Goal: Book appointment/travel/reservation

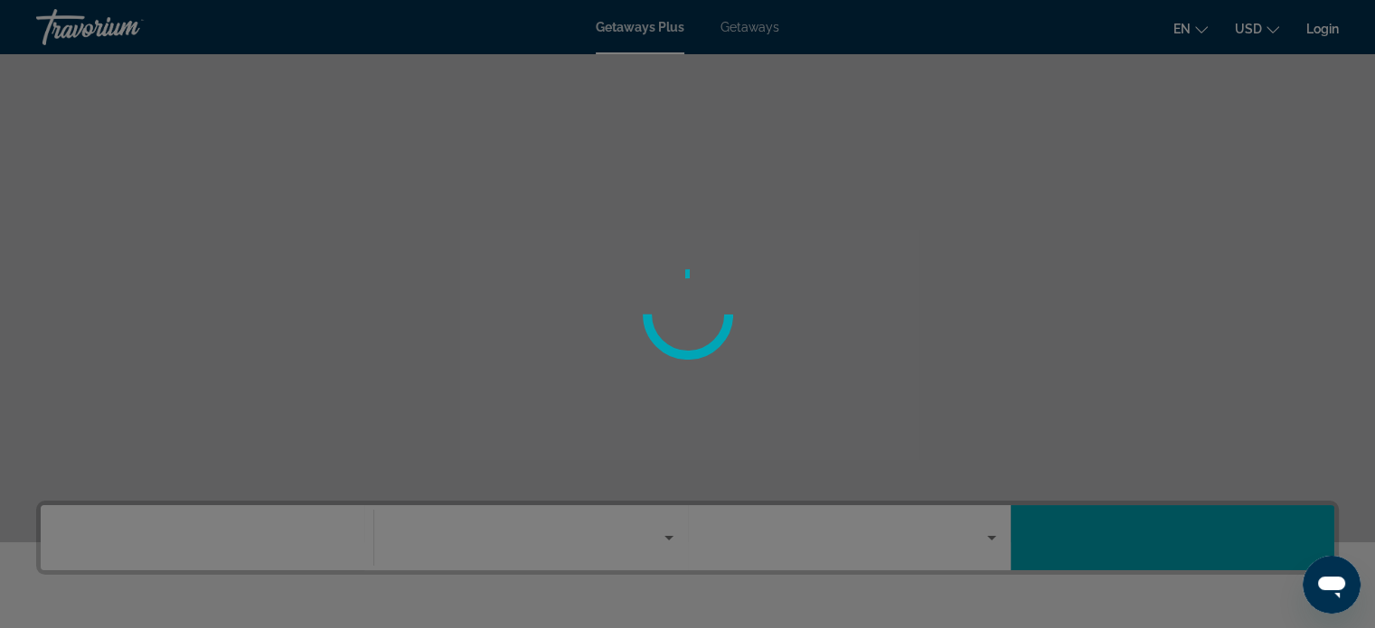
drag, startPoint x: 156, startPoint y: 89, endPoint x: 626, endPoint y: 238, distance: 492.9
click at [626, 238] on div at bounding box center [687, 314] width 1375 height 628
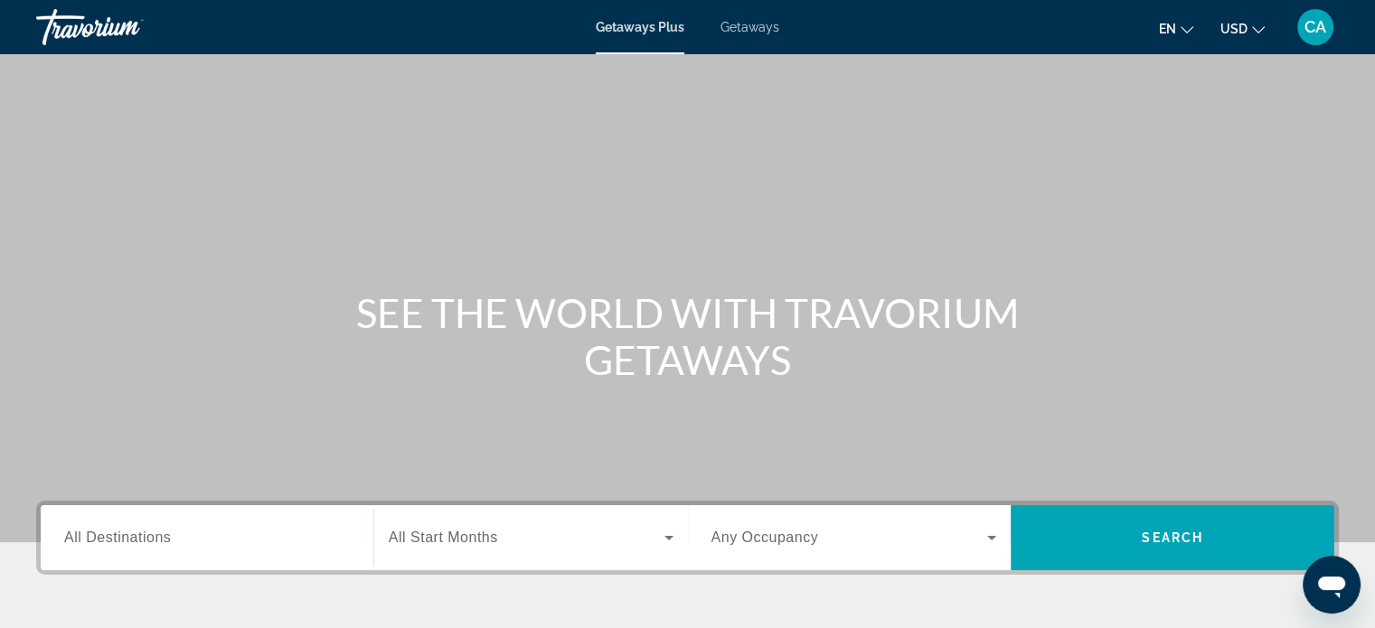
click at [170, 541] on span "All Destinations" at bounding box center [117, 537] width 107 height 15
click at [170, 541] on input "Destination All Destinations" at bounding box center [207, 539] width 286 height 22
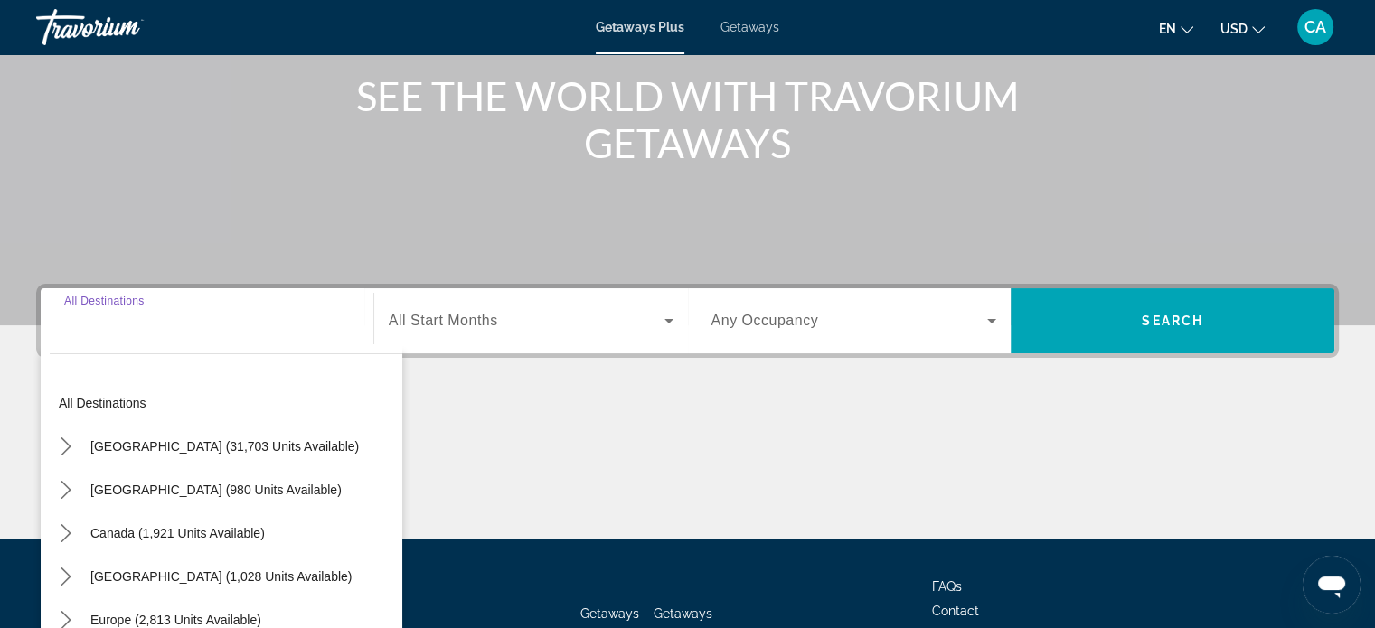
scroll to position [348, 0]
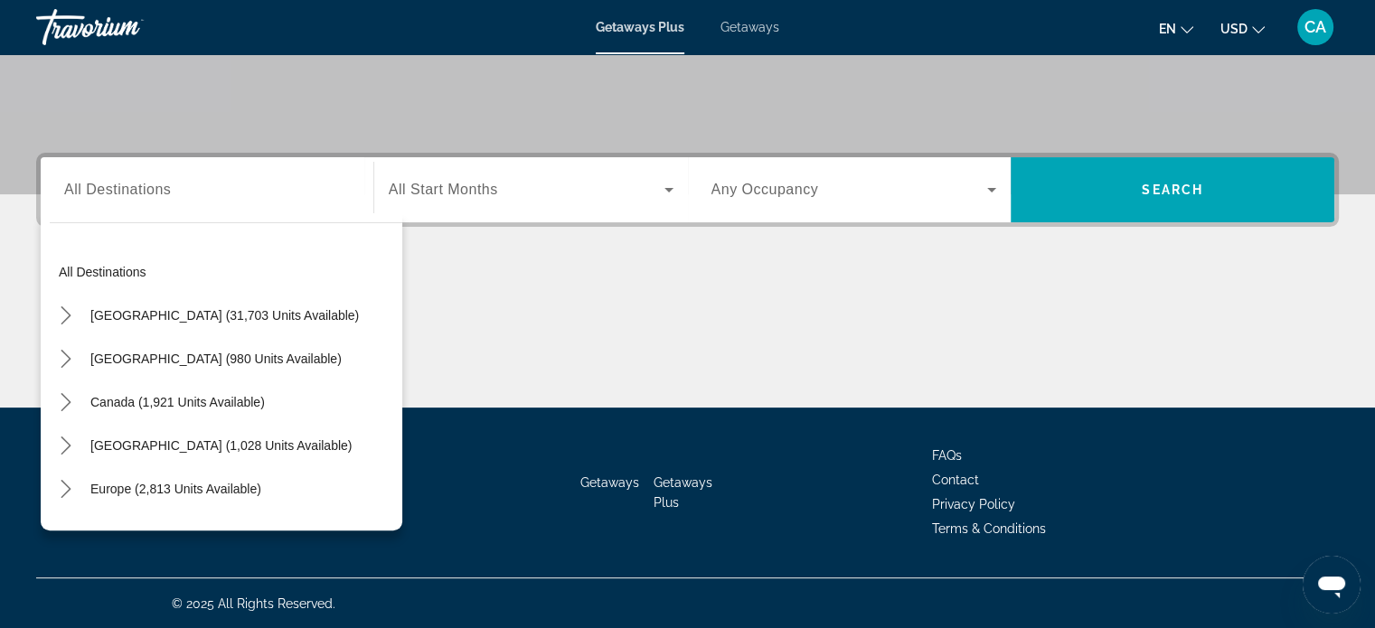
click at [170, 541] on div "Getaways Getaways Plus FAQs Contact Privacy Policy Terms & Conditions" at bounding box center [687, 493] width 1303 height 170
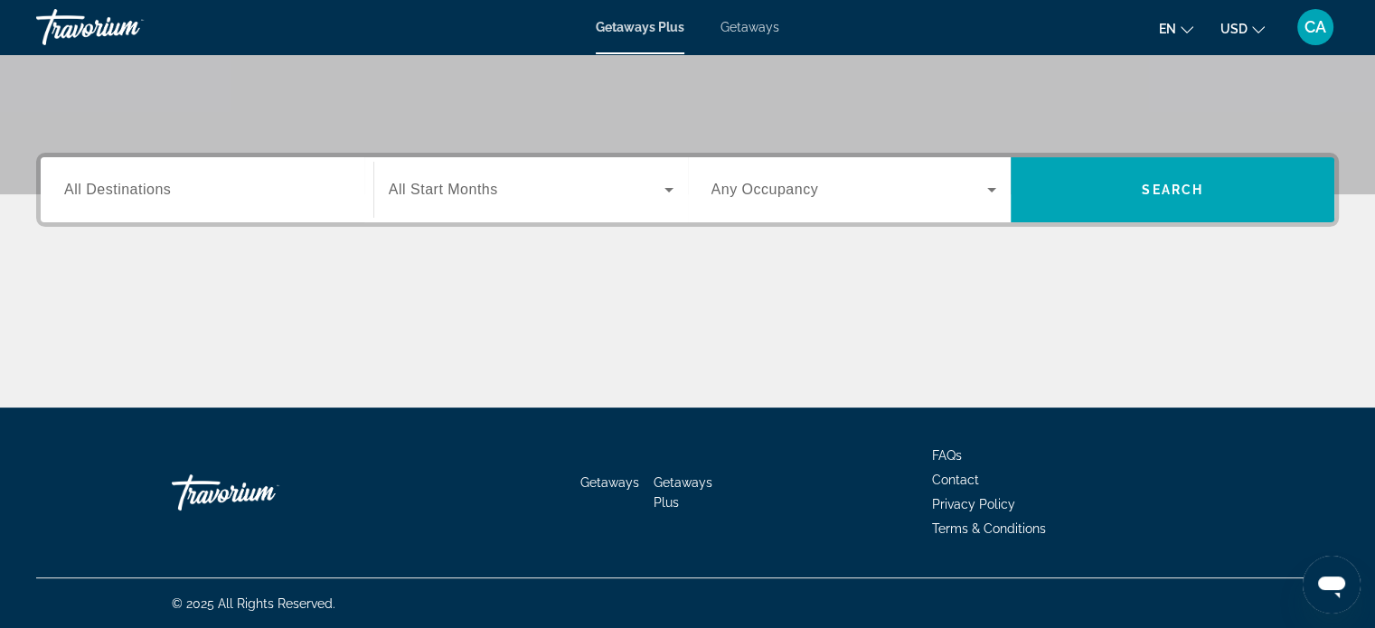
click at [189, 193] on input "Destination All Destinations" at bounding box center [207, 191] width 286 height 22
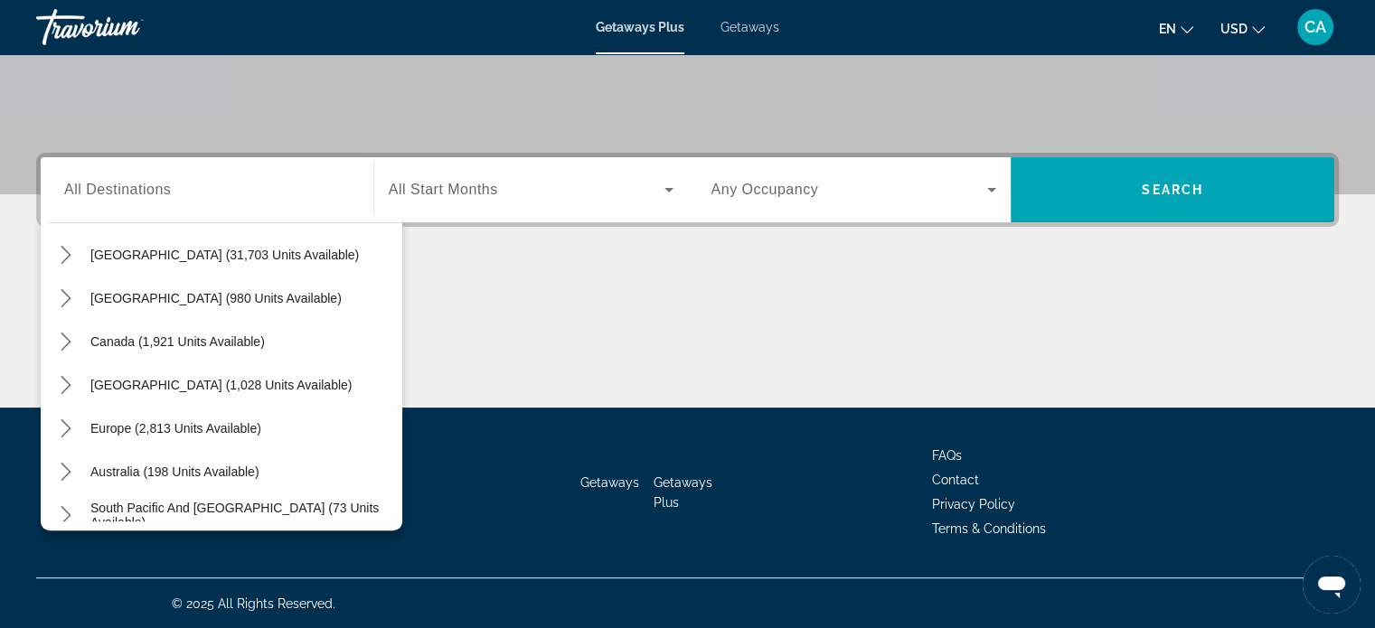
scroll to position [0, 0]
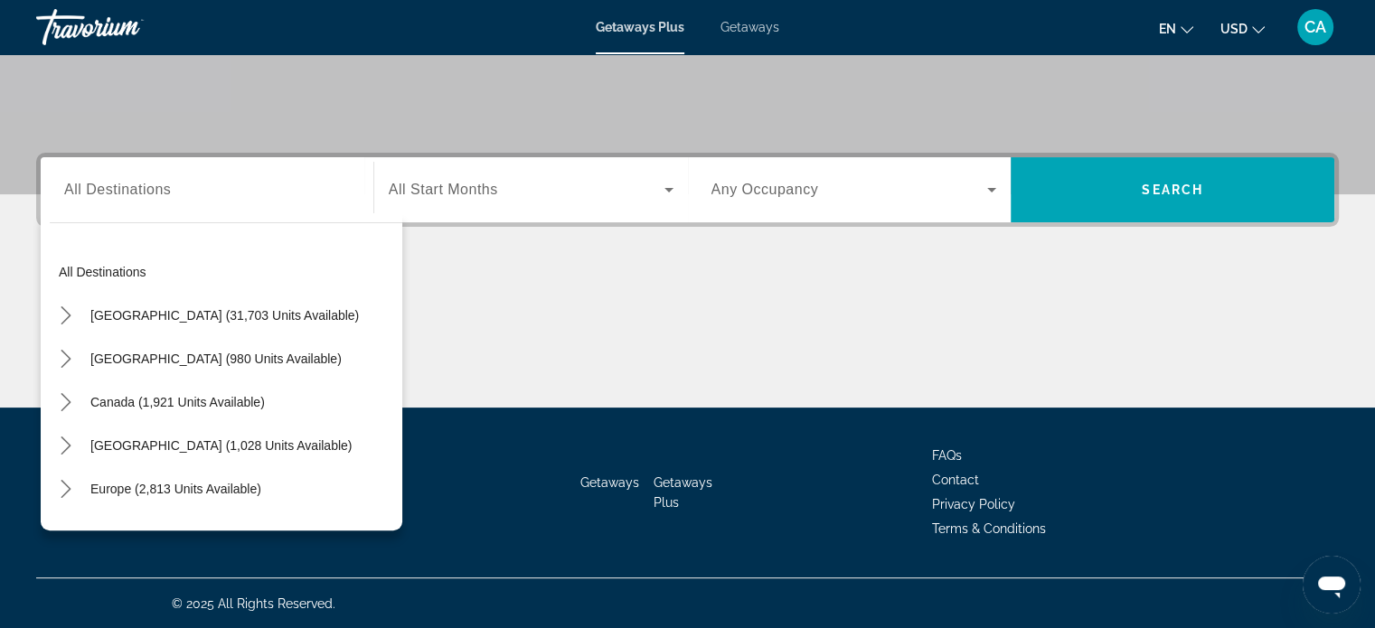
click at [263, 206] on div "Search widget" at bounding box center [207, 191] width 286 height 52
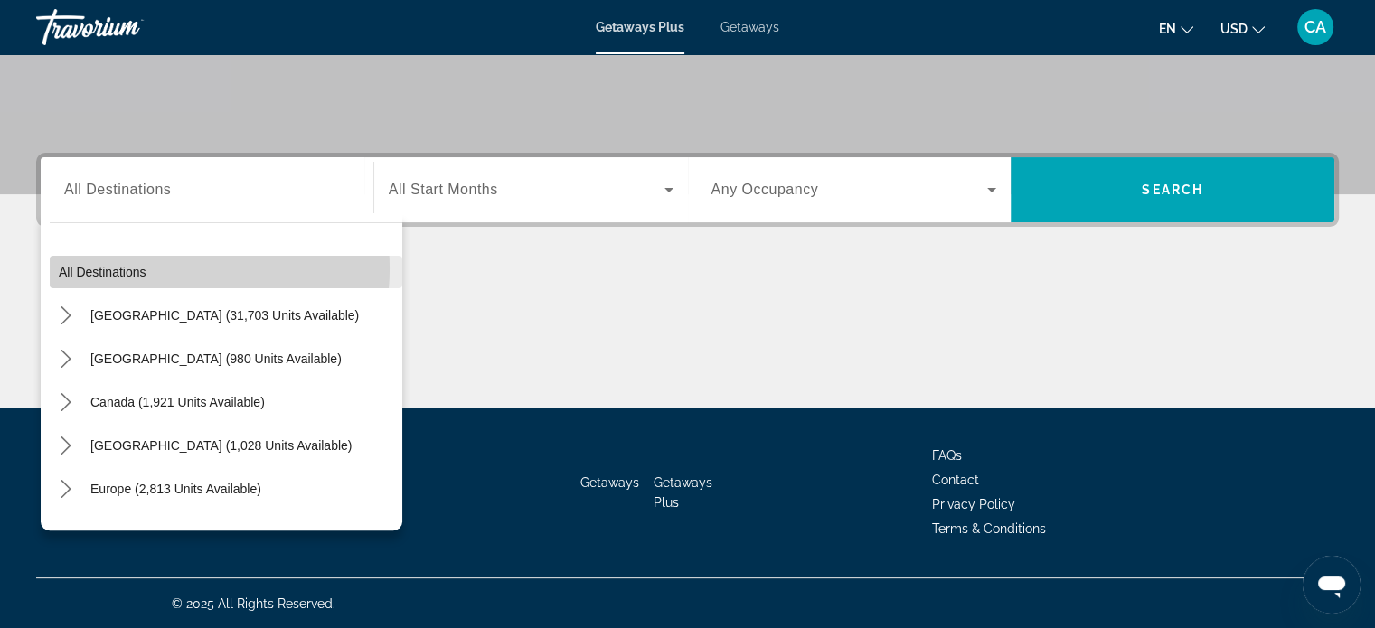
click at [178, 268] on span "Select destination: All destinations" at bounding box center [226, 271] width 353 height 43
type input "**********"
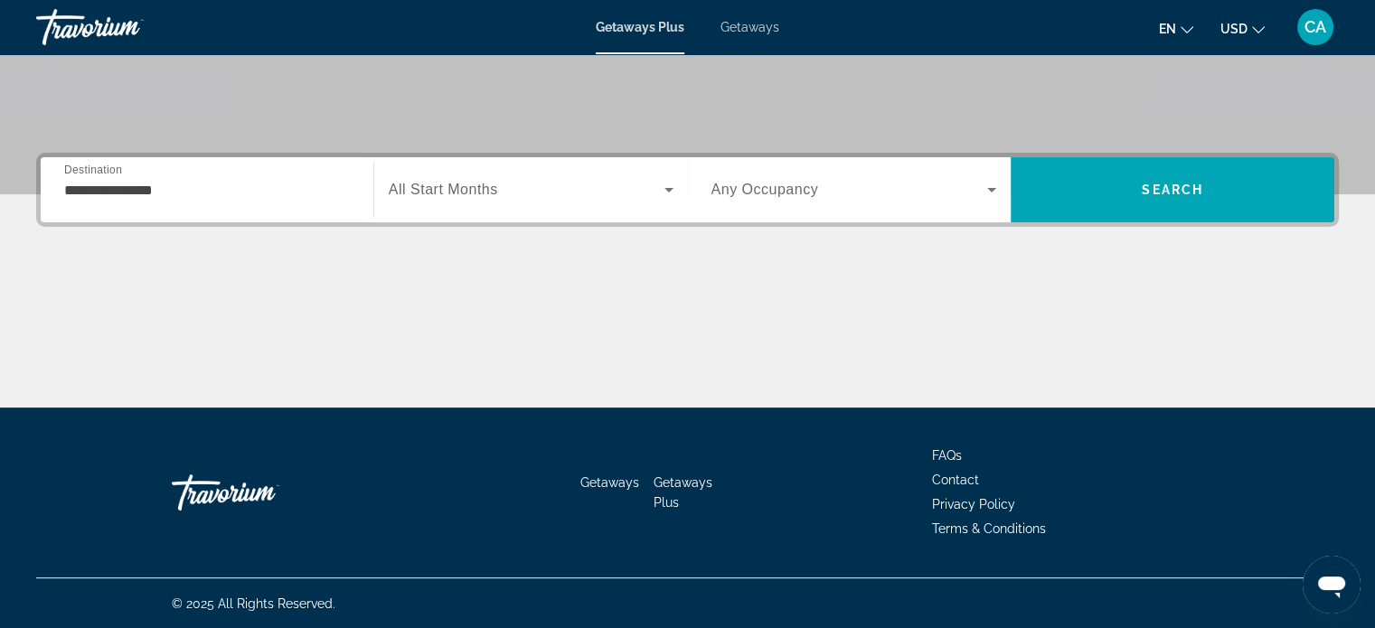
click at [453, 191] on span "All Start Months" at bounding box center [443, 189] width 109 height 15
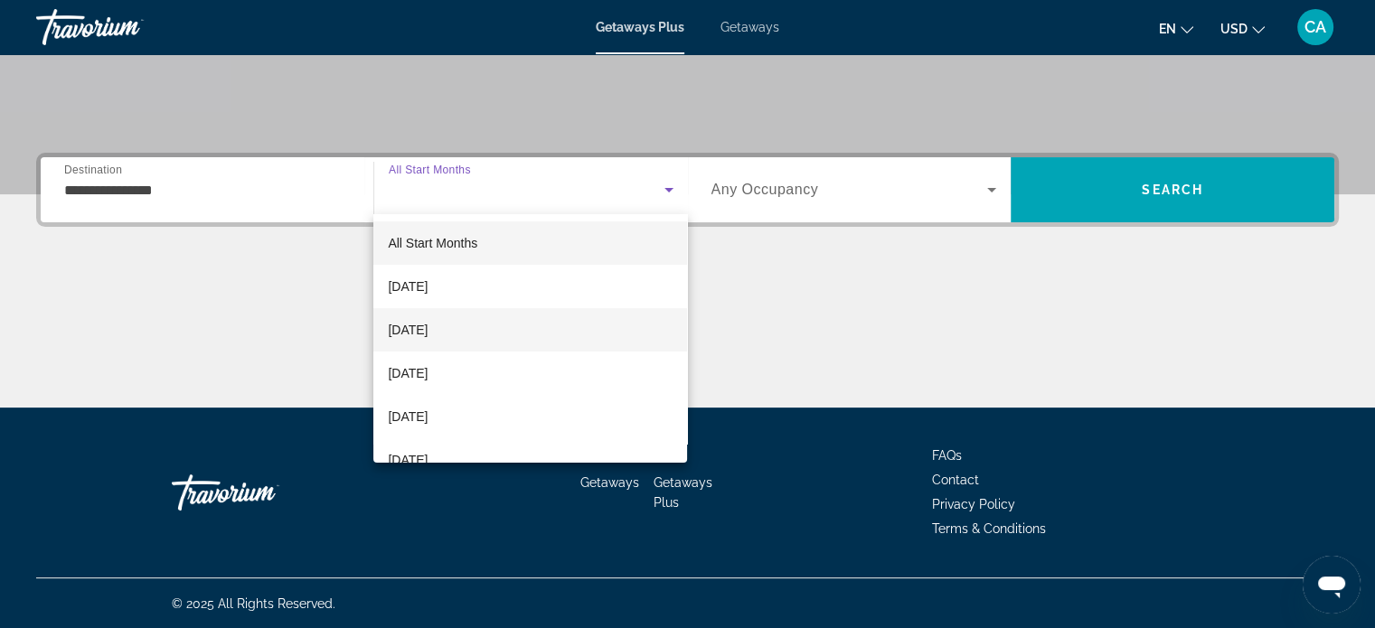
click at [494, 326] on mat-option "[DATE]" at bounding box center [530, 329] width 314 height 43
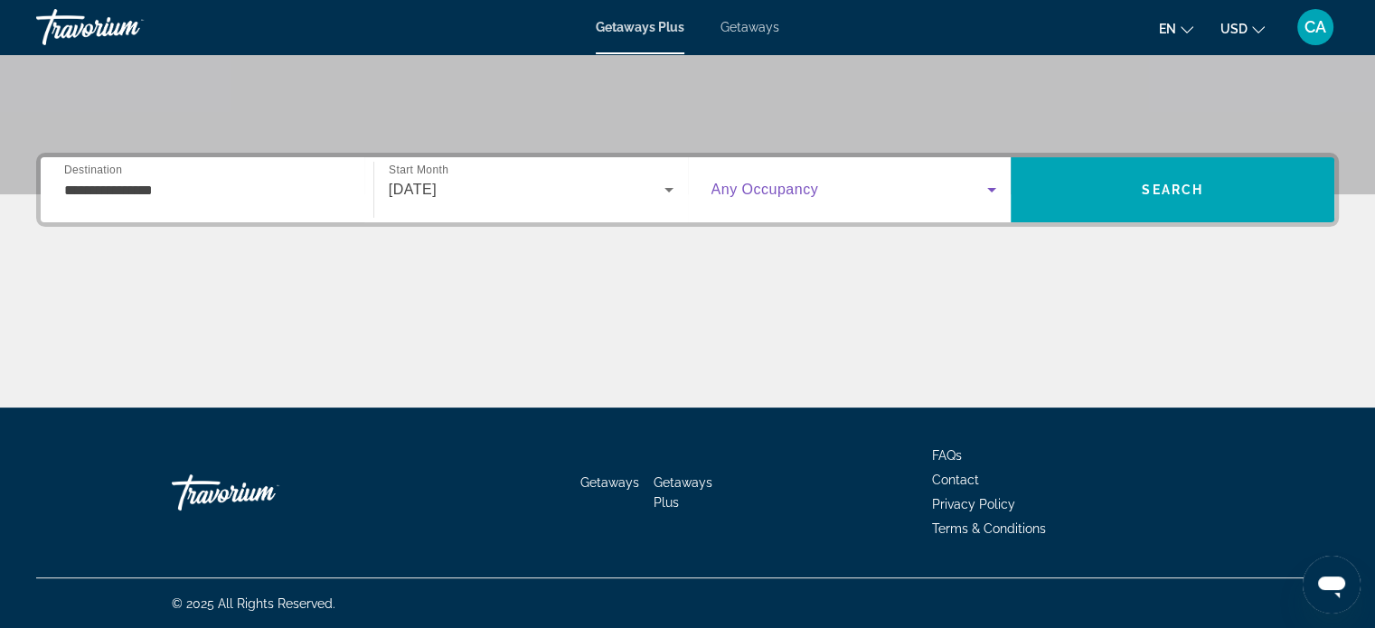
click at [977, 182] on span "Search widget" at bounding box center [849, 190] width 277 height 22
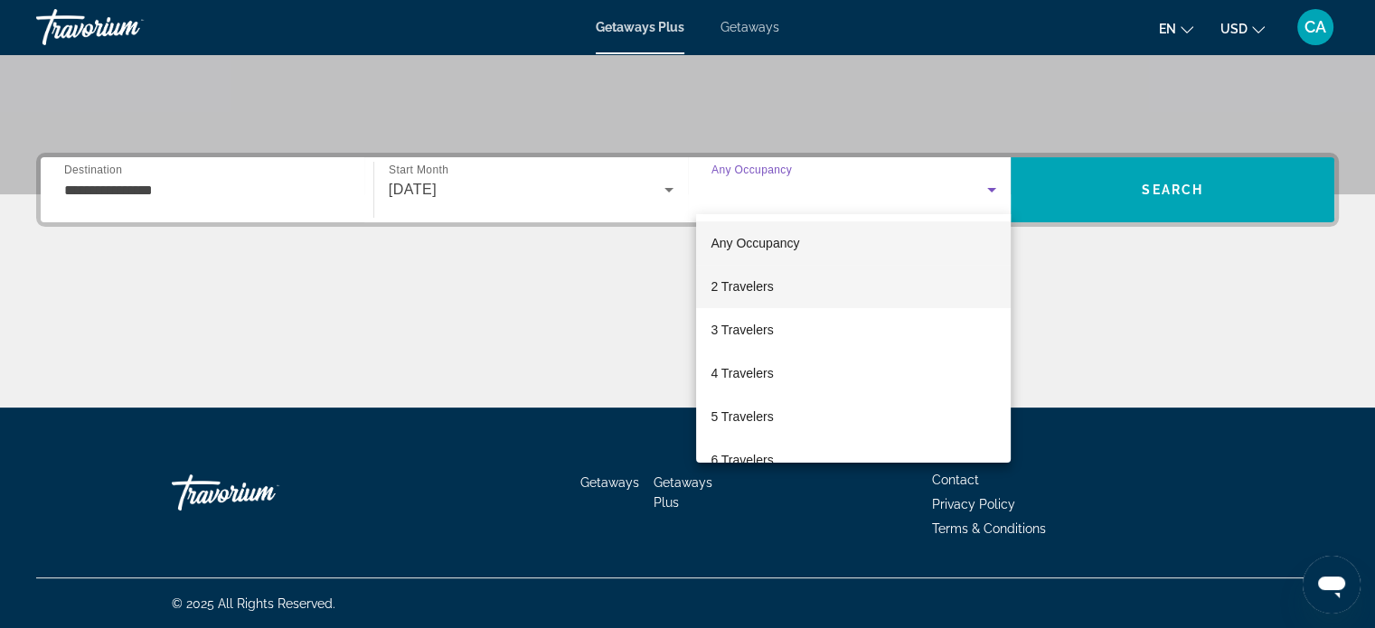
click at [833, 299] on mat-option "2 Travelers" at bounding box center [853, 286] width 315 height 43
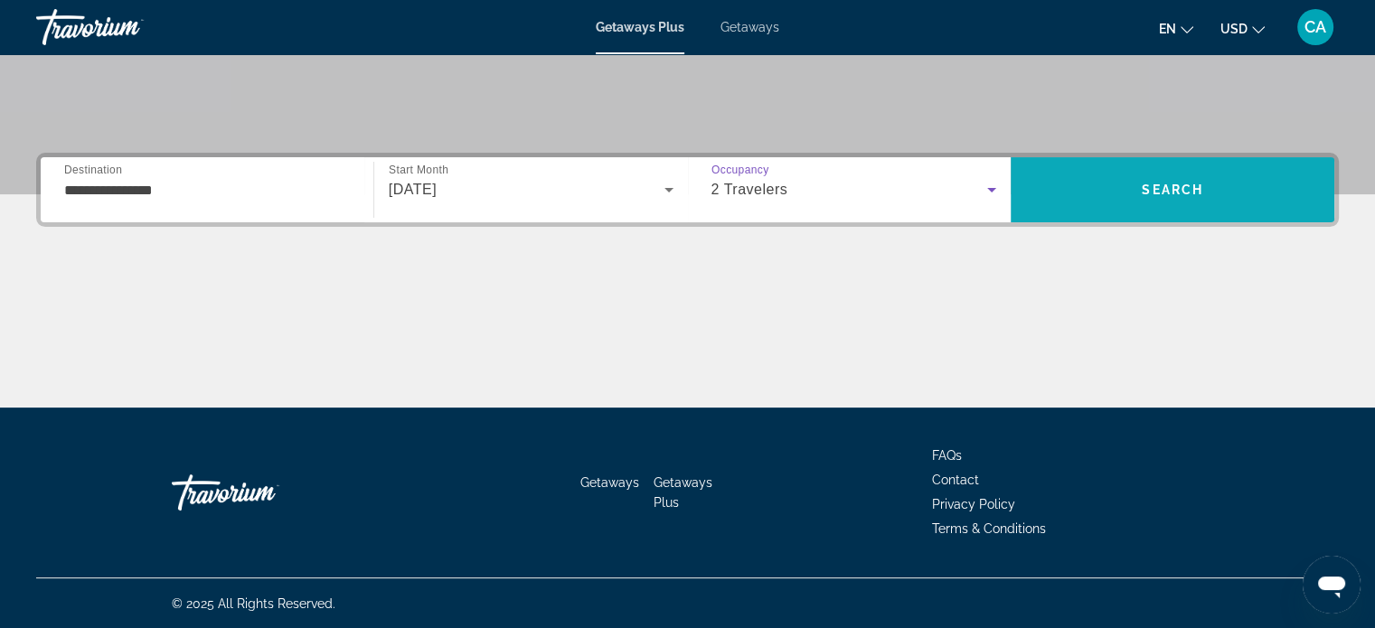
click at [1103, 195] on span "Search" at bounding box center [1173, 189] width 324 height 43
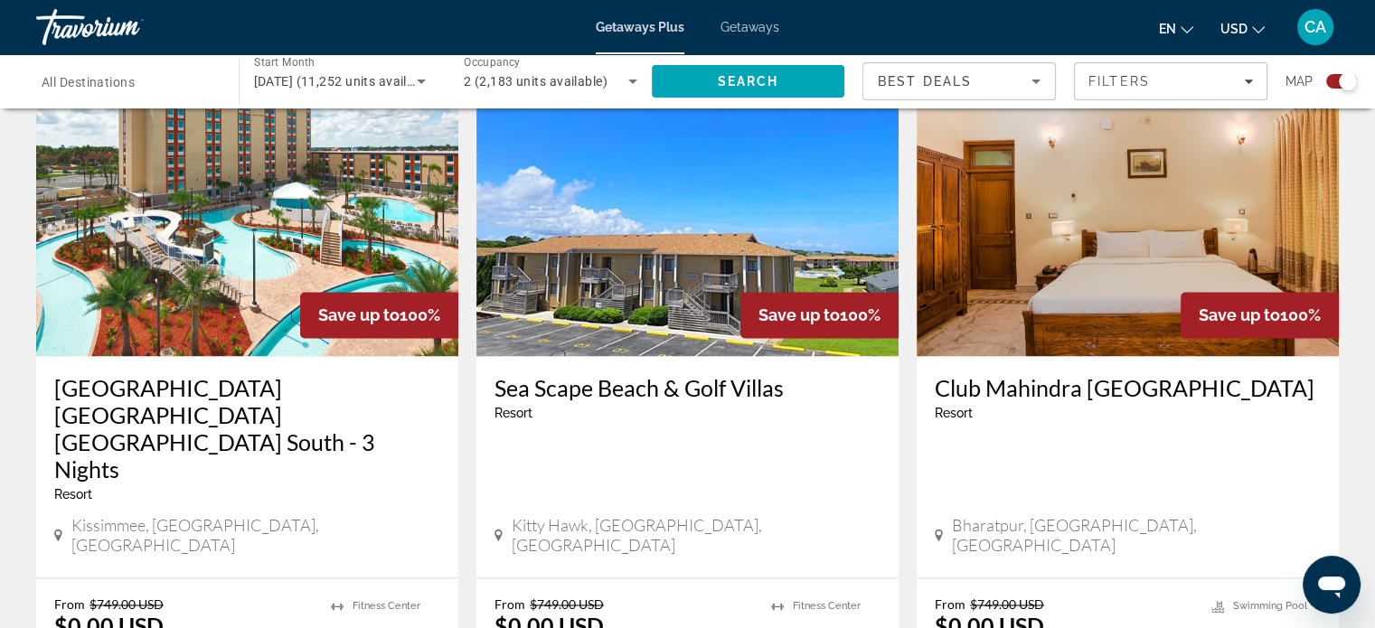
scroll to position [2660, 0]
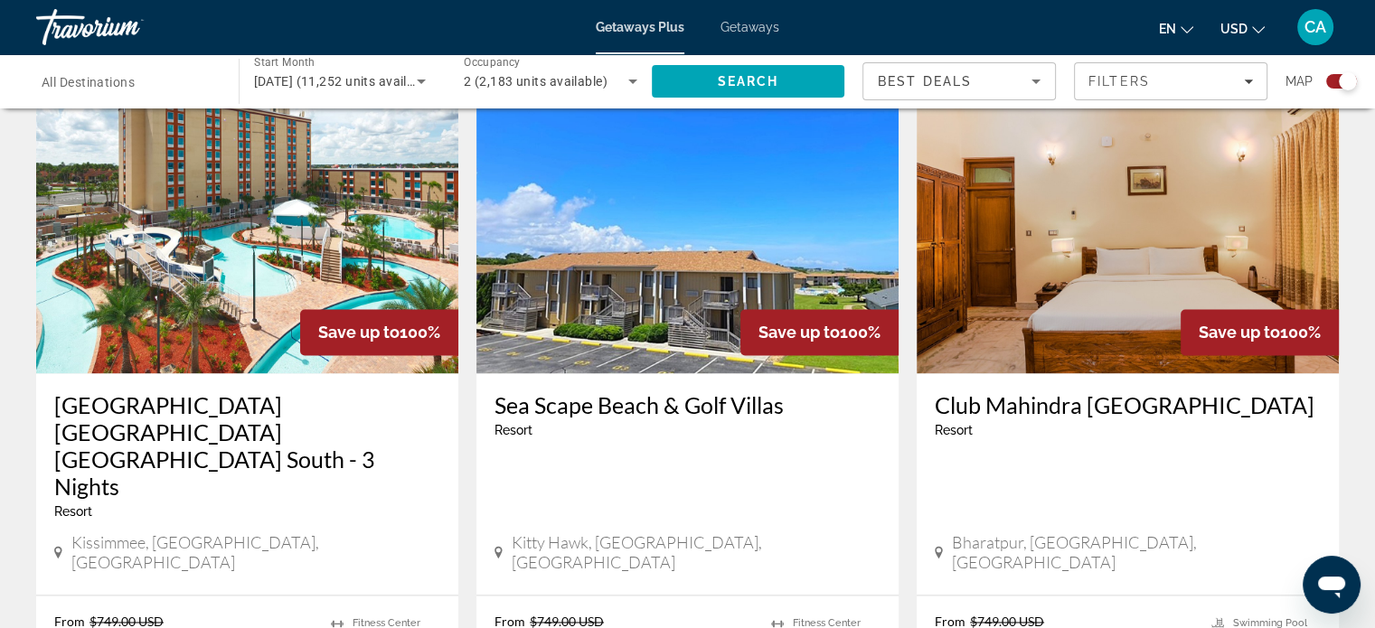
click at [1134, 391] on div "Club [GEOGRAPHIC_DATA] - This is an adults only resort" at bounding box center [1128, 421] width 386 height 60
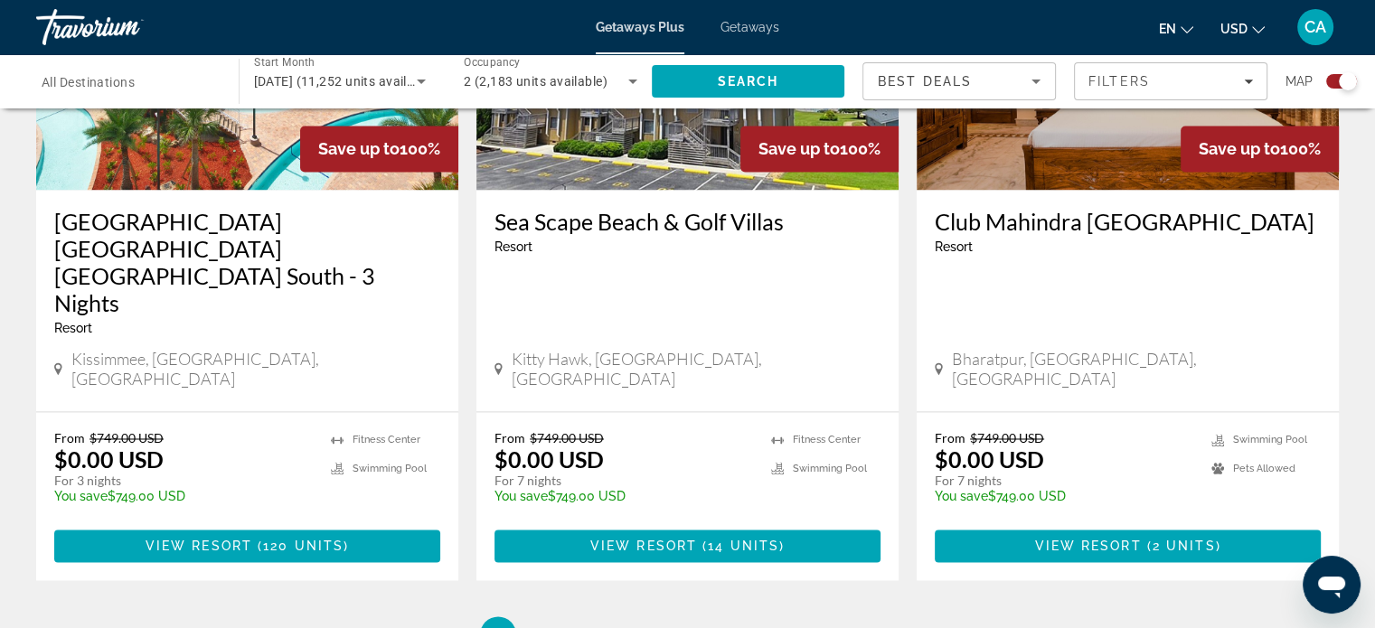
scroll to position [2848, 0]
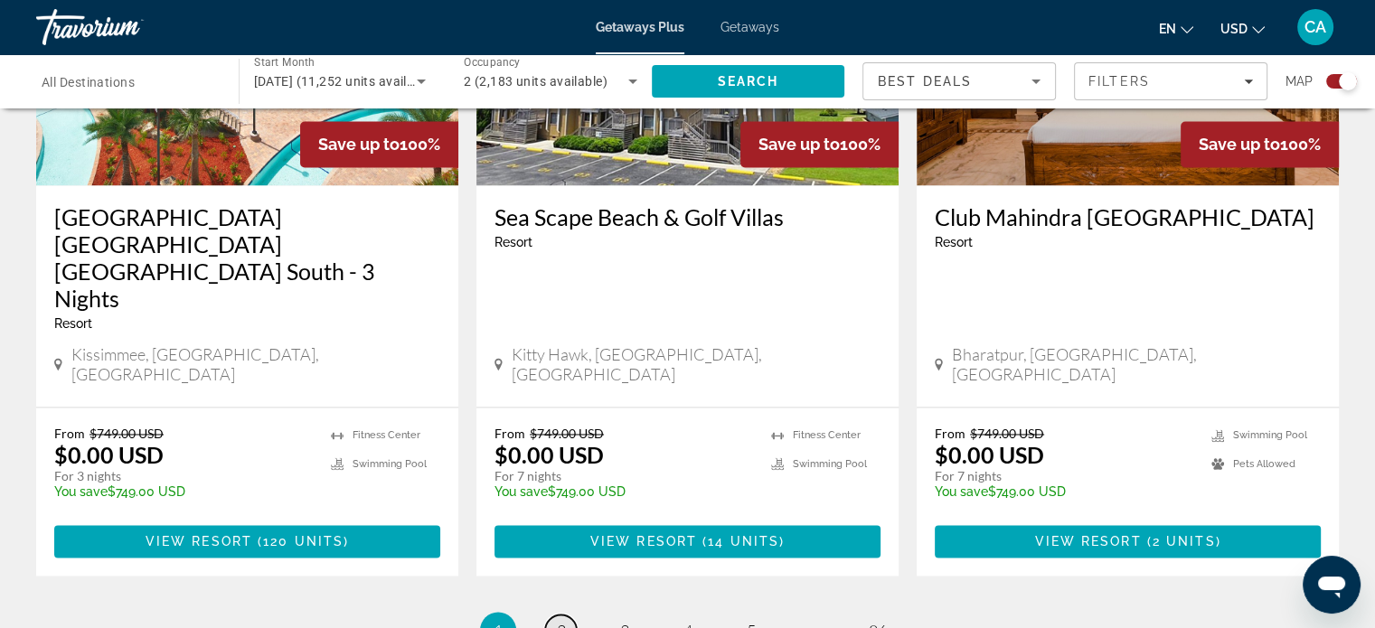
click at [554, 615] on link "page 2" at bounding box center [561, 631] width 32 height 32
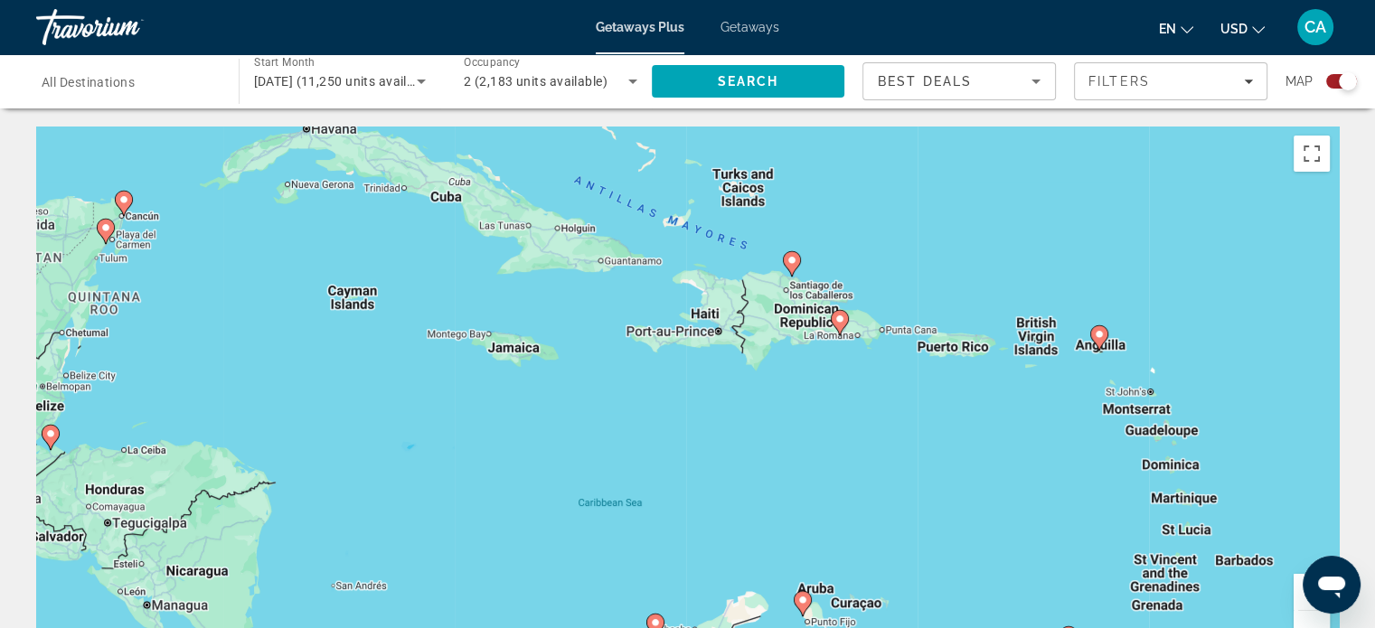
click at [138, 71] on input "Destination All Destinations" at bounding box center [129, 82] width 174 height 22
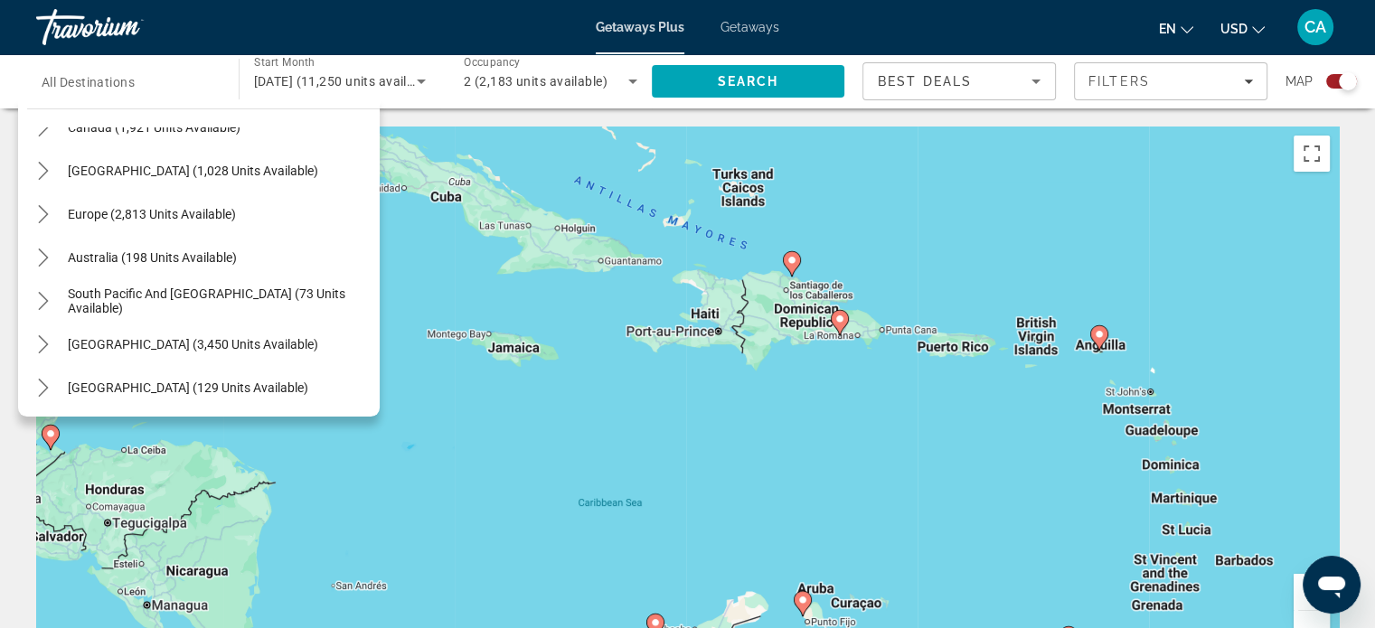
scroll to position [172, 0]
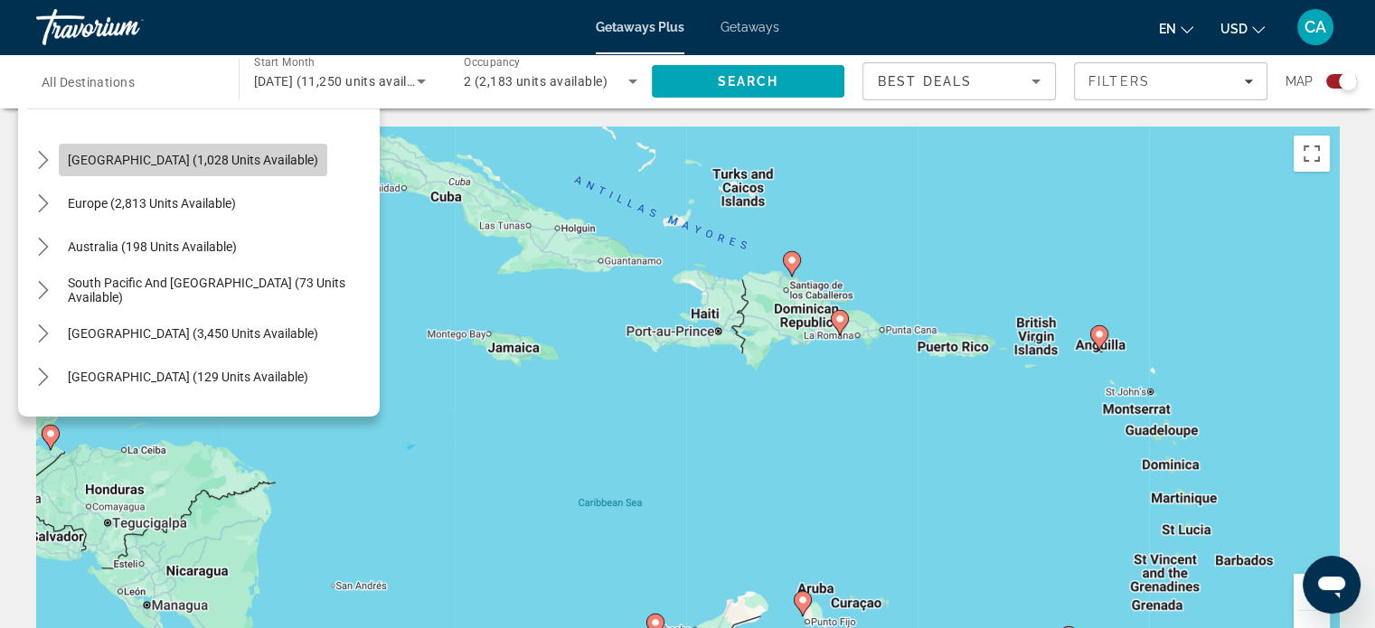
click at [276, 173] on span "Select destination: Caribbean & Atlantic Islands (1,028 units available)" at bounding box center [193, 159] width 268 height 43
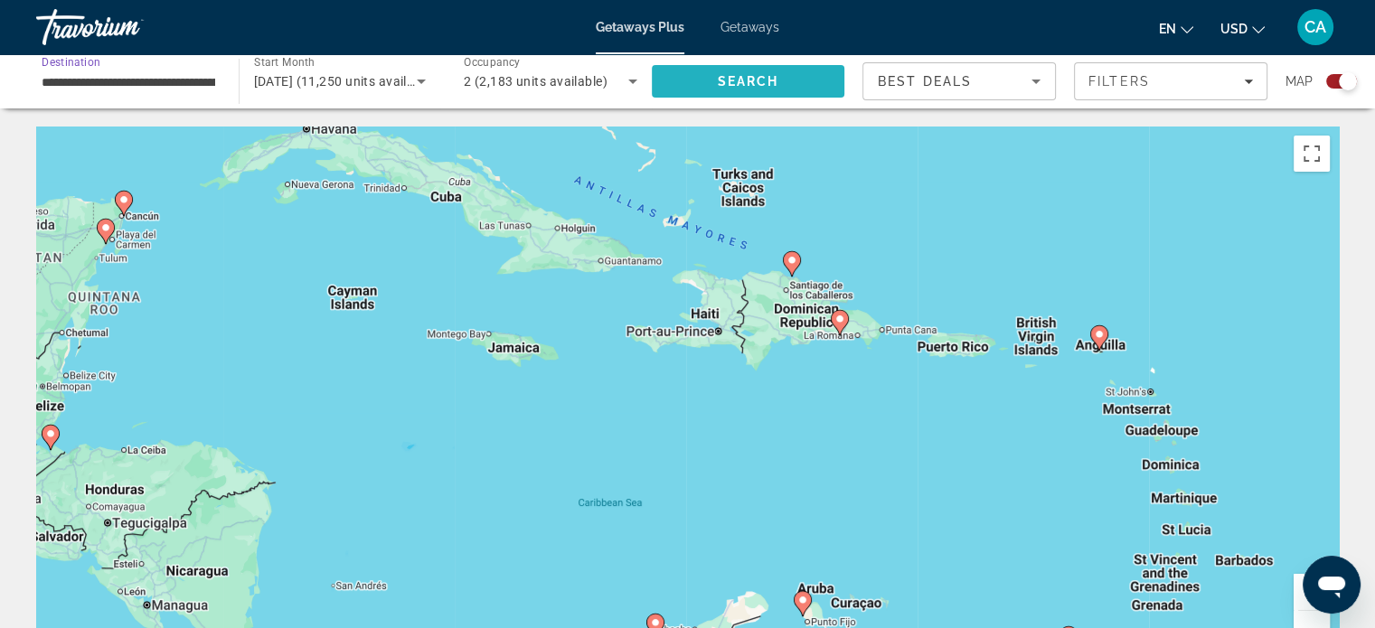
click at [766, 84] on span "Search" at bounding box center [747, 81] width 61 height 14
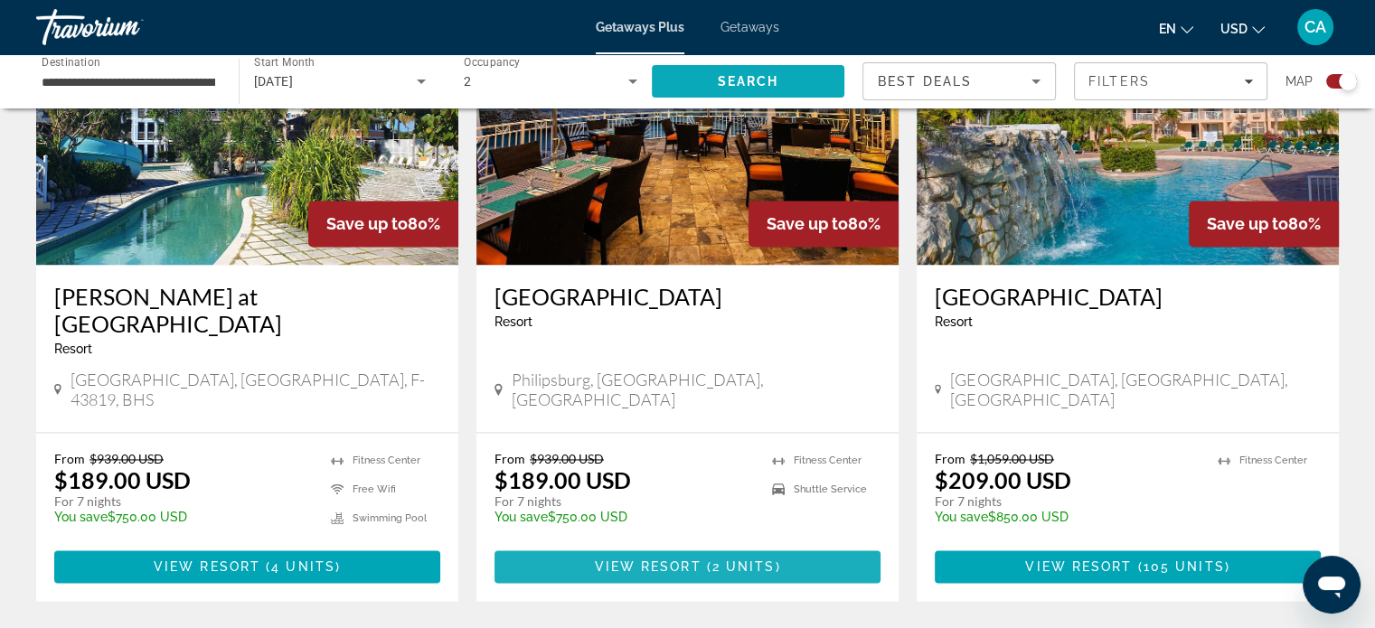
scroll to position [2669, 0]
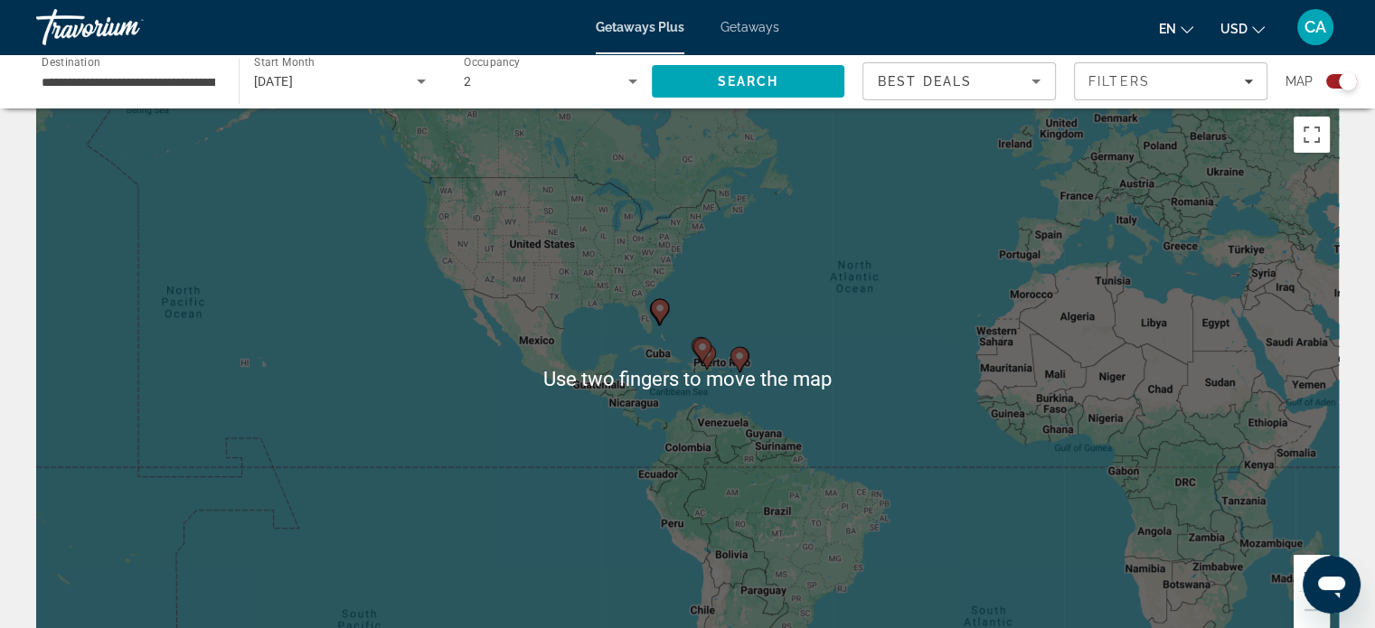
scroll to position [8, 0]
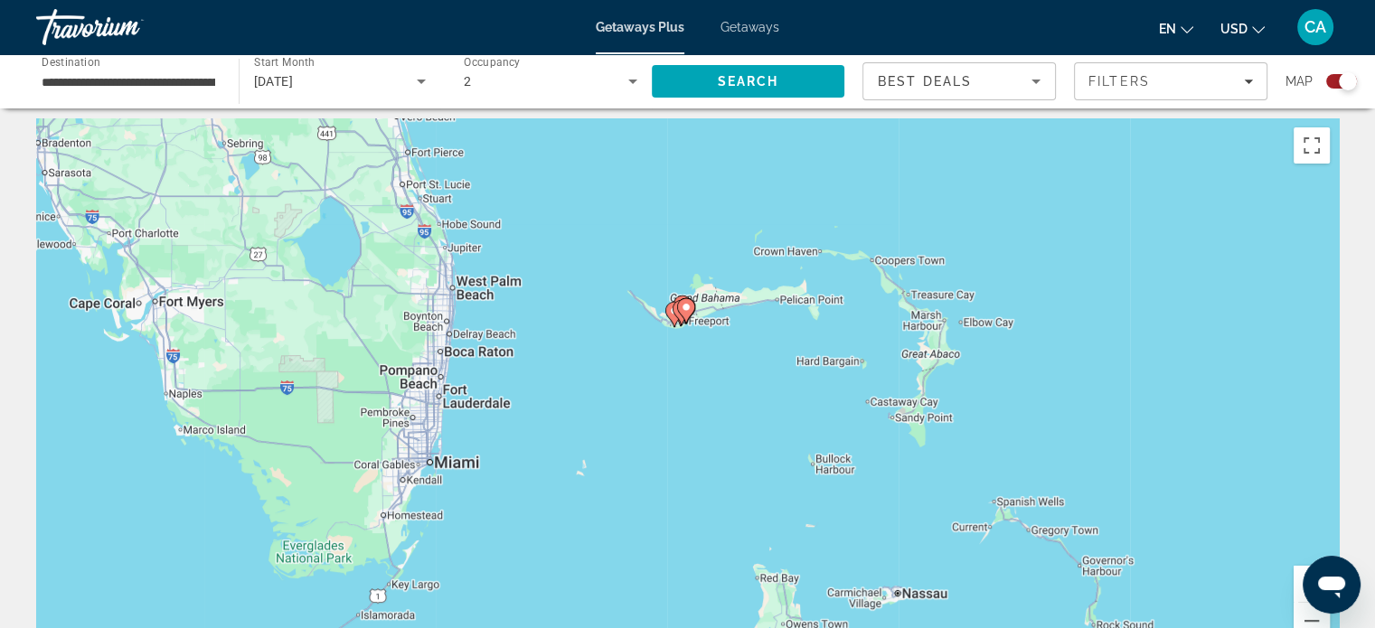
click at [675, 325] on gmp-advanced-marker "Main content" at bounding box center [682, 312] width 18 height 27
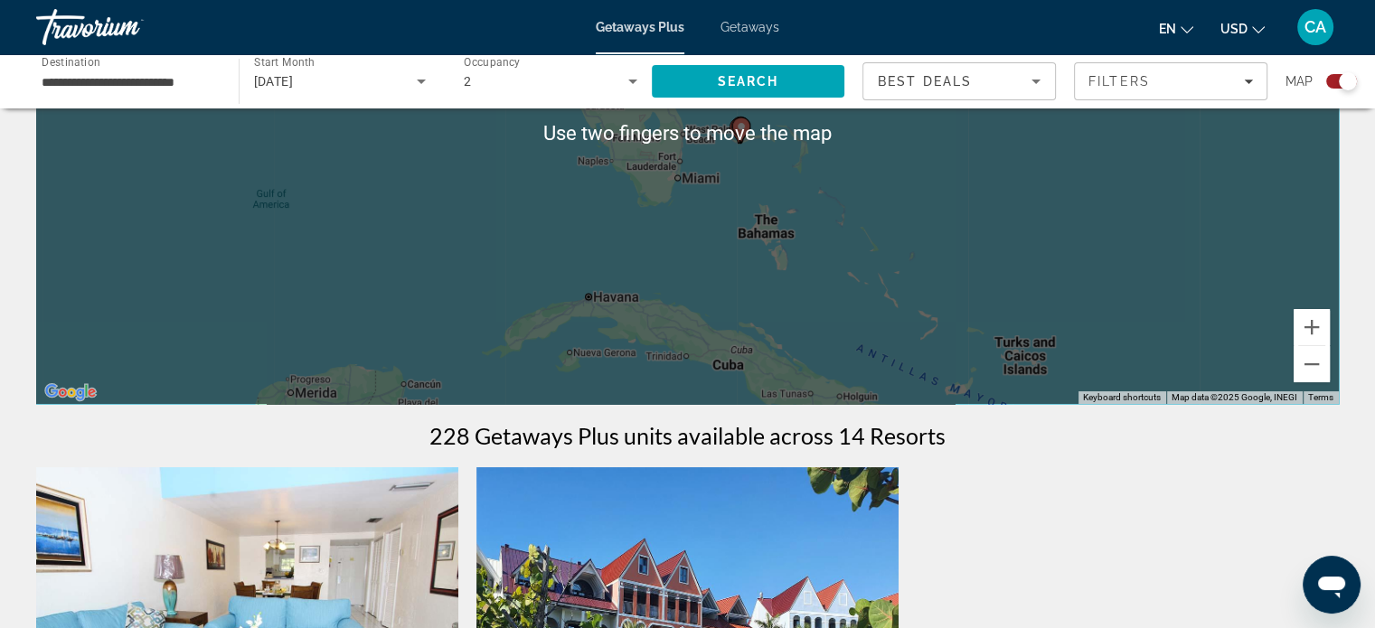
scroll to position [268, 0]
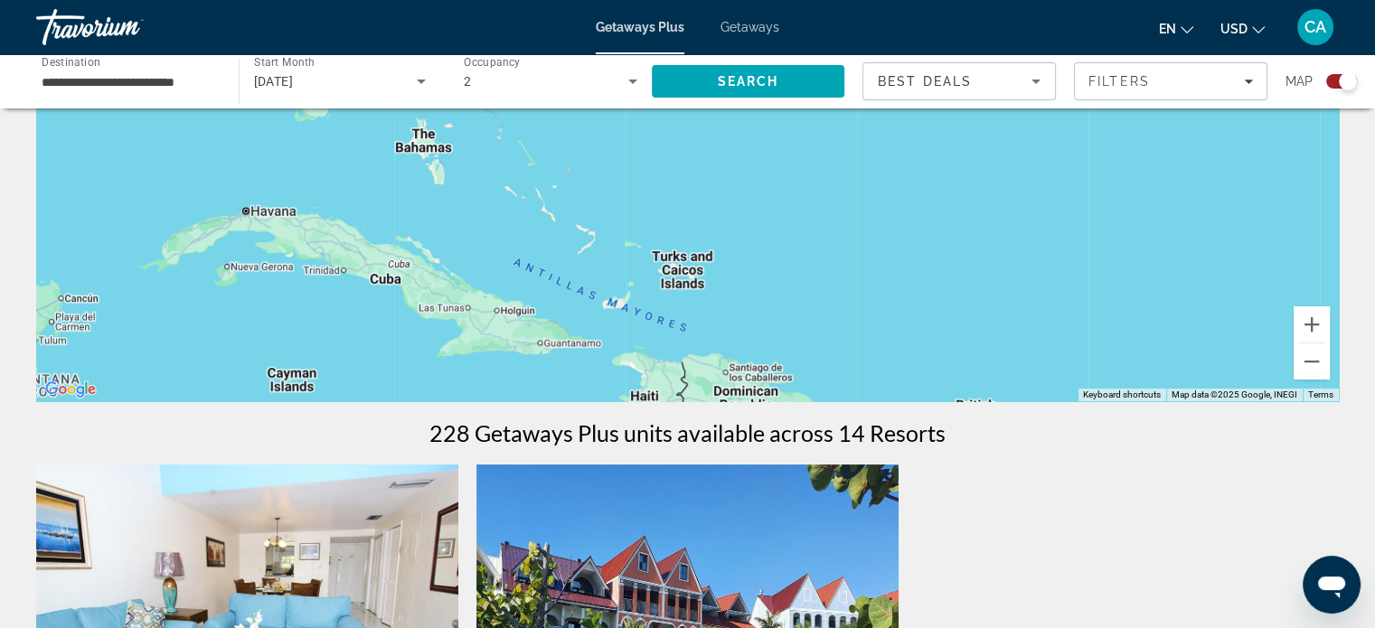
click at [203, 80] on input "**********" at bounding box center [129, 82] width 174 height 22
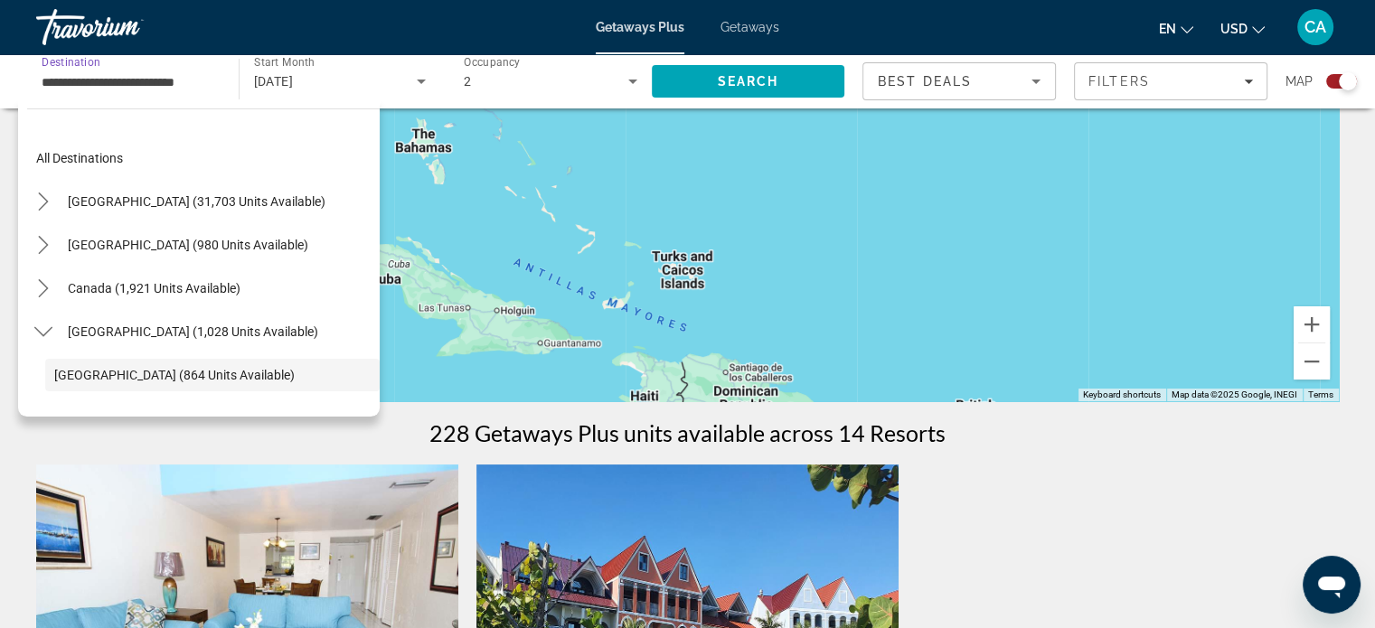
scroll to position [108, 0]
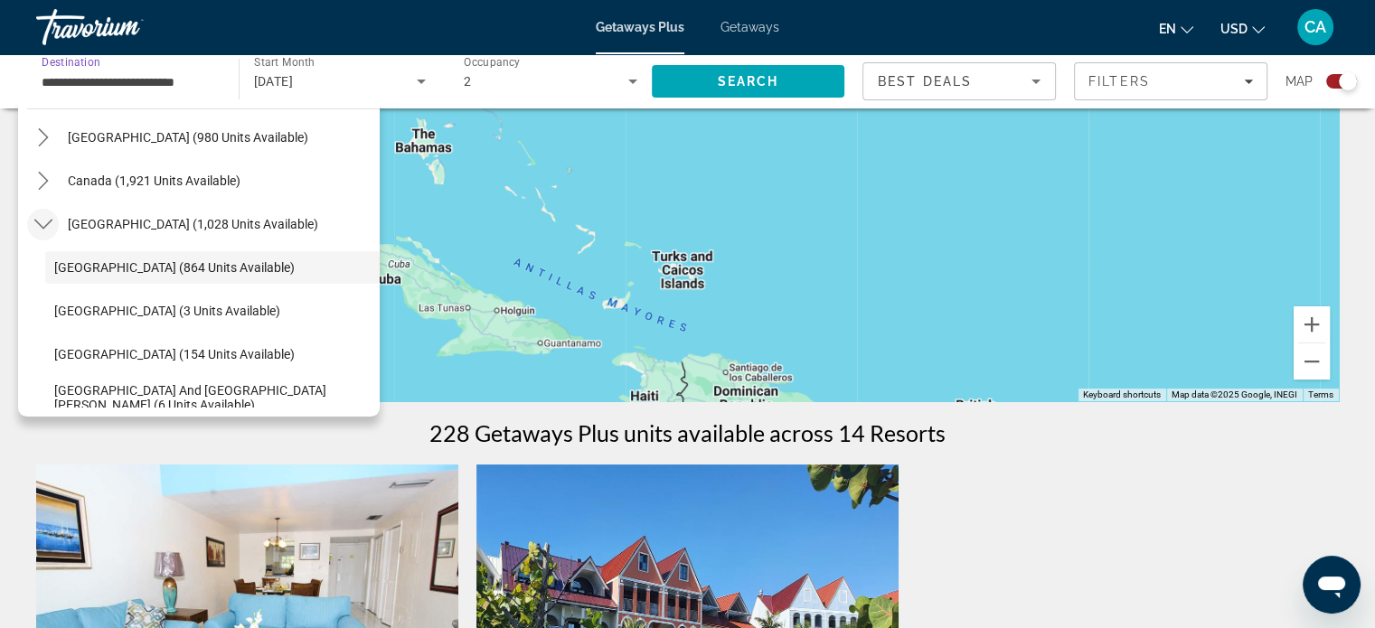
click at [44, 231] on icon "Toggle Caribbean & Atlantic Islands (1,028 units available) submenu" at bounding box center [43, 224] width 18 height 18
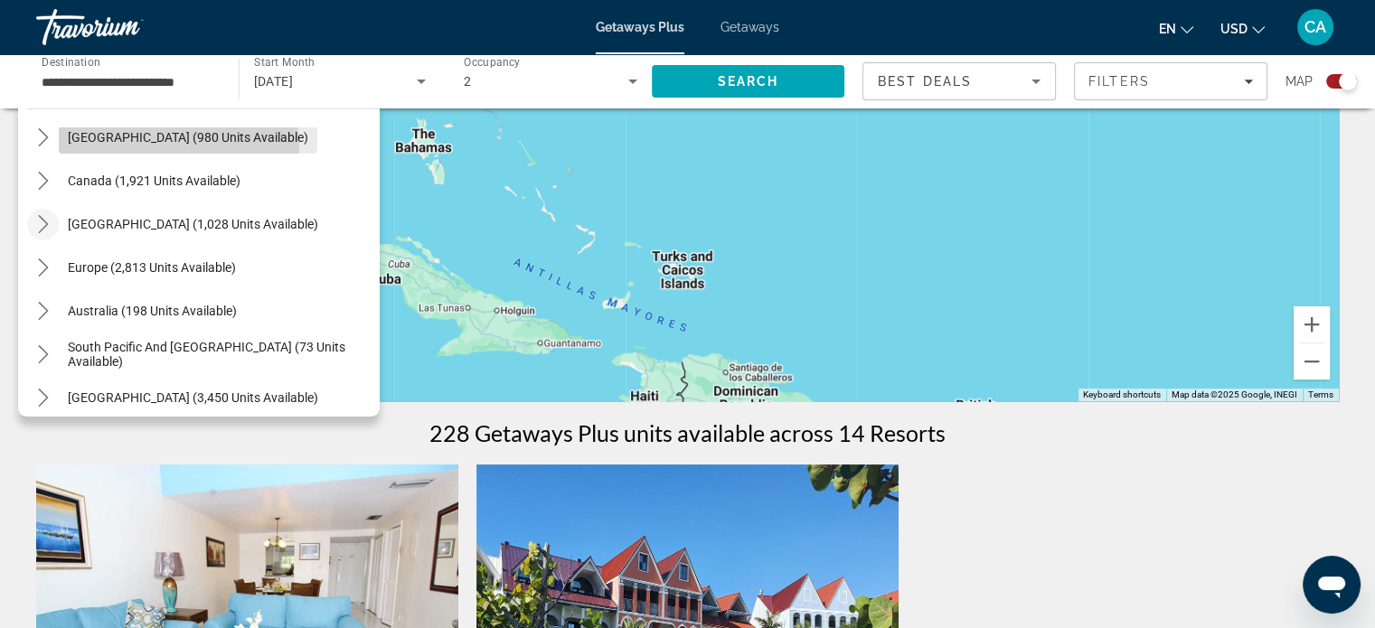
click at [177, 145] on span "Select destination: Mexico (980 units available)" at bounding box center [188, 137] width 259 height 43
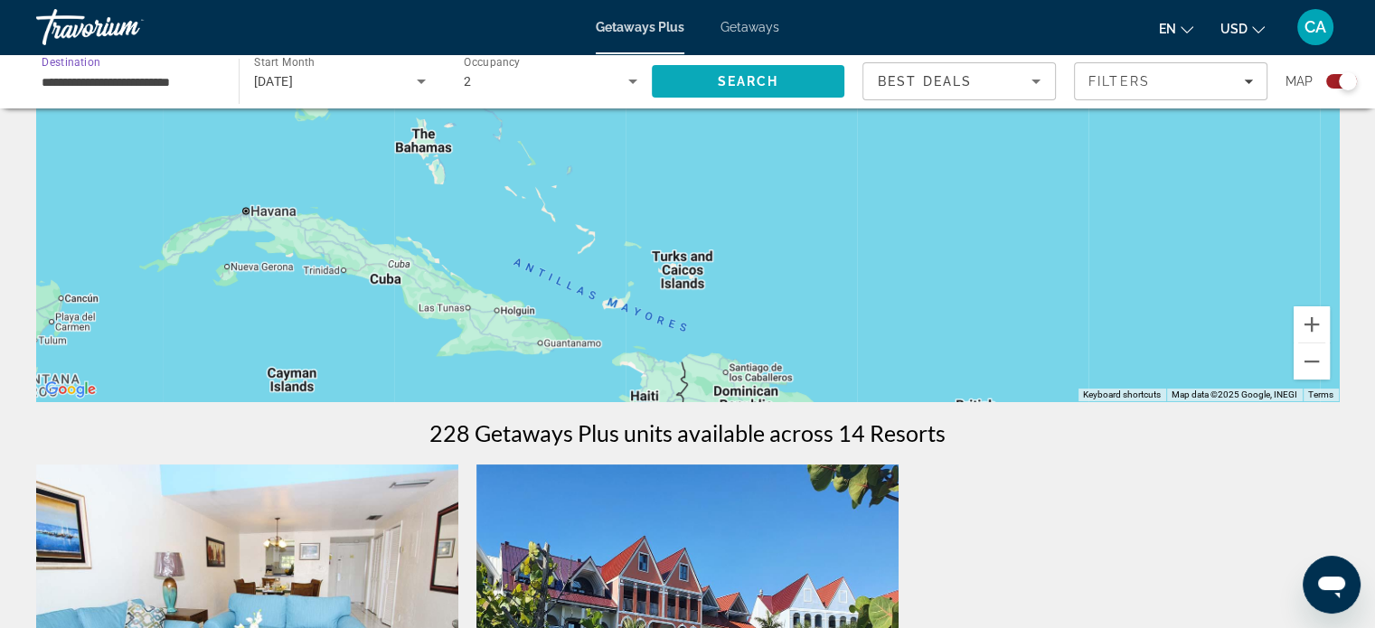
click at [735, 77] on span "Search" at bounding box center [747, 81] width 61 height 14
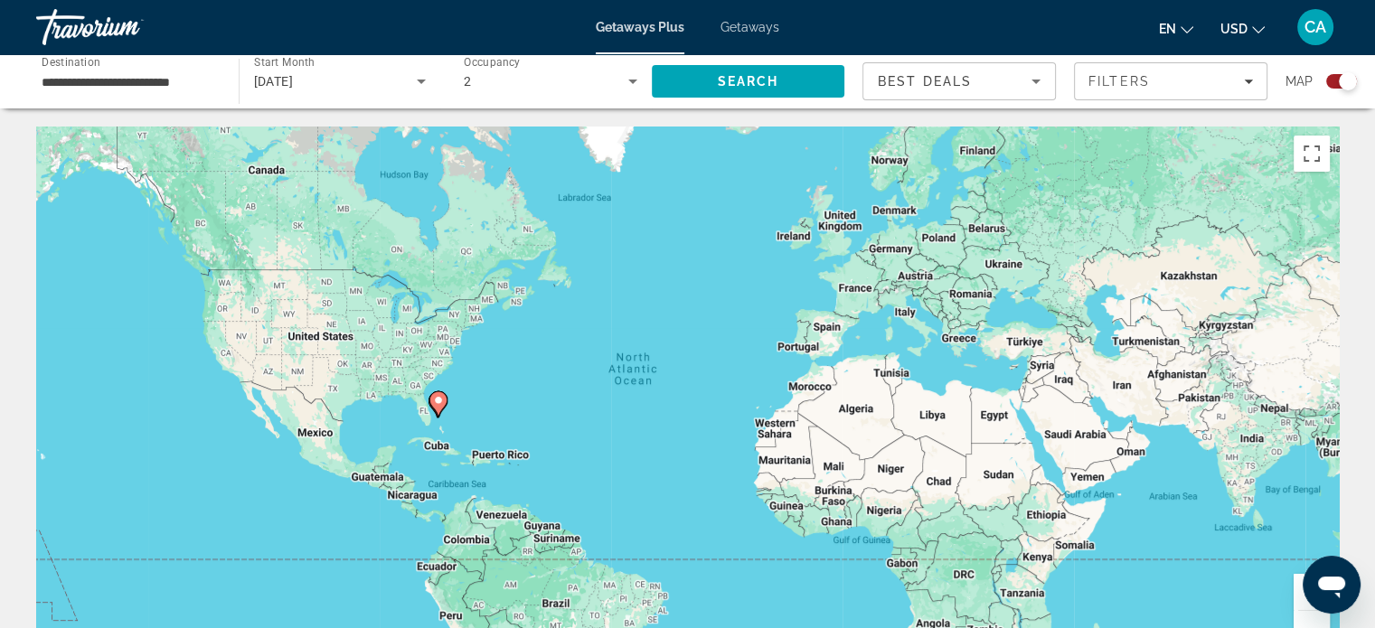
click at [627, 490] on div "To activate drag with keyboard, press Alt + Enter. Once in keyboard drag state,…" at bounding box center [687, 398] width 1303 height 542
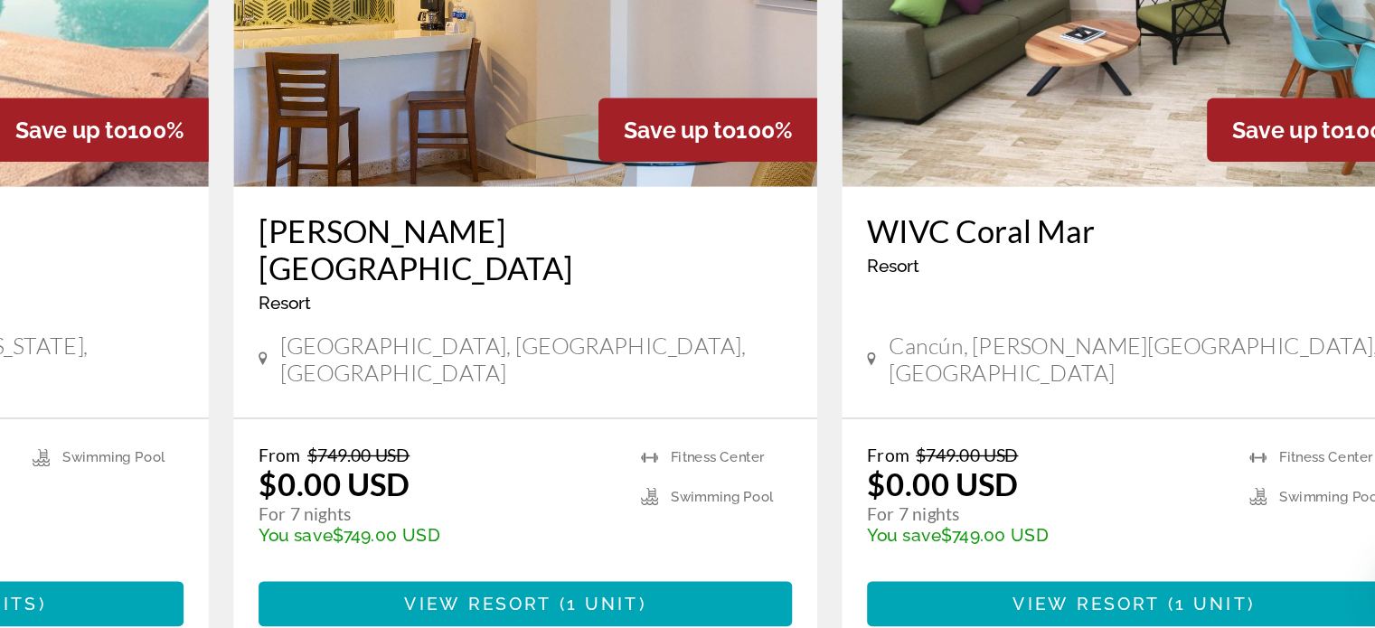
scroll to position [2720, 0]
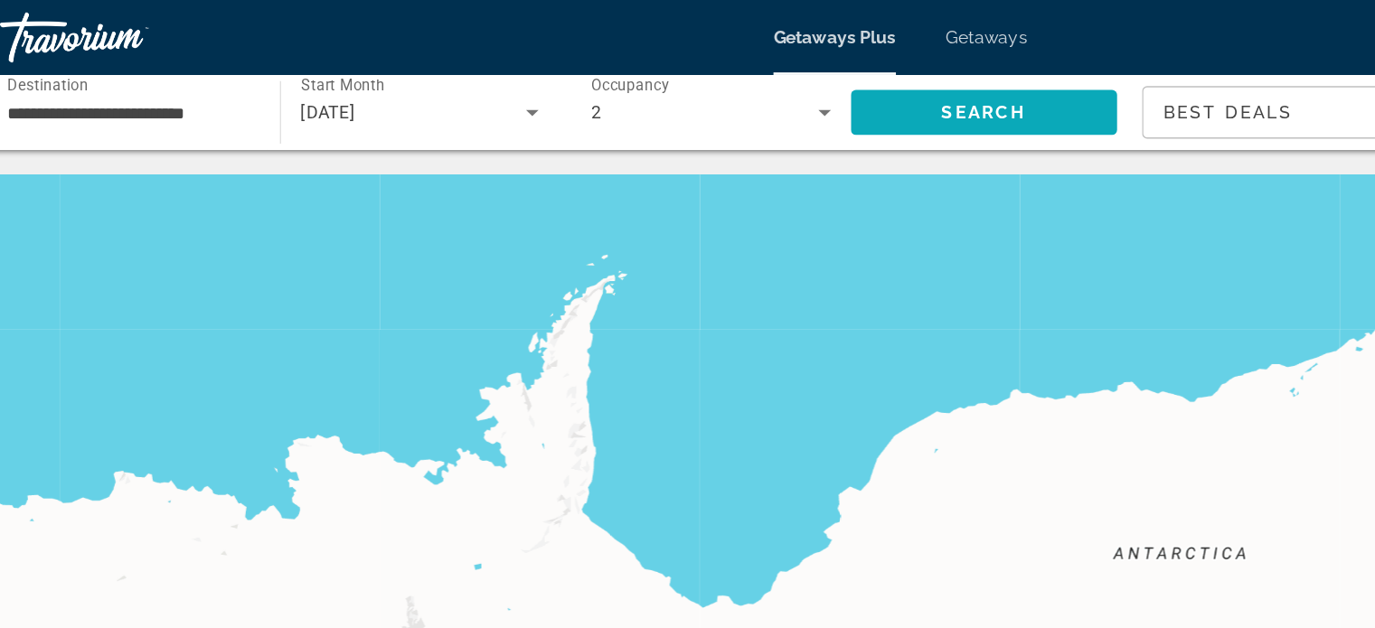
click at [734, 90] on span "Search" at bounding box center [748, 81] width 193 height 43
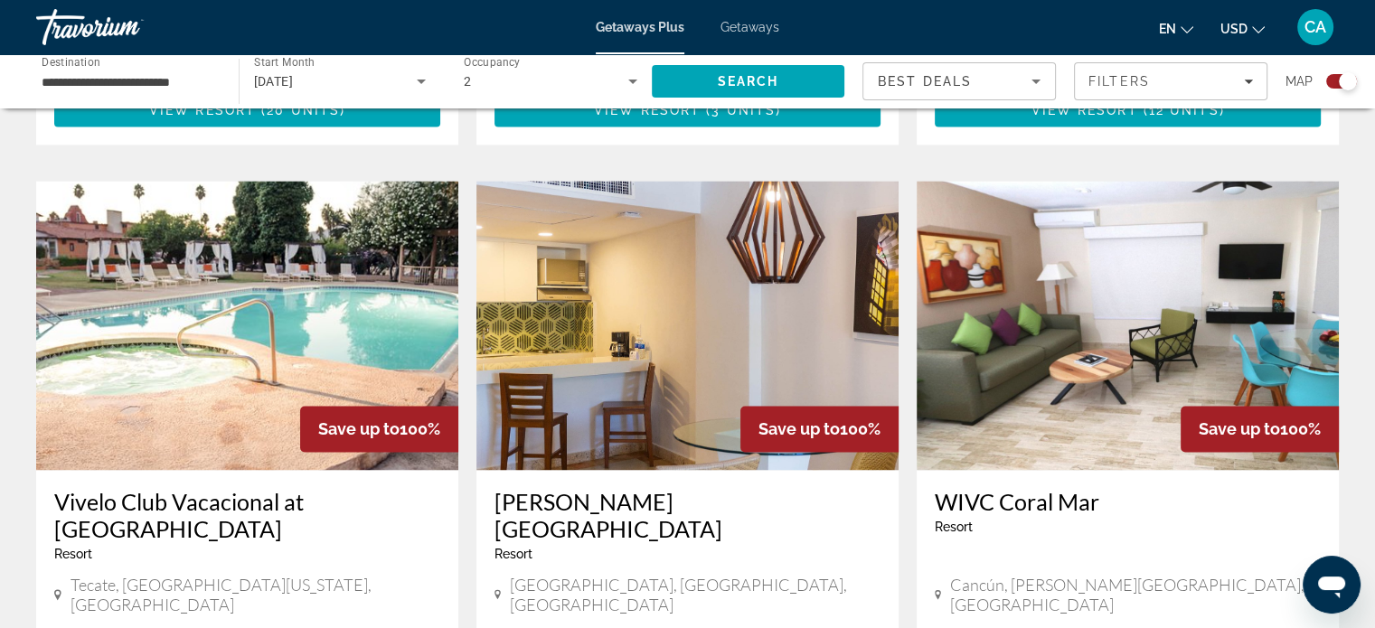
scroll to position [2560, 0]
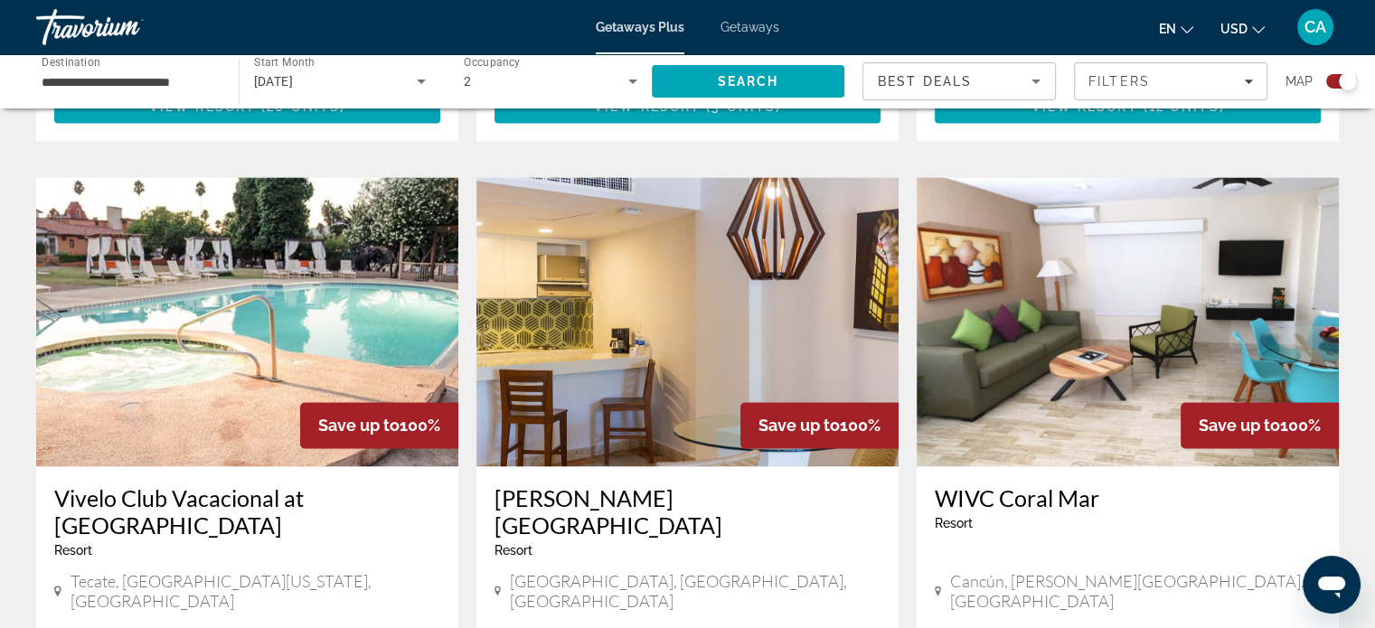
click at [1001, 466] on div "[GEOGRAPHIC_DATA] - This is an adults only resort [GEOGRAPHIC_DATA], [PERSON_NA…" at bounding box center [1128, 549] width 422 height 167
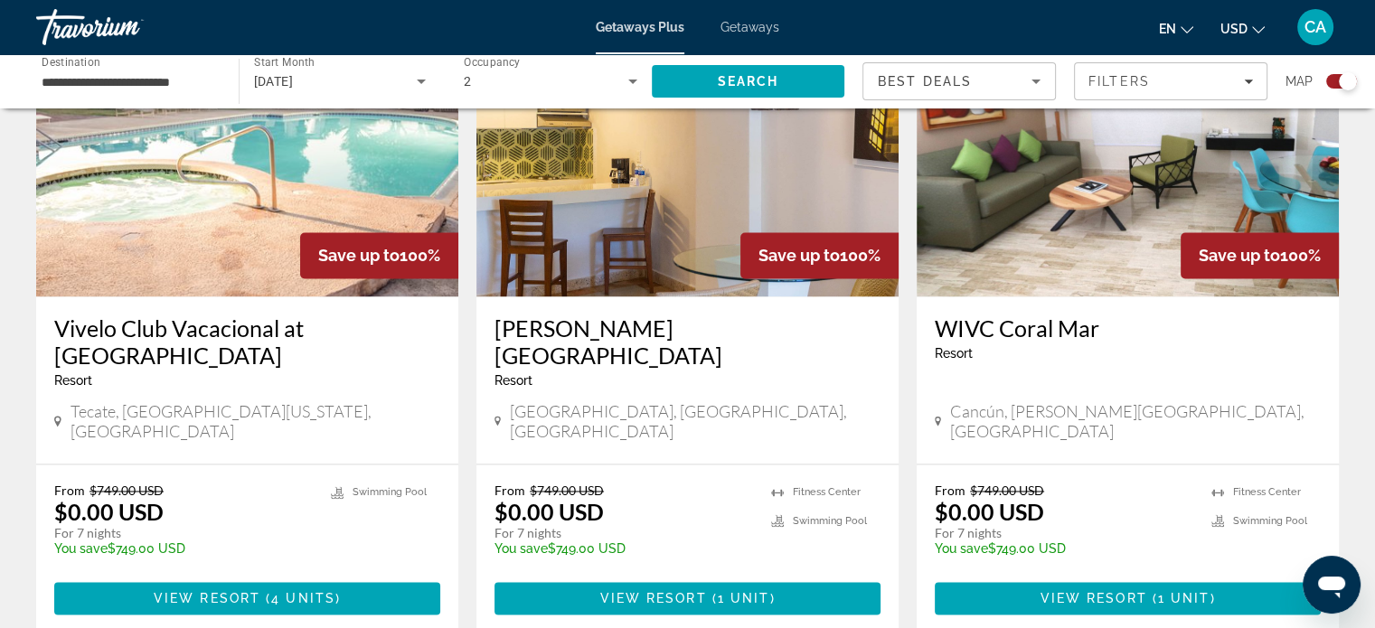
scroll to position [2729, 0]
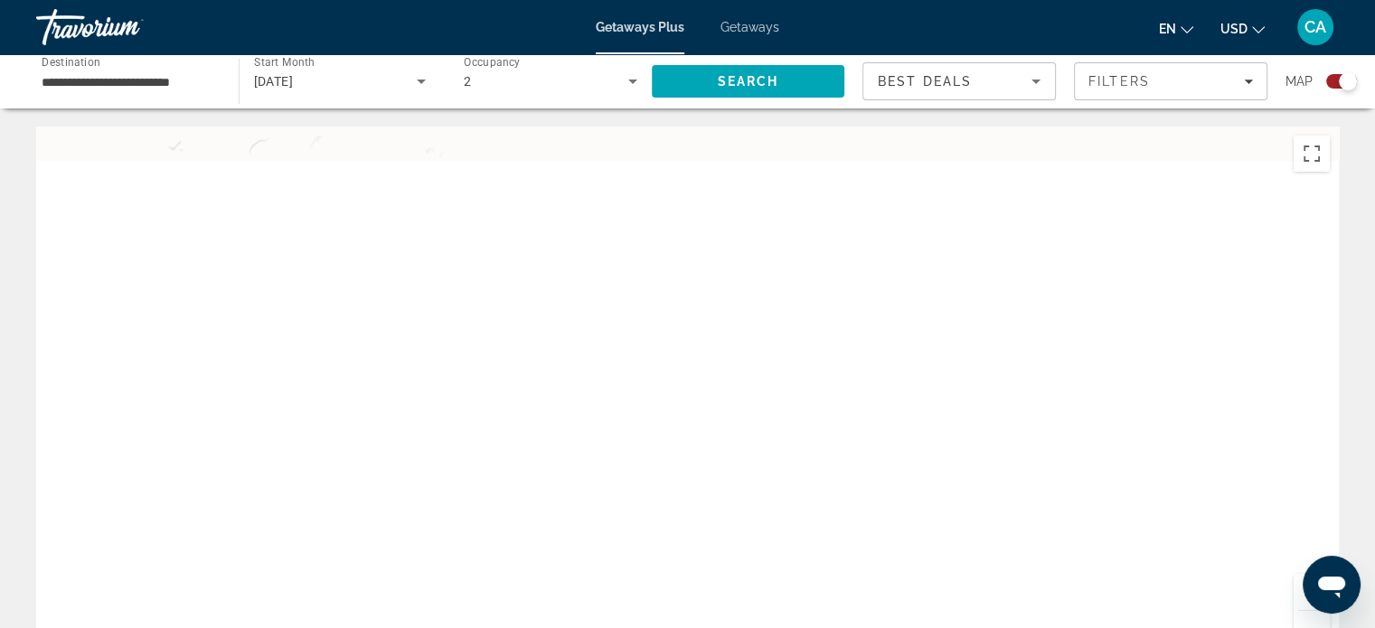
click at [1065, 513] on div "Main content" at bounding box center [687, 398] width 1303 height 542
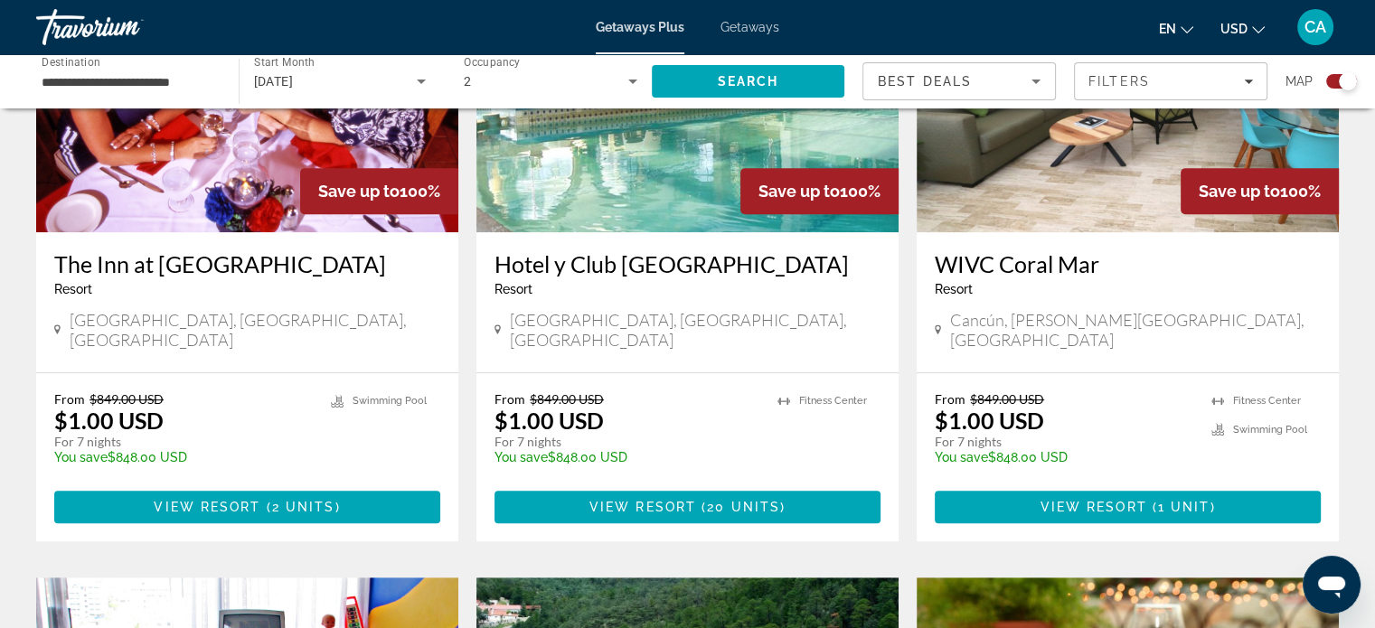
scroll to position [791, 0]
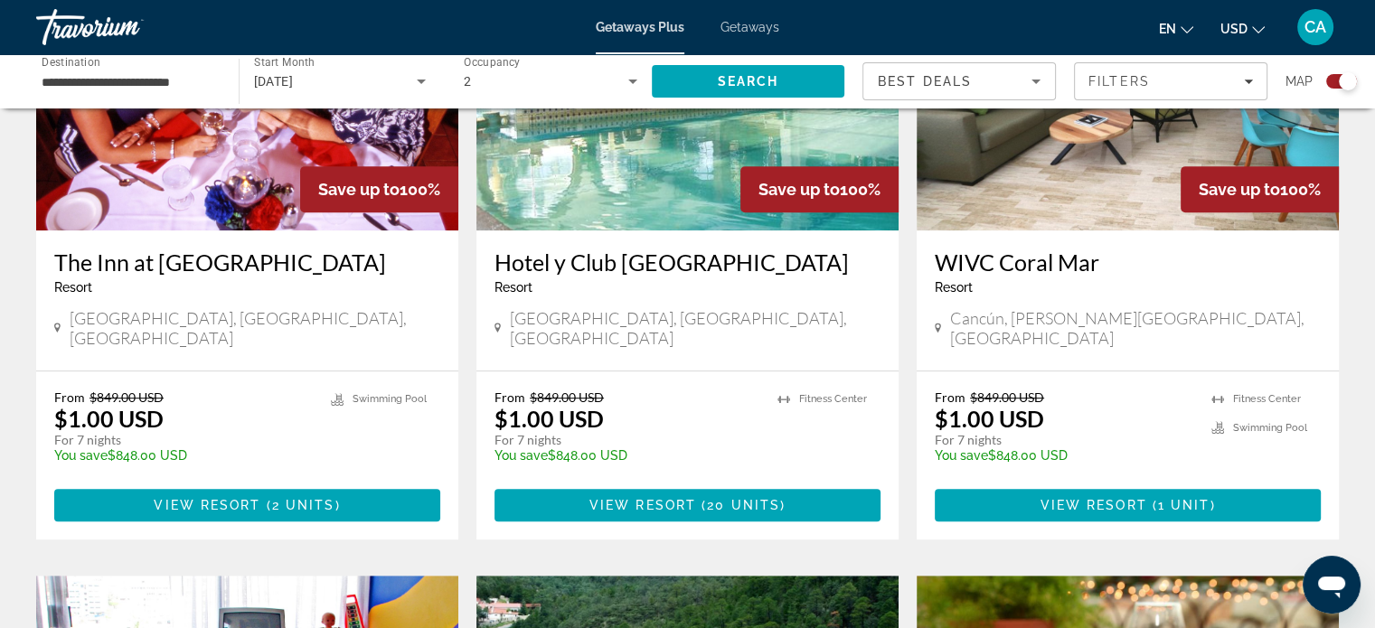
click at [680, 347] on div "Hotel y Club [GEOGRAPHIC_DATA] - This is an adults only resort [GEOGRAPHIC_DATA…" at bounding box center [687, 301] width 422 height 140
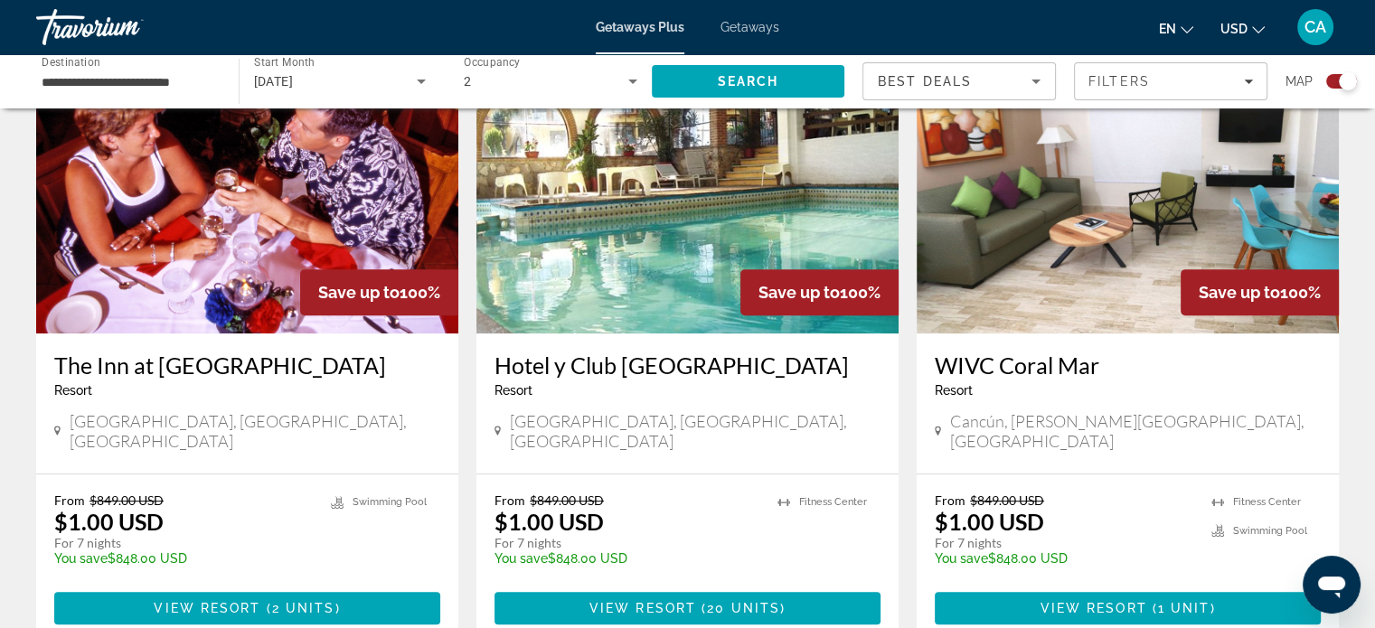
scroll to position [687, 0]
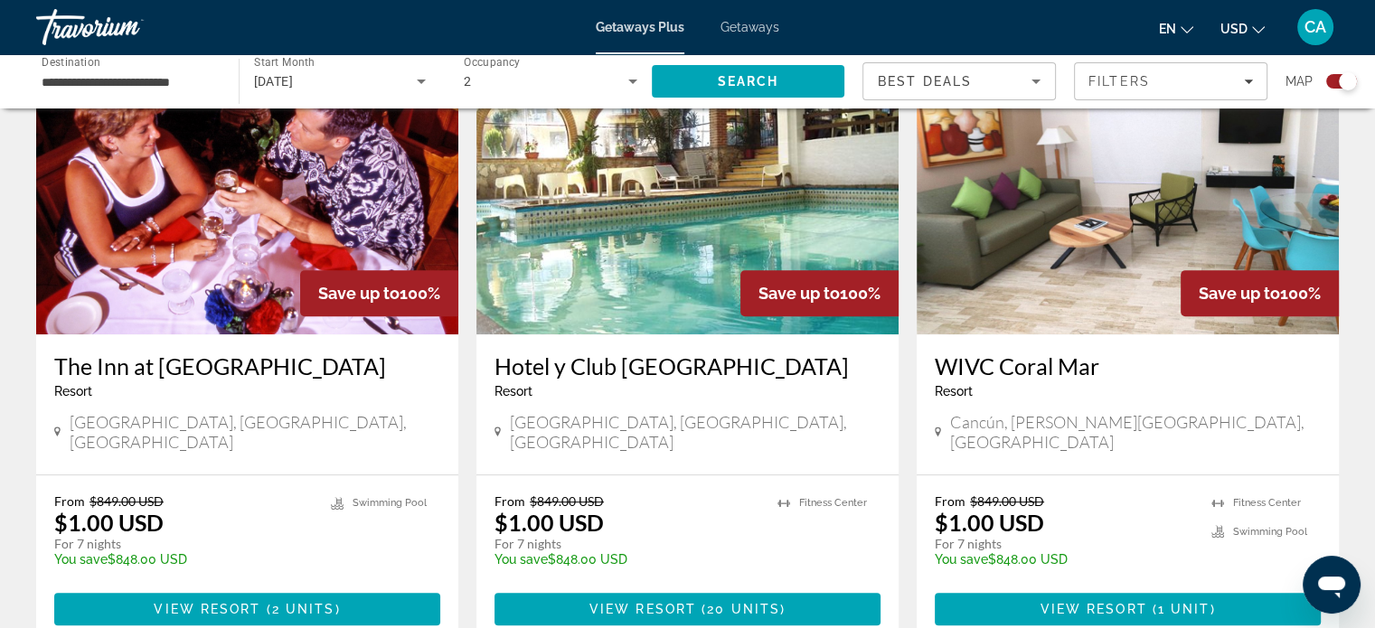
click at [1266, 417] on div "Cancún, [PERSON_NAME][GEOGRAPHIC_DATA], [GEOGRAPHIC_DATA]" at bounding box center [1128, 432] width 386 height 40
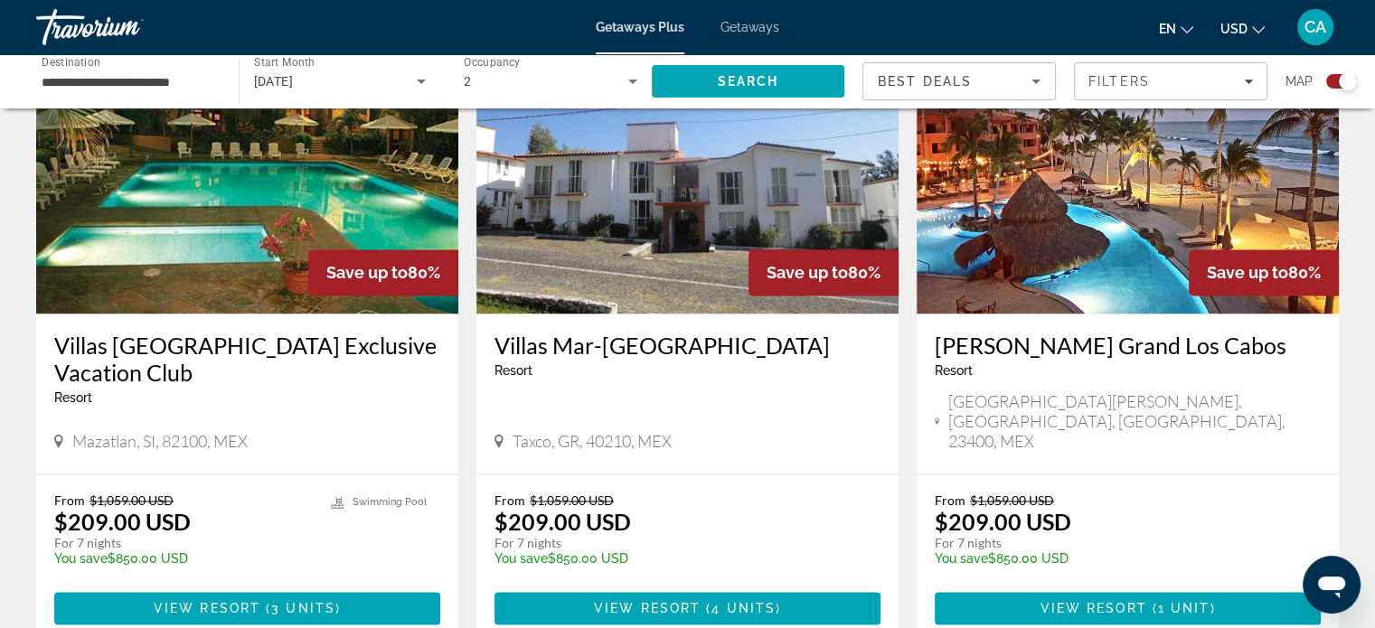
scroll to position [2650, 0]
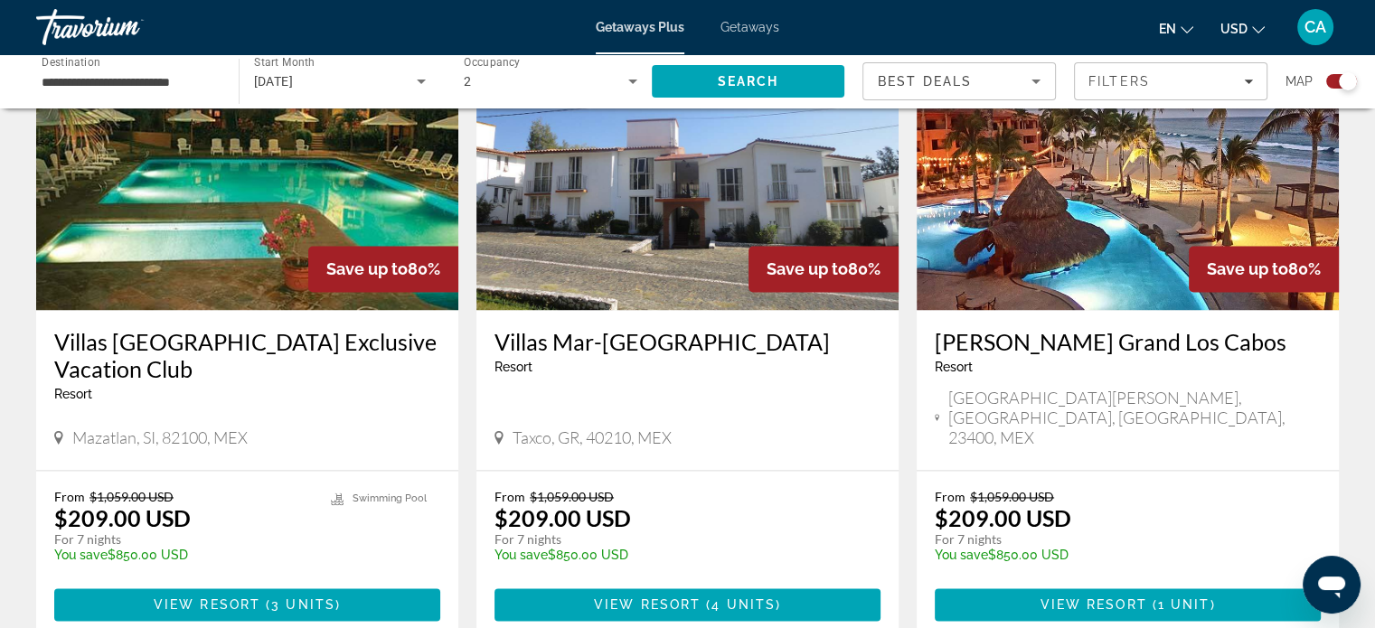
click at [541, 387] on div "[GEOGRAPHIC_DATA] - This is an adults only resort Taxco, GR, 40210, MEX" at bounding box center [687, 390] width 422 height 160
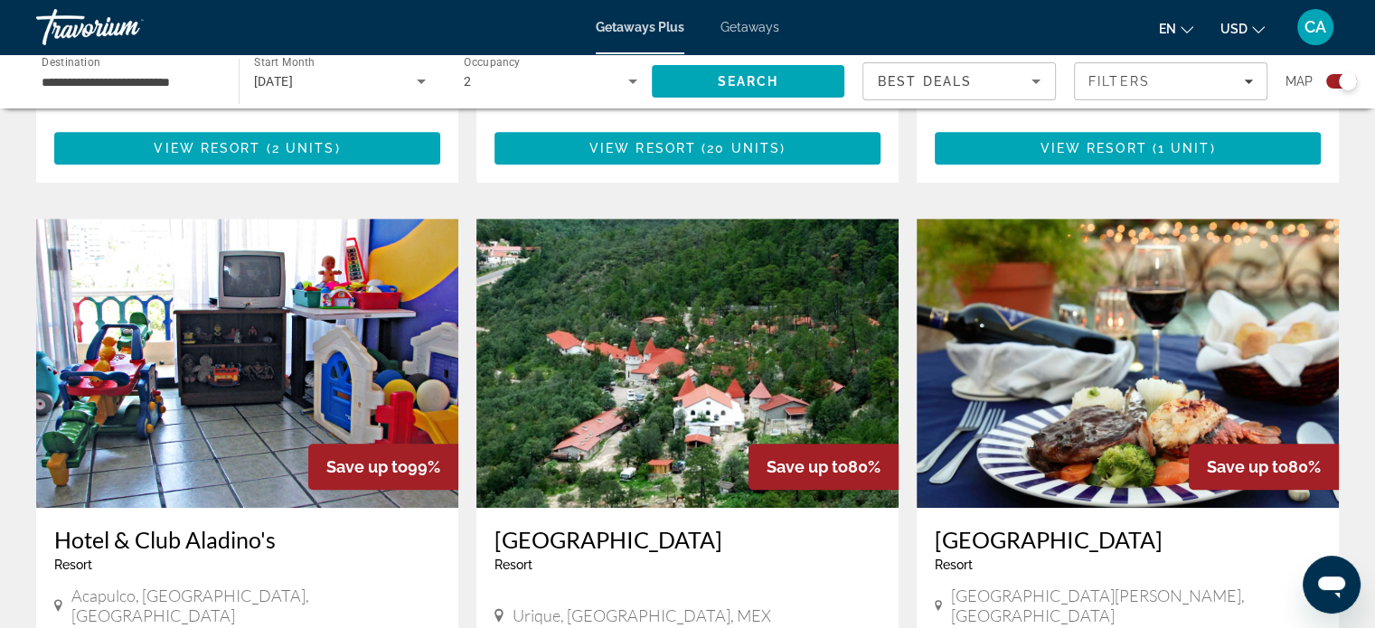
scroll to position [1124, 0]
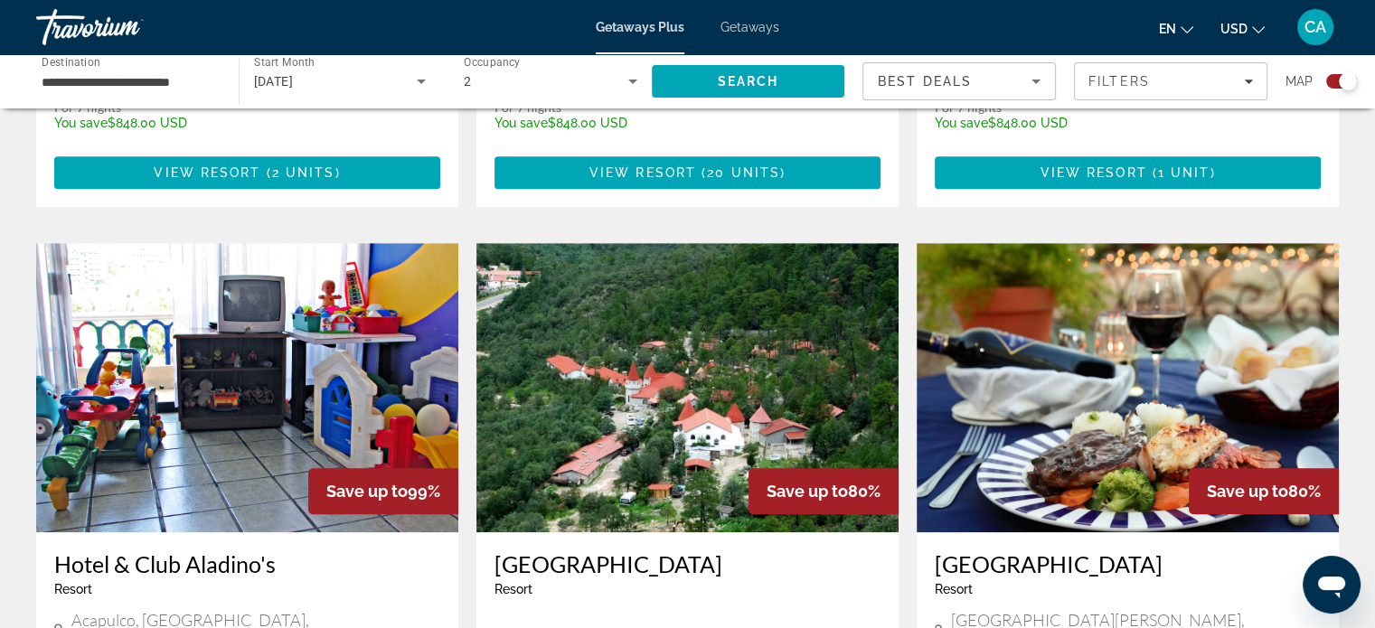
click at [209, 88] on input "**********" at bounding box center [129, 82] width 174 height 22
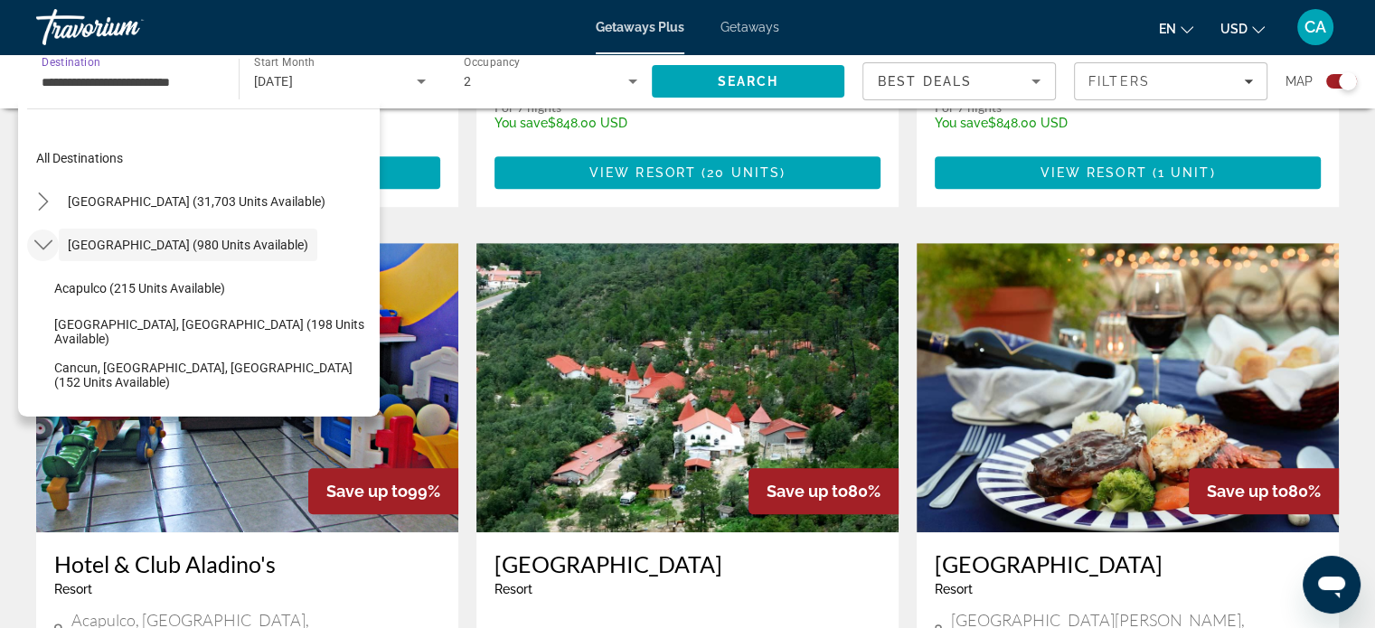
click at [51, 241] on icon "Toggle Mexico (980 units available) submenu" at bounding box center [42, 245] width 18 height 10
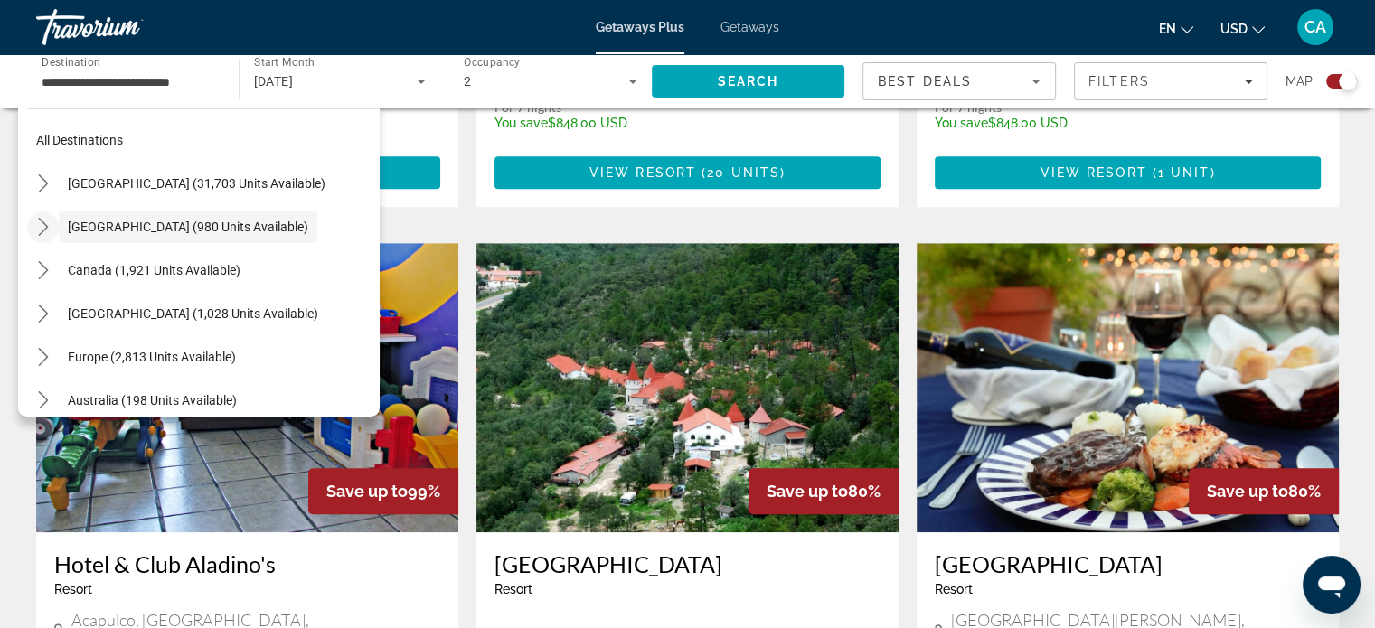
scroll to position [14, 0]
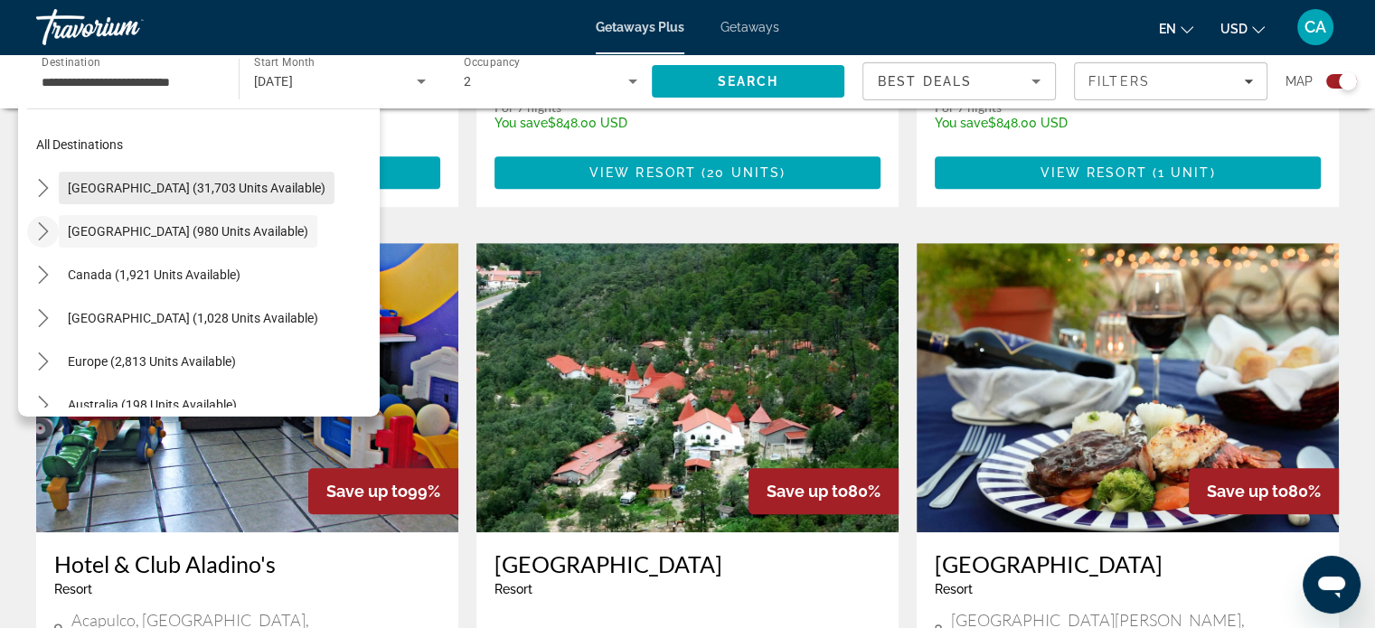
click at [275, 187] on span "[GEOGRAPHIC_DATA] (31,703 units available)" at bounding box center [197, 188] width 258 height 14
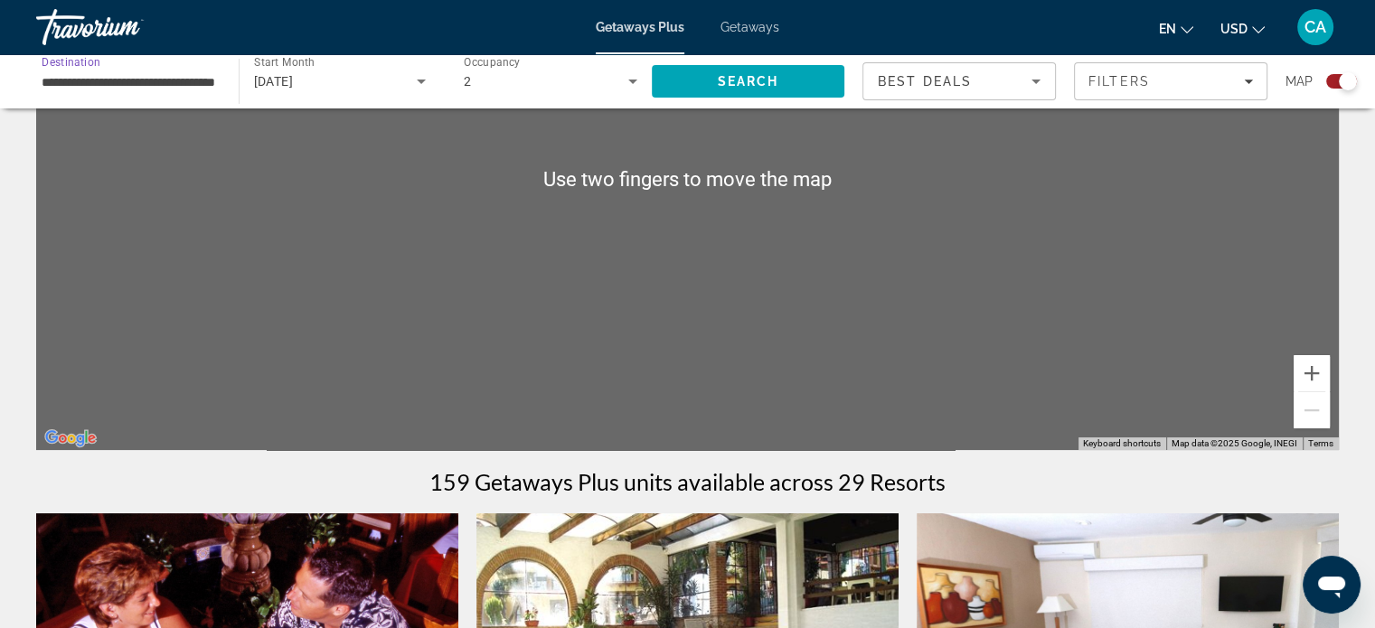
scroll to position [217, 0]
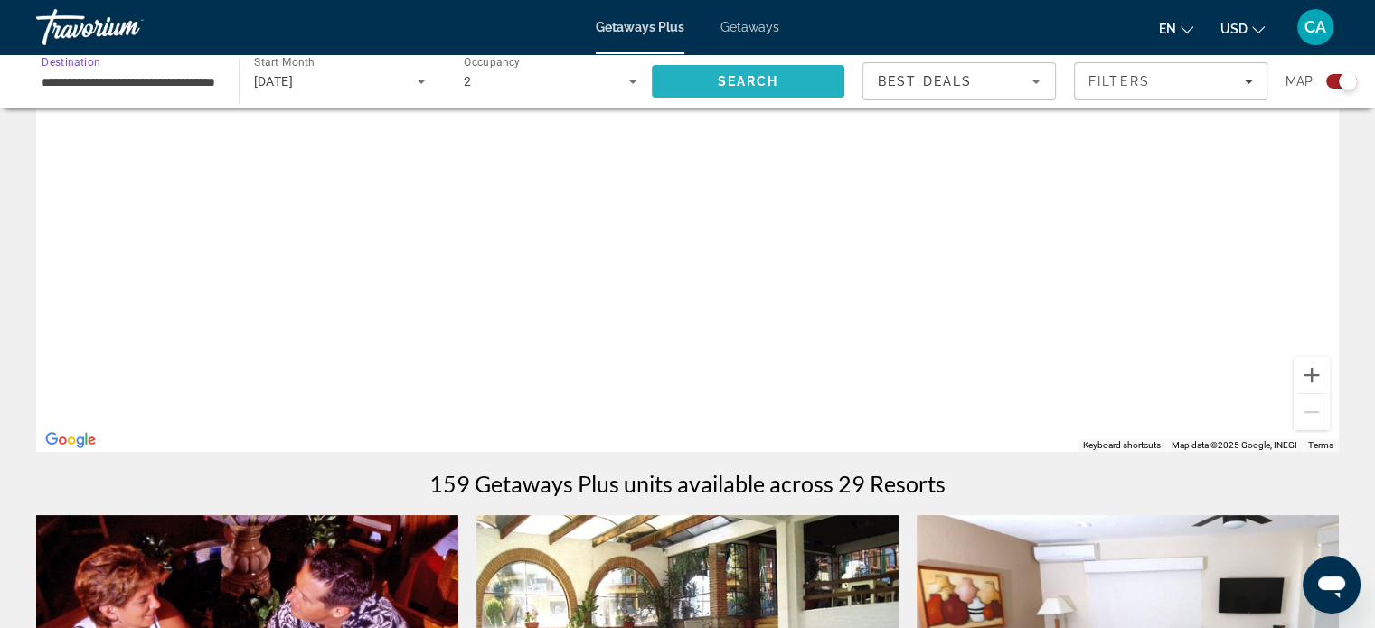
click at [723, 89] on span "Search" at bounding box center [748, 81] width 193 height 43
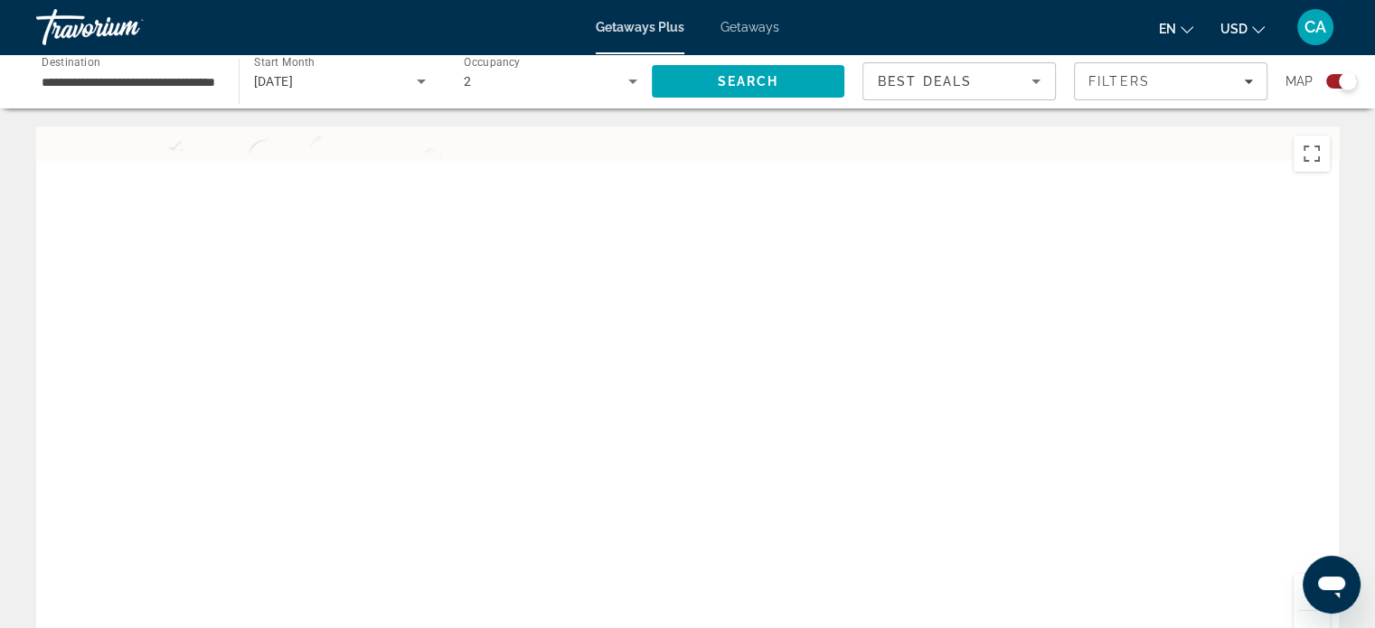
click at [294, 78] on span "[DATE]" at bounding box center [274, 81] width 40 height 14
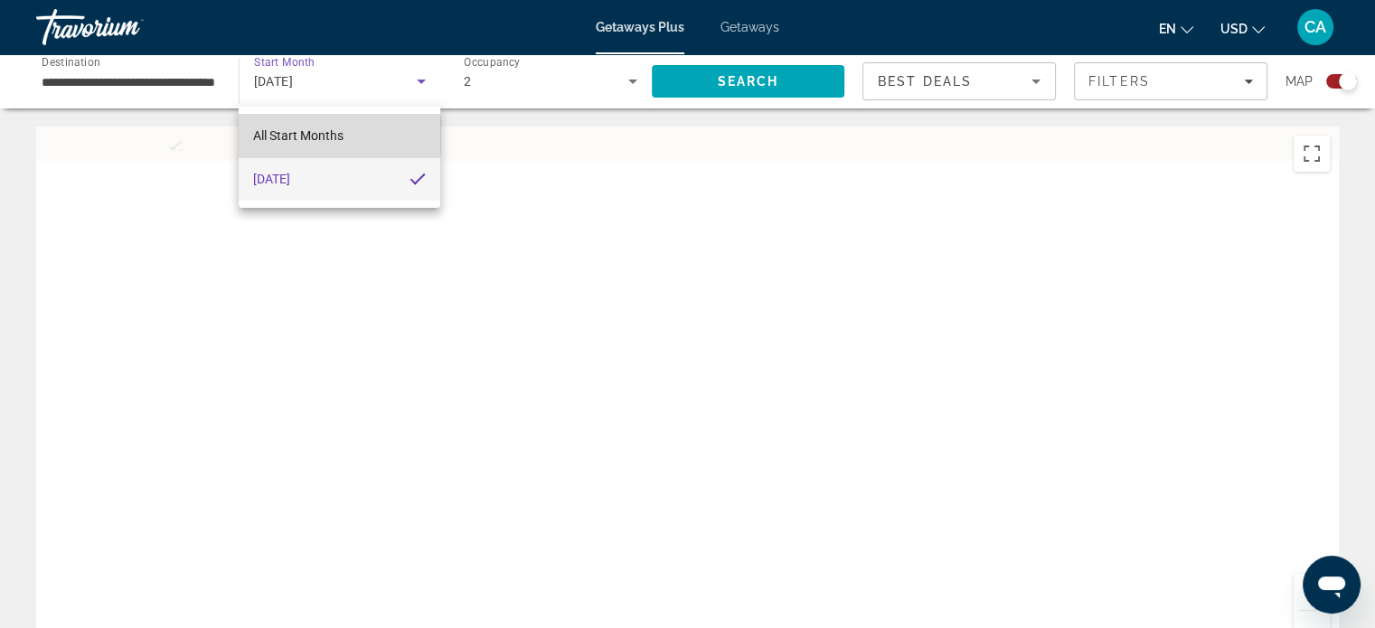
click at [298, 135] on span "All Start Months" at bounding box center [298, 135] width 90 height 14
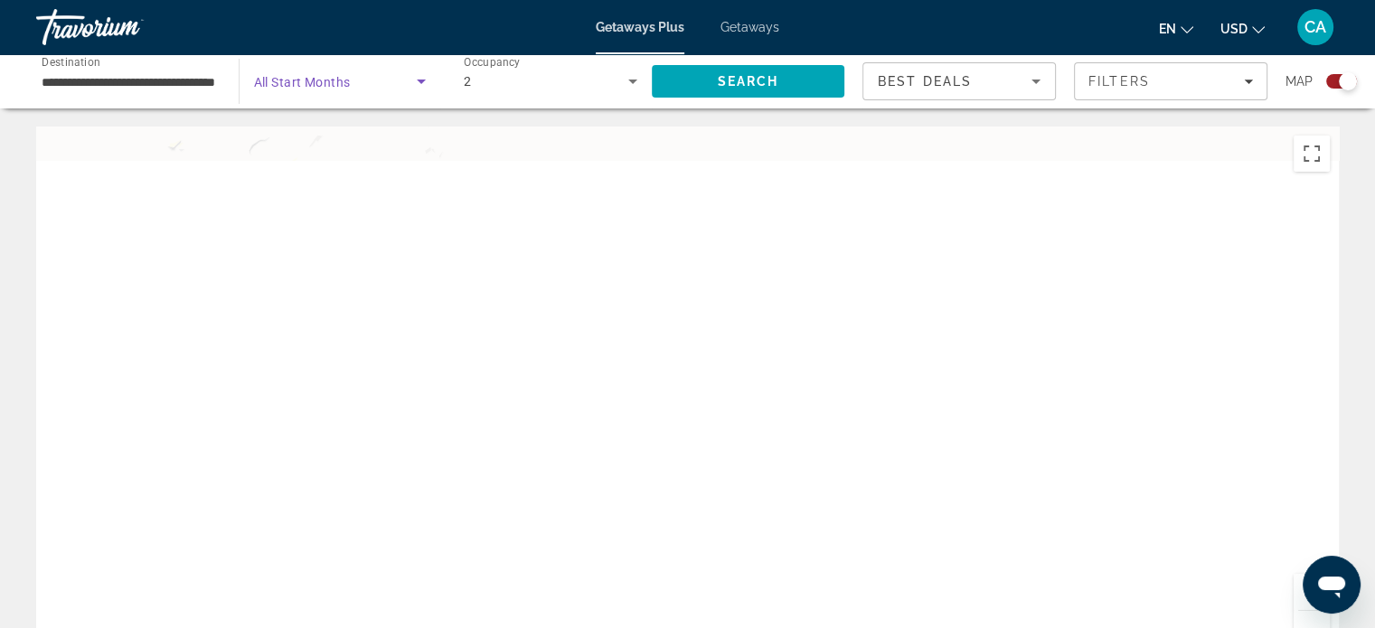
click at [415, 82] on icon "Search widget" at bounding box center [421, 82] width 22 height 22
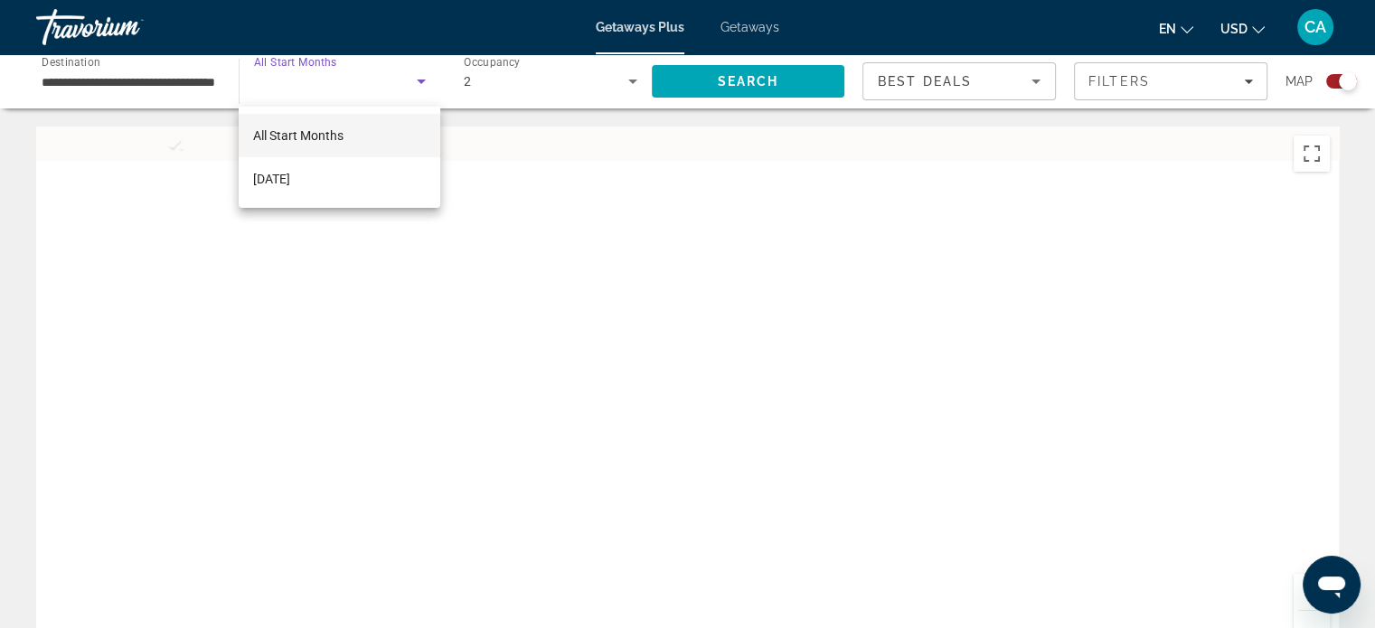
click at [167, 71] on div at bounding box center [687, 314] width 1375 height 628
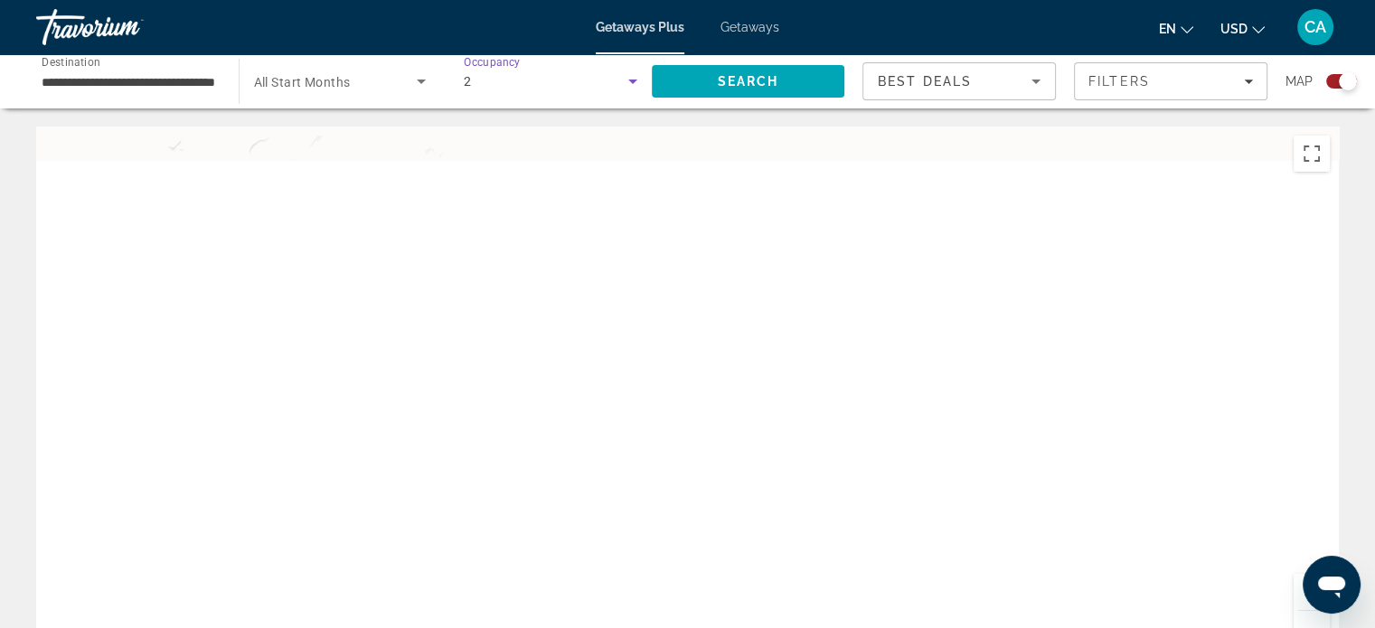
click at [638, 79] on icon "Search widget" at bounding box center [633, 82] width 22 height 22
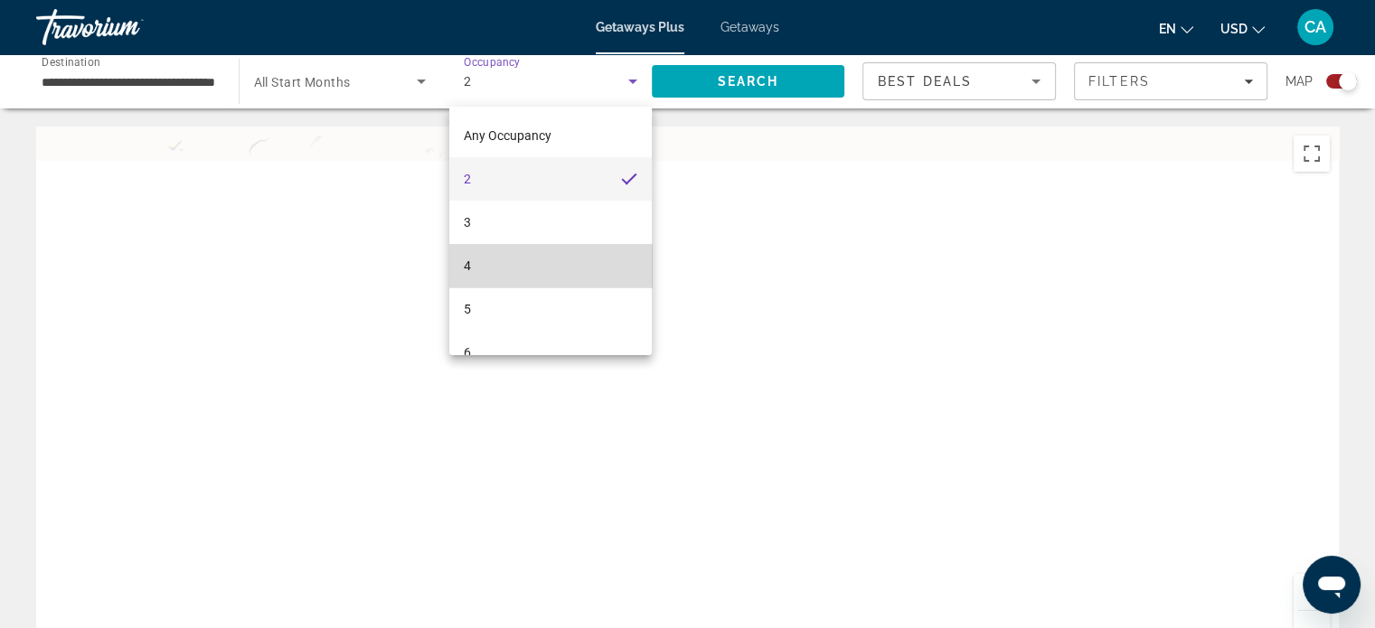
click at [590, 259] on mat-option "4" at bounding box center [550, 265] width 202 height 43
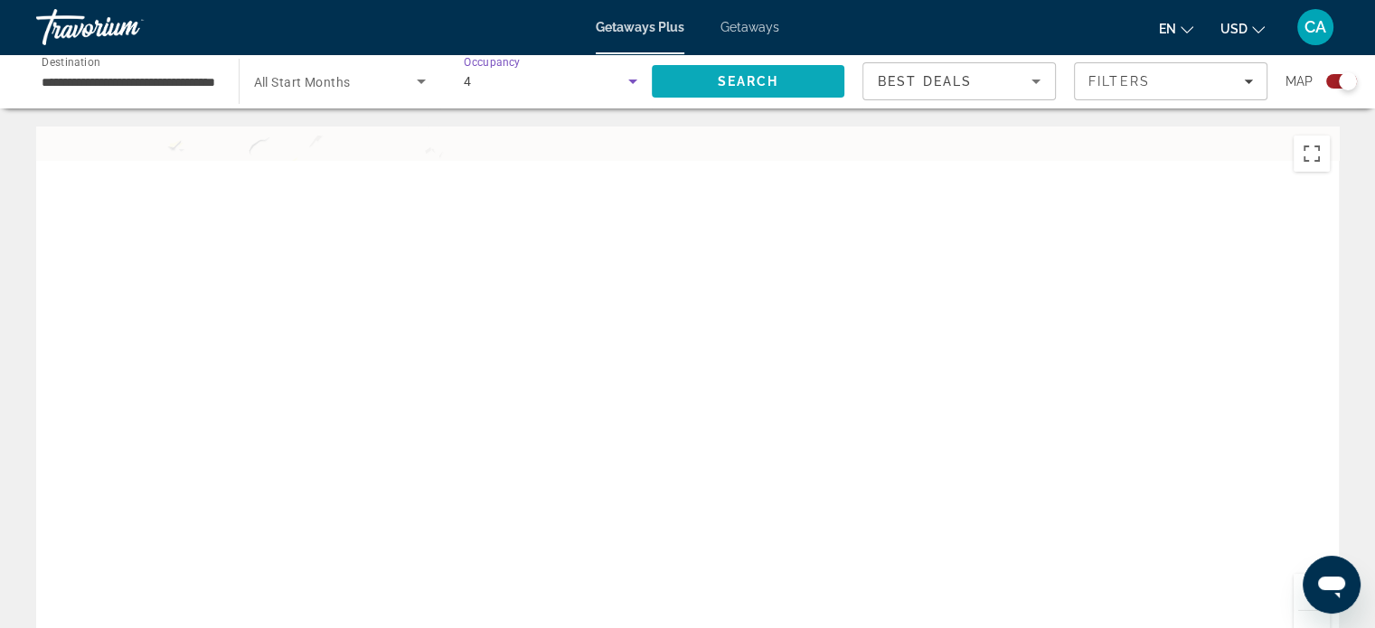
click at [747, 85] on span "Search" at bounding box center [747, 81] width 61 height 14
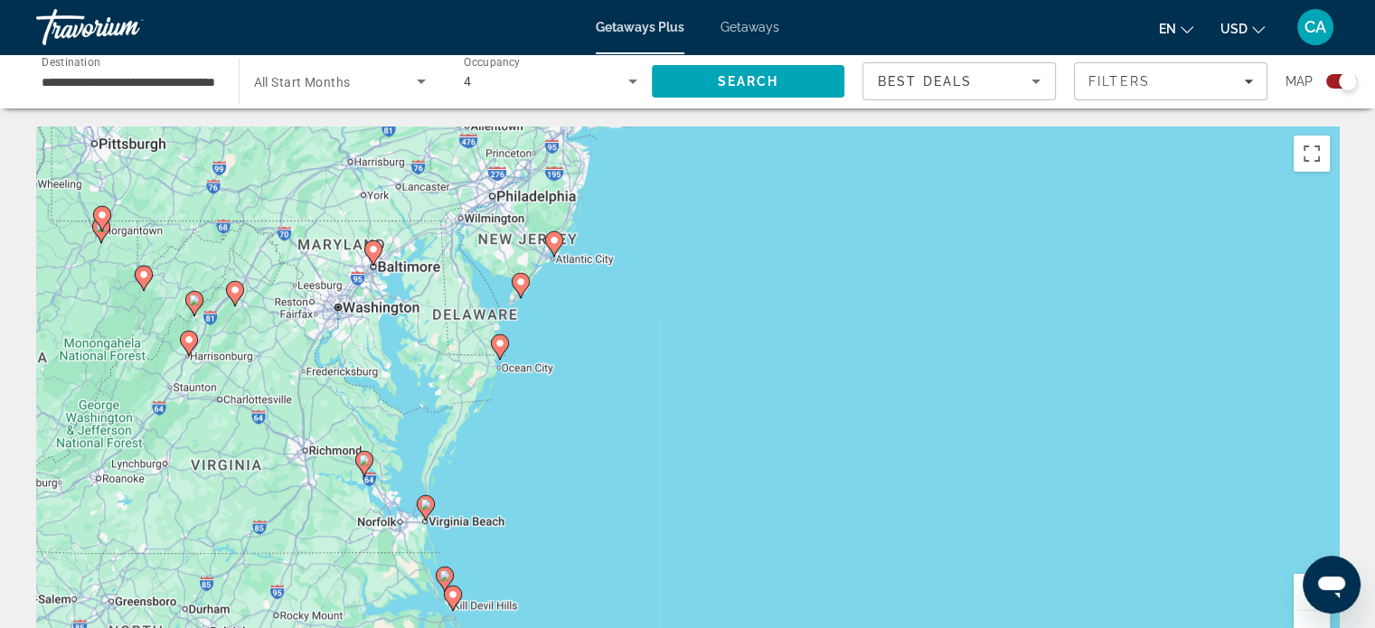
click at [379, 256] on div "To activate drag with keyboard, press Alt + Enter. Once in keyboard drag state,…" at bounding box center [687, 398] width 1303 height 542
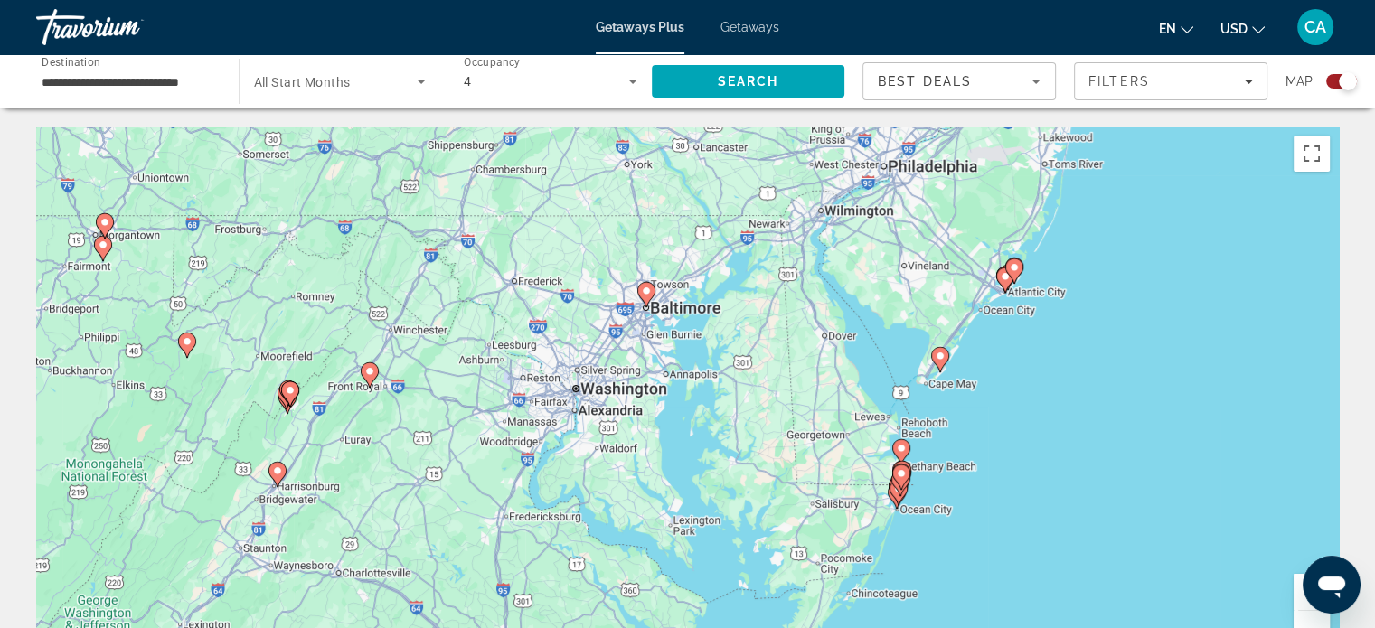
click at [653, 298] on gmp-advanced-marker "Main content" at bounding box center [646, 294] width 18 height 27
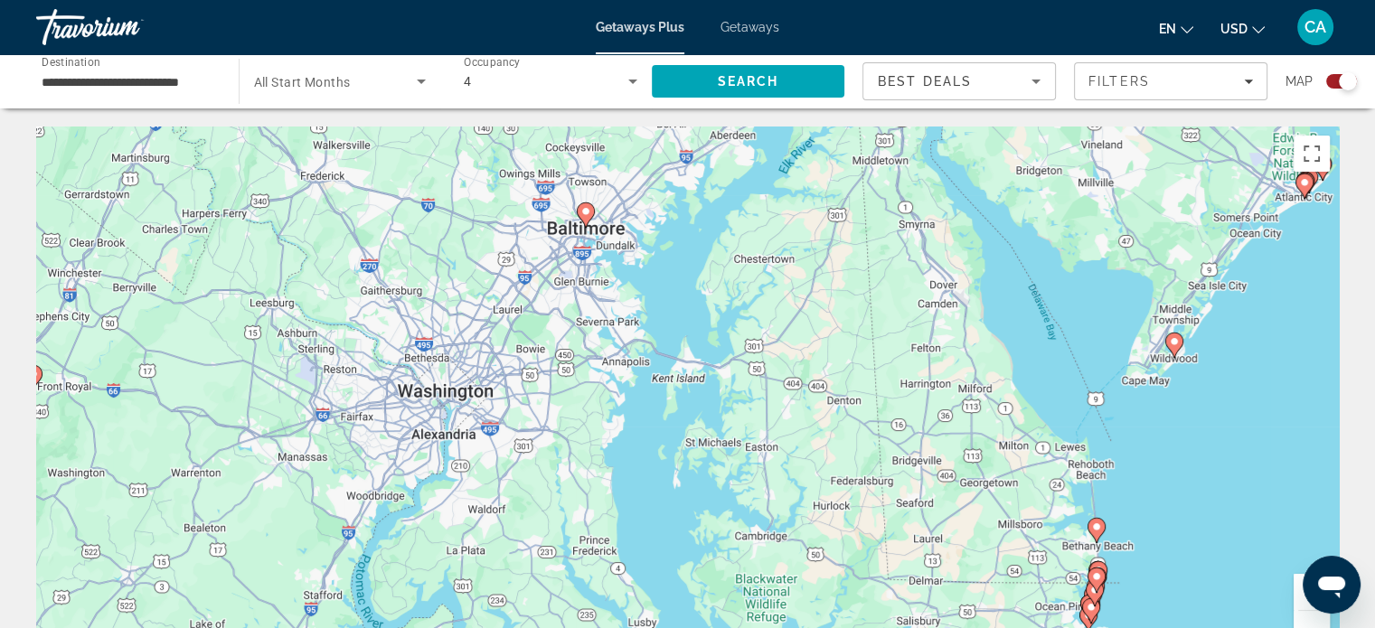
click at [587, 217] on icon "Main content" at bounding box center [585, 215] width 16 height 24
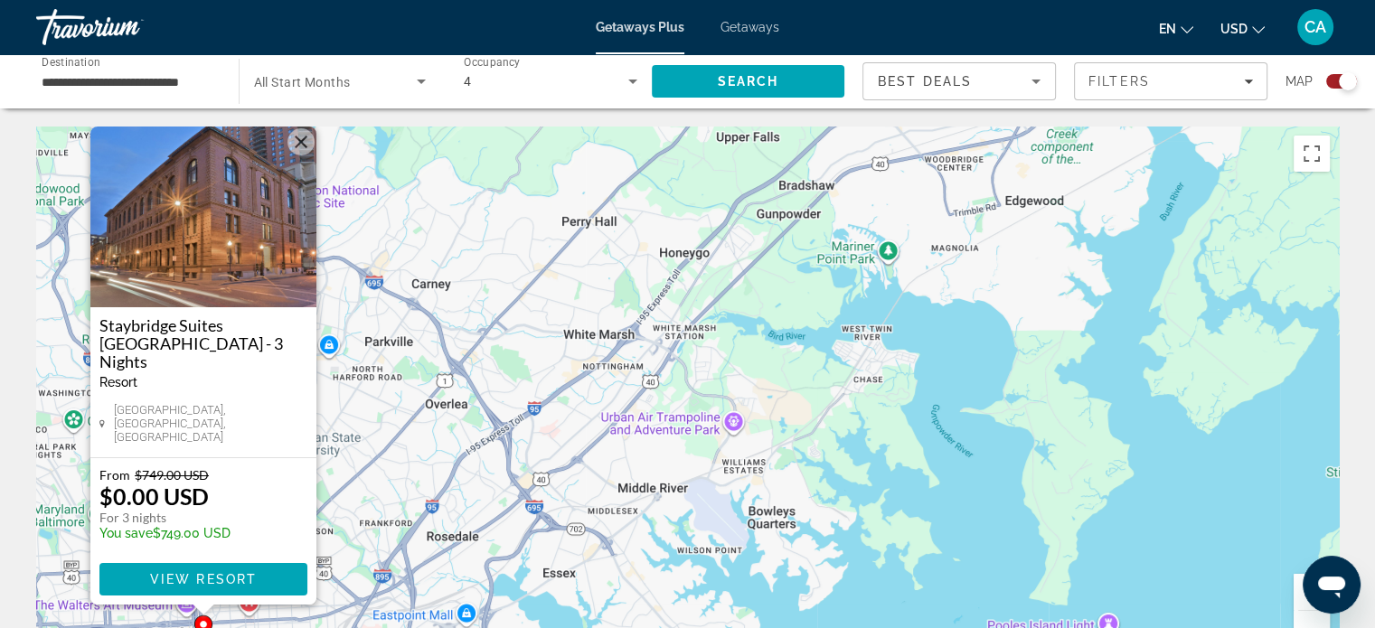
click at [300, 155] on button "Close" at bounding box center [300, 141] width 27 height 27
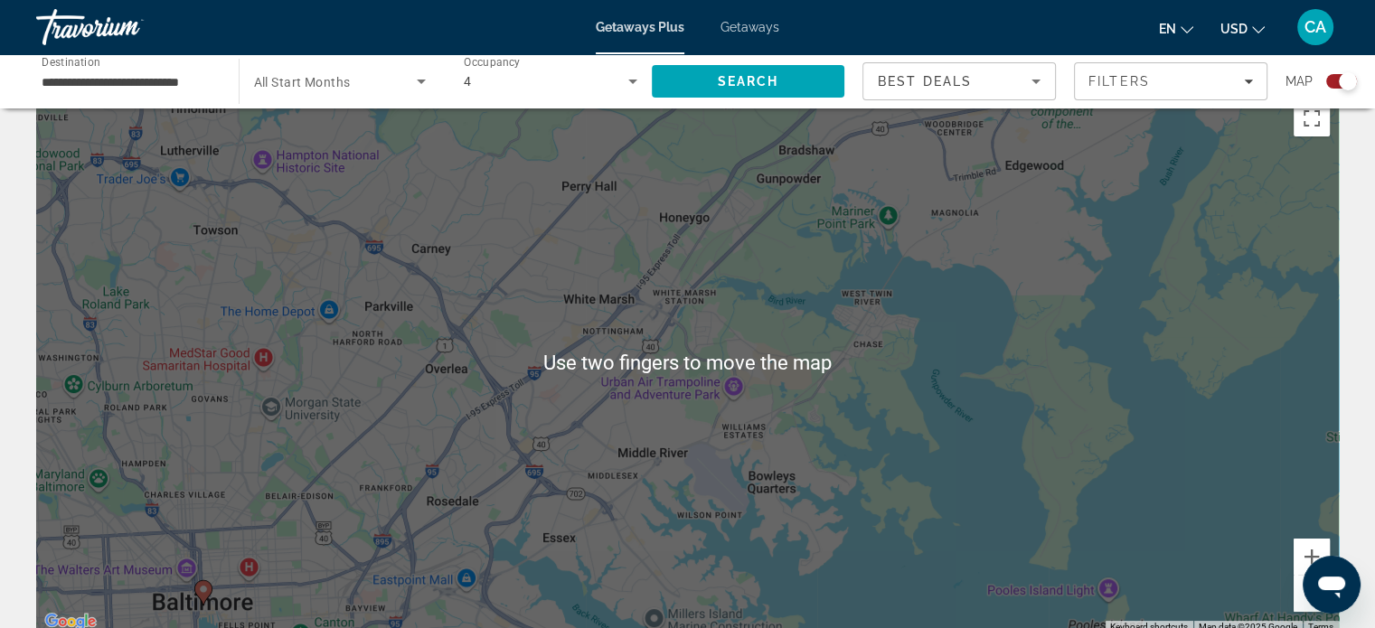
scroll to position [33, 0]
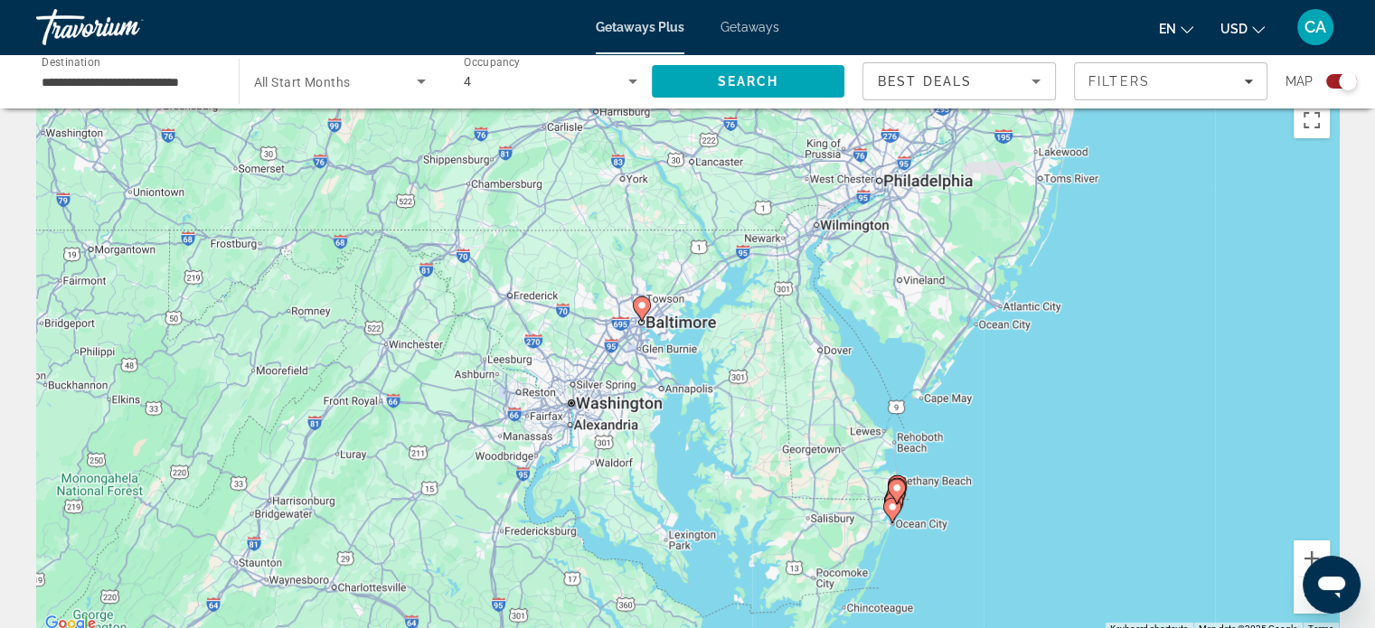
click at [669, 470] on div "To activate drag with keyboard, press Alt + Enter. Once in keyboard drag state,…" at bounding box center [687, 364] width 1303 height 542
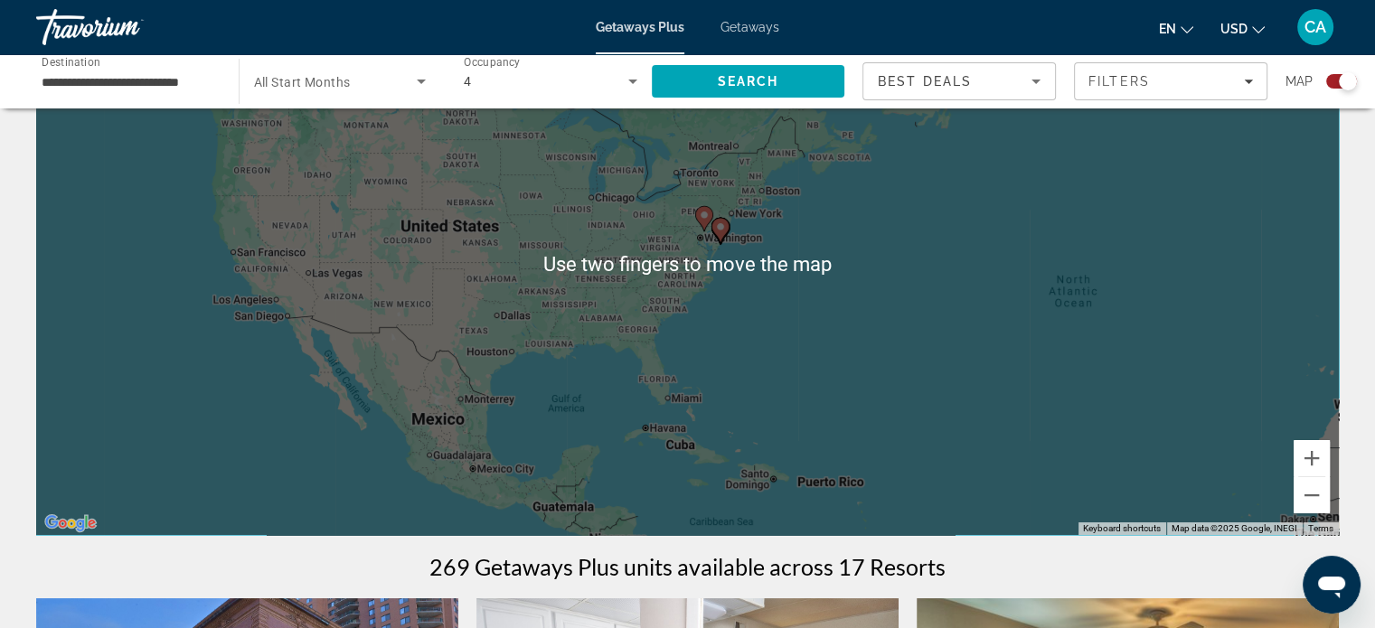
scroll to position [131, 0]
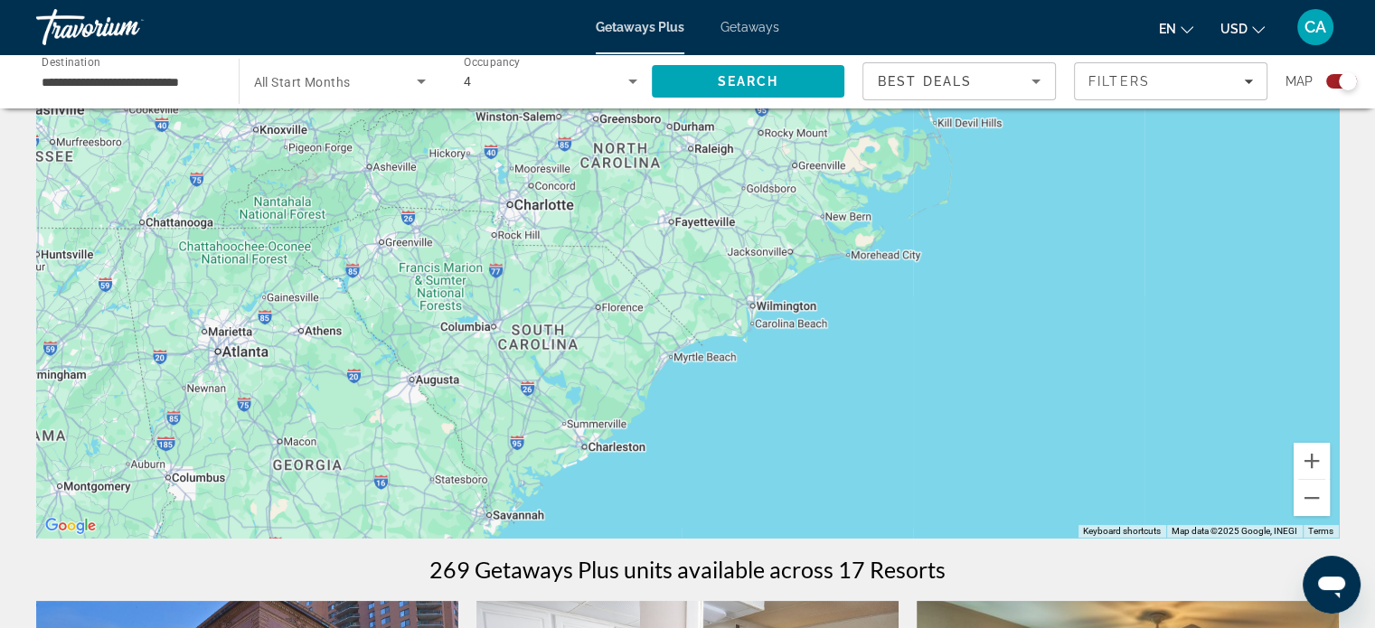
click at [221, 81] on div "**********" at bounding box center [128, 82] width 202 height 52
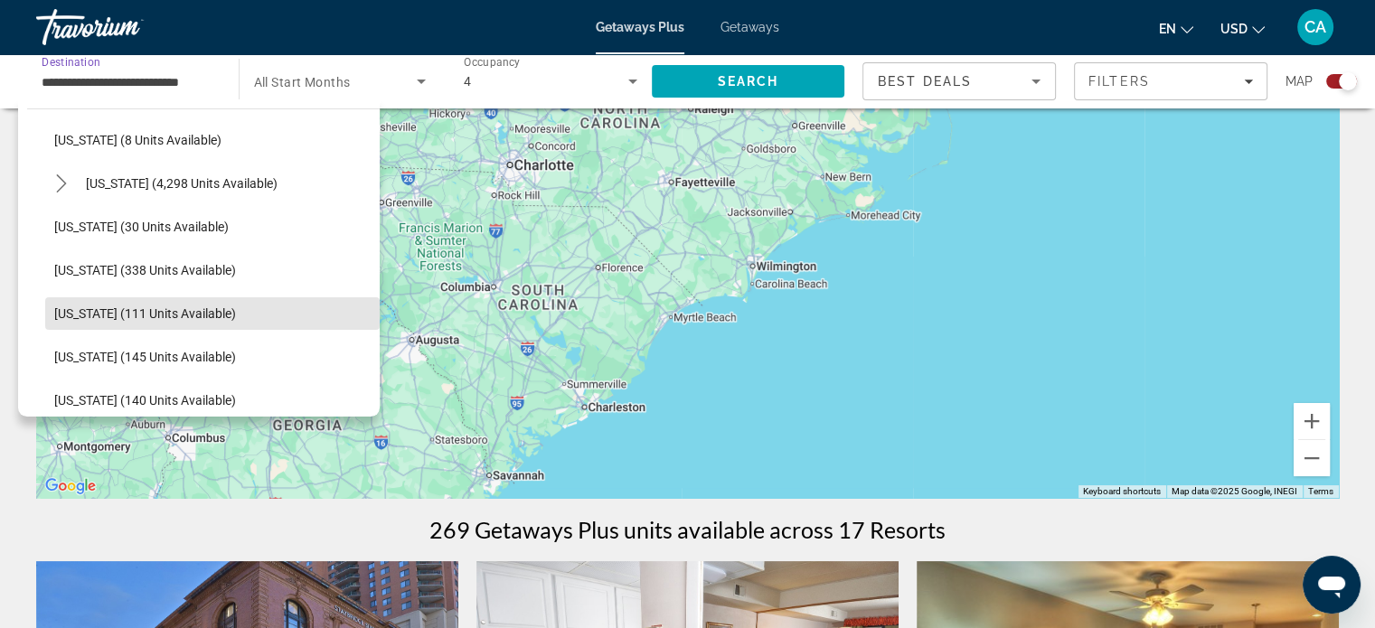
scroll to position [275, 0]
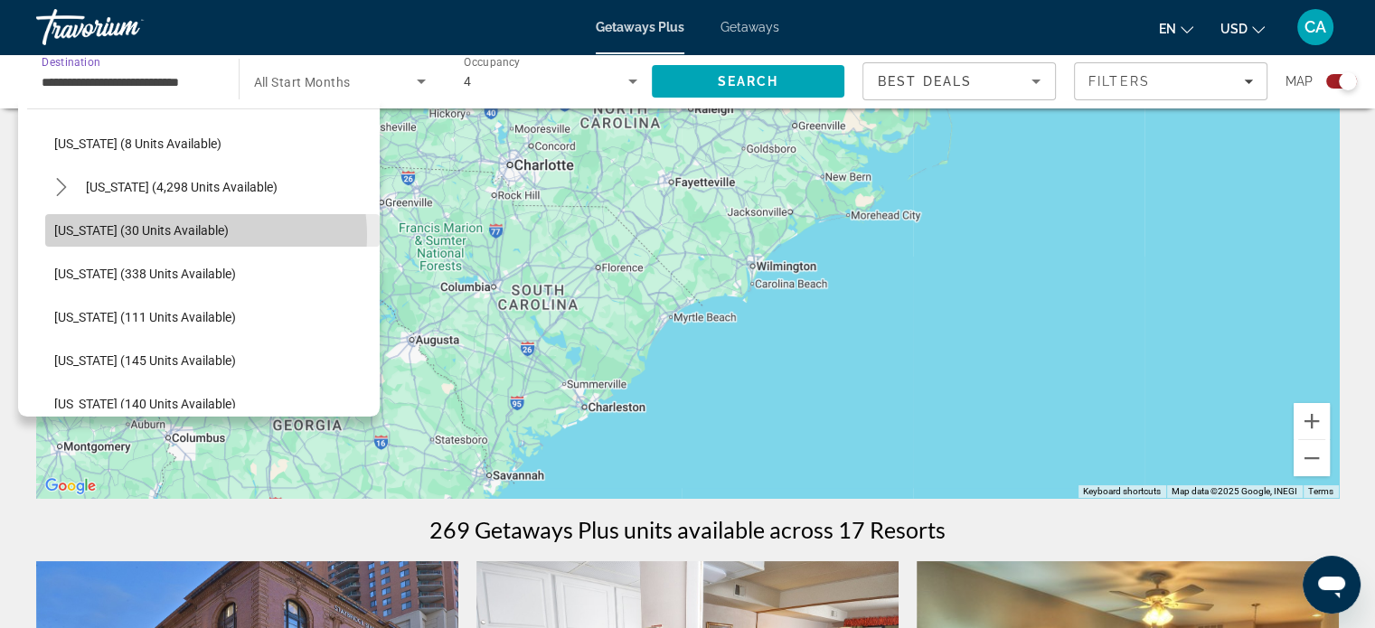
click at [195, 235] on span "[US_STATE] (30 units available)" at bounding box center [141, 230] width 174 height 14
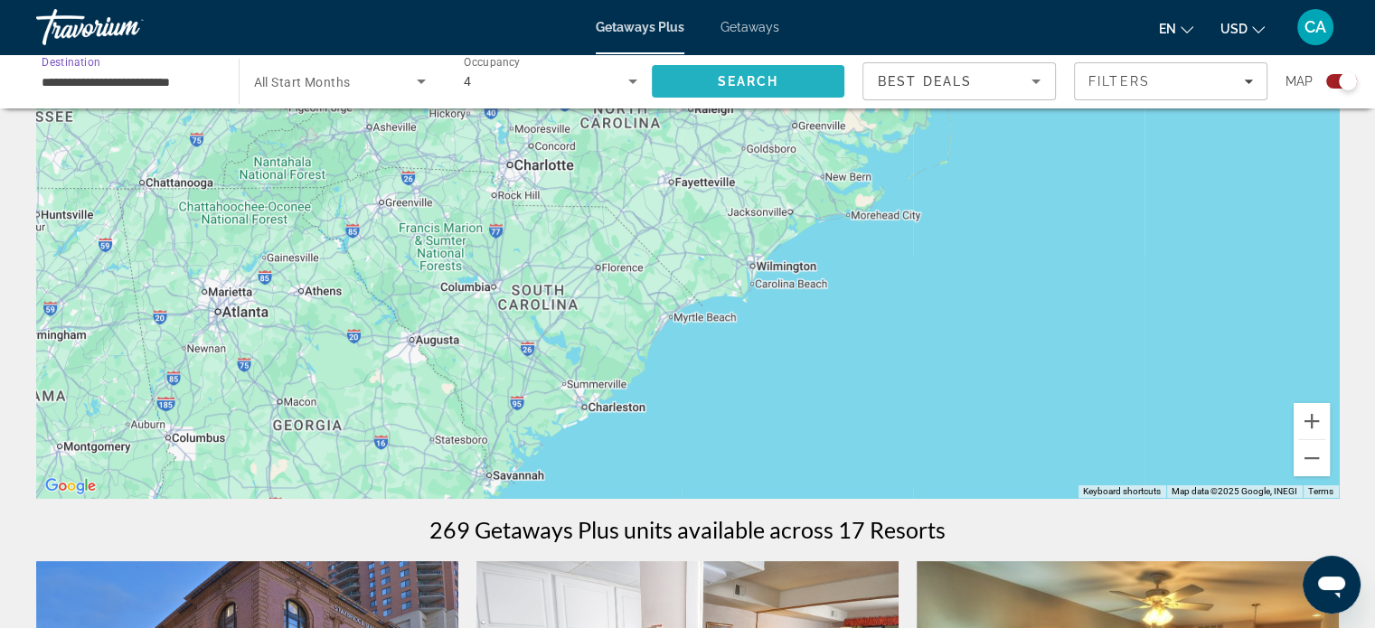
click at [757, 74] on span "Search" at bounding box center [747, 81] width 61 height 14
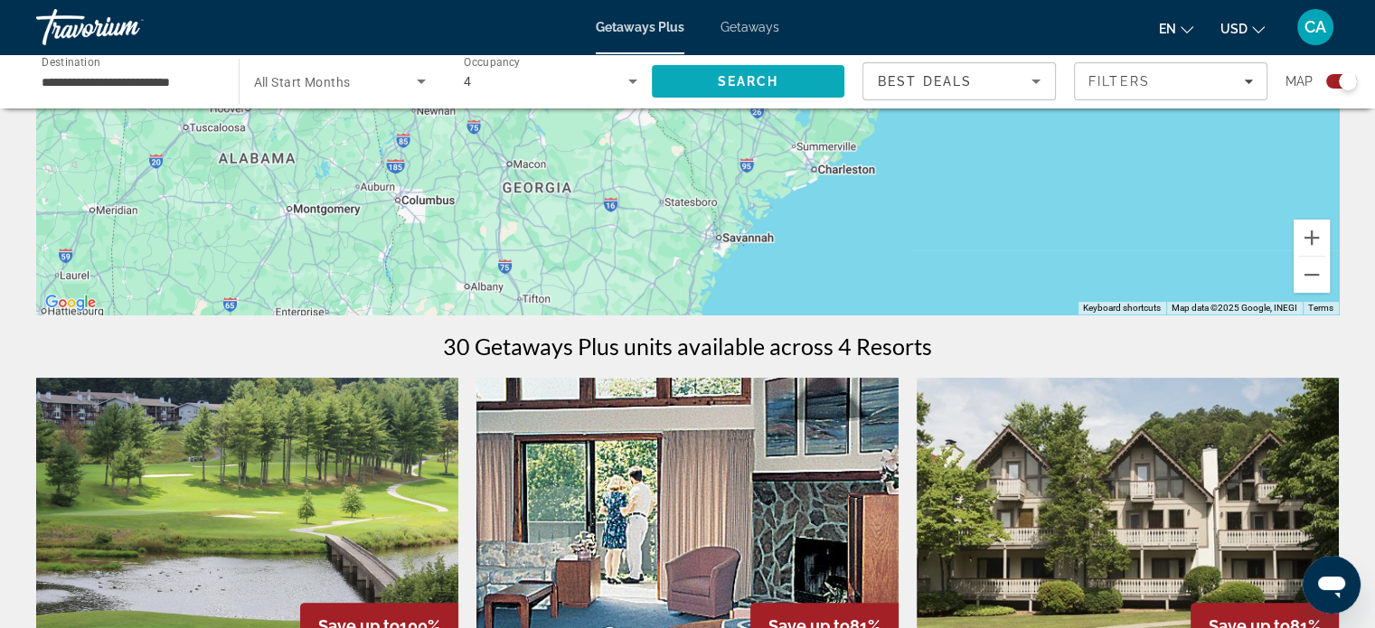
scroll to position [337, 0]
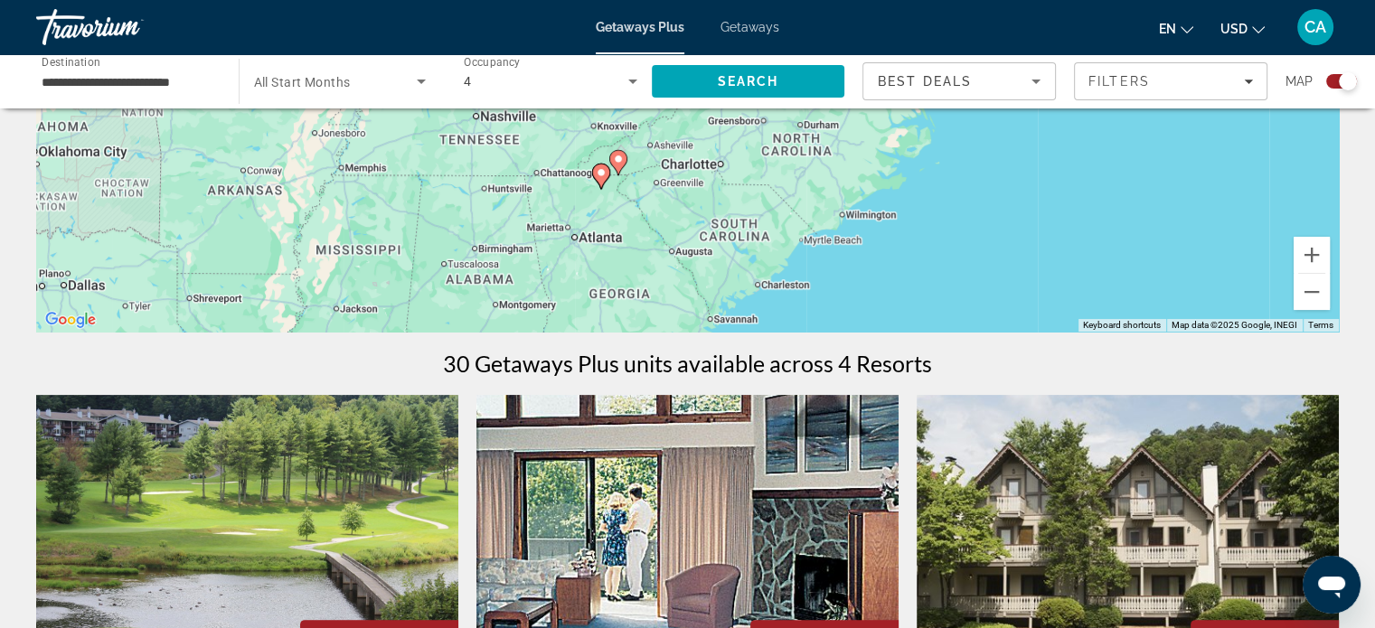
click at [213, 85] on input "**********" at bounding box center [129, 82] width 174 height 22
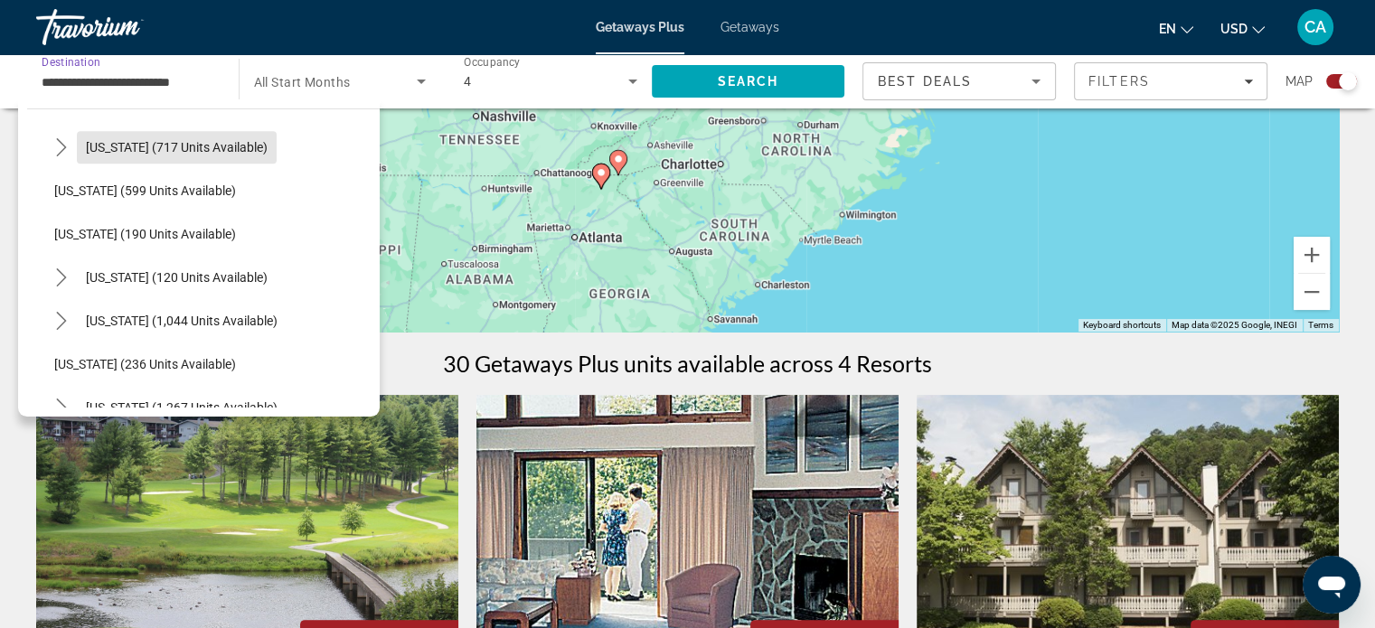
scroll to position [1012, 0]
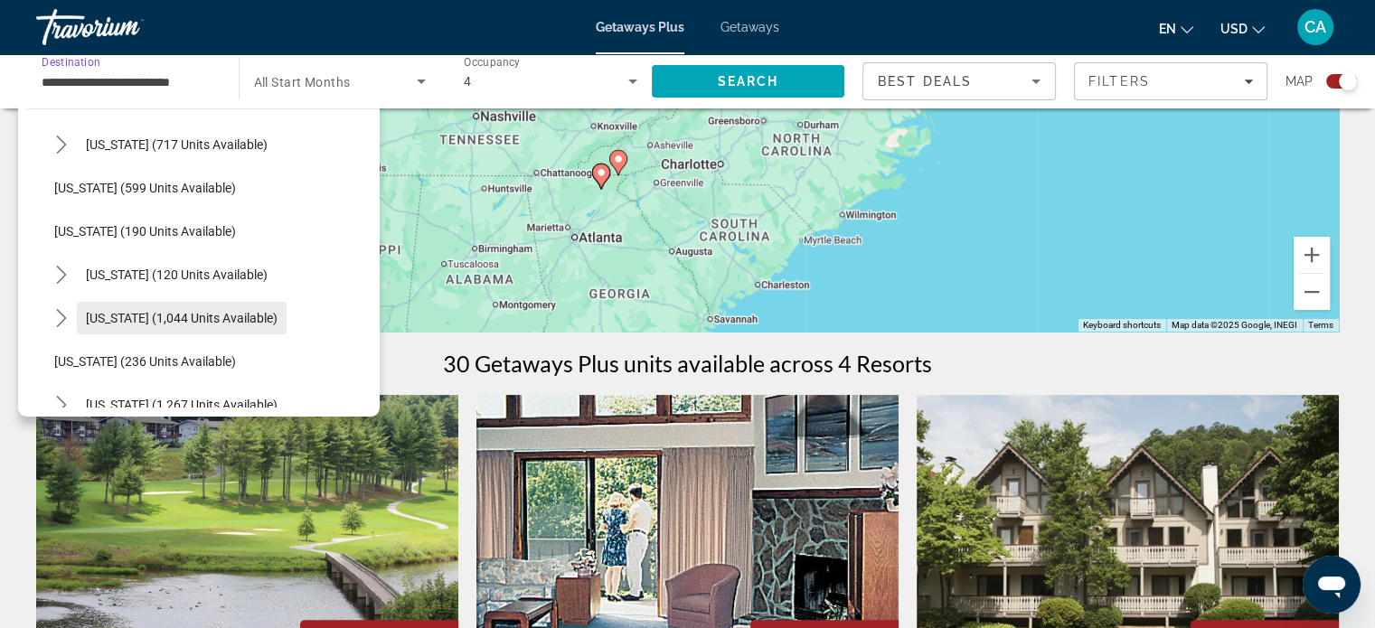
click at [239, 322] on span "[US_STATE] (1,044 units available)" at bounding box center [182, 318] width 192 height 14
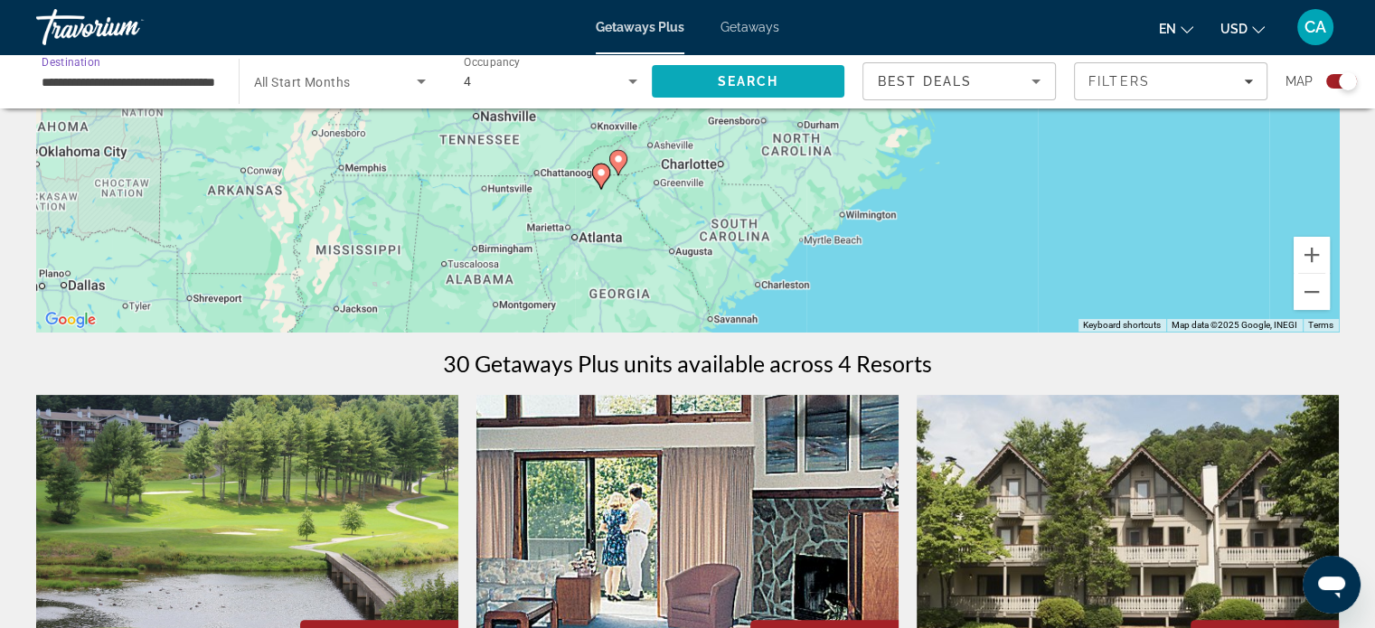
click at [741, 83] on span "Search" at bounding box center [747, 81] width 61 height 14
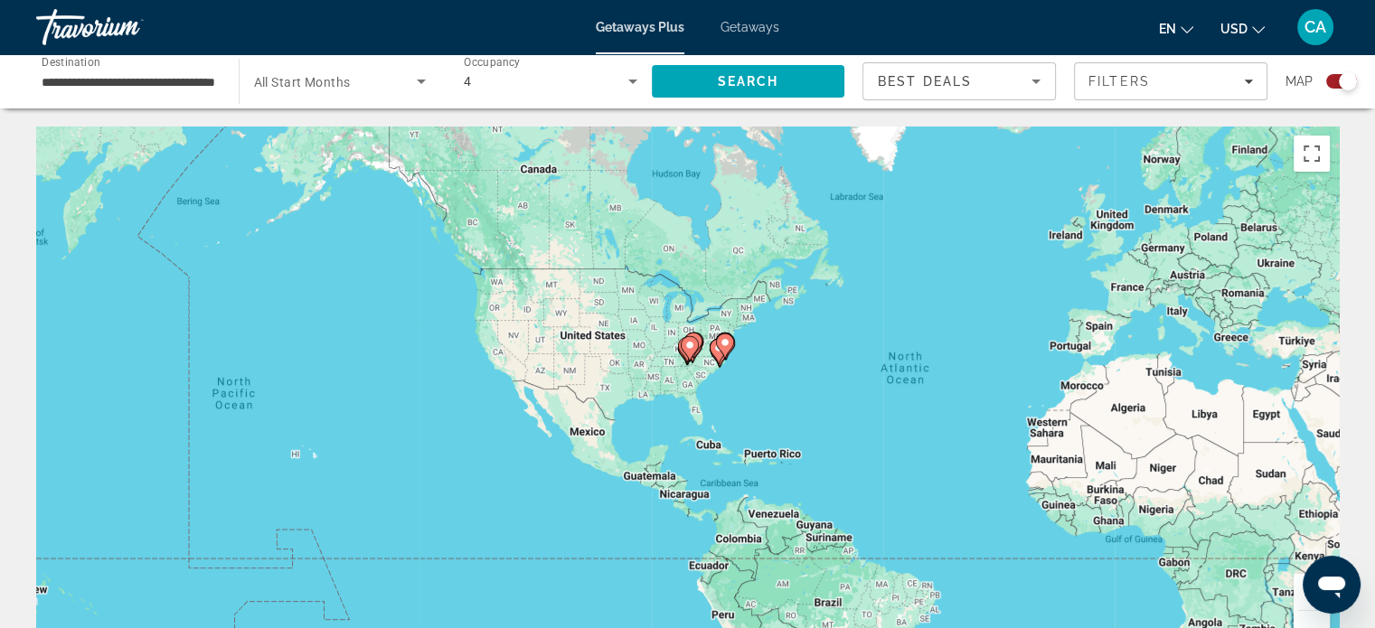
click at [1005, 188] on div "To activate drag with keyboard, press Alt + Enter. Once in keyboard drag state,…" at bounding box center [687, 398] width 1303 height 542
click at [632, 79] on icon "Search widget" at bounding box center [633, 82] width 22 height 22
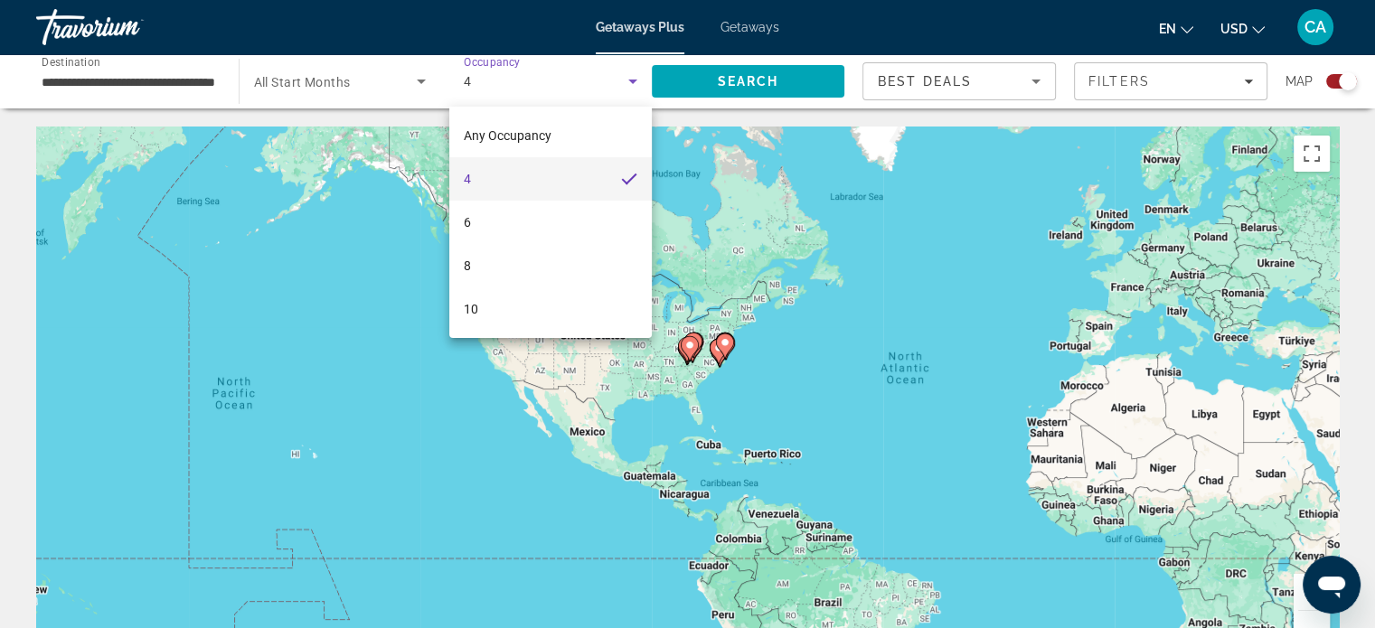
click at [637, 82] on div at bounding box center [687, 314] width 1375 height 628
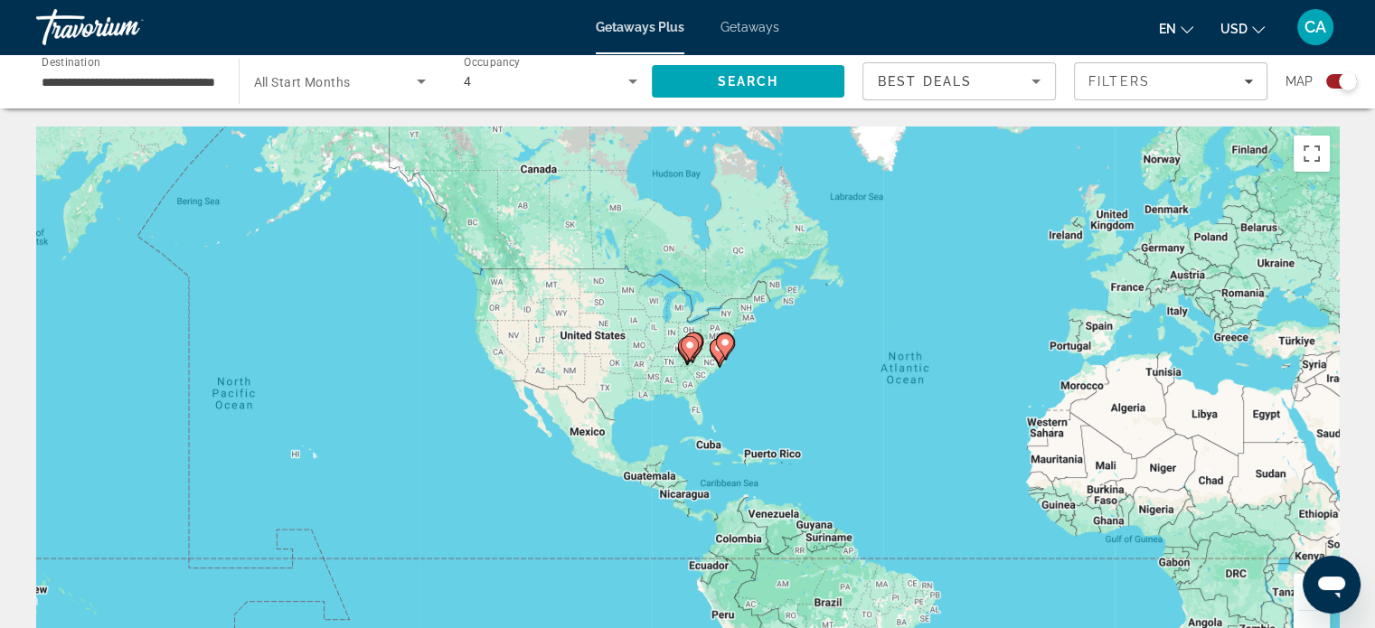
click at [639, 90] on icon "Search widget" at bounding box center [633, 82] width 22 height 22
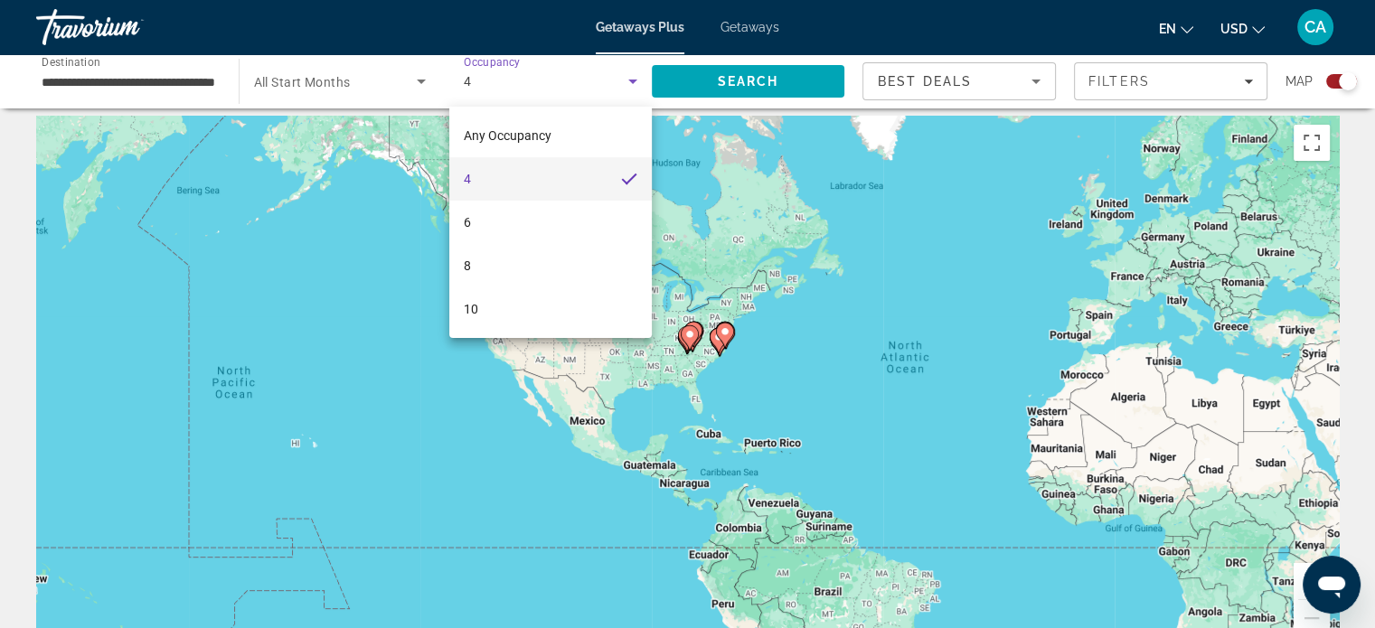
scroll to position [9, 0]
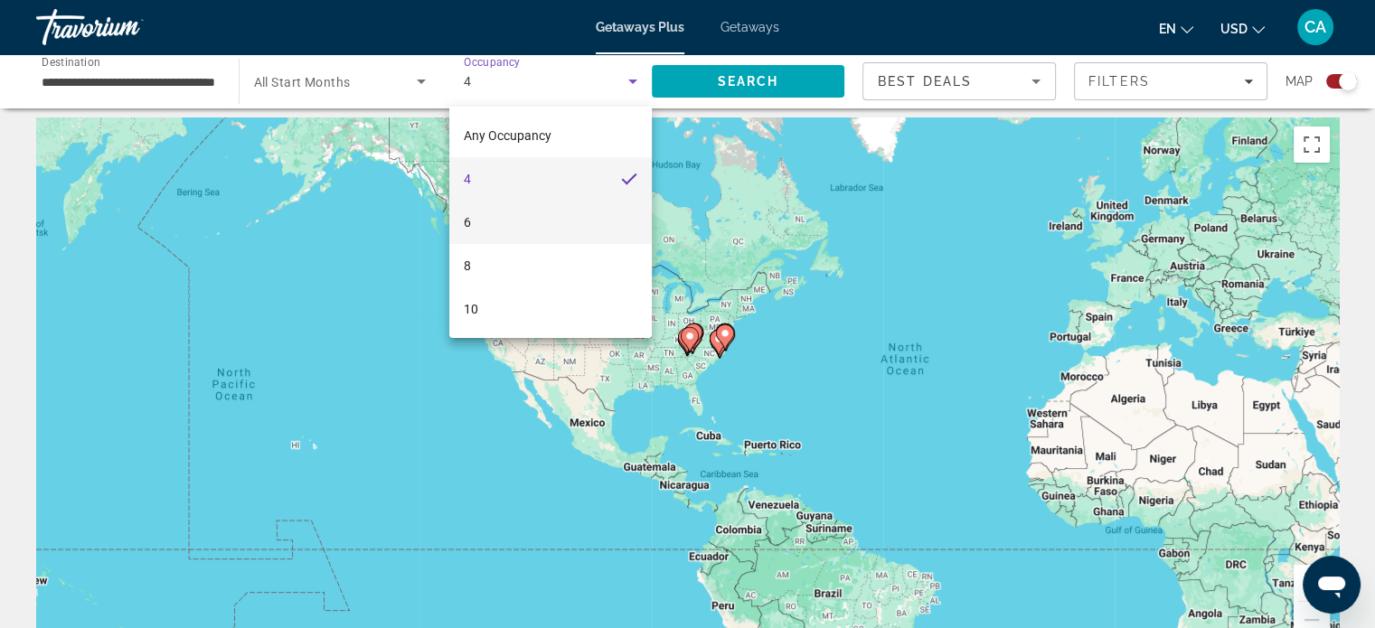
click at [571, 230] on mat-option "6" at bounding box center [550, 222] width 202 height 43
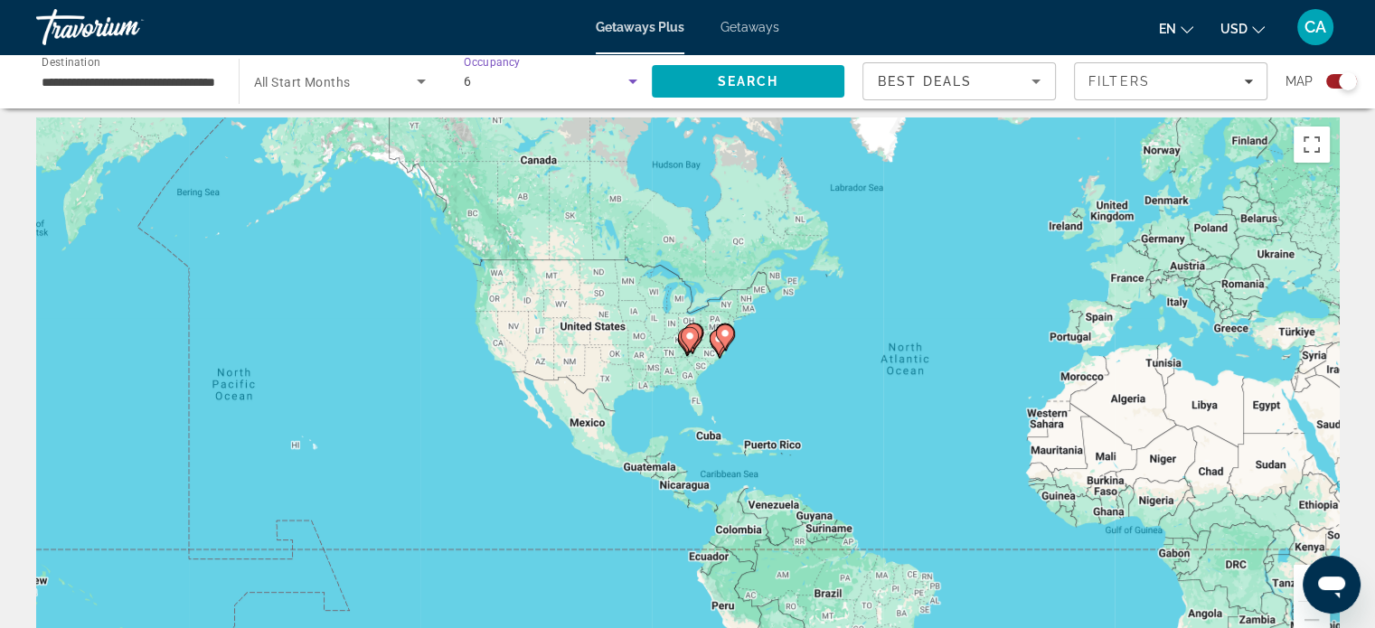
click at [641, 84] on icon "Search widget" at bounding box center [633, 82] width 22 height 22
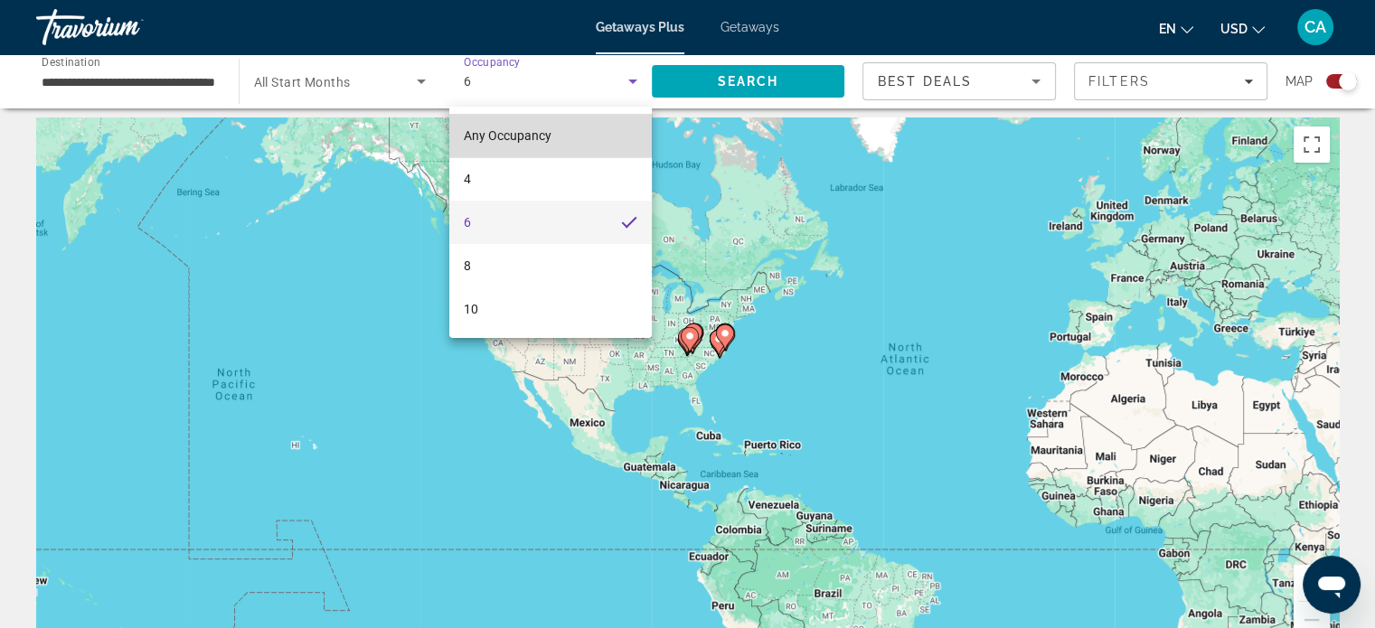
click at [568, 147] on mat-option "Any Occupancy" at bounding box center [550, 135] width 202 height 43
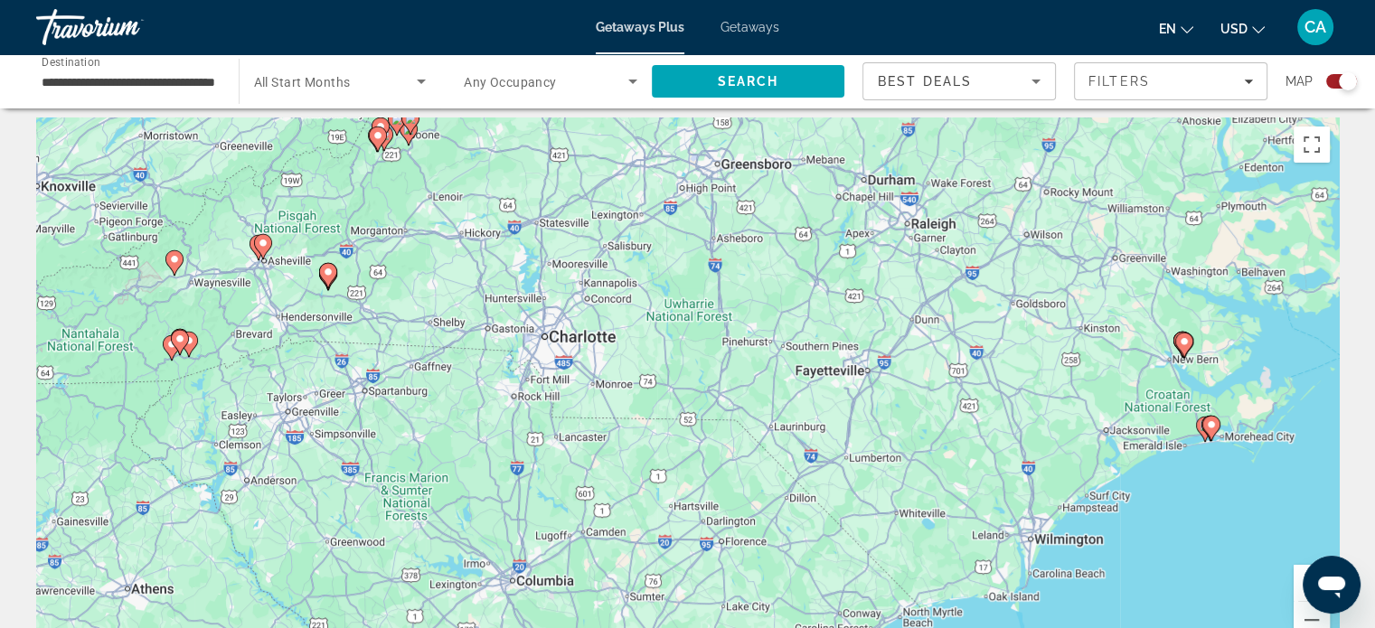
click at [155, 88] on input "**********" at bounding box center [129, 82] width 174 height 22
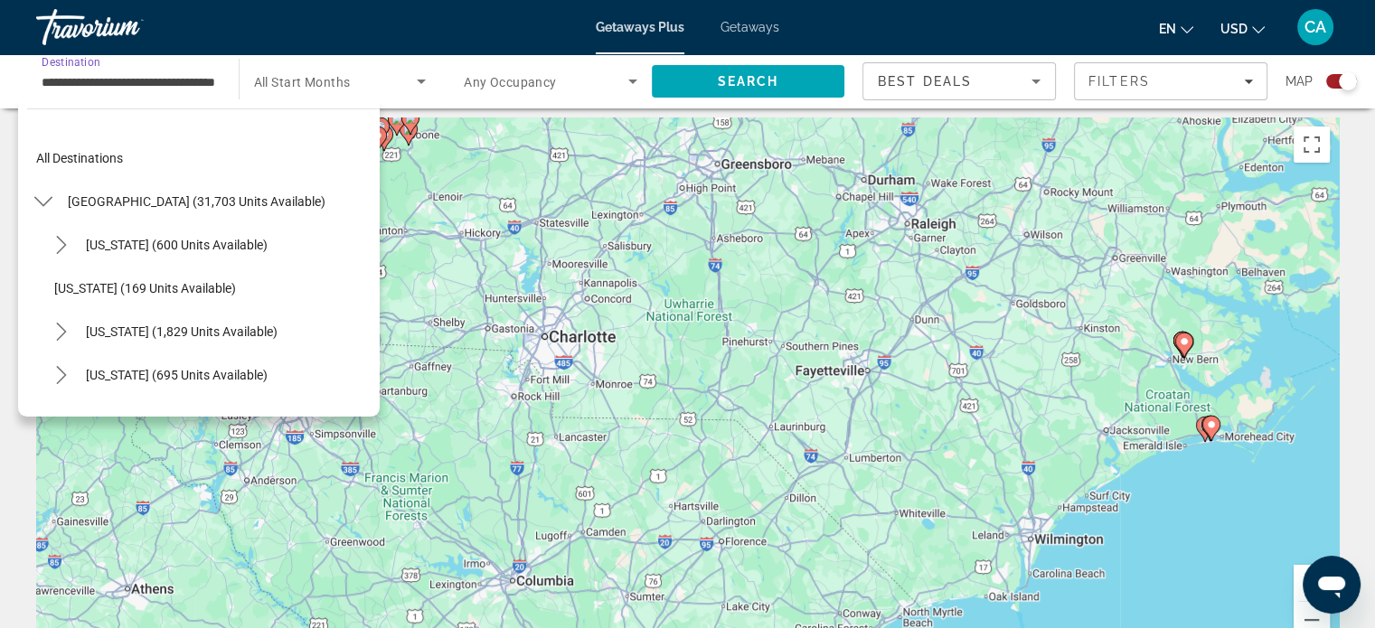
scroll to position [1062, 0]
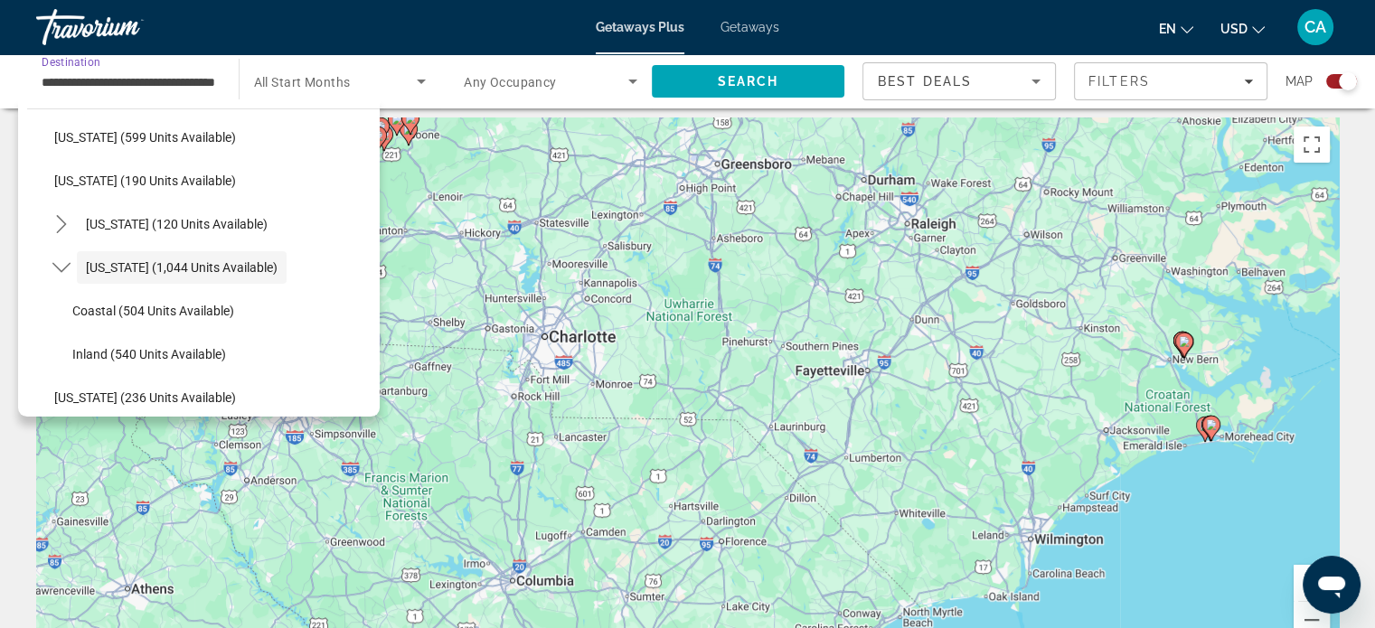
click at [212, 77] on input "**********" at bounding box center [129, 82] width 174 height 22
click at [96, 86] on input "**********" at bounding box center [129, 82] width 174 height 22
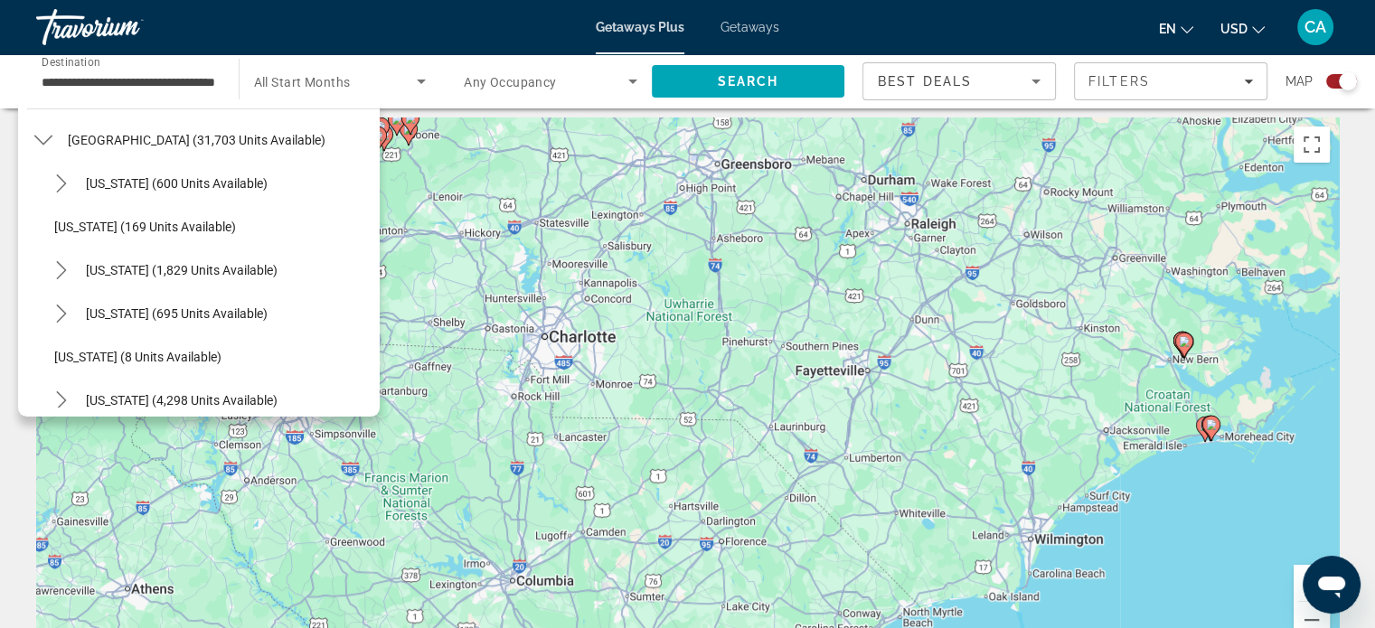
scroll to position [0, 0]
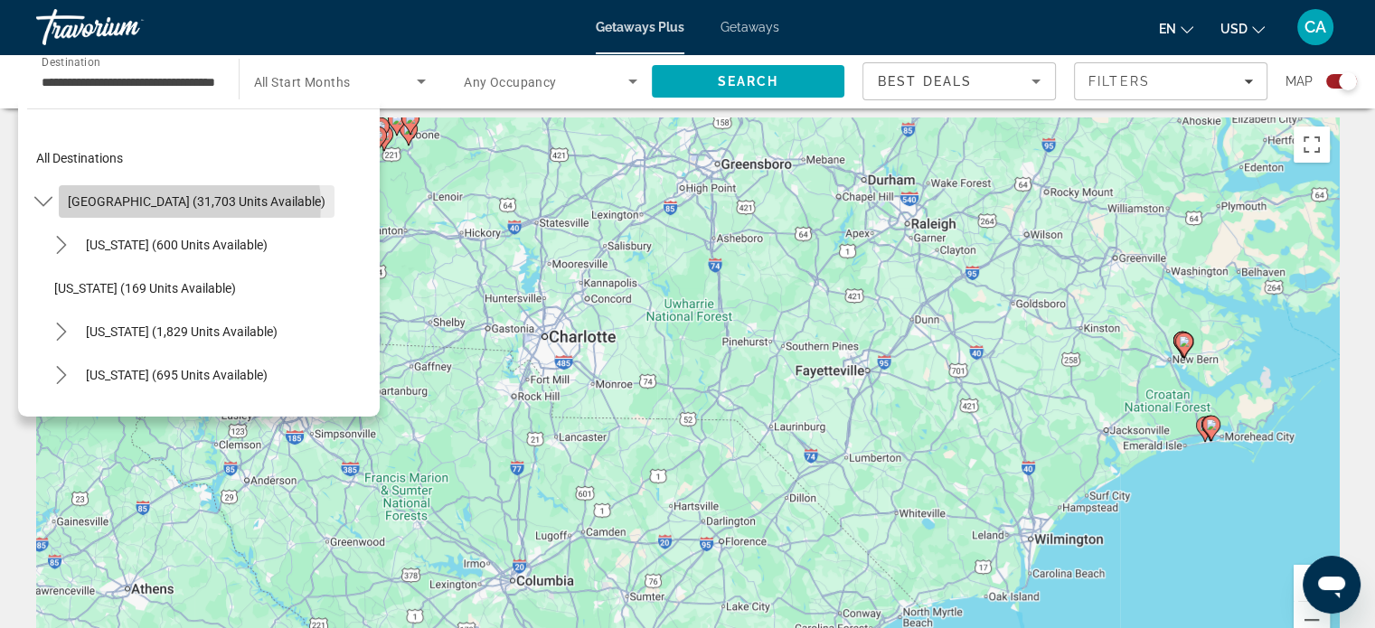
click at [189, 204] on span "[GEOGRAPHIC_DATA] (31,703 units available)" at bounding box center [197, 201] width 258 height 14
type input "**********"
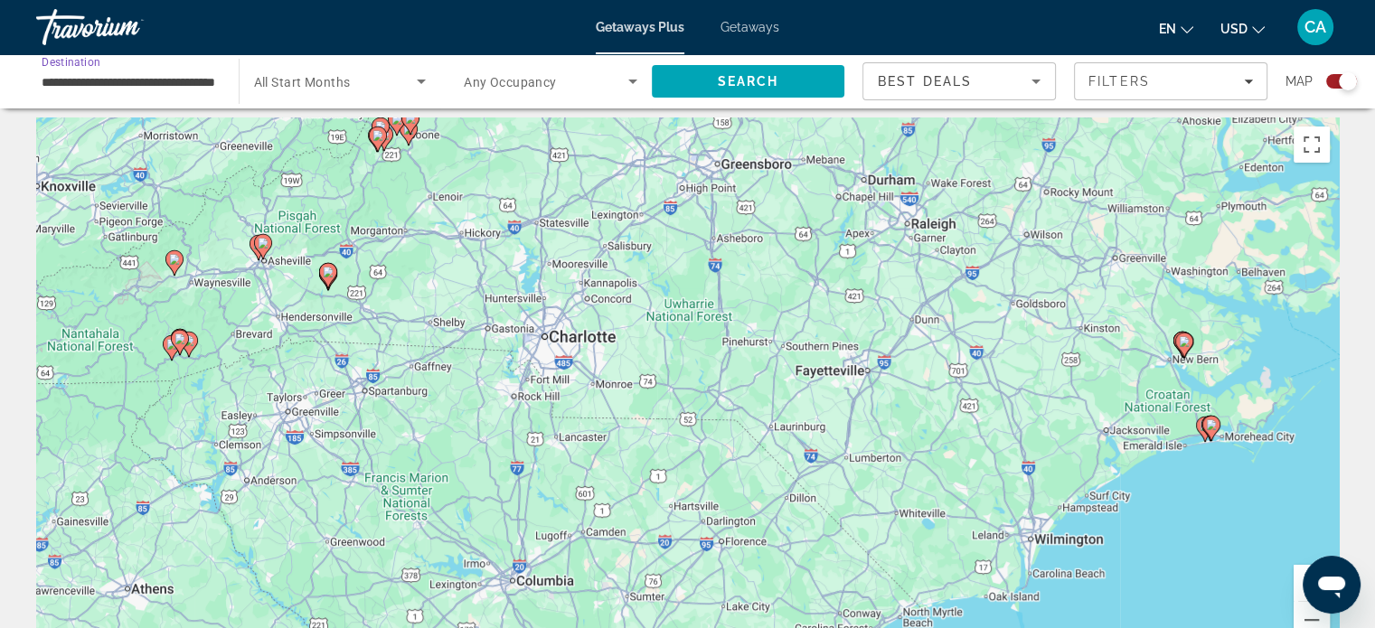
click at [634, 82] on icon "Search widget" at bounding box center [633, 82] width 22 height 22
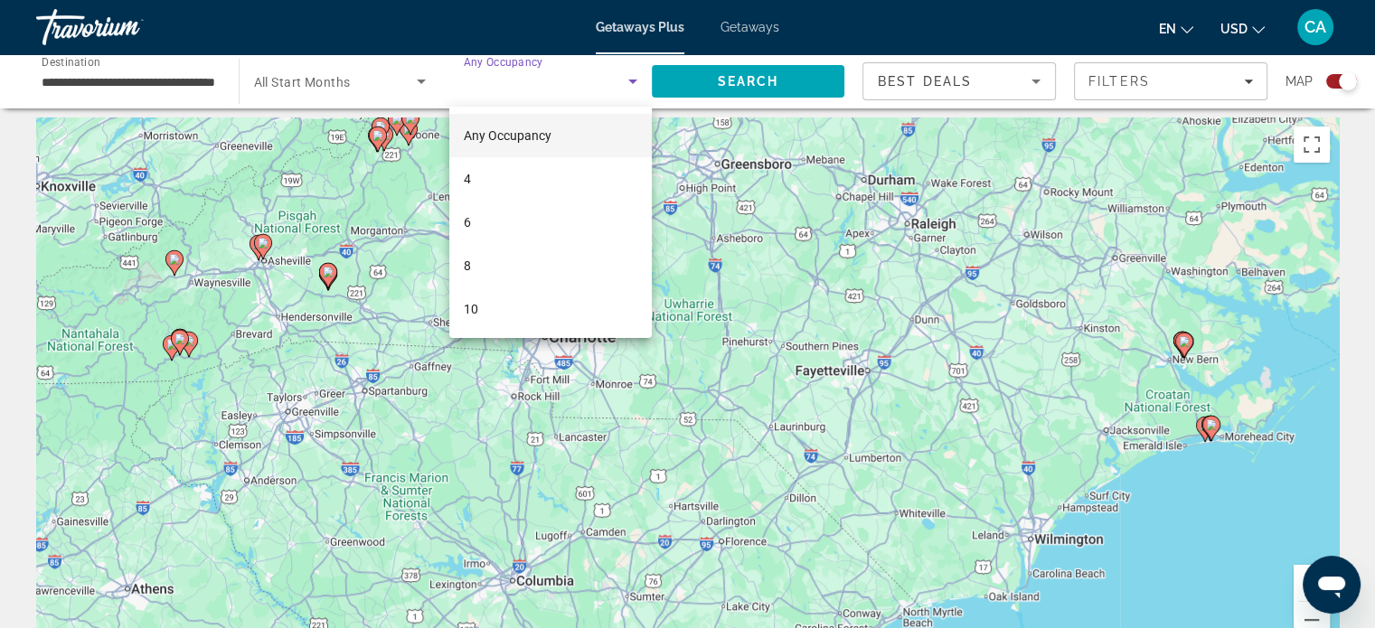
click at [645, 86] on div at bounding box center [687, 314] width 1375 height 628
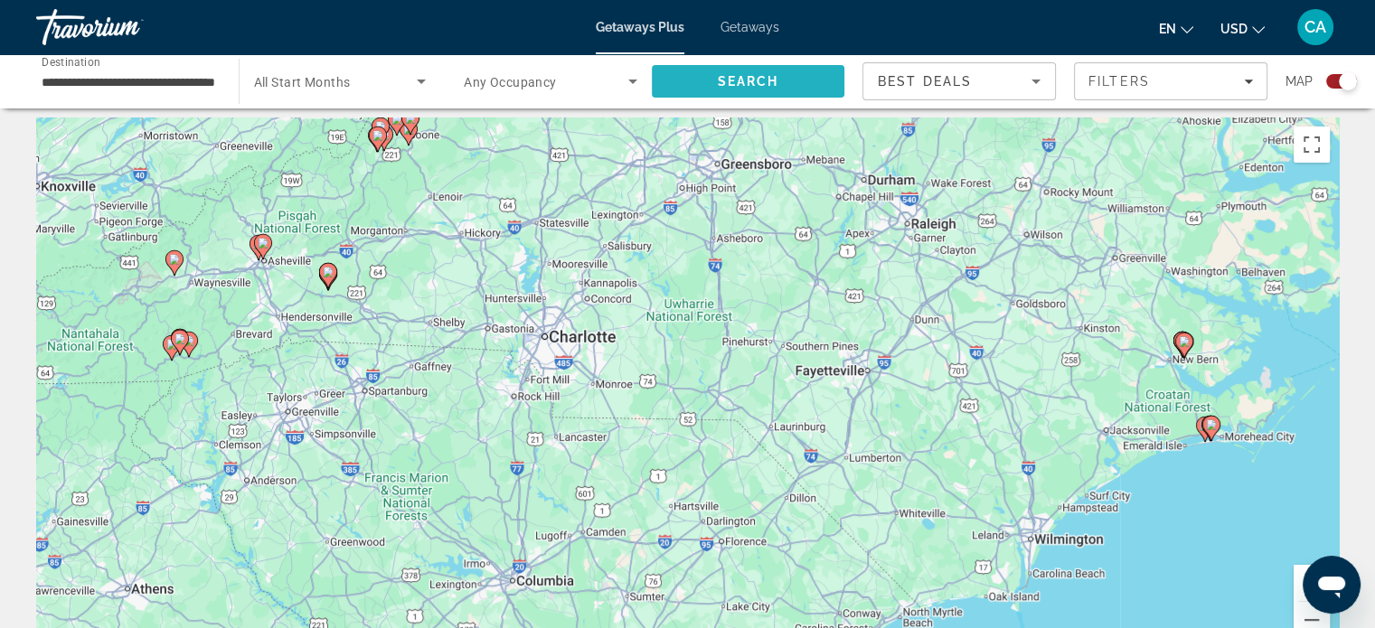
click at [696, 89] on span "Search" at bounding box center [748, 81] width 193 height 43
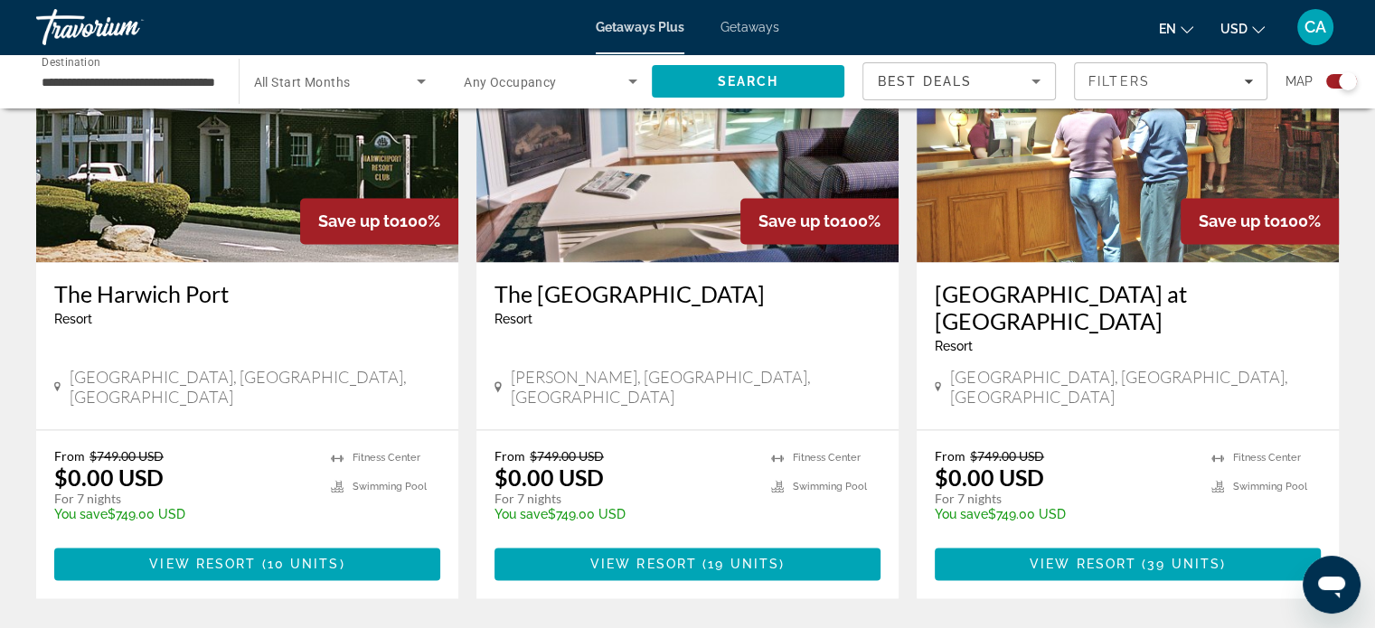
scroll to position [2713, 0]
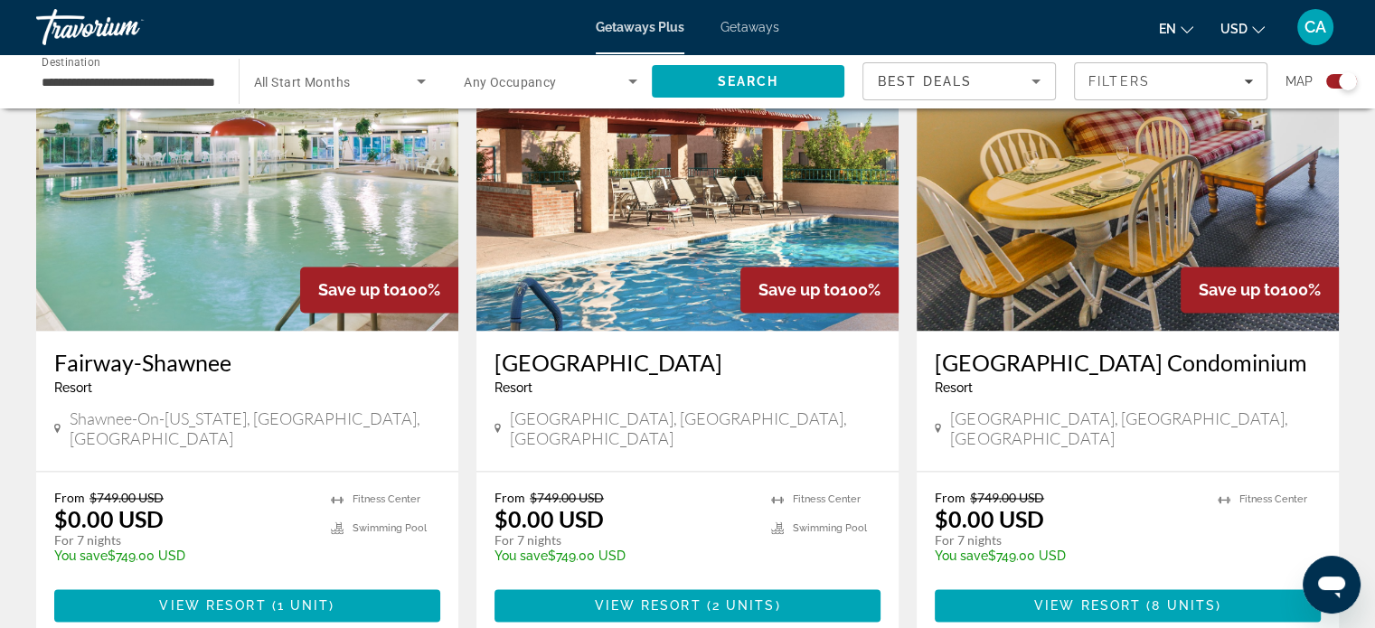
scroll to position [2675, 0]
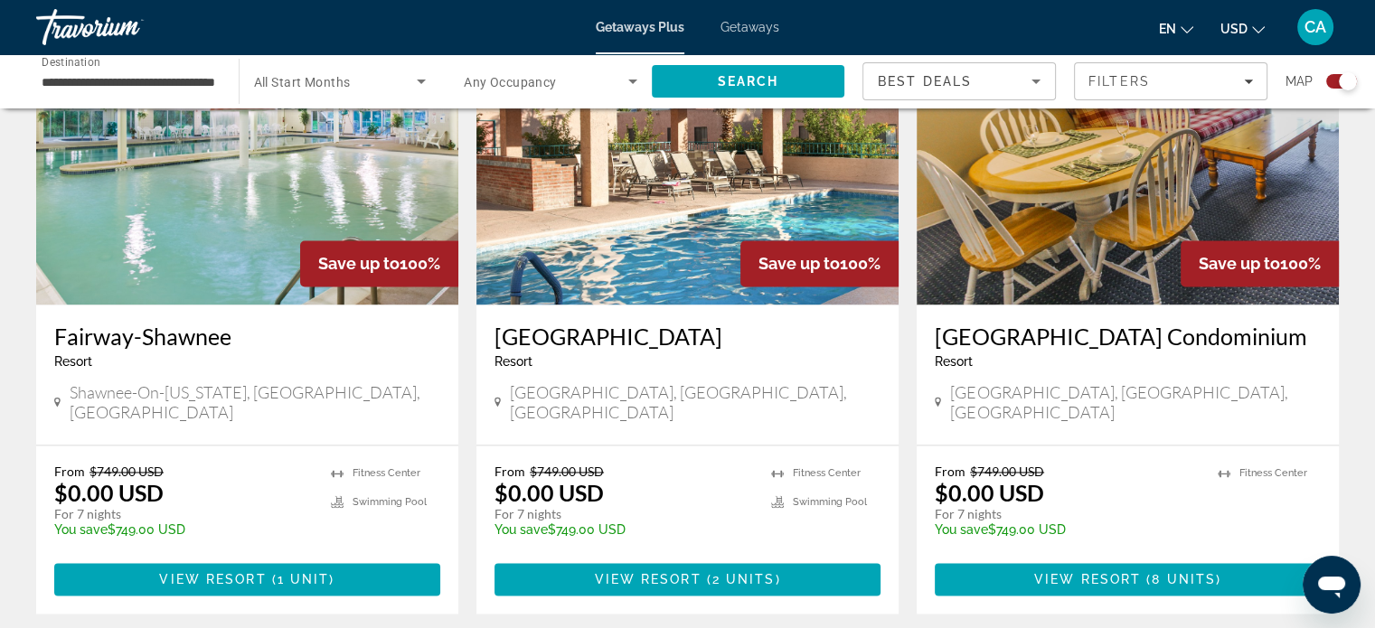
click at [633, 84] on icon "Search widget" at bounding box center [633, 82] width 22 height 22
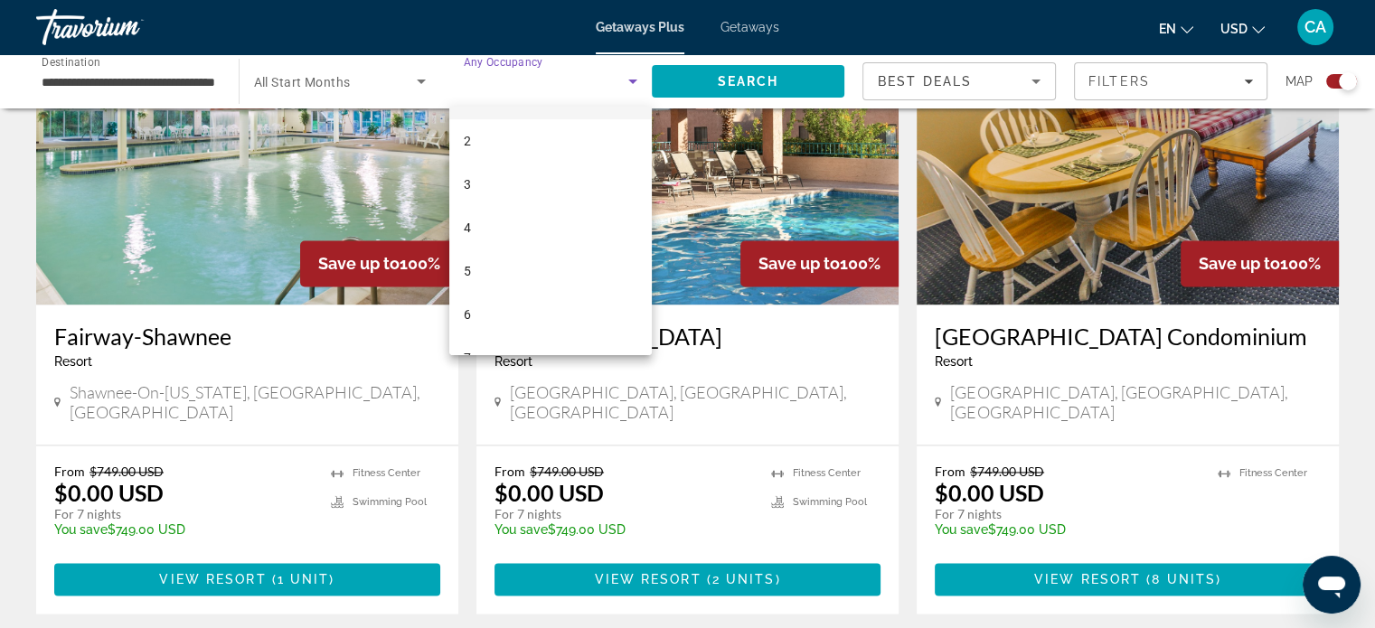
scroll to position [0, 0]
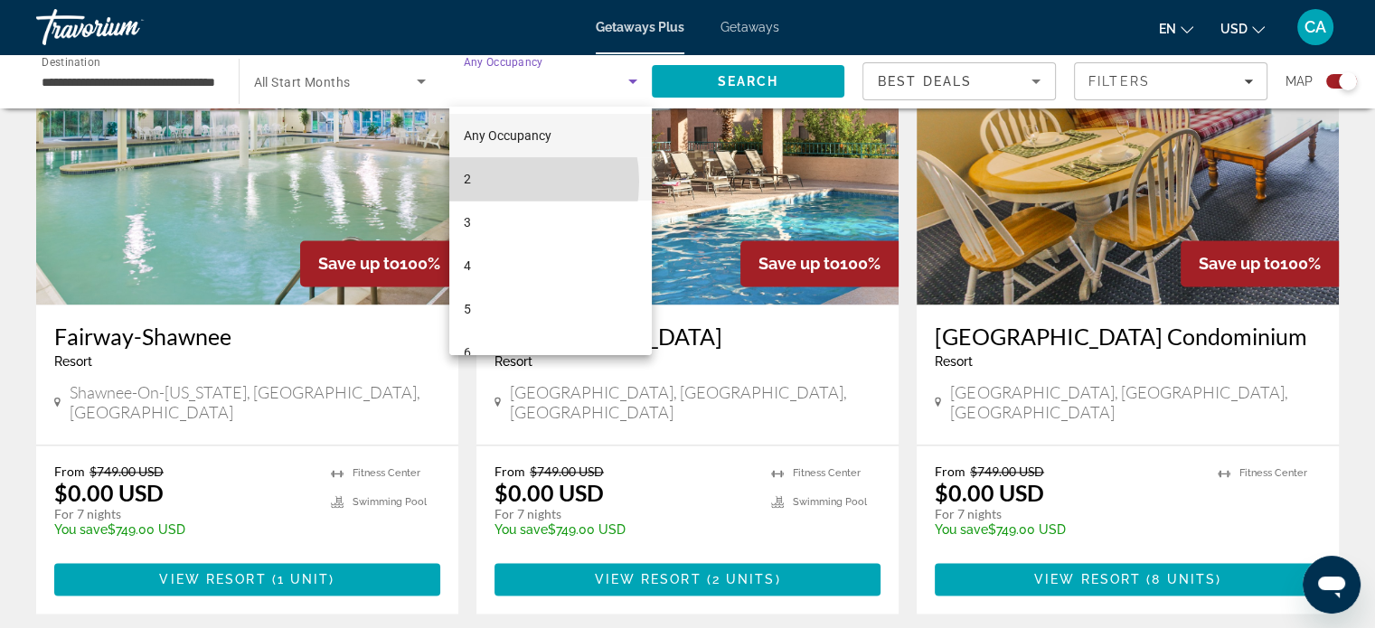
click at [480, 182] on mat-option "2" at bounding box center [550, 178] width 202 height 43
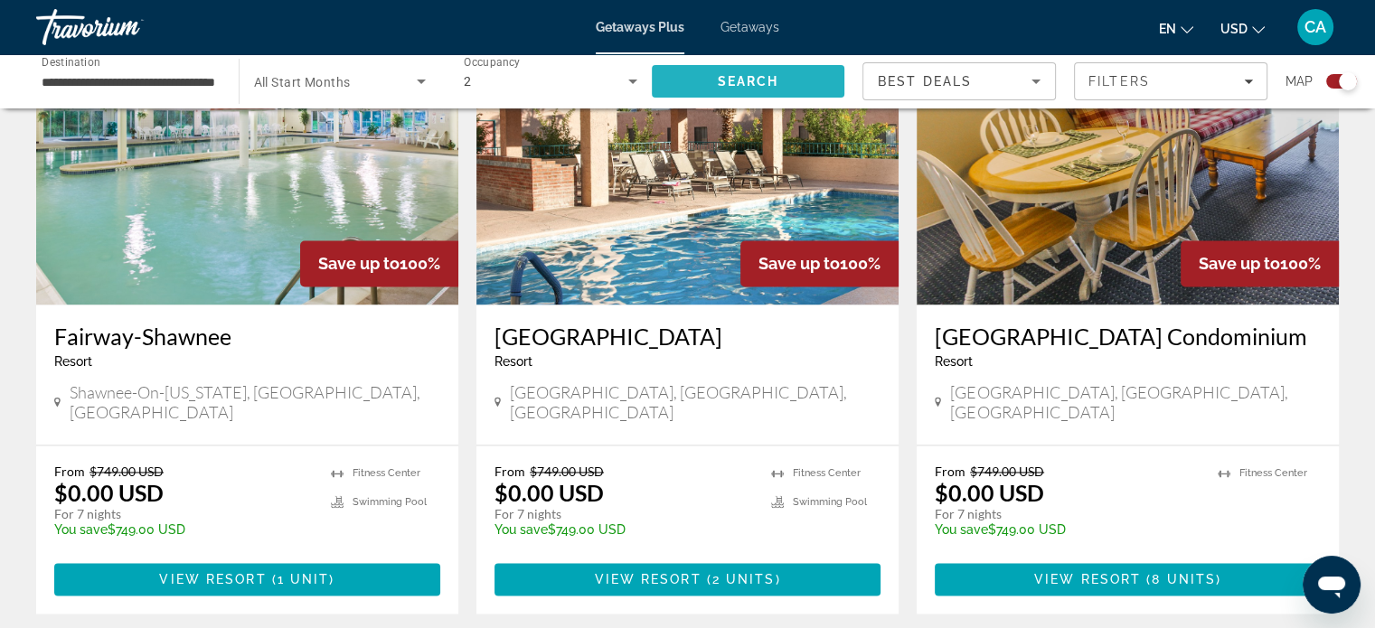
click at [791, 71] on span "Search" at bounding box center [748, 81] width 193 height 43
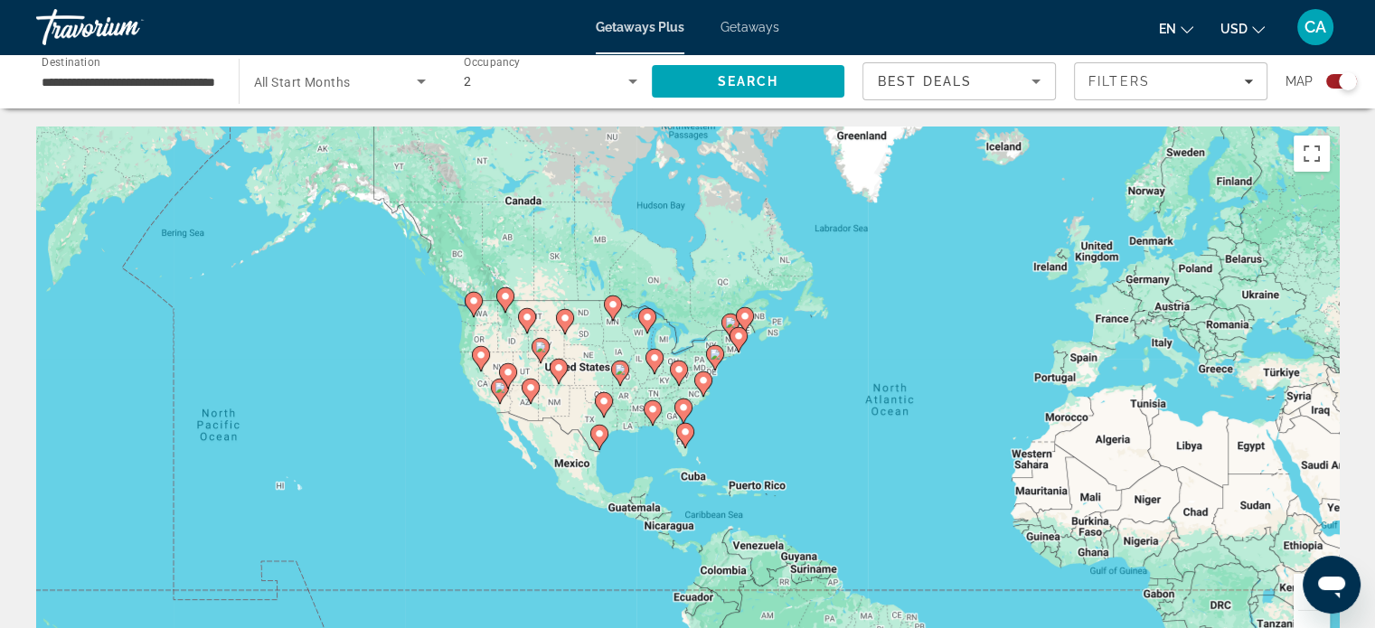
click at [202, 86] on input "**********" at bounding box center [129, 82] width 174 height 22
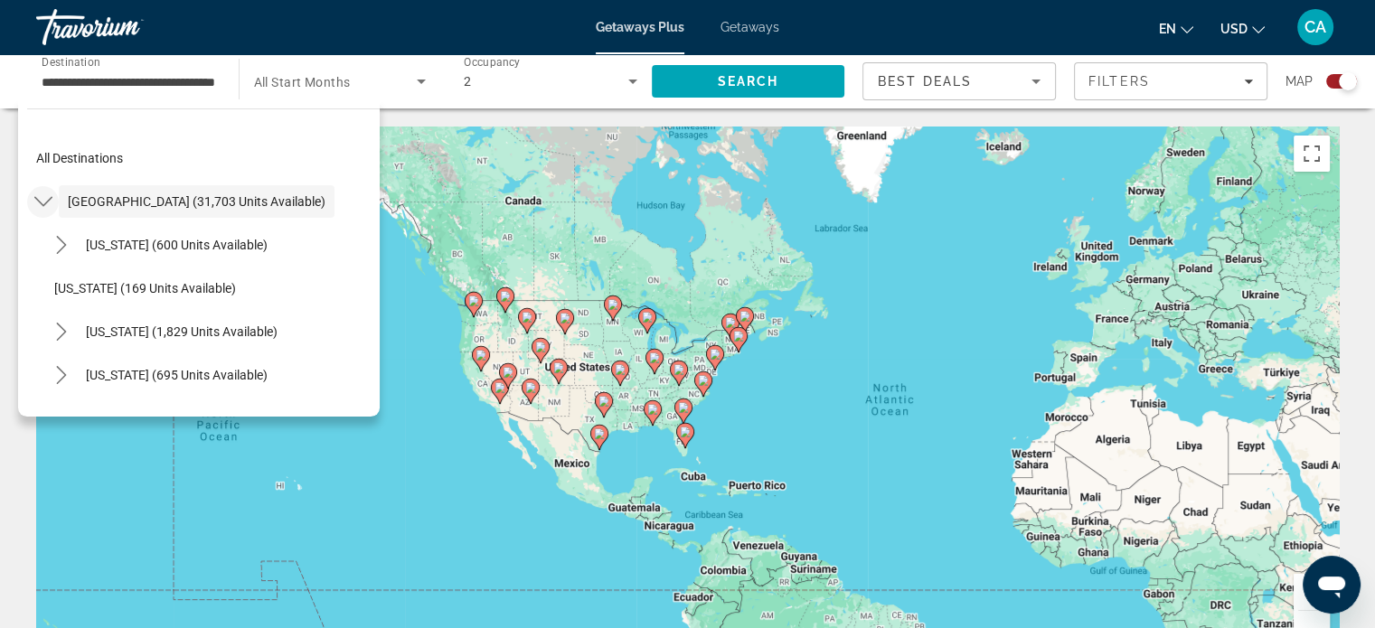
click at [33, 207] on mat-icon "Toggle United States (31,703 units available) submenu" at bounding box center [43, 202] width 32 height 32
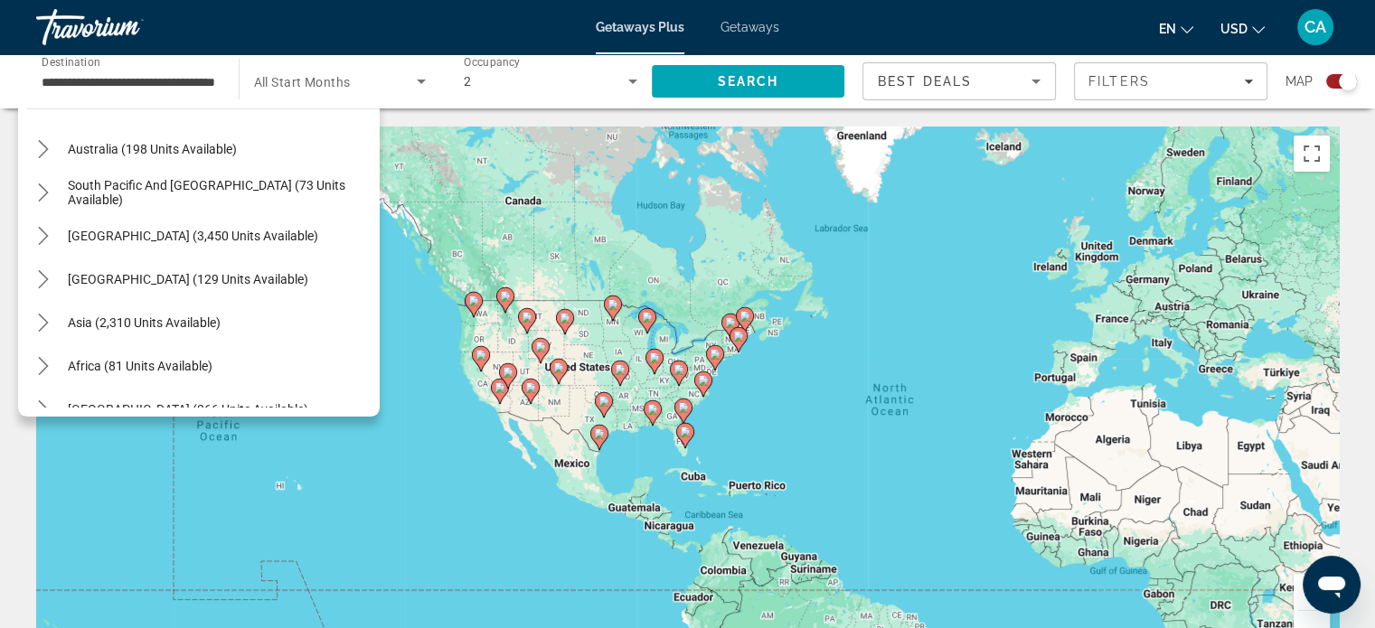
scroll to position [293, 0]
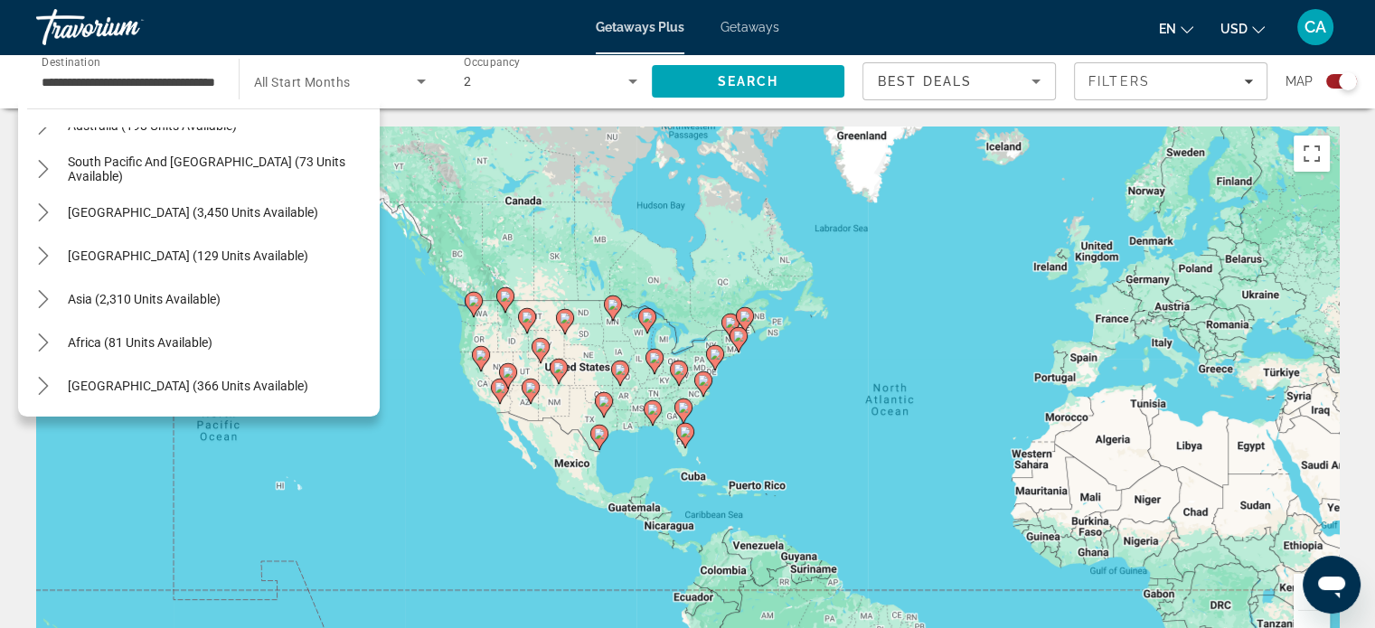
click at [216, 89] on div "**********" at bounding box center [128, 82] width 202 height 52
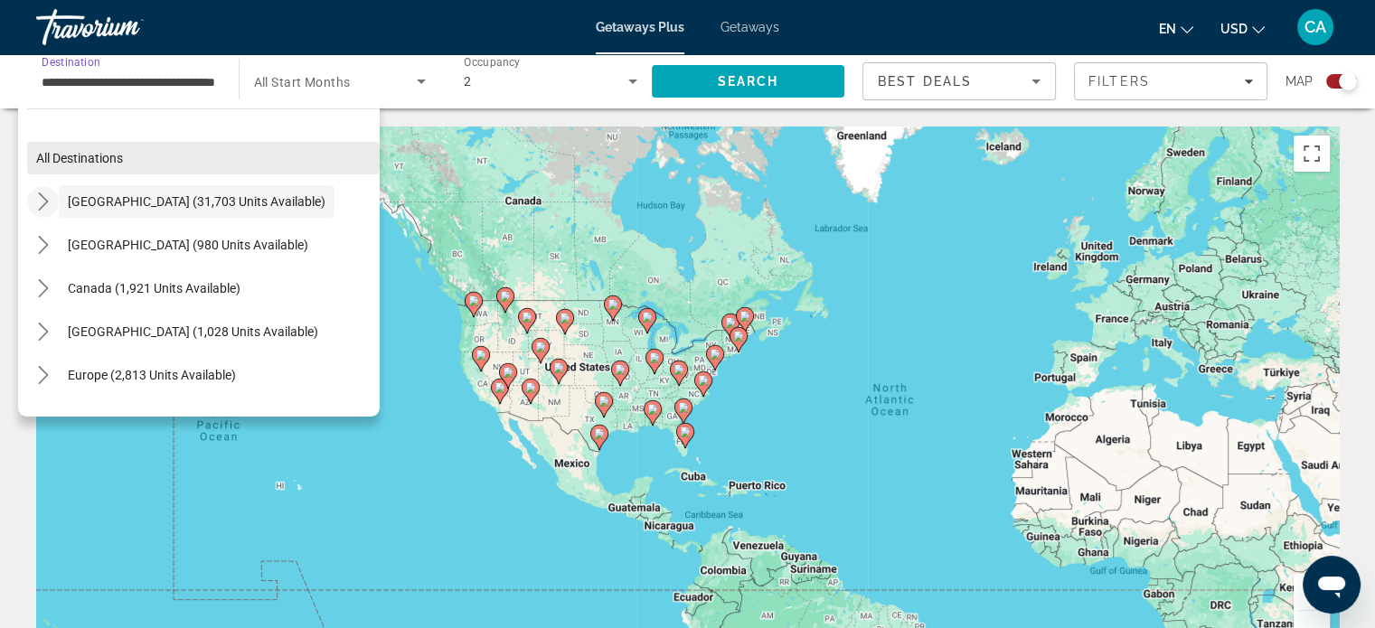
click at [118, 165] on span "All destinations" at bounding box center [79, 158] width 87 height 14
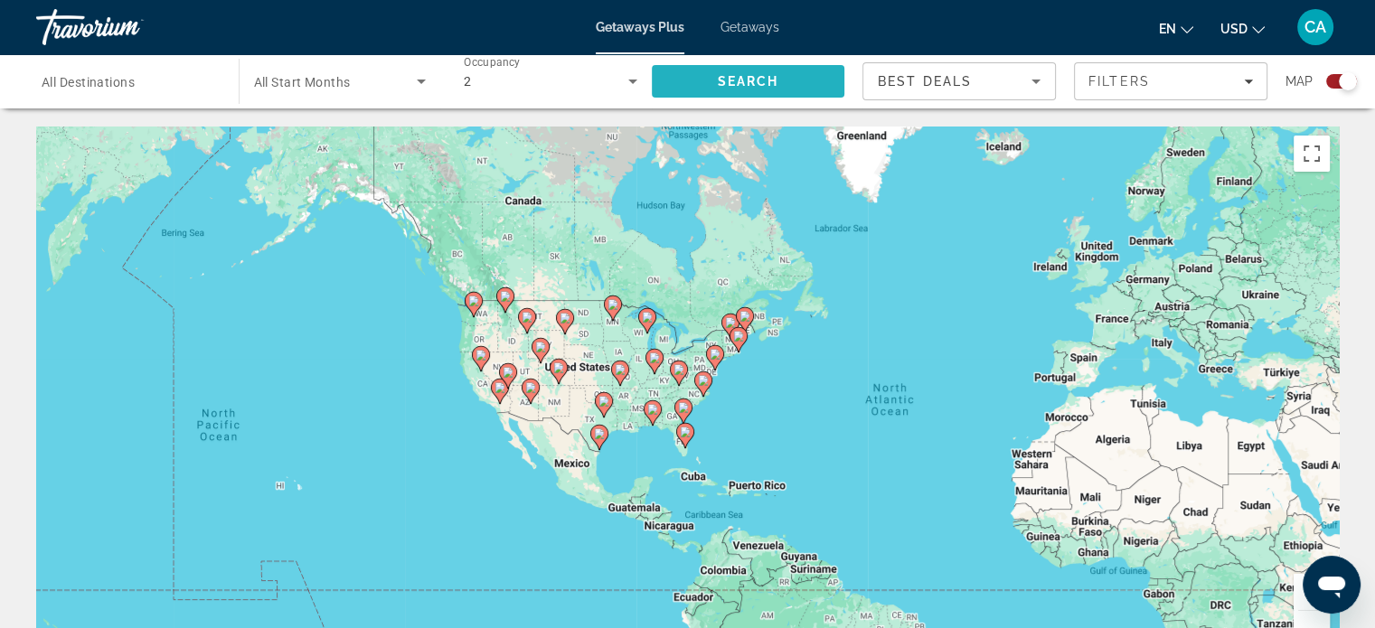
click at [809, 78] on span "Search" at bounding box center [748, 81] width 193 height 43
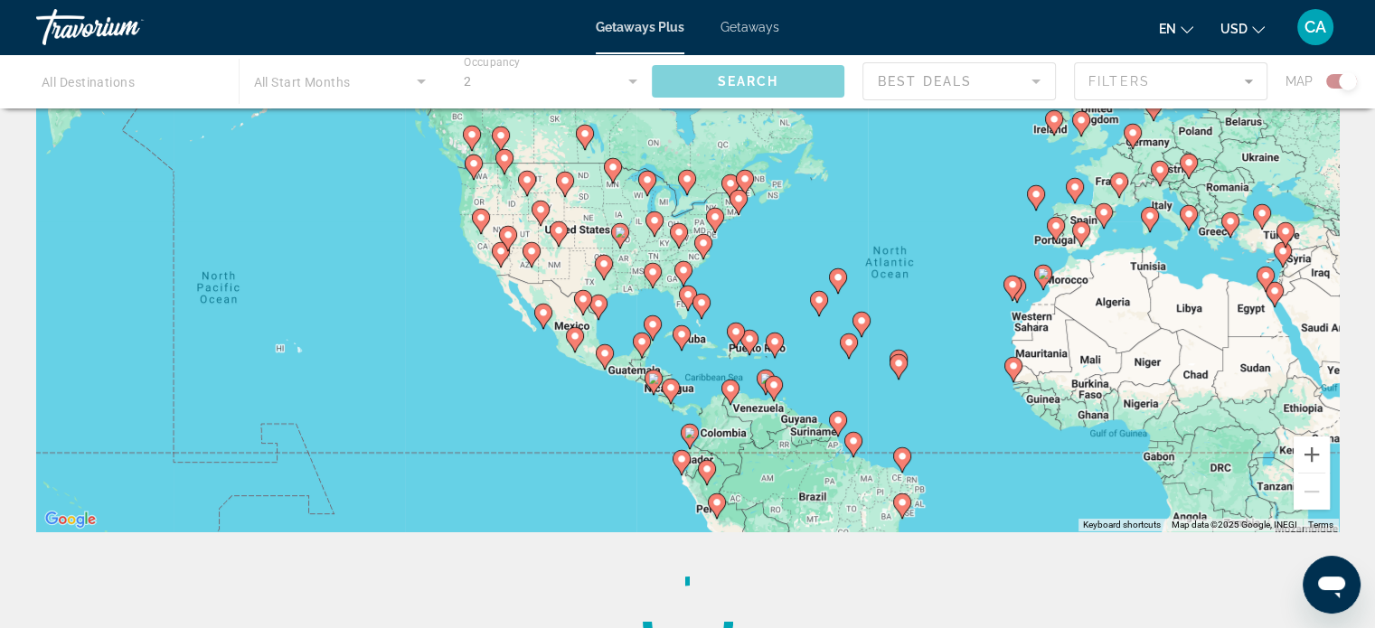
scroll to position [137, 0]
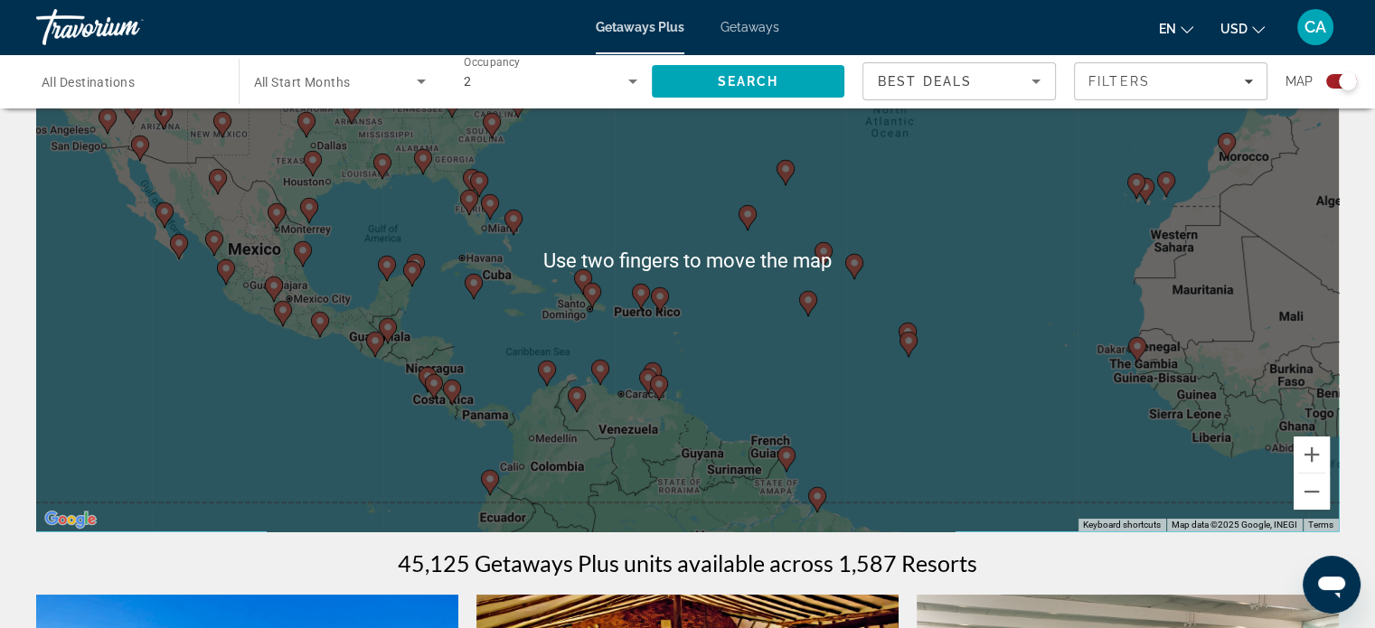
click at [966, 369] on div "To activate drag with keyboard, press Alt + Enter. Once in keyboard drag state,…" at bounding box center [687, 260] width 1303 height 542
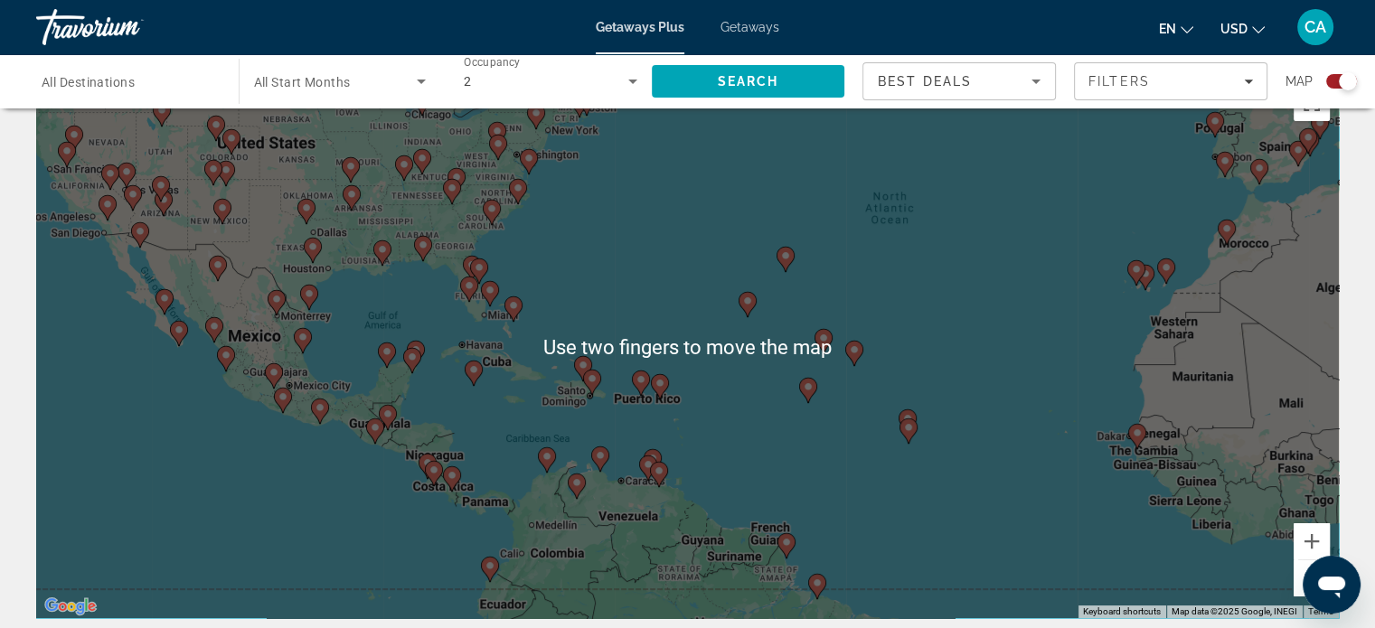
scroll to position [51, 0]
click at [725, 238] on div "To activate drag with keyboard, press Alt + Enter. Once in keyboard drag state,…" at bounding box center [687, 347] width 1303 height 542
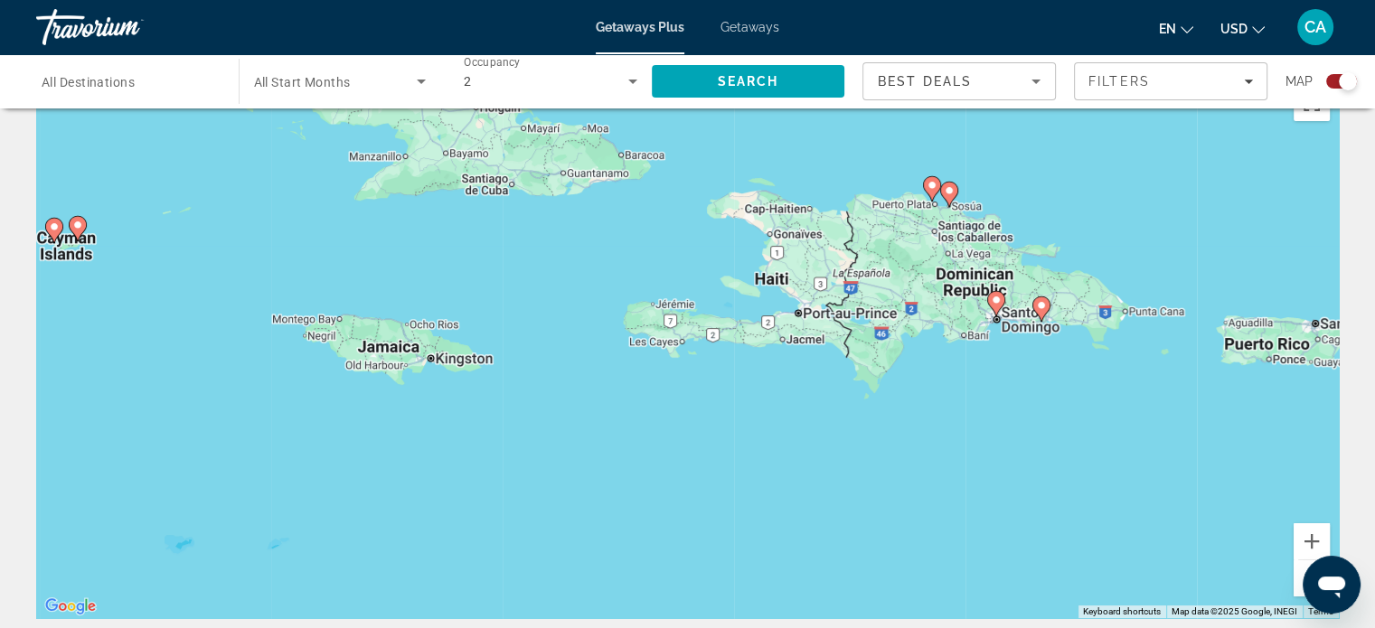
click at [354, 377] on div "To activate drag with keyboard, press Alt + Enter. Once in keyboard drag state,…" at bounding box center [687, 347] width 1303 height 542
click at [396, 353] on div "To activate drag with keyboard, press Alt + Enter. Once in keyboard drag state,…" at bounding box center [687, 347] width 1303 height 542
click at [427, 83] on icon "Search widget" at bounding box center [421, 82] width 22 height 22
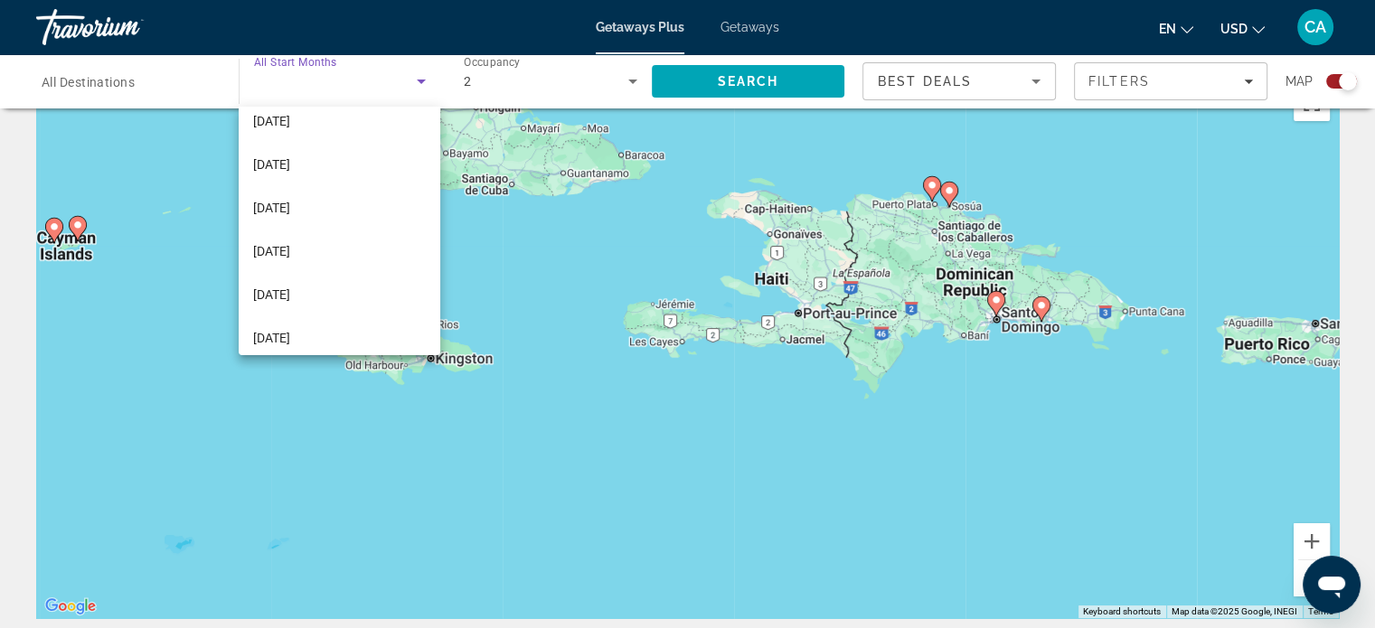
scroll to position [118, 0]
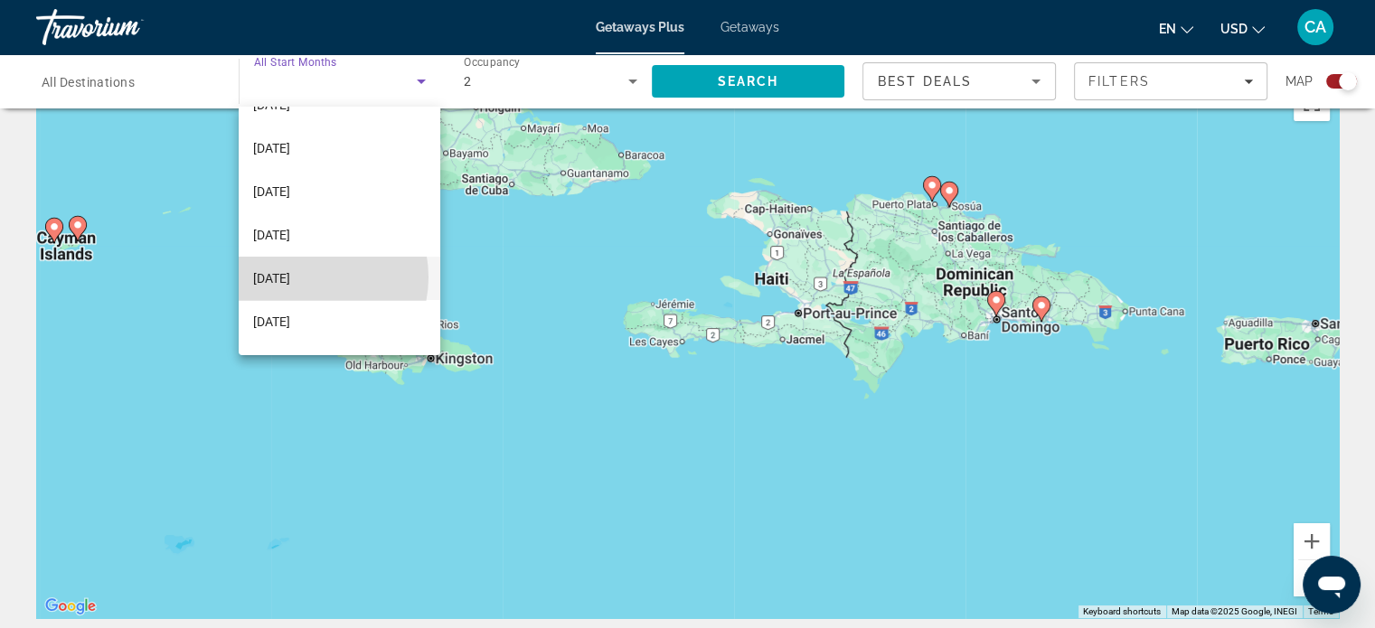
click at [290, 277] on span "[DATE]" at bounding box center [271, 279] width 37 height 22
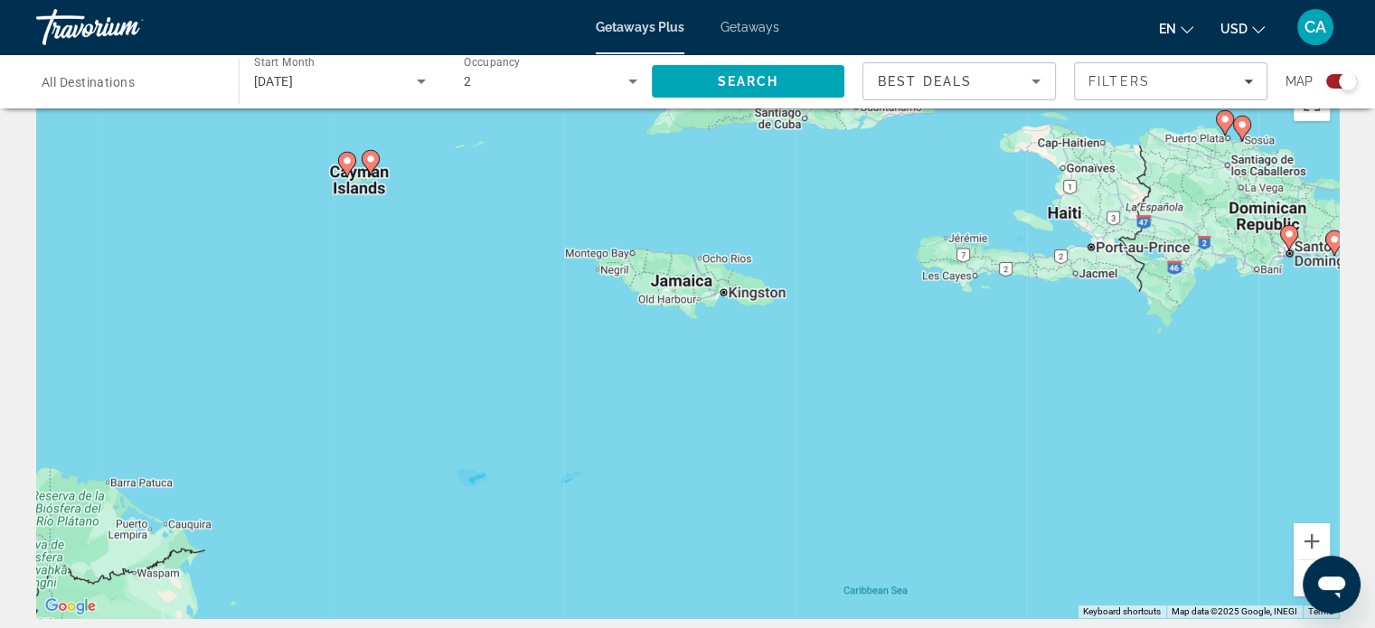
drag, startPoint x: 308, startPoint y: 277, endPoint x: 504, endPoint y: 222, distance: 202.7
click at [504, 222] on div "To activate drag with keyboard, press Alt + Enter. Once in keyboard drag state,…" at bounding box center [687, 347] width 1303 height 542
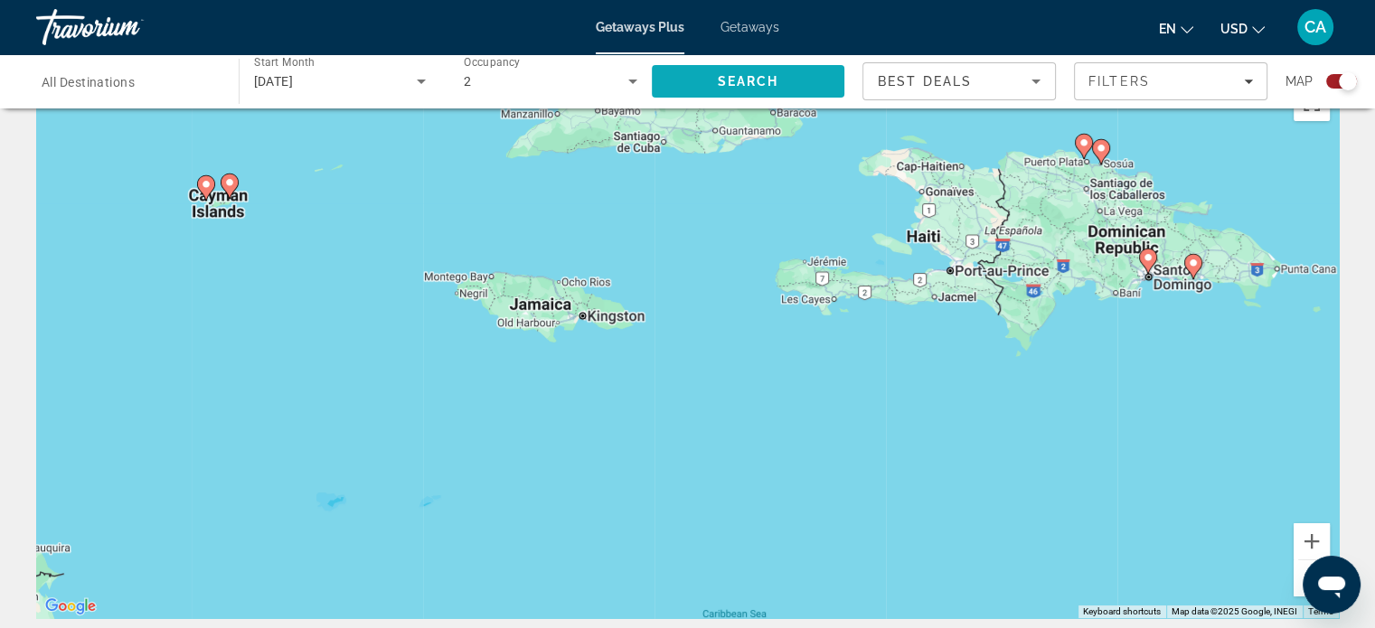
click at [695, 79] on span "Search" at bounding box center [748, 81] width 193 height 43
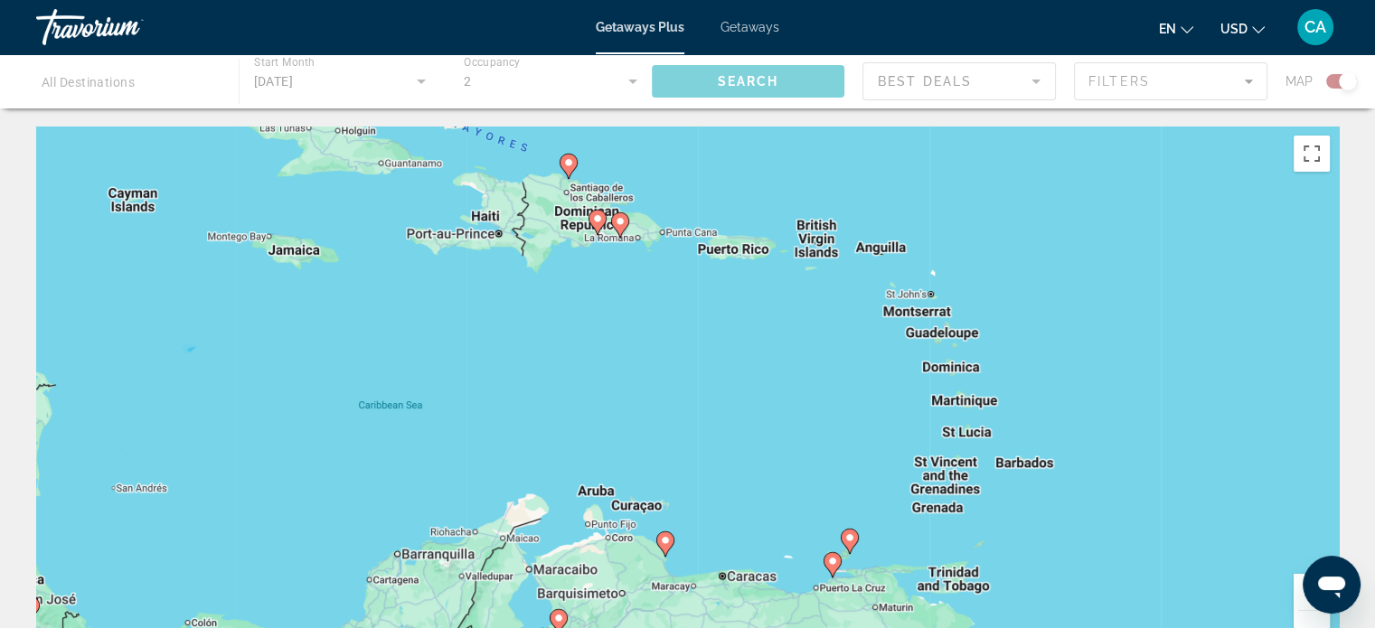
click at [280, 257] on div "To activate drag with keyboard, press Alt + Enter. Once in keyboard drag state,…" at bounding box center [687, 398] width 1303 height 542
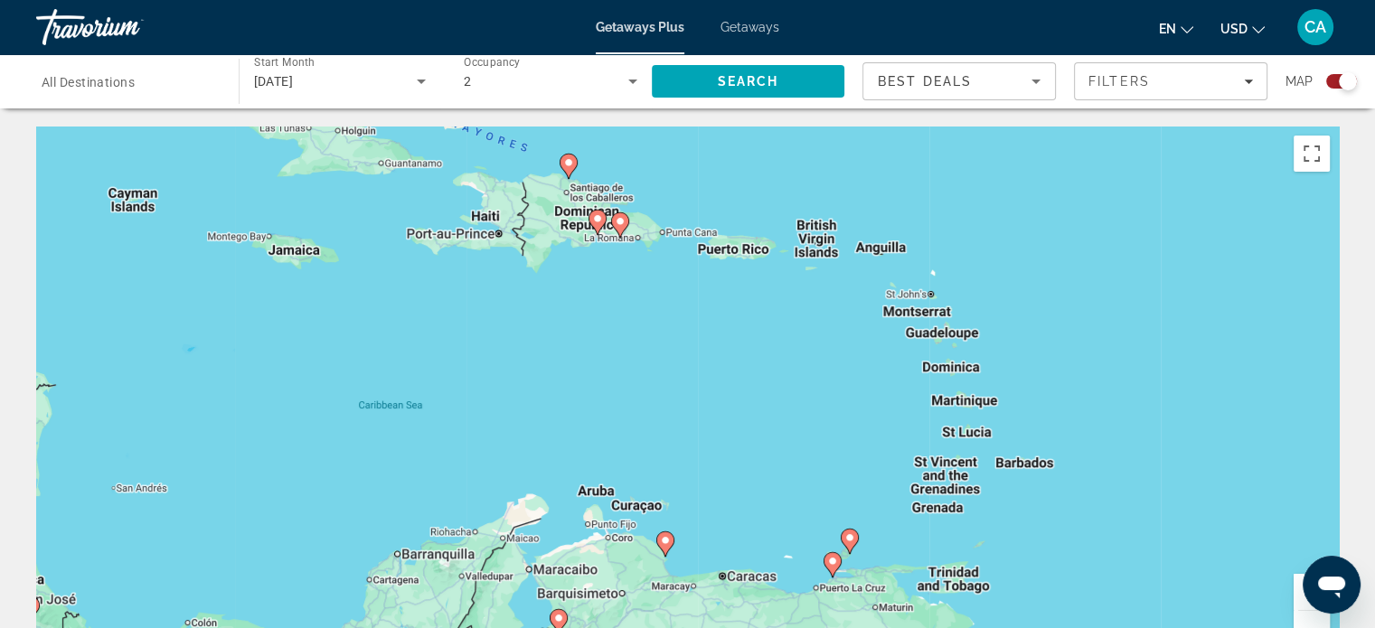
click at [192, 105] on div "Search widget" at bounding box center [129, 82] width 174 height 52
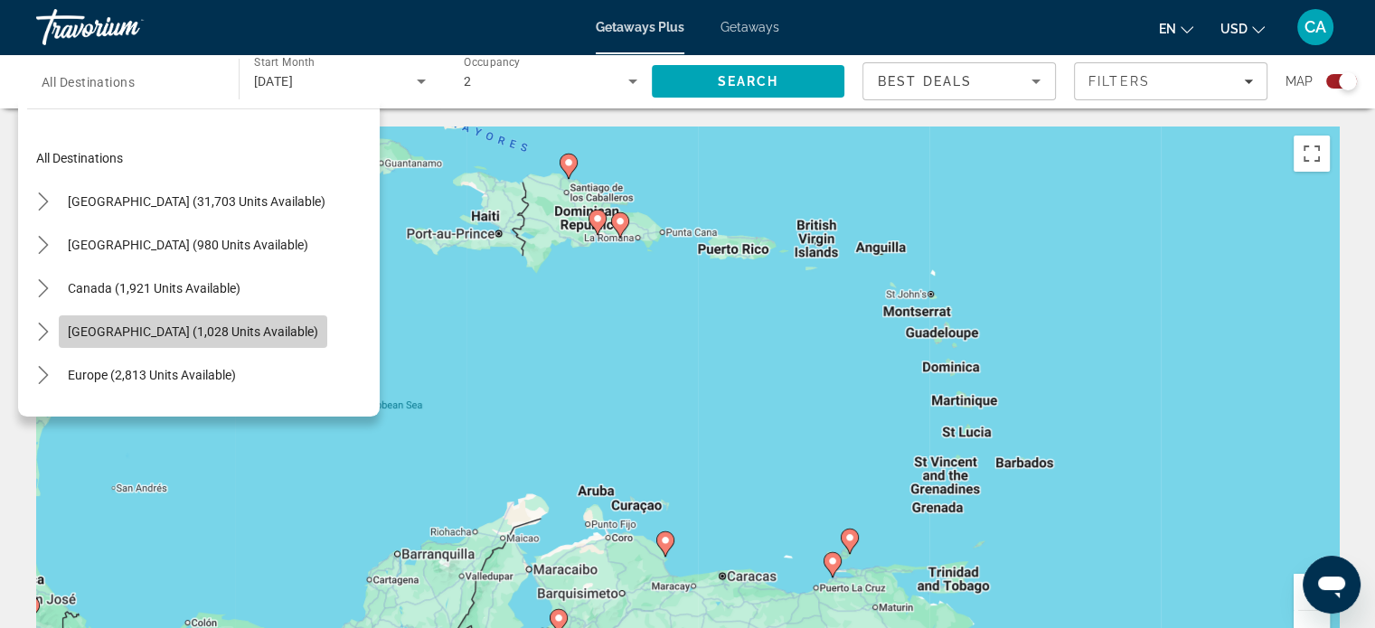
click at [196, 329] on span "[GEOGRAPHIC_DATA] (1,028 units available)" at bounding box center [193, 332] width 250 height 14
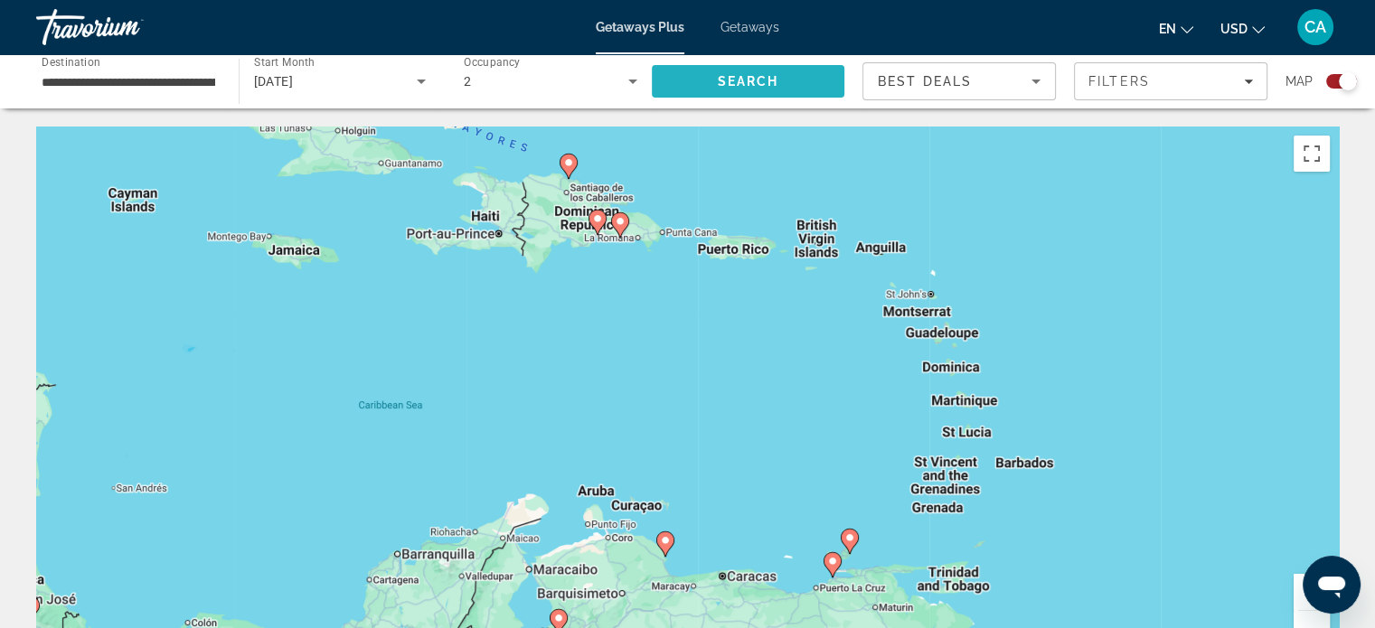
click at [744, 79] on span "Search" at bounding box center [747, 81] width 61 height 14
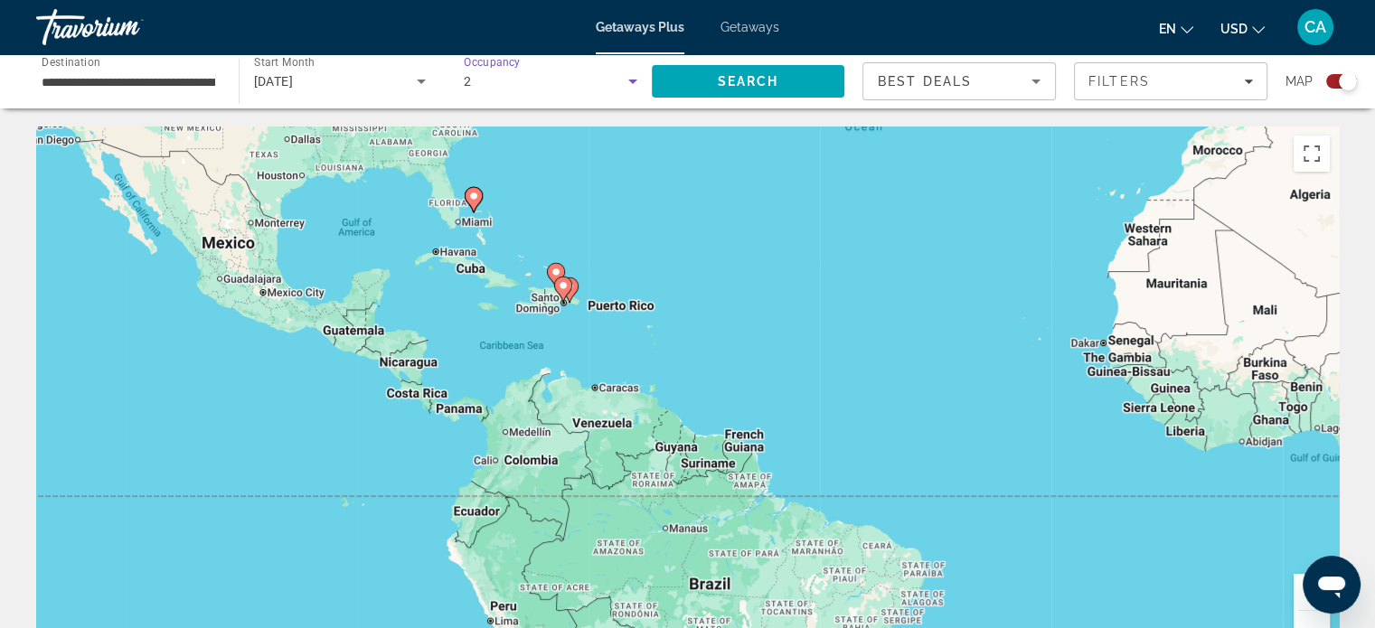
click at [636, 73] on icon "Search widget" at bounding box center [633, 82] width 22 height 22
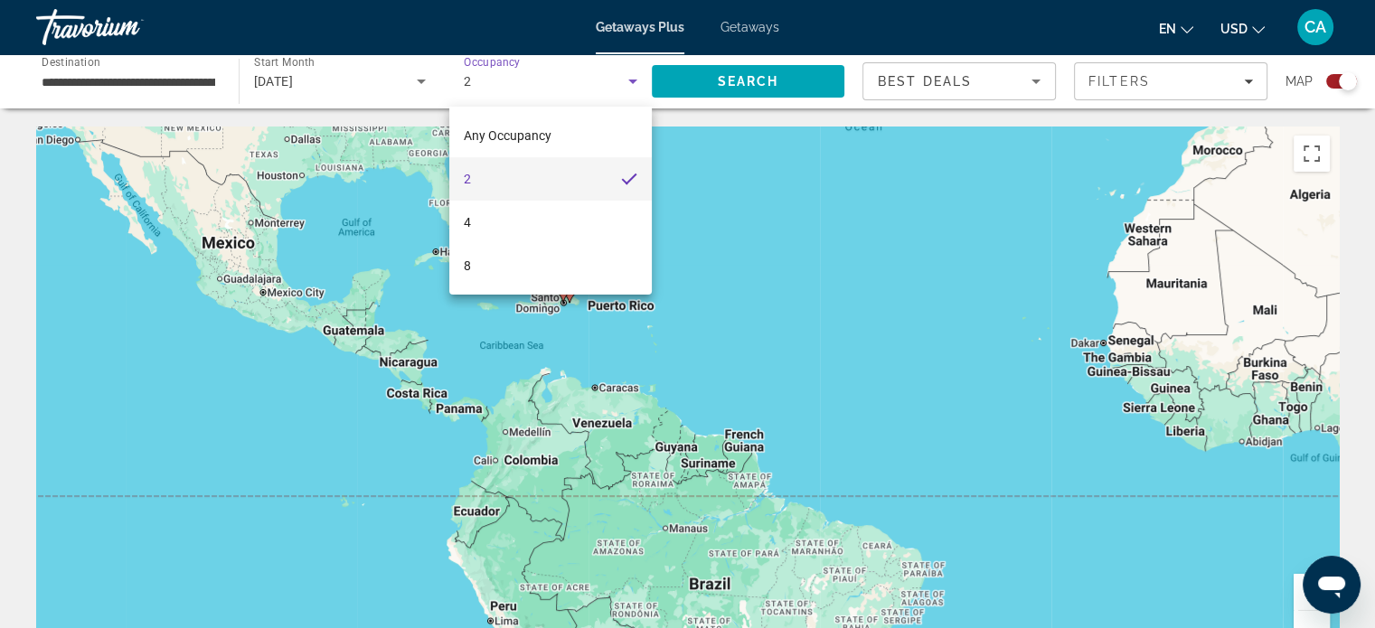
click at [199, 83] on div at bounding box center [687, 314] width 1375 height 628
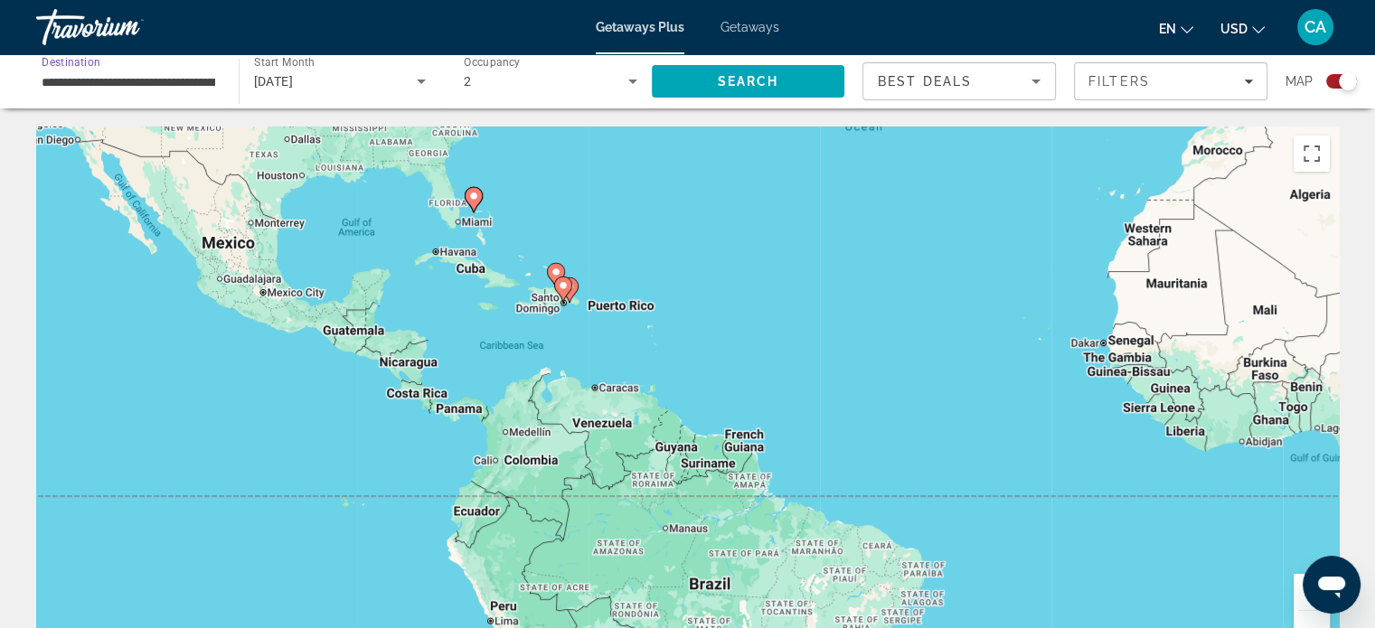
click at [138, 81] on input "**********" at bounding box center [129, 82] width 174 height 22
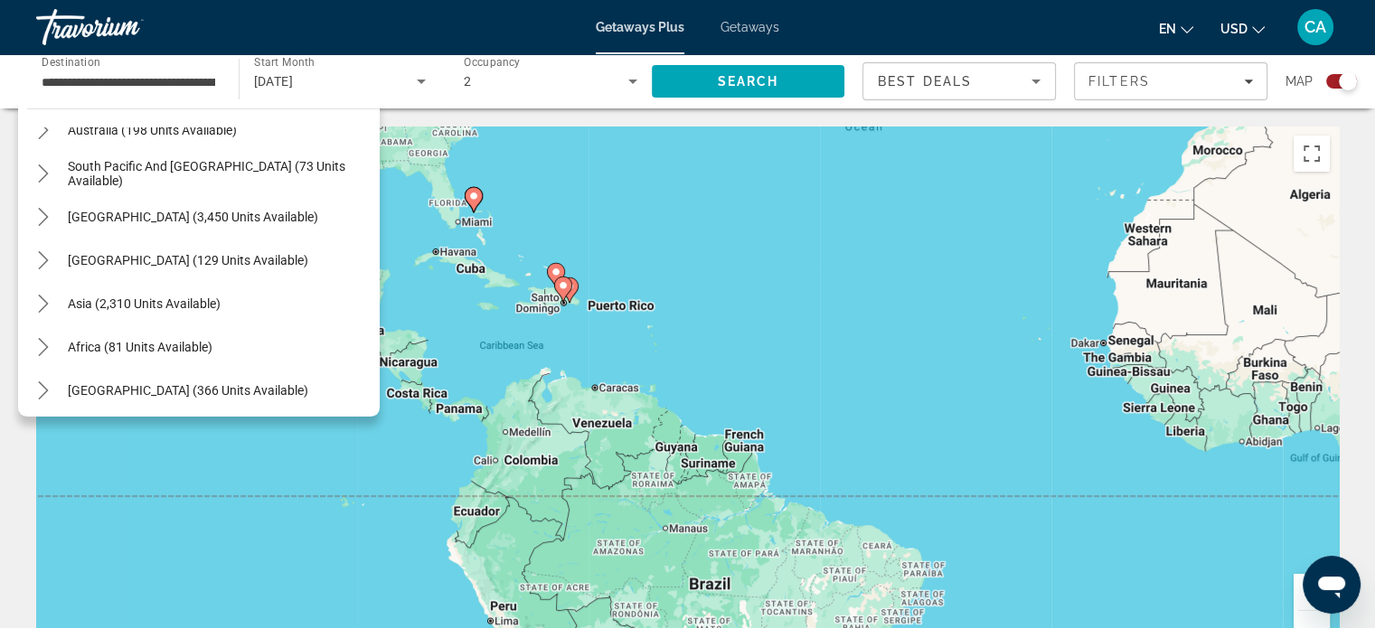
scroll to position [510, 0]
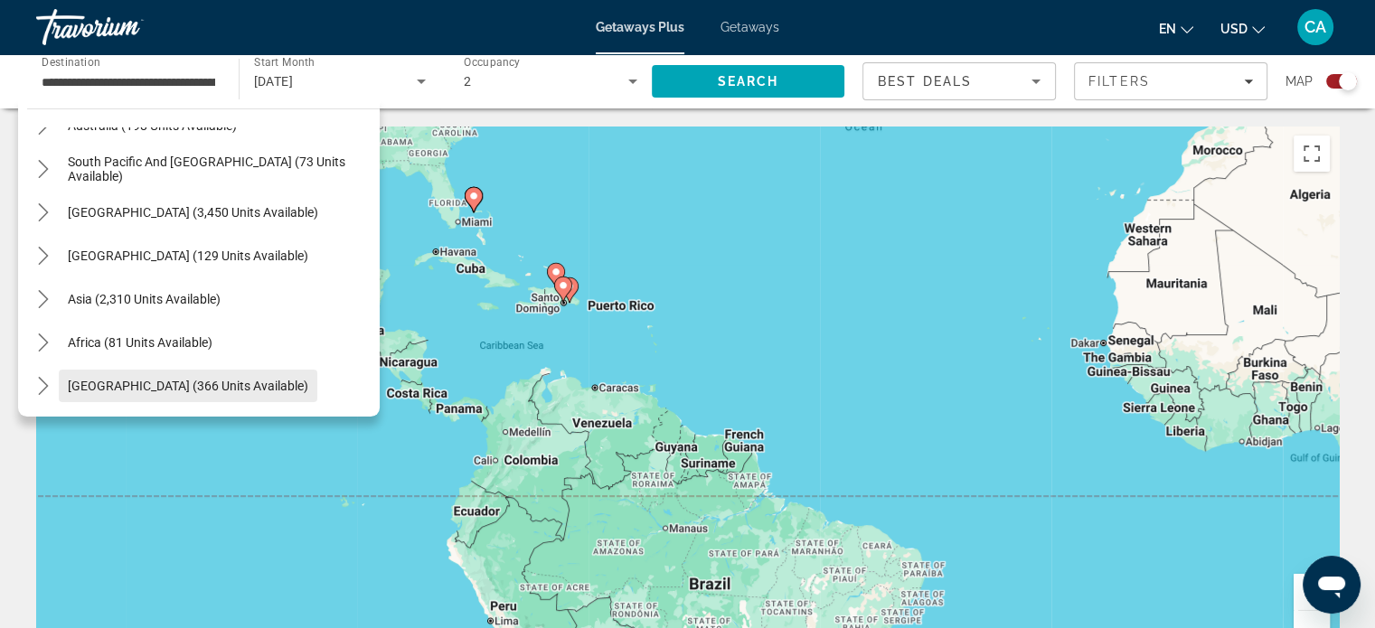
click at [224, 394] on span "Select destination: Middle East (366 units available)" at bounding box center [188, 385] width 259 height 43
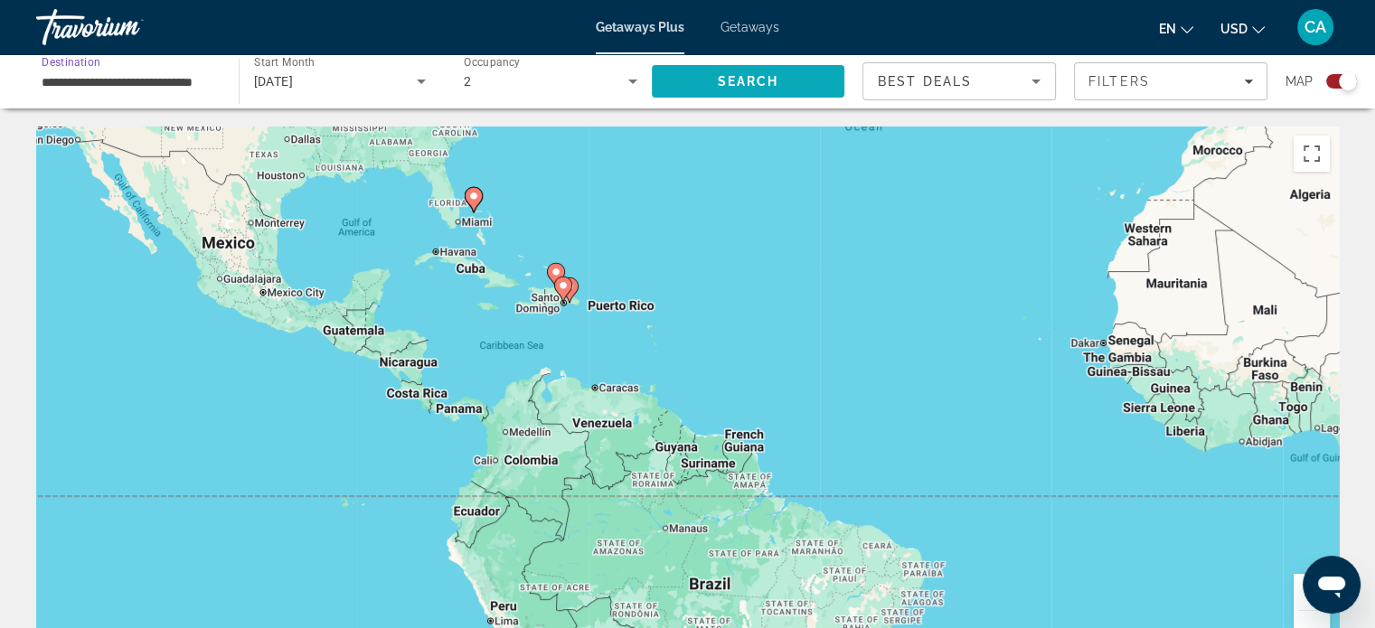
click at [741, 82] on span "Search" at bounding box center [747, 81] width 61 height 14
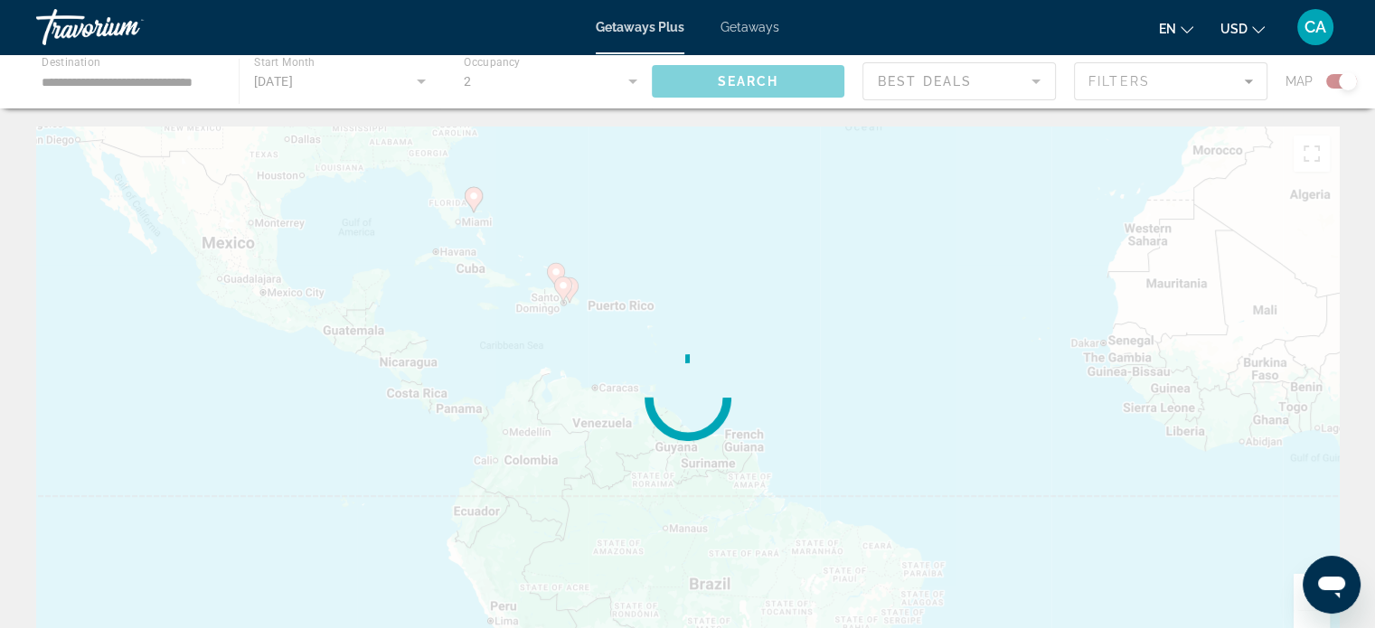
drag, startPoint x: 741, startPoint y: 82, endPoint x: 770, endPoint y: 202, distance: 122.8
click at [770, 202] on div "**********" at bounding box center [687, 543] width 1375 height 832
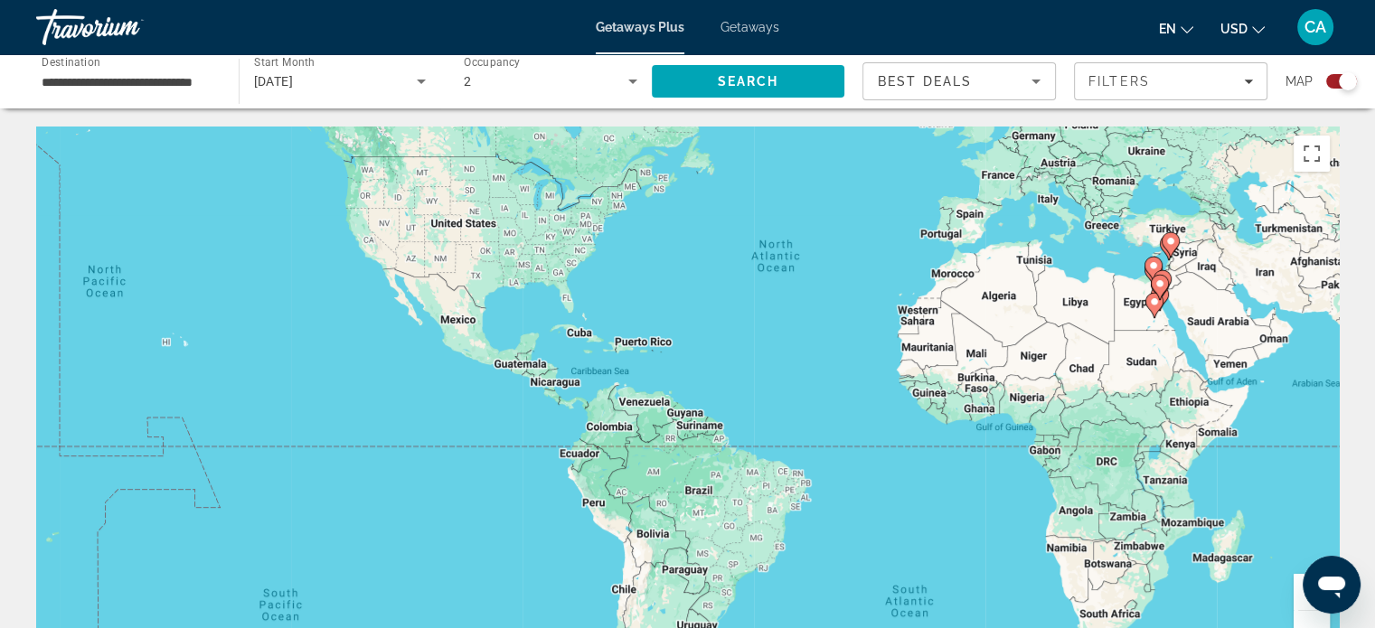
click at [201, 88] on input "**********" at bounding box center [129, 82] width 174 height 22
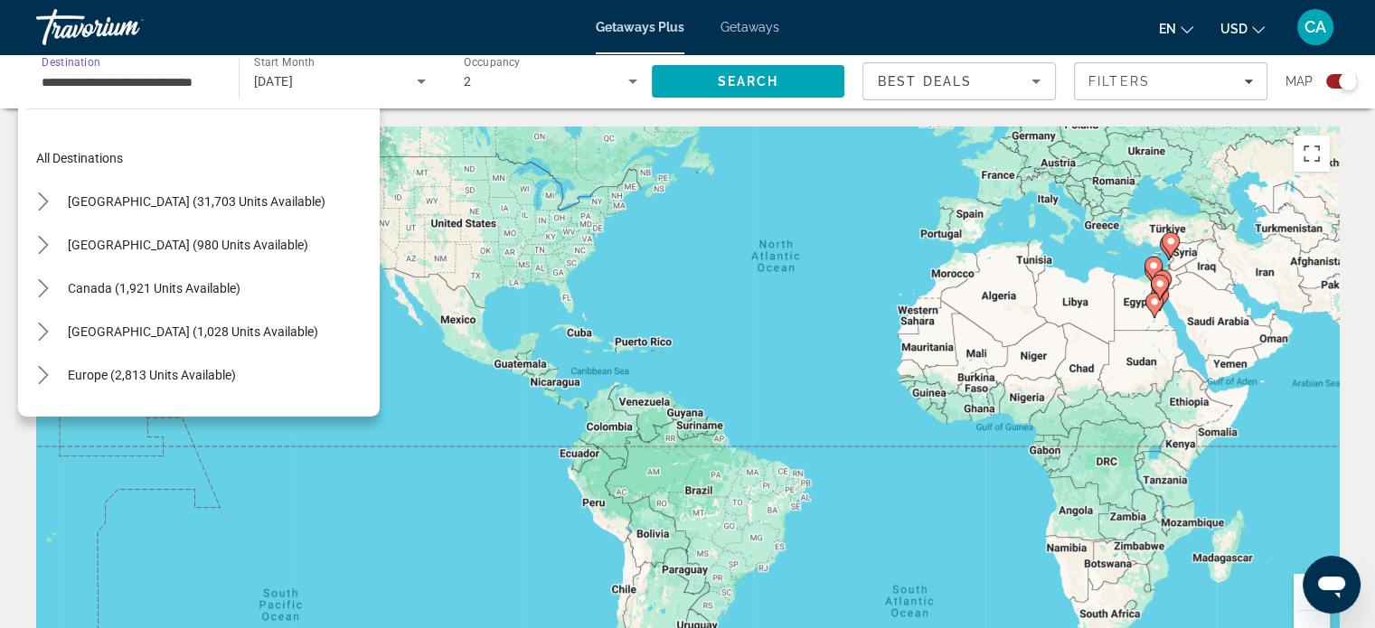
scroll to position [411, 0]
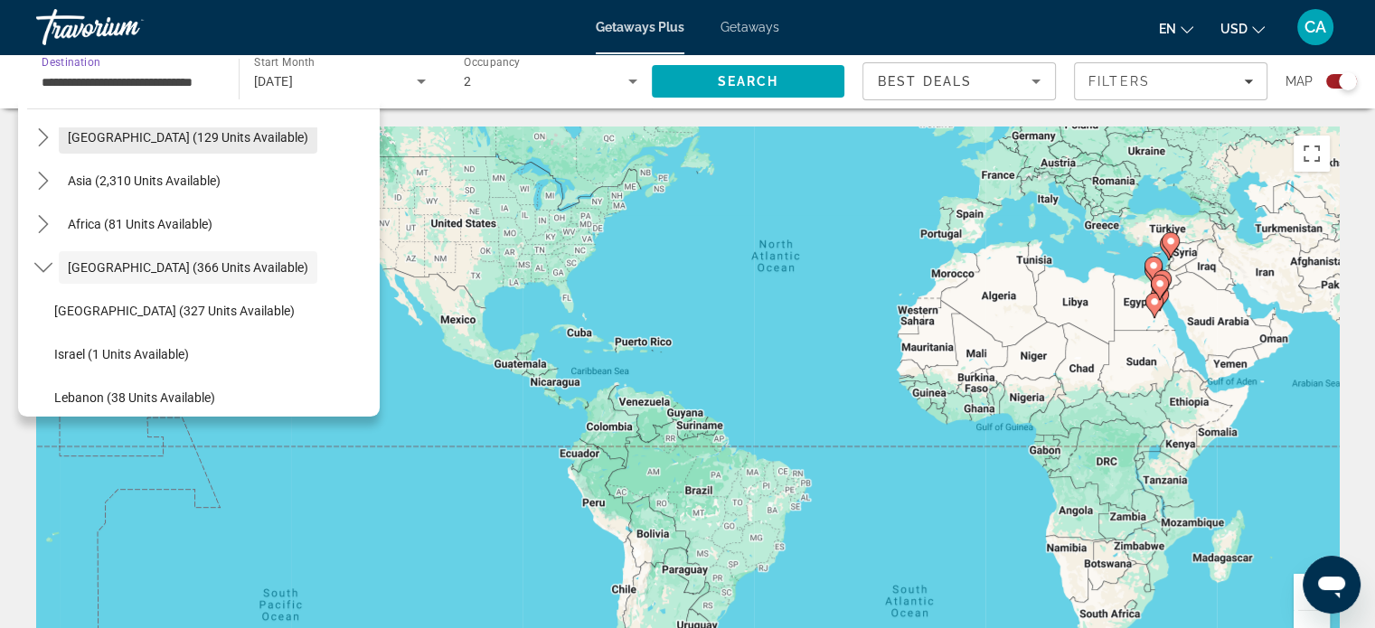
click at [137, 133] on span "[GEOGRAPHIC_DATA] (129 units available)" at bounding box center [188, 137] width 240 height 14
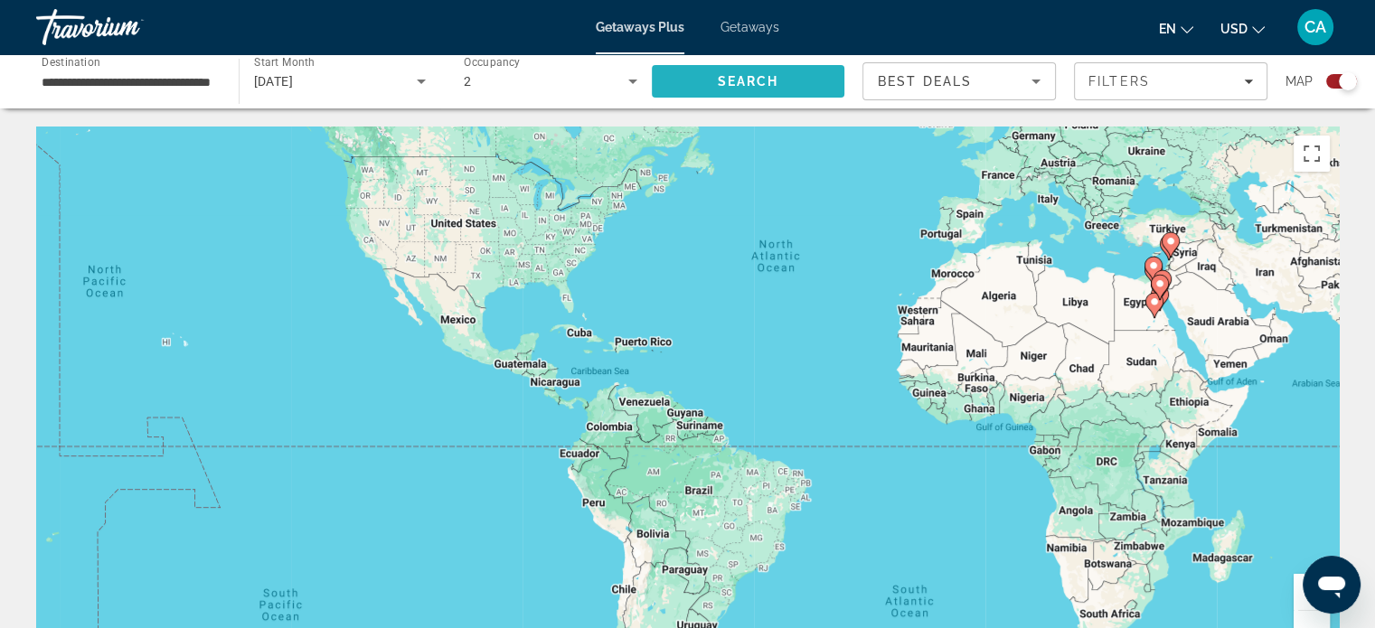
click at [689, 86] on span "Search" at bounding box center [748, 81] width 193 height 43
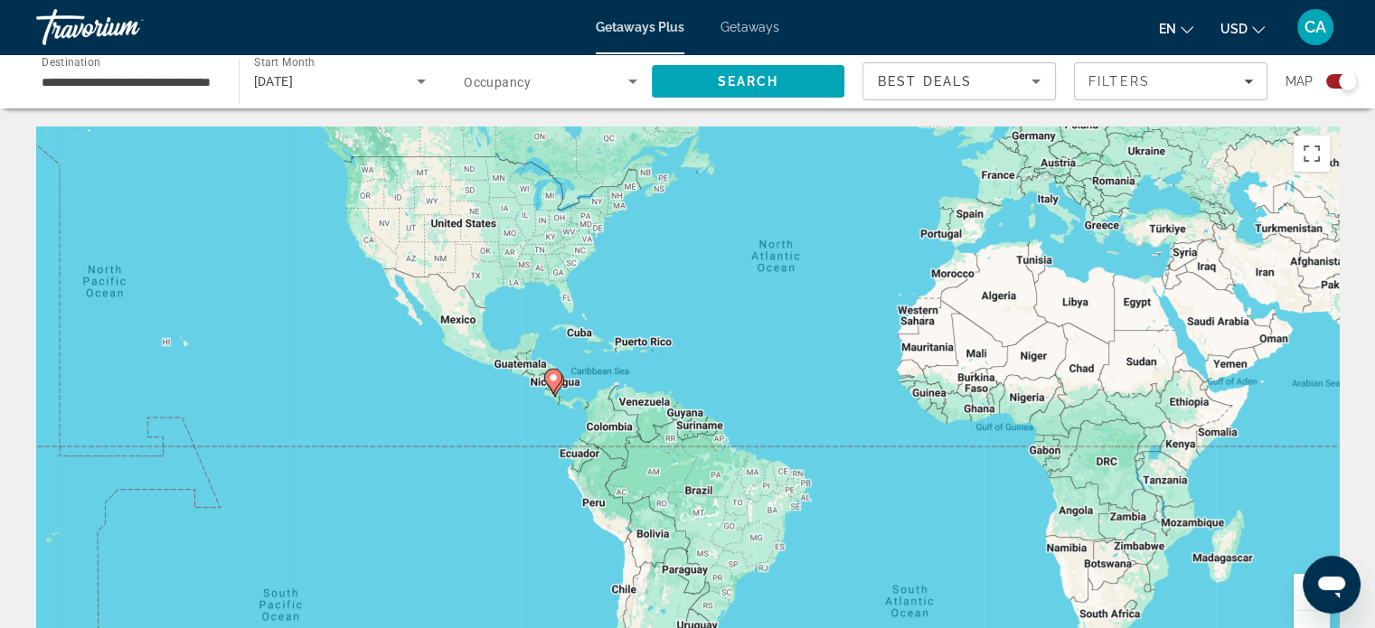
click at [218, 76] on div "**********" at bounding box center [128, 82] width 202 height 52
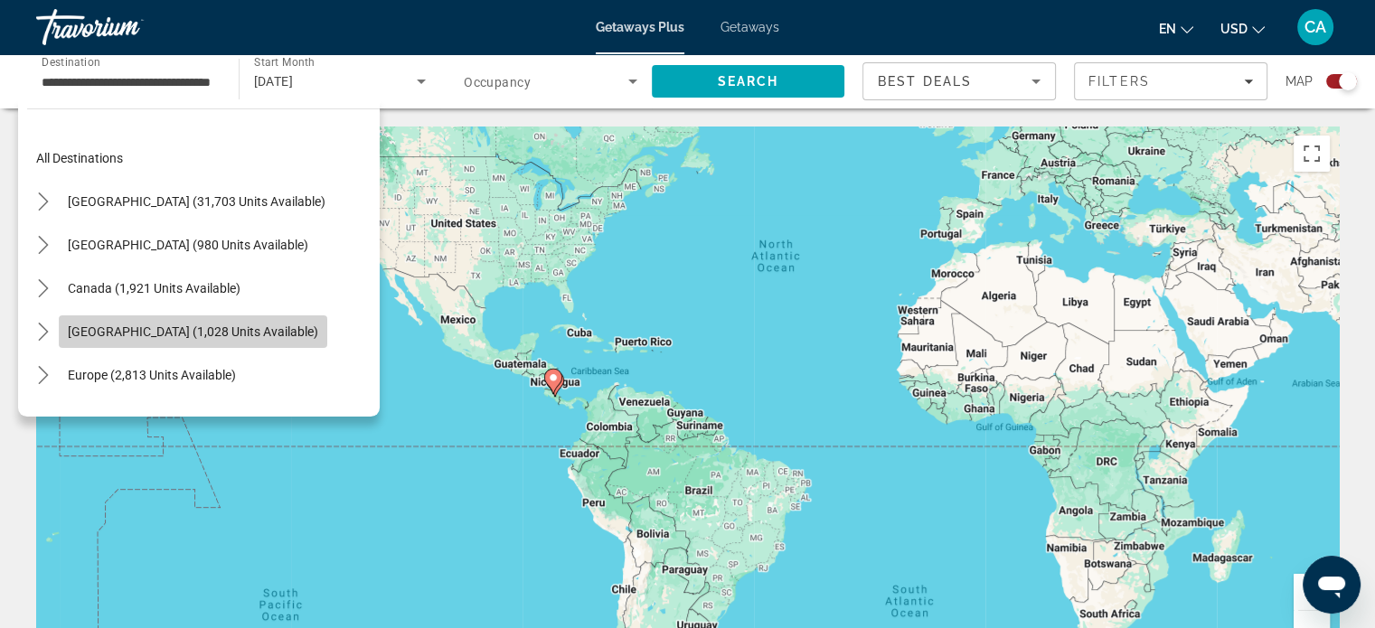
click at [80, 327] on span "[GEOGRAPHIC_DATA] (1,028 units available)" at bounding box center [193, 332] width 250 height 14
type input "**********"
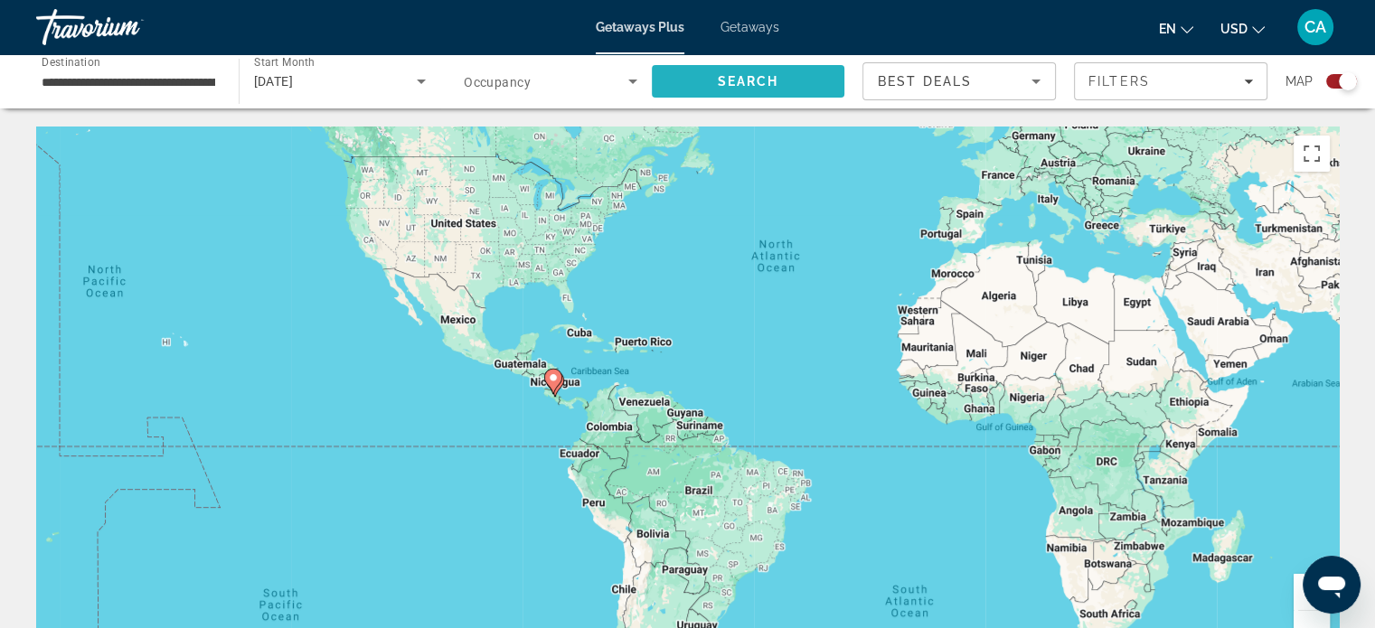
click at [691, 77] on span "Search" at bounding box center [748, 81] width 193 height 43
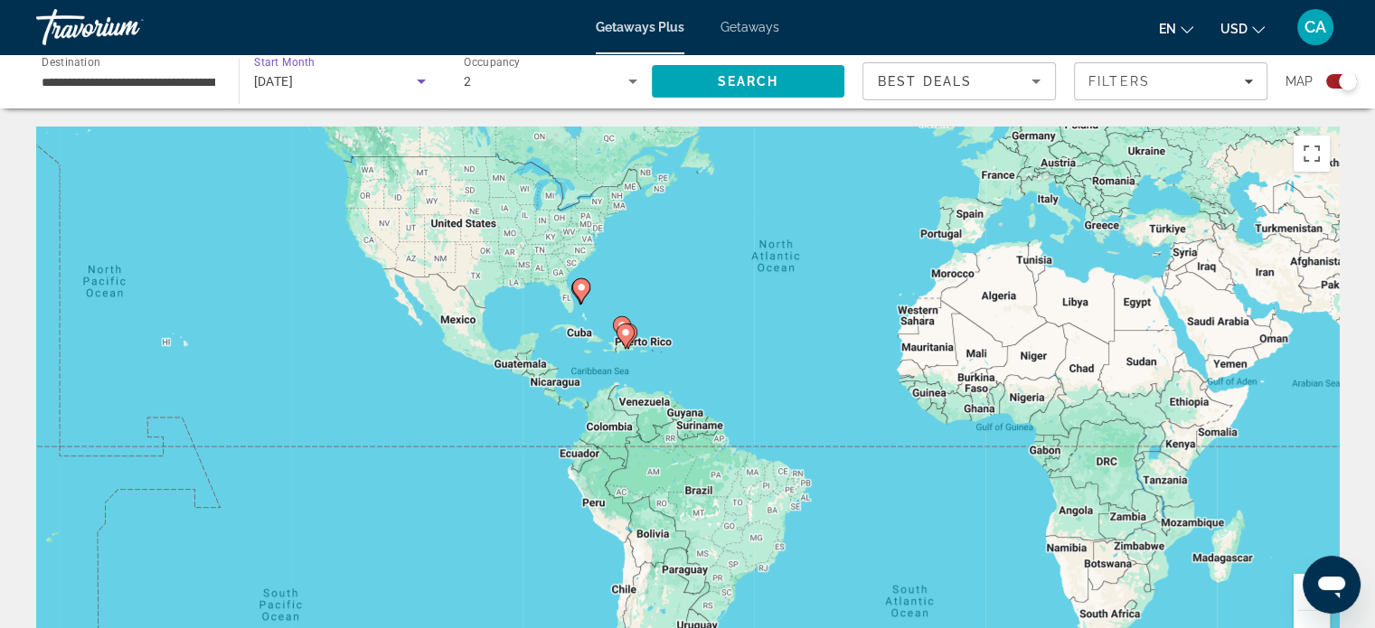
click at [345, 87] on div "[DATE]" at bounding box center [336, 82] width 164 height 22
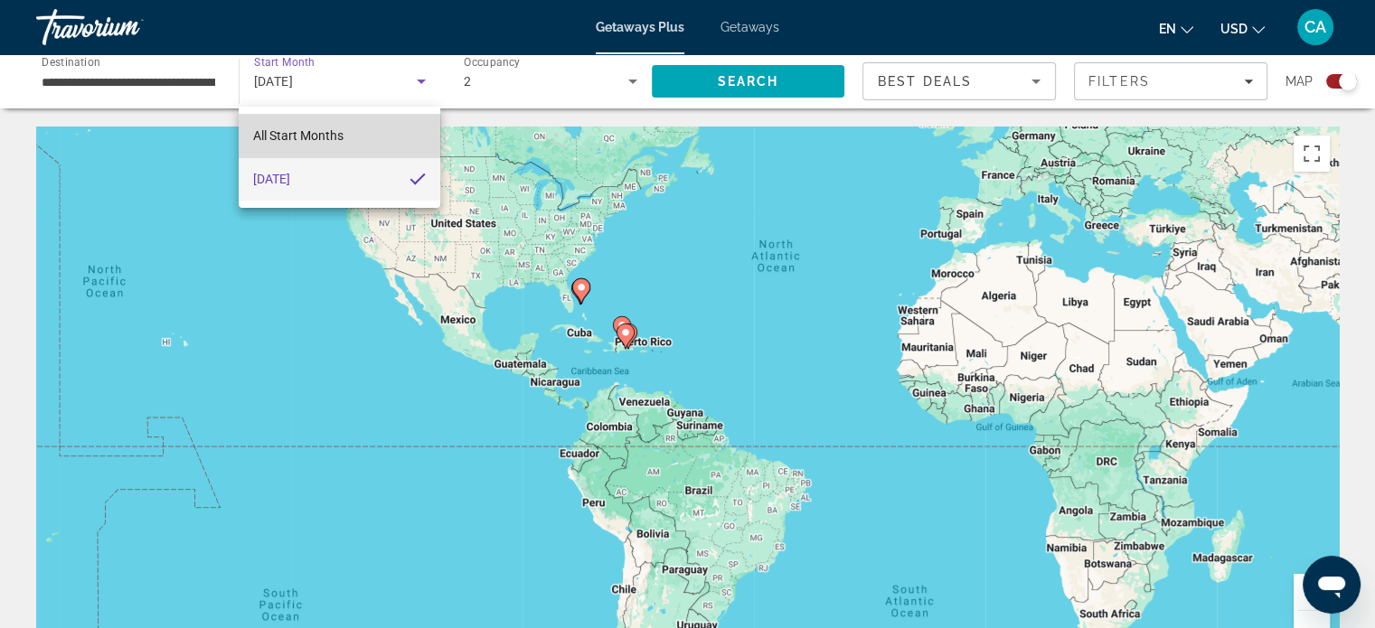
click at [331, 128] on span "All Start Months" at bounding box center [298, 135] width 90 height 14
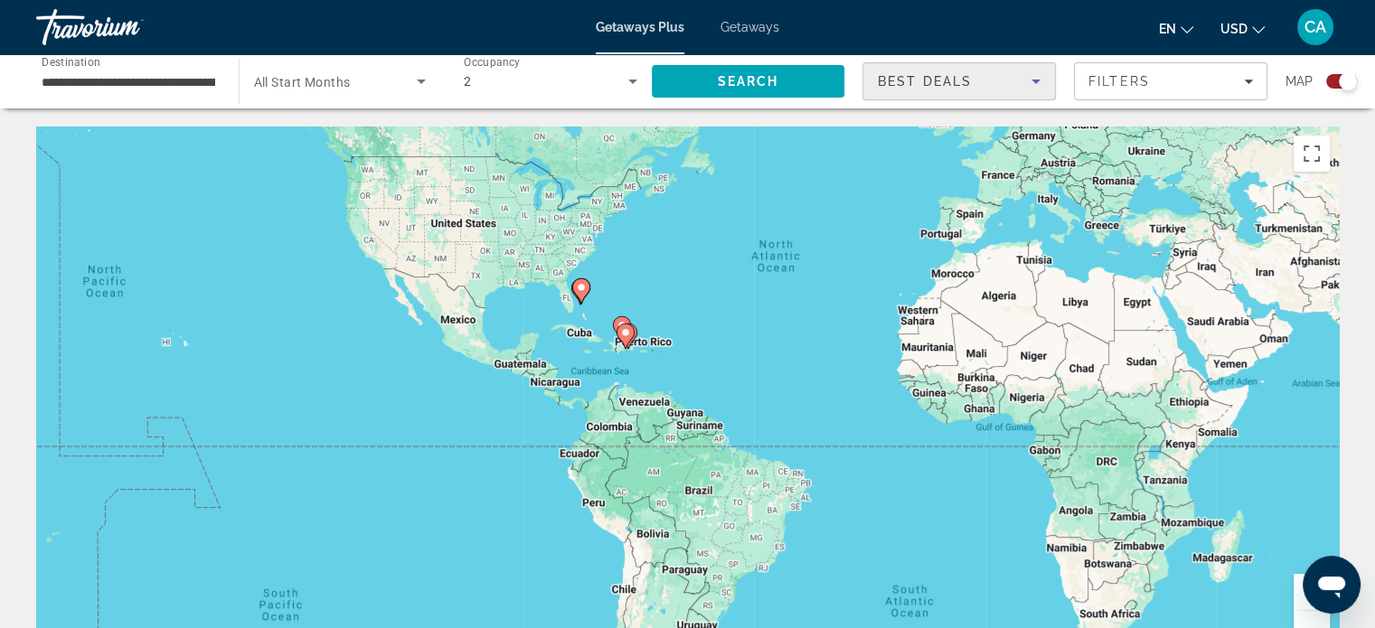
click at [1033, 85] on icon "Sort by" at bounding box center [1036, 82] width 22 height 22
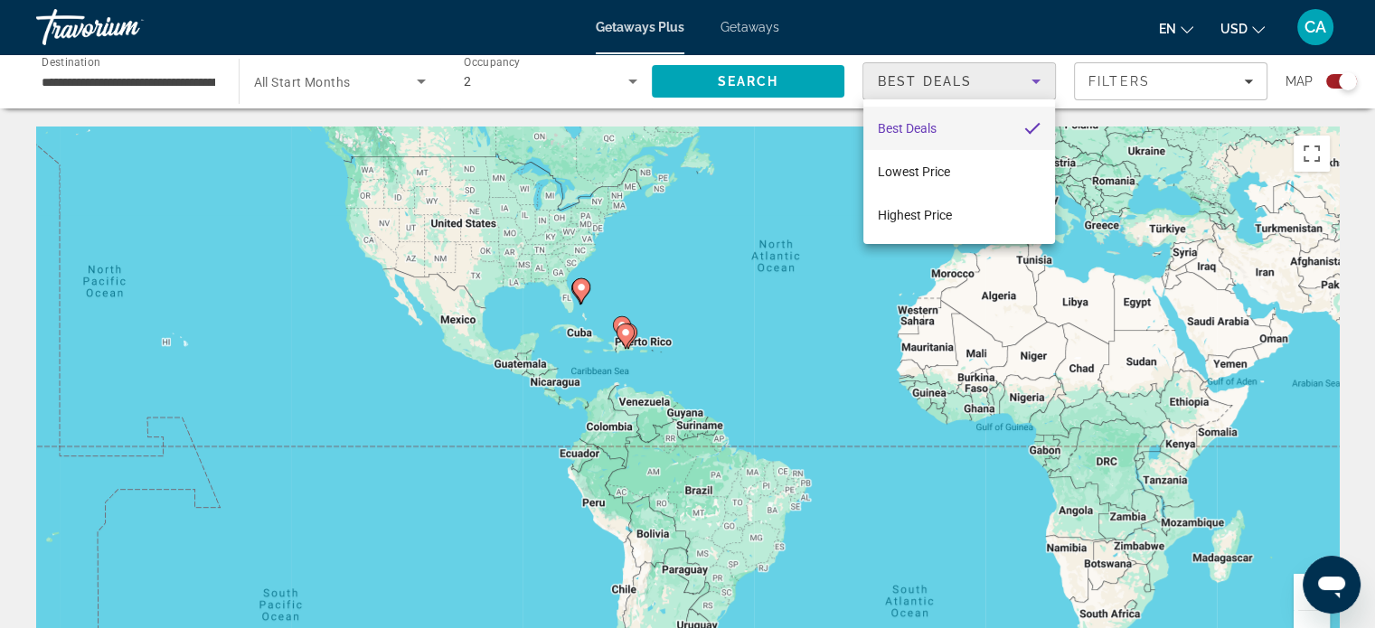
click at [1135, 86] on div at bounding box center [687, 314] width 1375 height 628
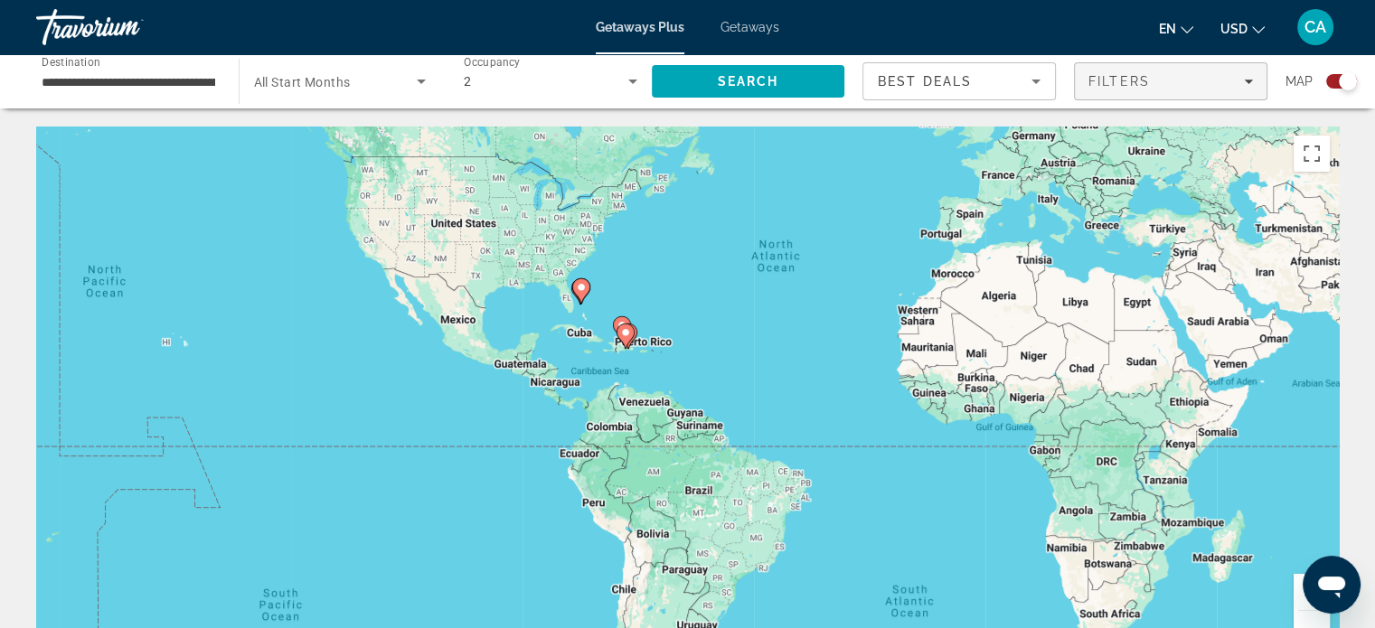
click at [1245, 71] on span "Filters" at bounding box center [1171, 81] width 192 height 43
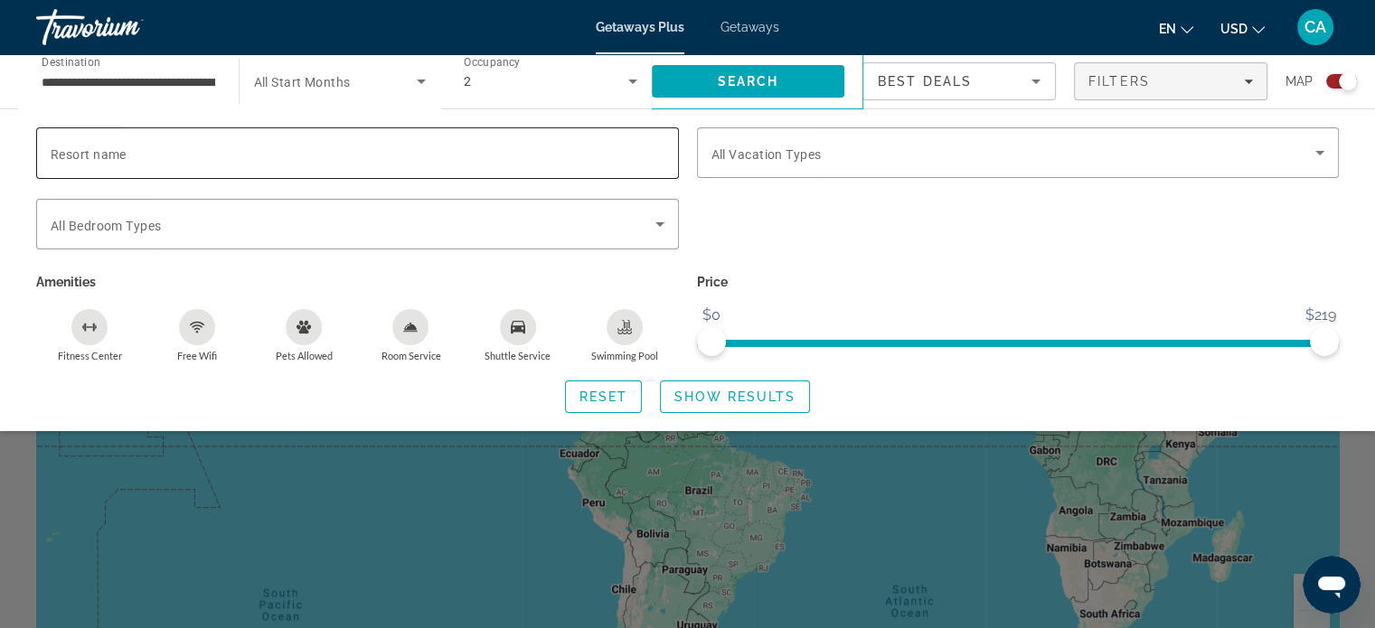
click at [569, 162] on input "Resort name" at bounding box center [358, 154] width 614 height 22
type input "*"
click at [741, 71] on span "Search" at bounding box center [748, 81] width 193 height 43
click at [730, 404] on span "Search widget" at bounding box center [735, 396] width 148 height 43
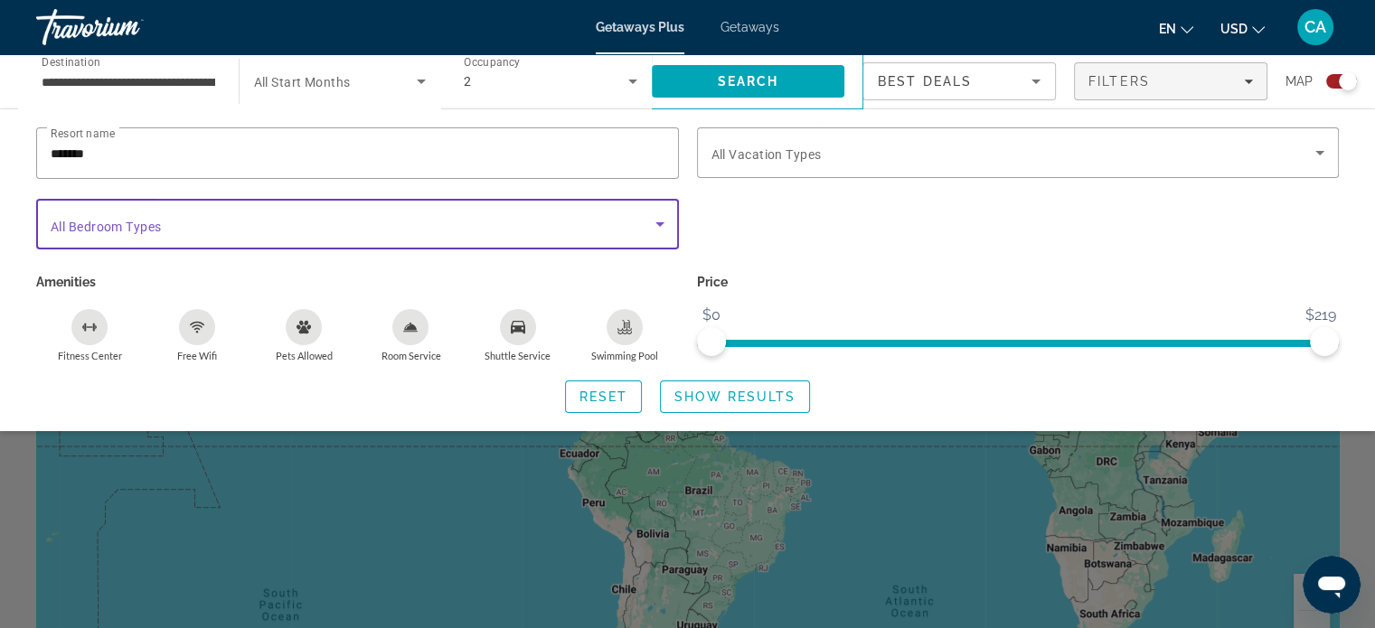
click at [661, 222] on icon "Search widget" at bounding box center [659, 224] width 9 height 5
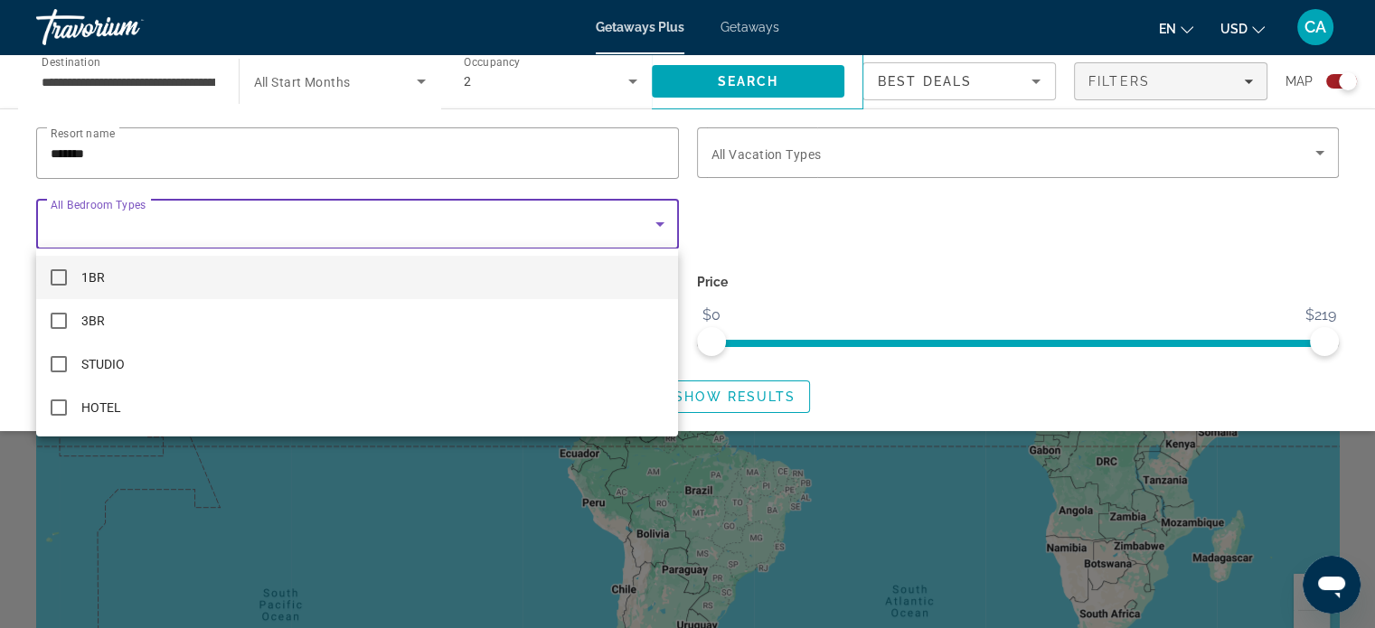
click at [62, 286] on mat-option "1BR" at bounding box center [357, 277] width 642 height 43
click at [993, 158] on div at bounding box center [687, 314] width 1375 height 628
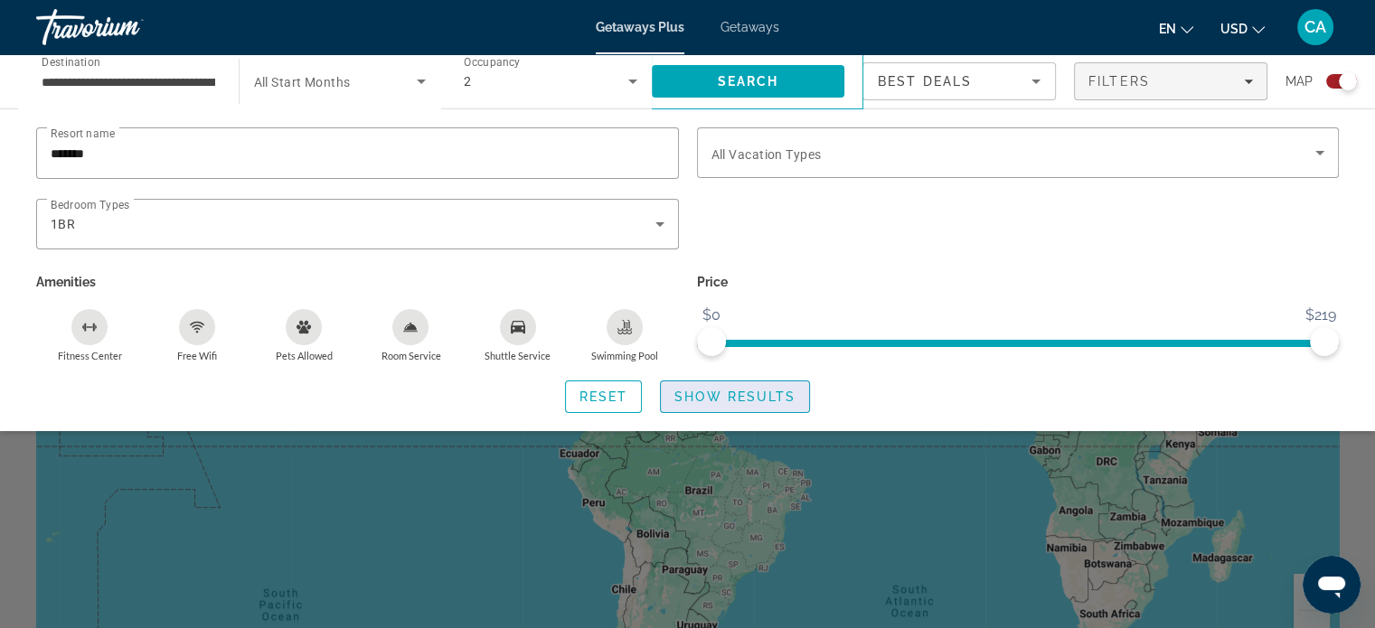
click at [738, 393] on span "Show Results" at bounding box center [734, 397] width 121 height 14
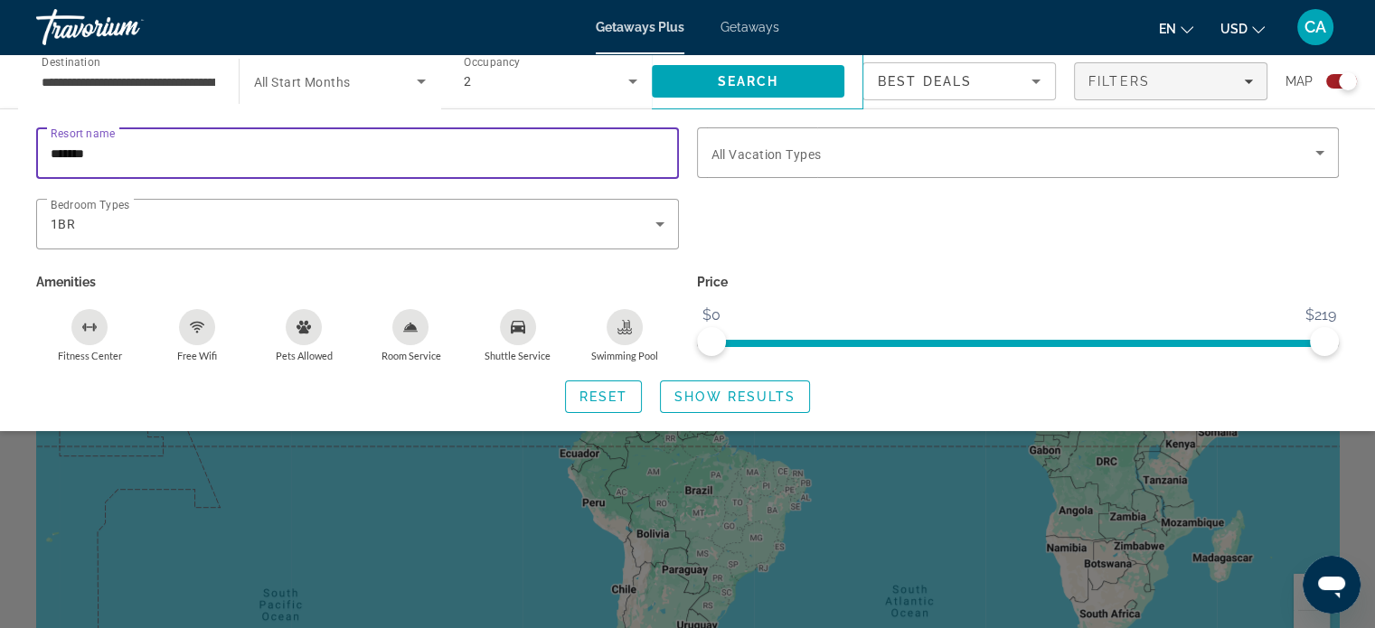
click at [97, 154] on input "*******" at bounding box center [358, 154] width 614 height 22
type input "*"
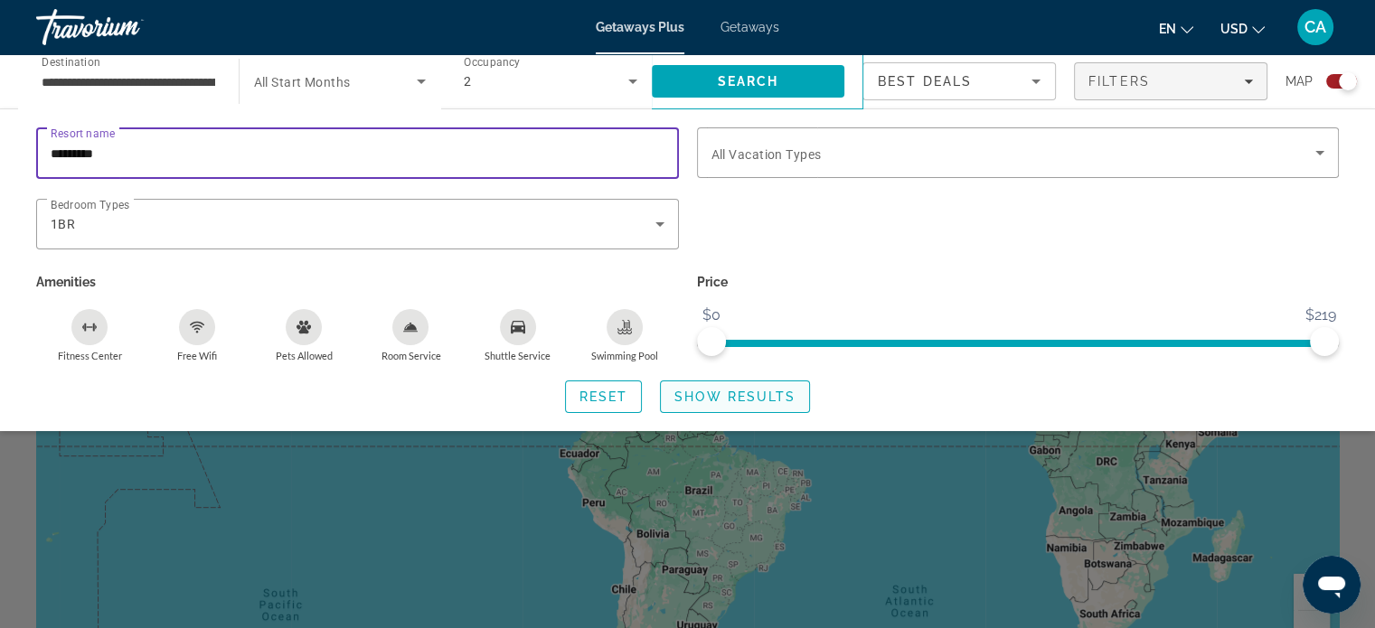
type input "*********"
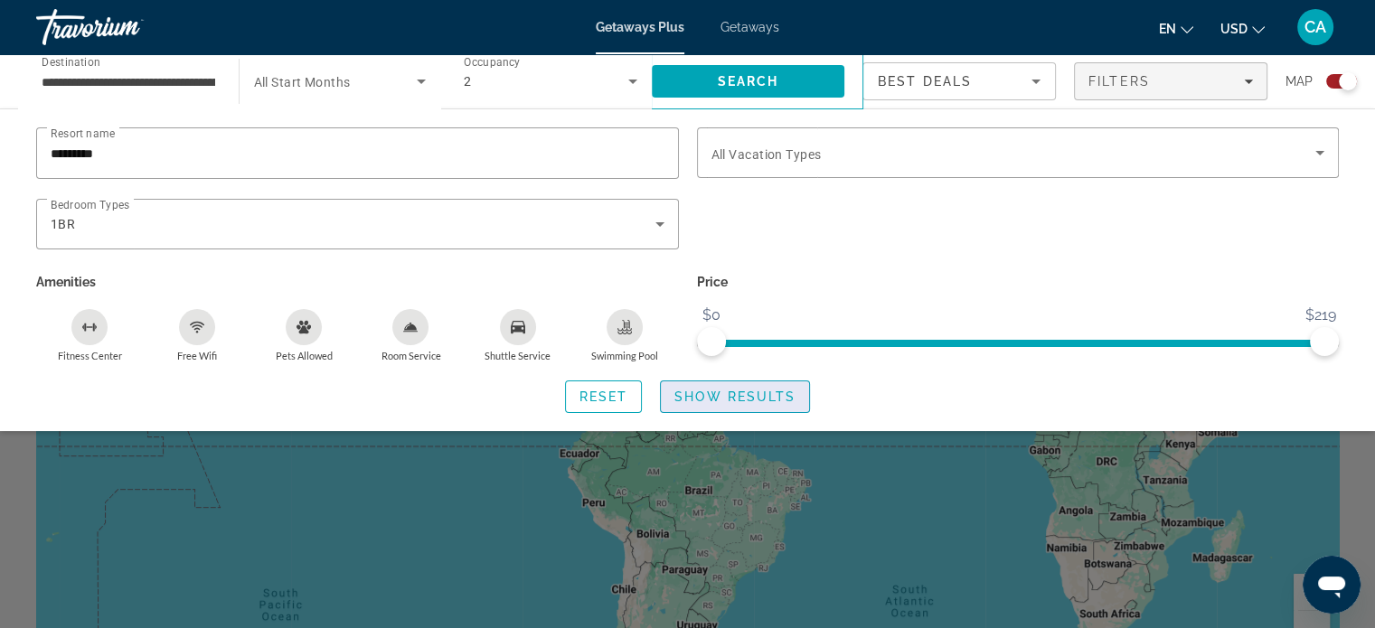
click at [734, 404] on span "Search widget" at bounding box center [735, 396] width 148 height 43
click at [756, 589] on div "Search widget" at bounding box center [687, 449] width 1375 height 357
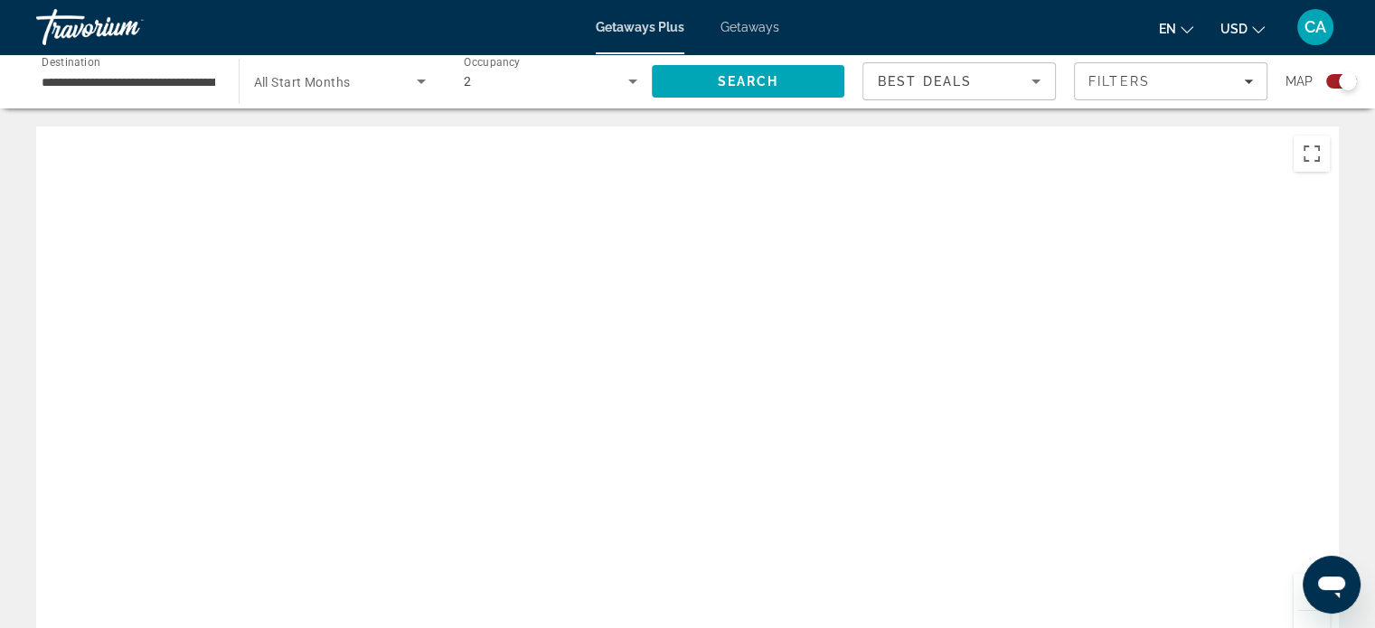
click at [748, 29] on span "Getaways" at bounding box center [749, 27] width 59 height 14
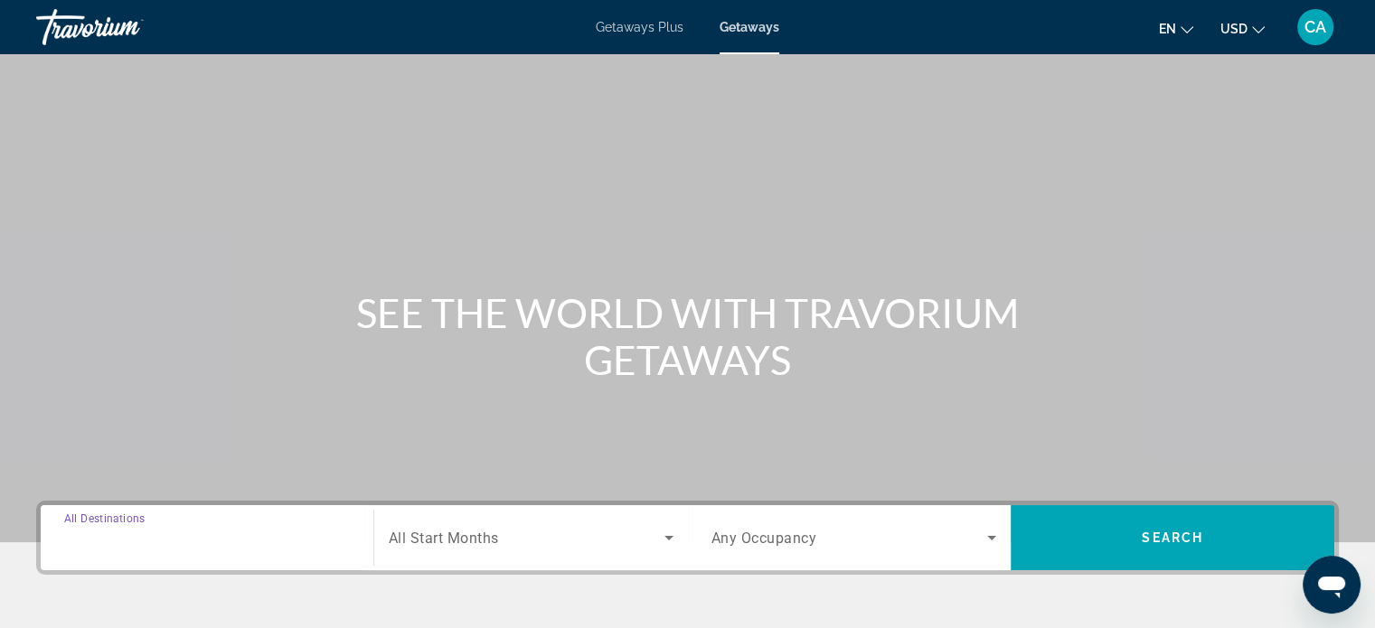
click at [235, 540] on input "Destination All Destinations" at bounding box center [207, 539] width 286 height 22
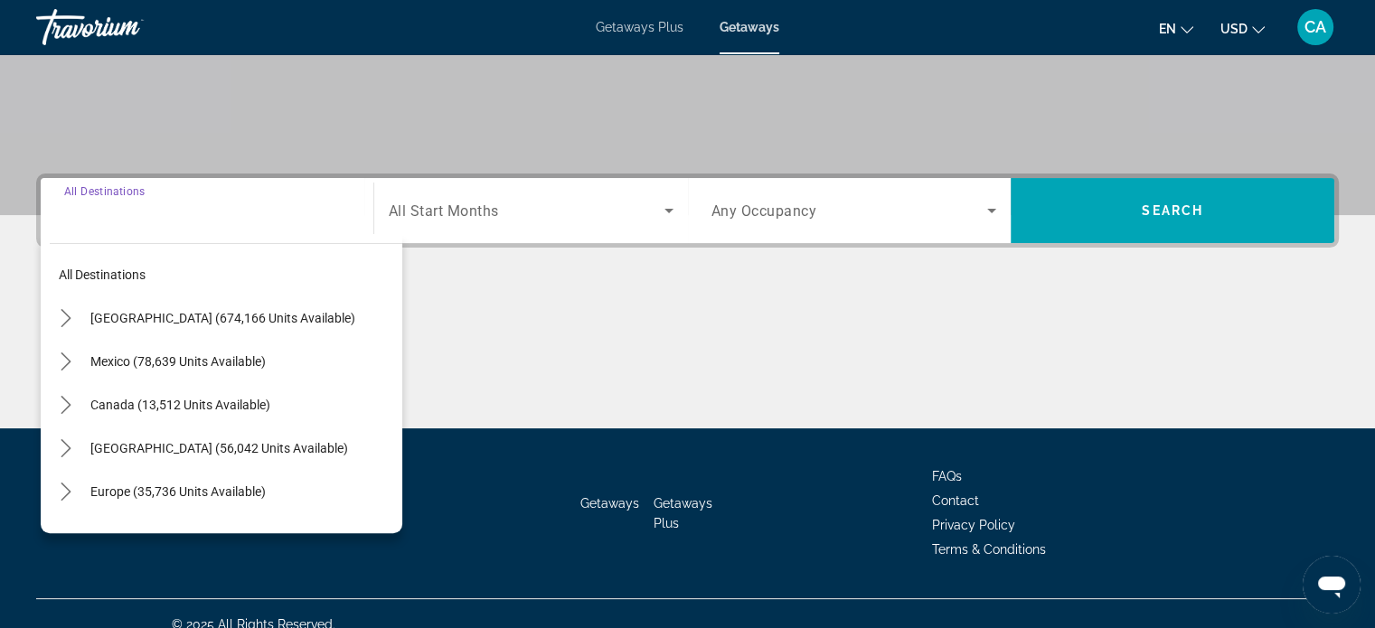
scroll to position [348, 0]
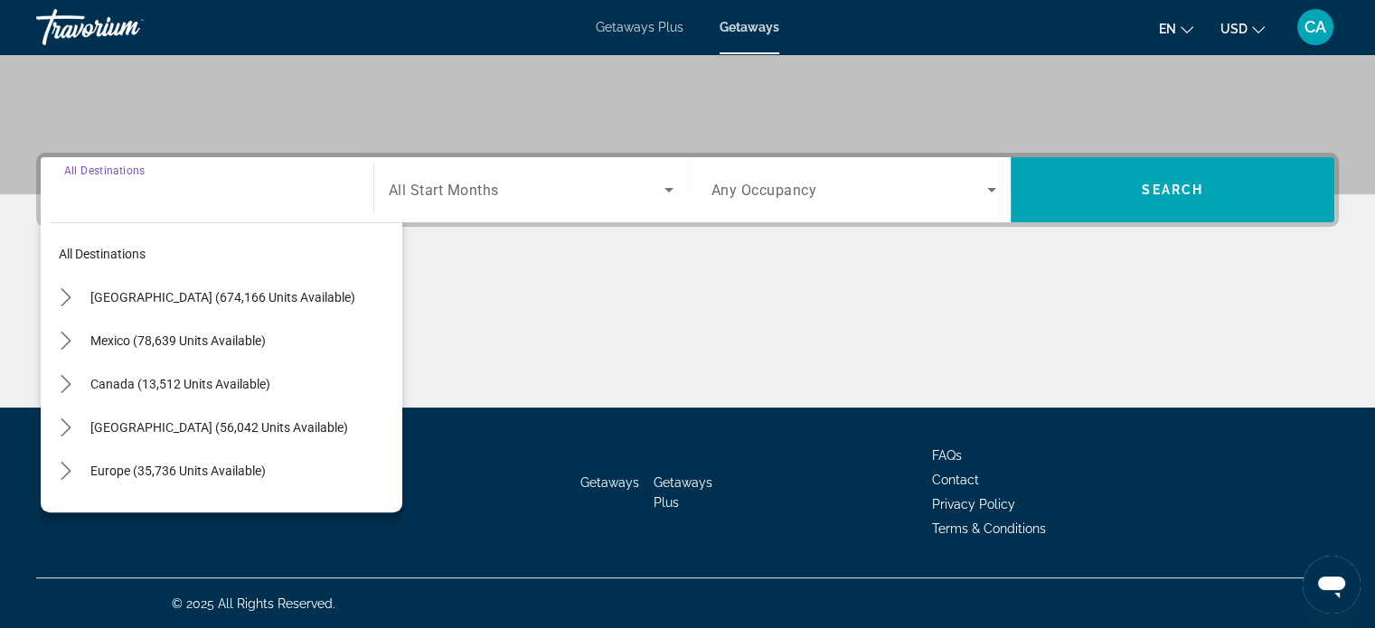
click at [289, 180] on input "Destination All Destinations" at bounding box center [207, 191] width 286 height 22
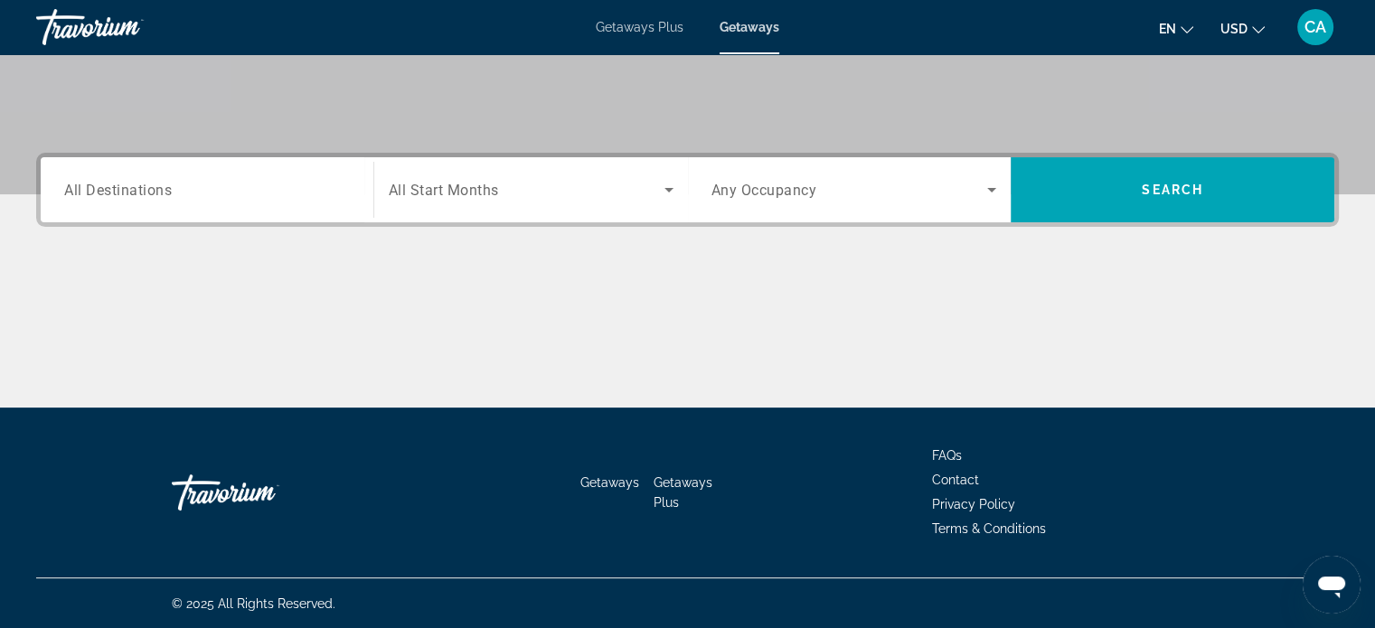
click at [439, 189] on span "All Start Months" at bounding box center [444, 190] width 110 height 17
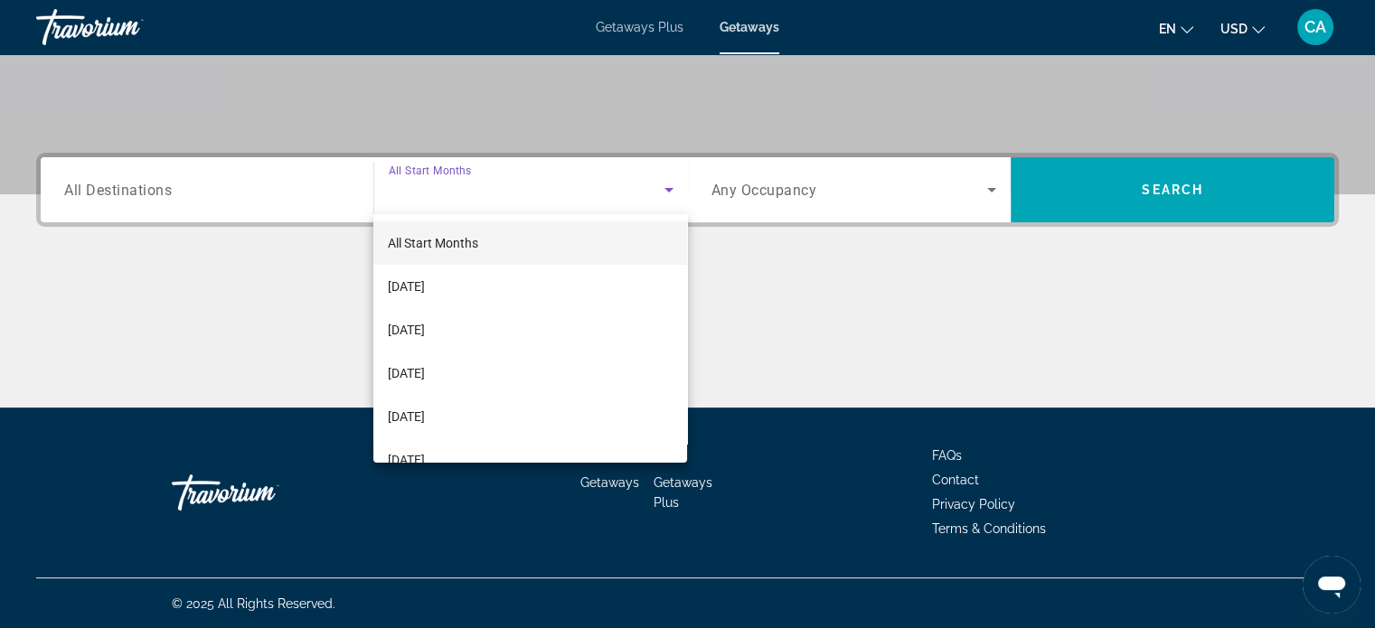
click at [640, 28] on div at bounding box center [687, 314] width 1375 height 628
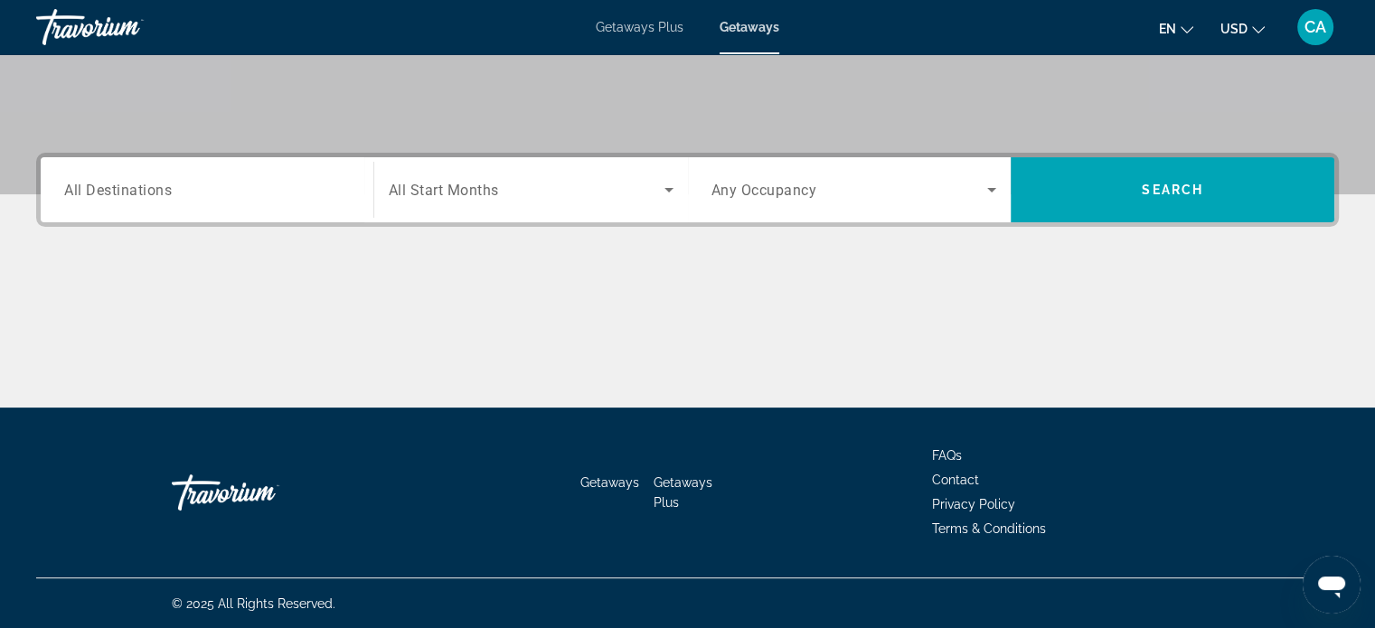
click at [765, 24] on span "Getaways" at bounding box center [750, 27] width 60 height 14
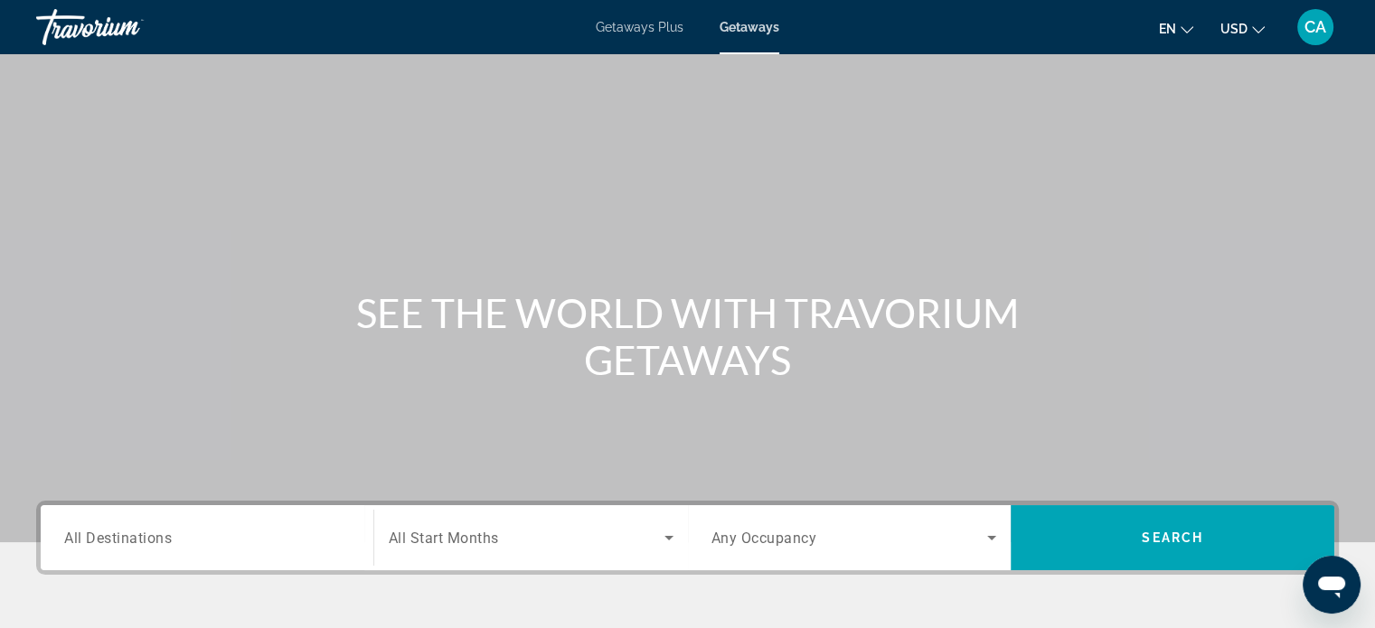
click at [80, 21] on div "Travorium" at bounding box center [126, 27] width 181 height 47
click at [61, 39] on div "Travorium" at bounding box center [126, 27] width 181 height 47
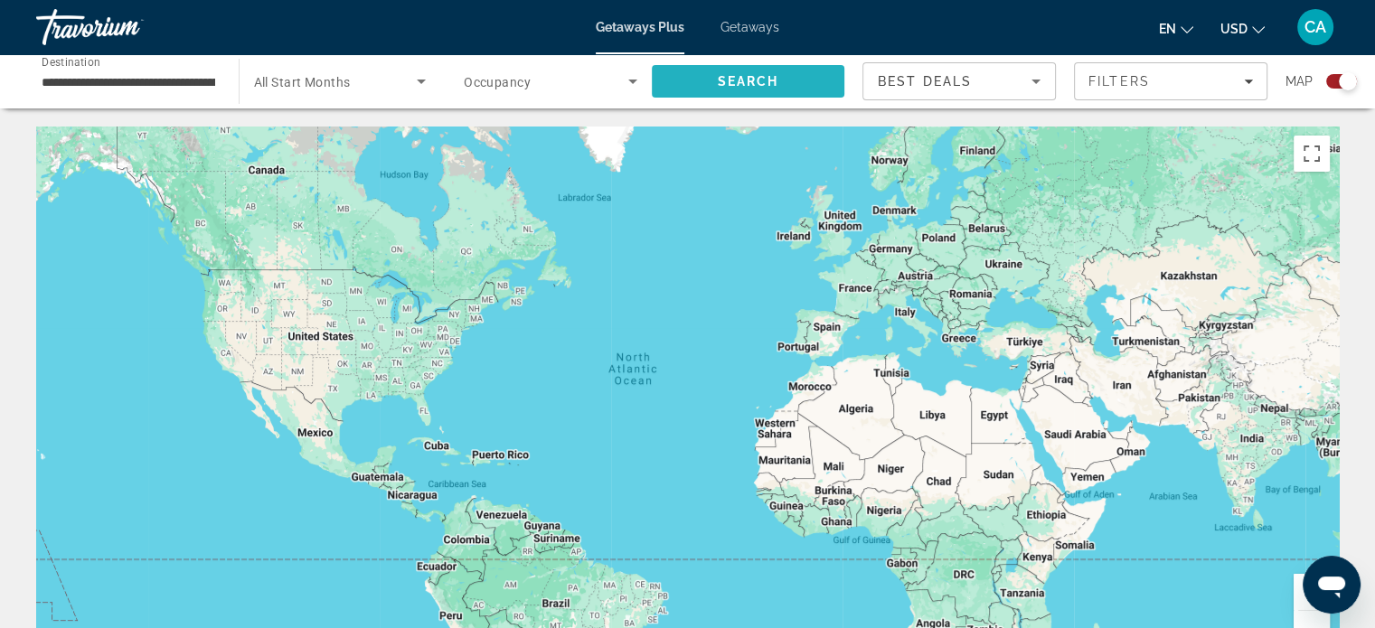
click at [759, 77] on span "Search" at bounding box center [747, 81] width 61 height 14
click at [424, 79] on icon "Search widget" at bounding box center [421, 82] width 22 height 22
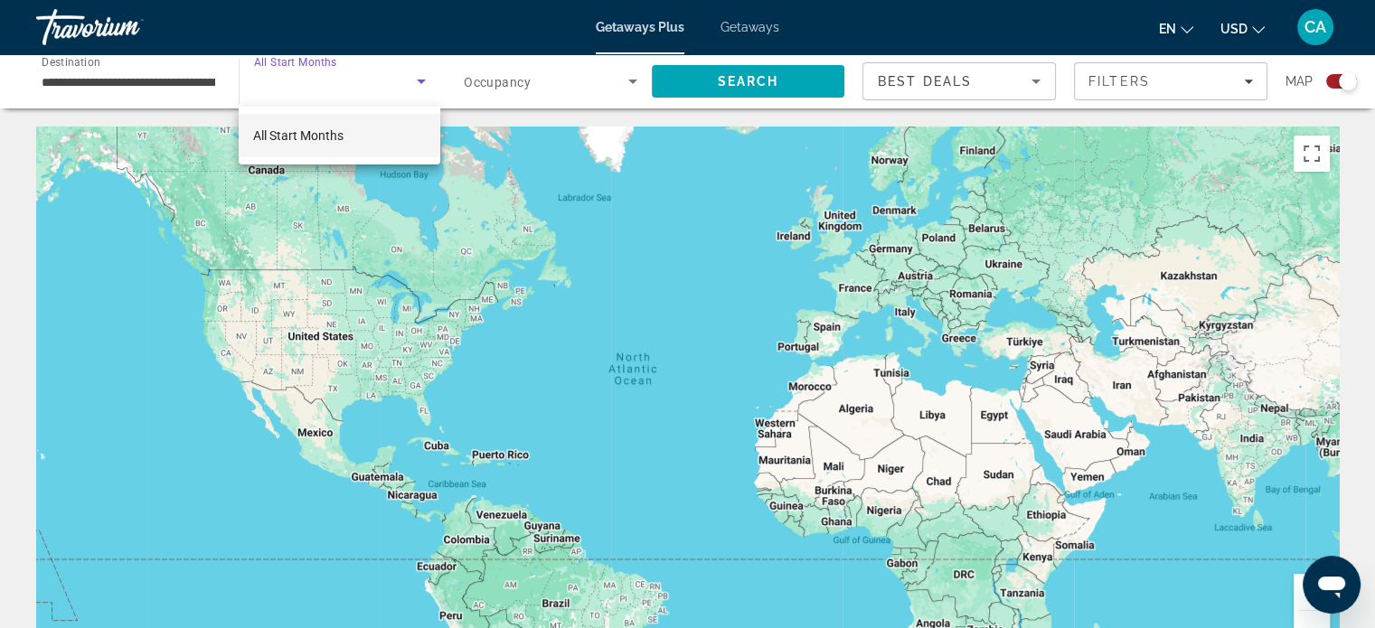
click at [424, 79] on div at bounding box center [687, 314] width 1375 height 628
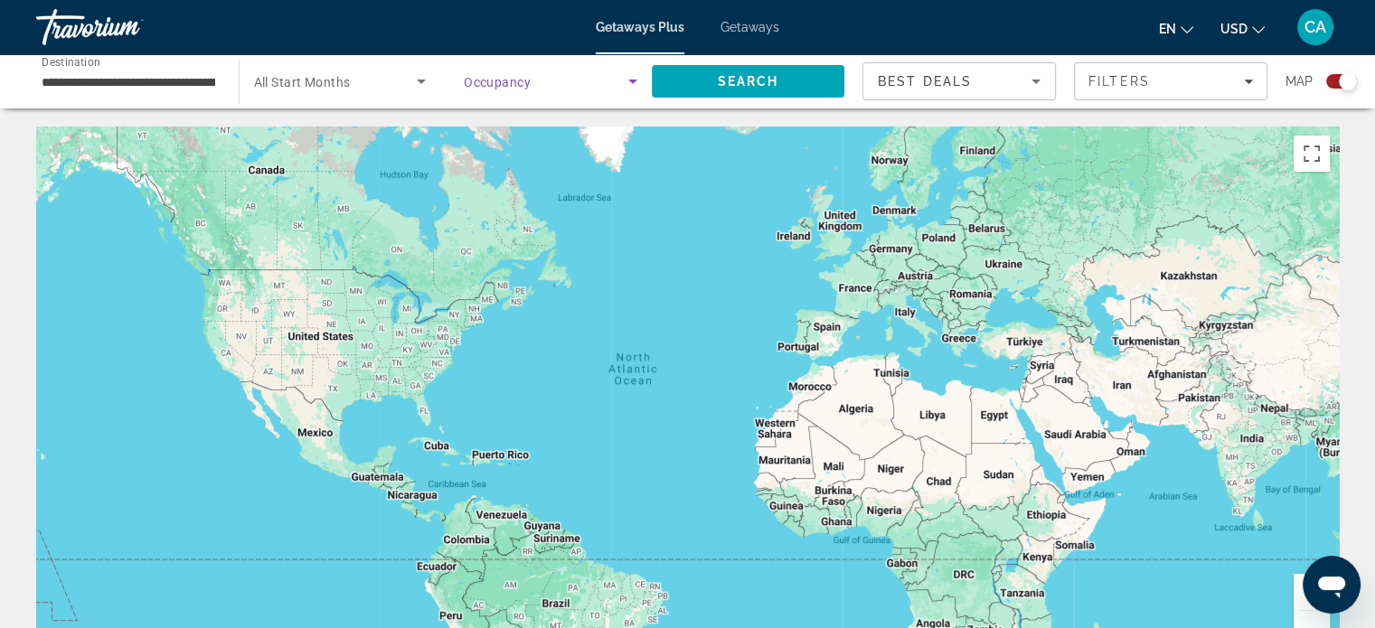
click at [626, 78] on icon "Search widget" at bounding box center [633, 82] width 22 height 22
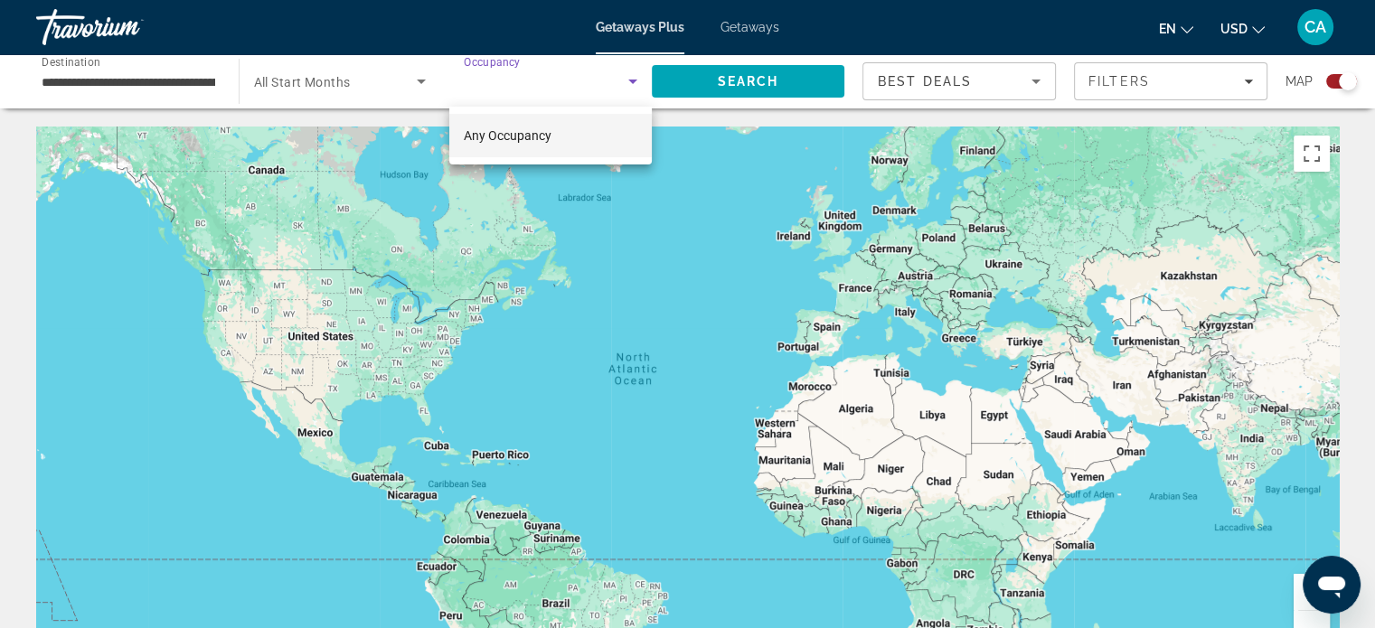
click at [626, 78] on div at bounding box center [687, 314] width 1375 height 628
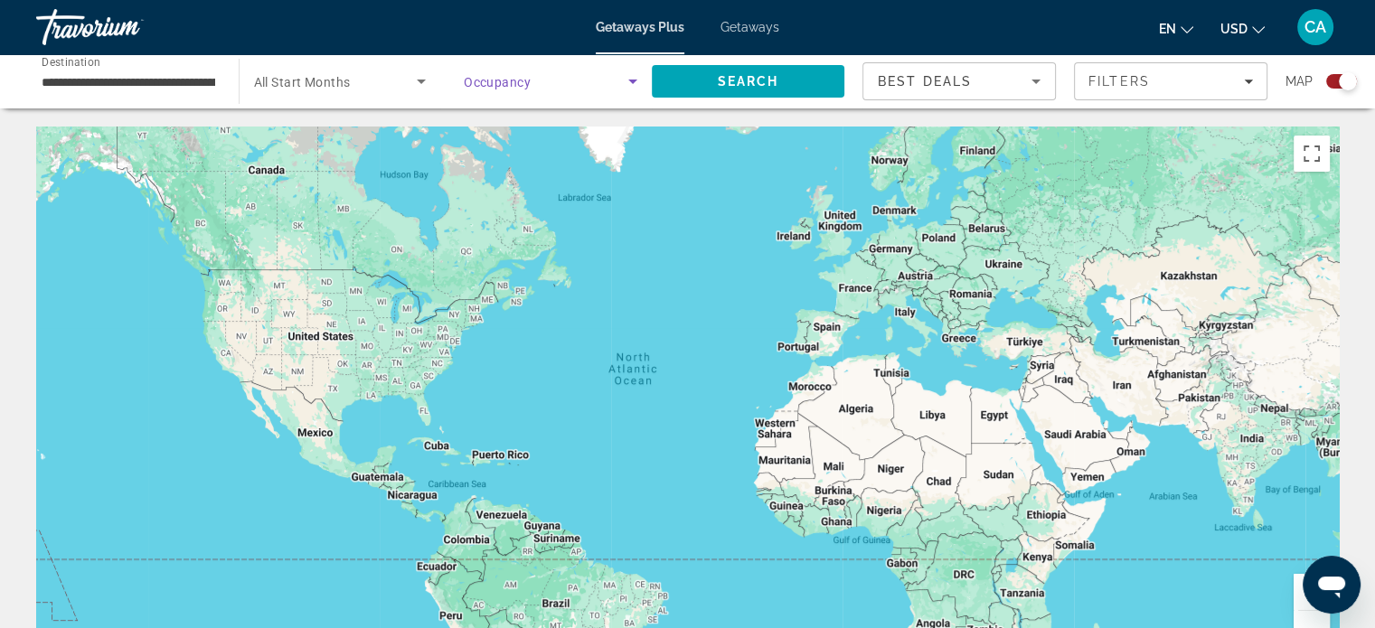
click at [626, 78] on icon "Search widget" at bounding box center [633, 82] width 22 height 22
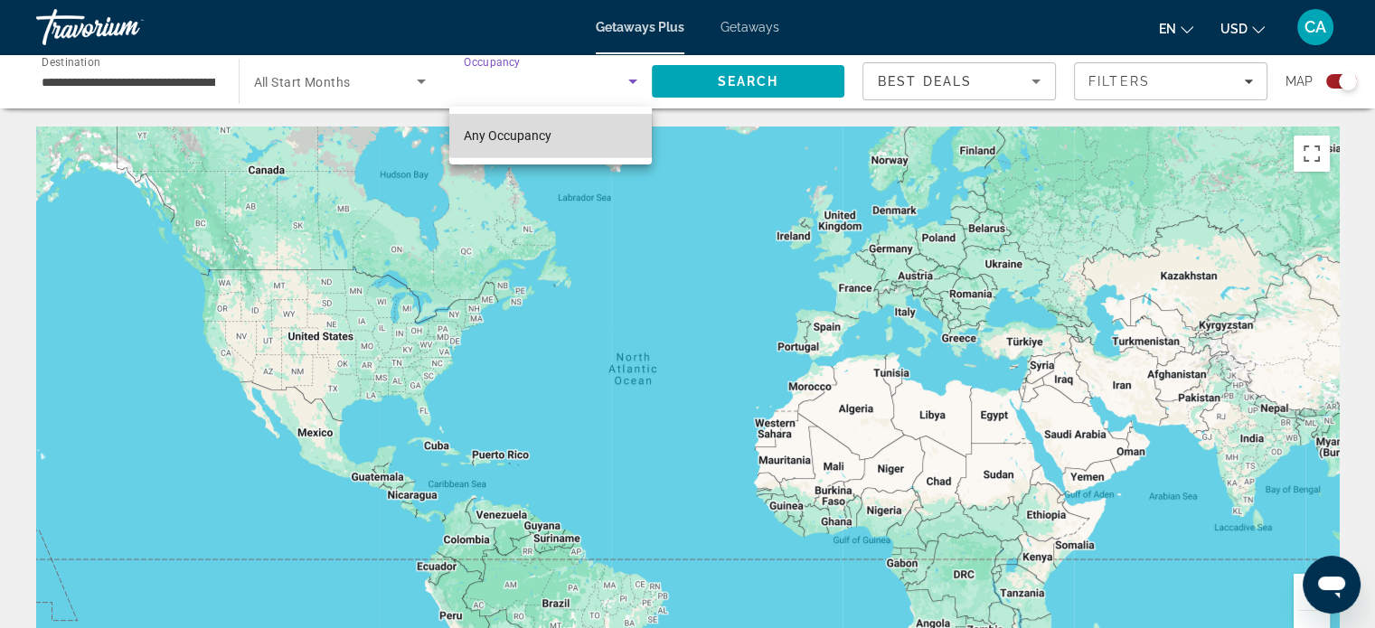
click at [560, 131] on mat-option "Any Occupancy" at bounding box center [550, 135] width 202 height 43
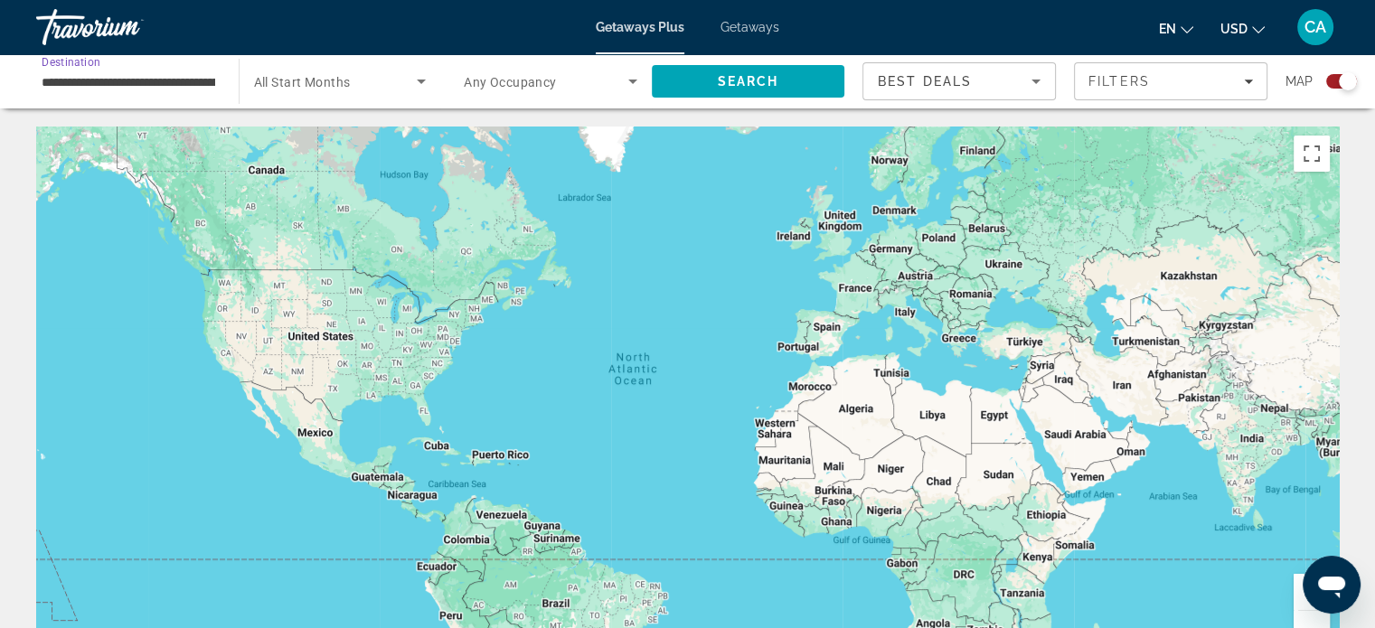
click at [205, 80] on input "**********" at bounding box center [129, 82] width 174 height 22
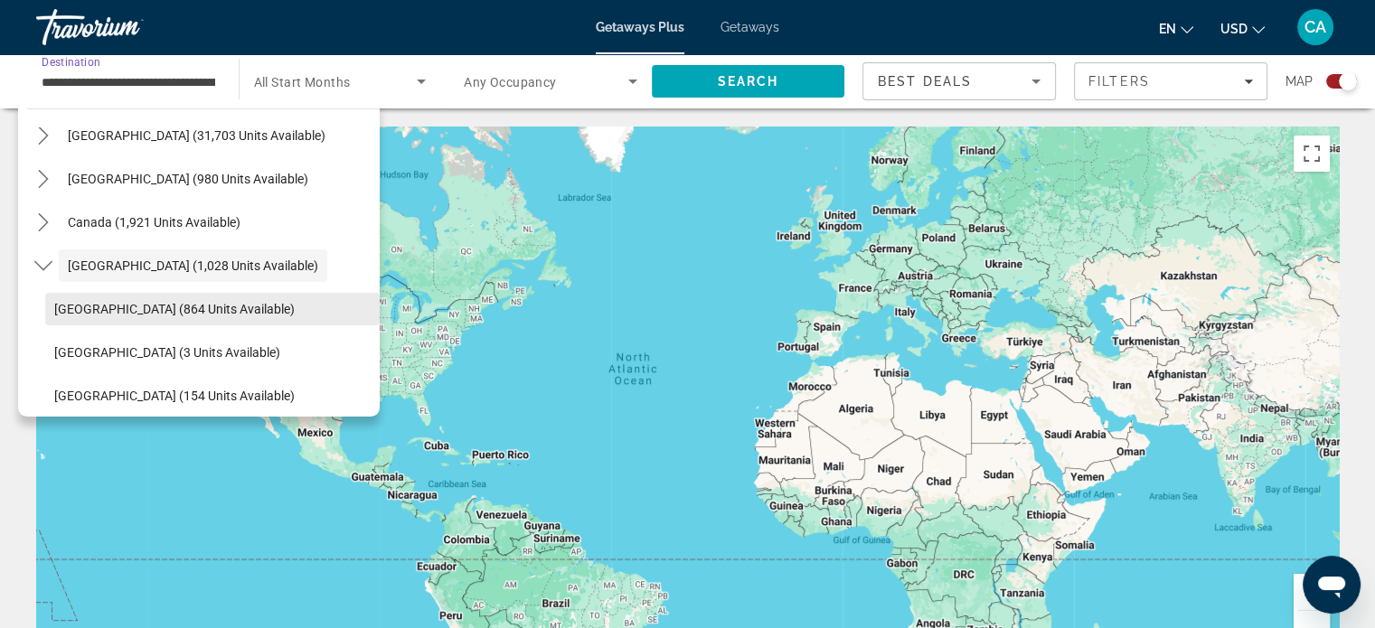
scroll to position [62, 0]
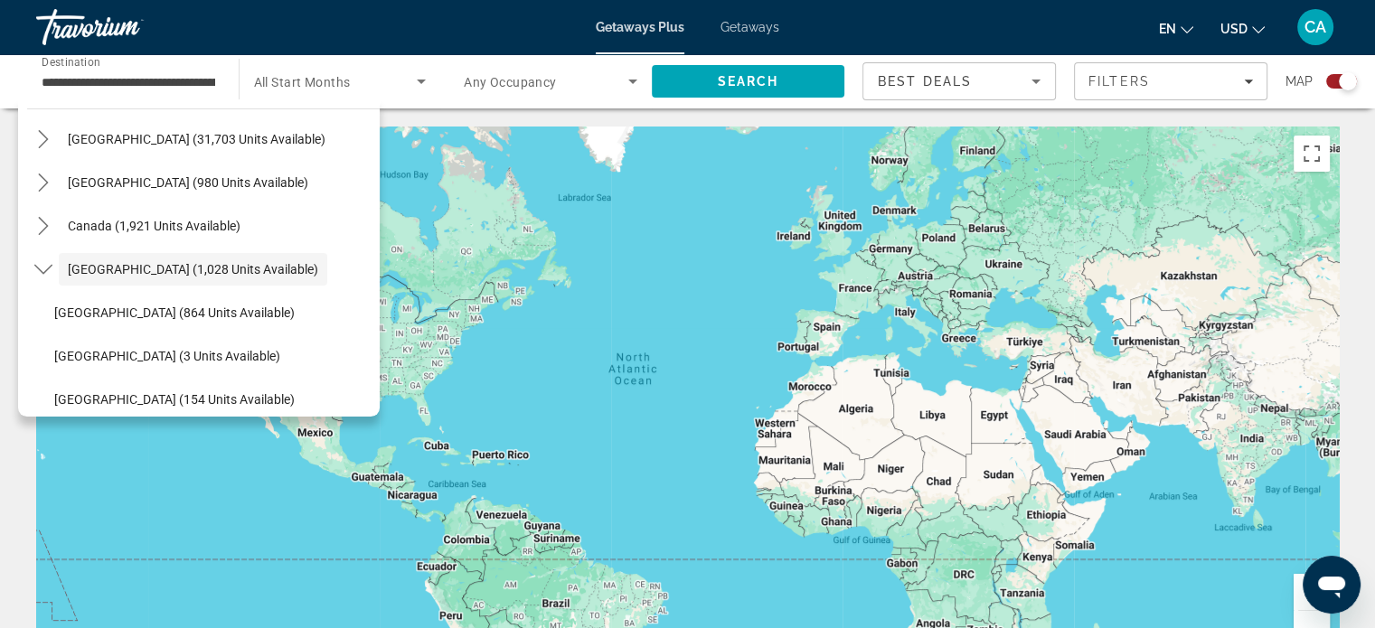
click at [472, 179] on div "Main content" at bounding box center [687, 398] width 1303 height 542
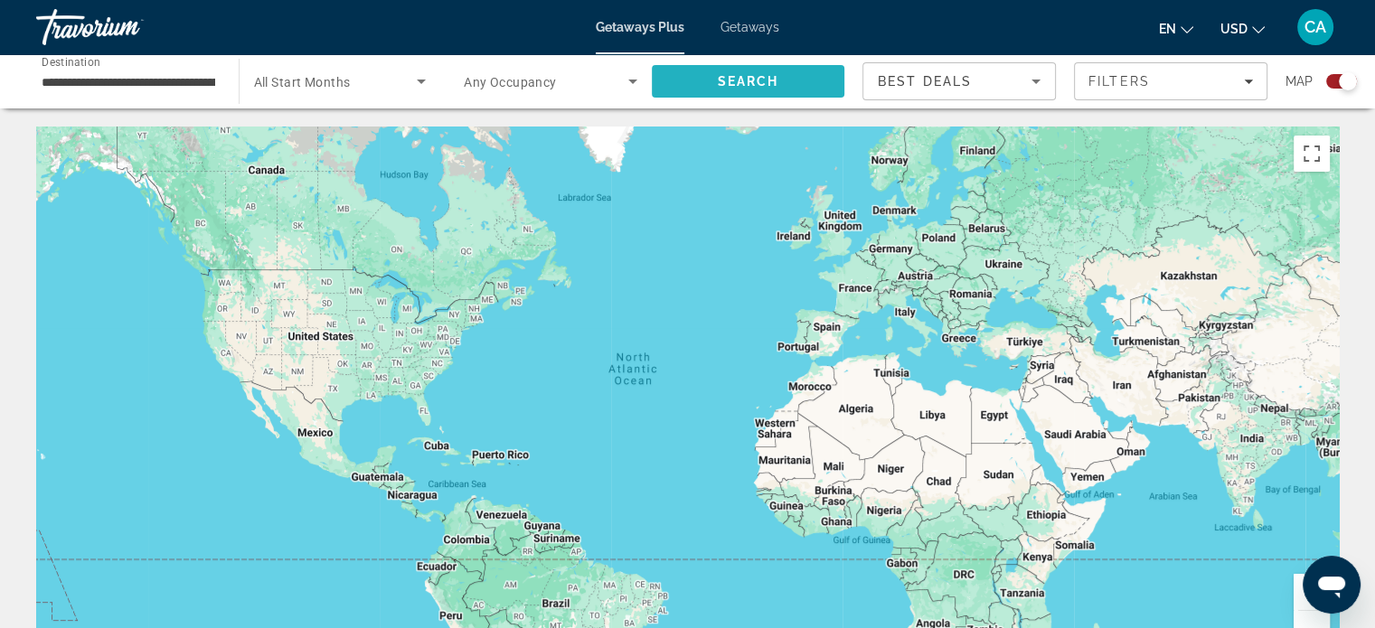
click at [749, 80] on span "Search" at bounding box center [747, 81] width 61 height 14
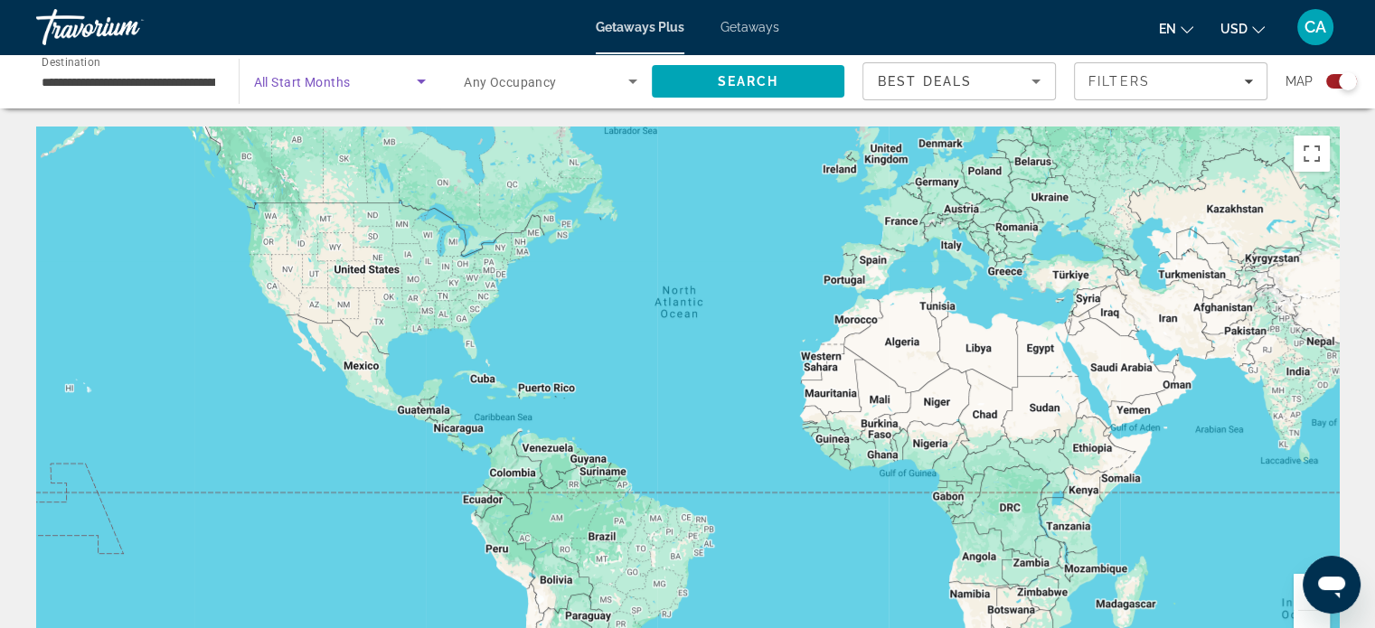
click at [418, 80] on icon "Search widget" at bounding box center [421, 82] width 22 height 22
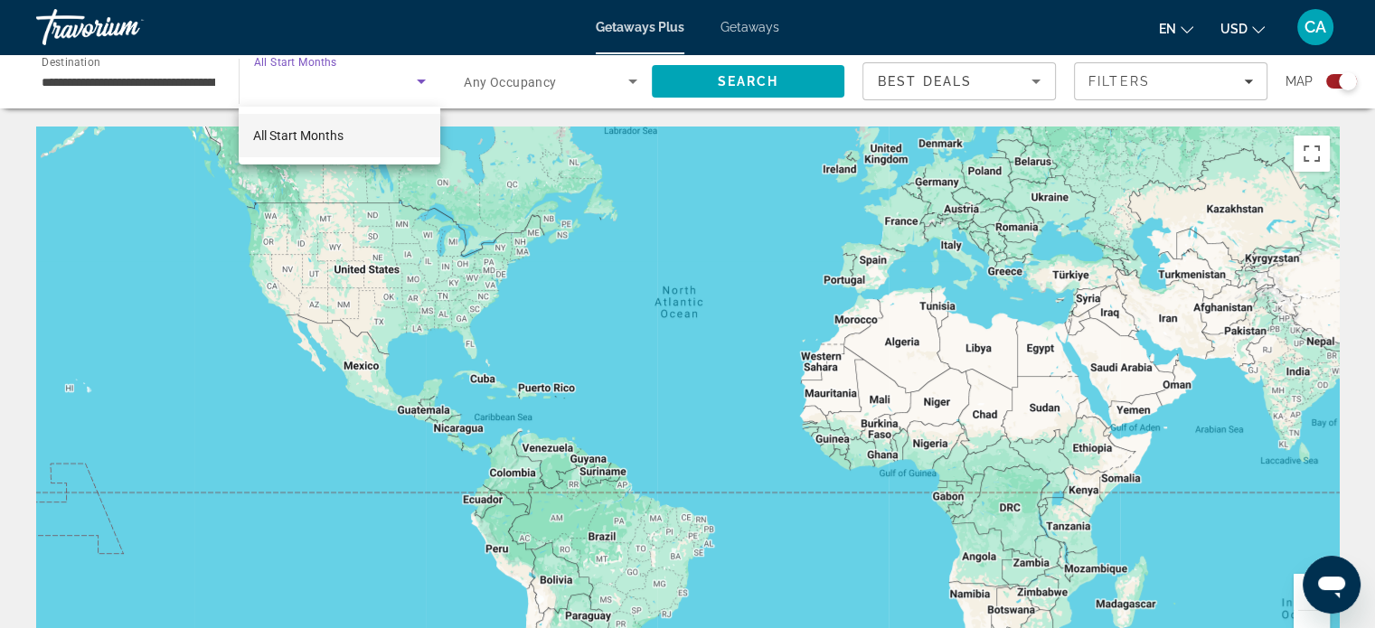
click at [499, 173] on div at bounding box center [687, 314] width 1375 height 628
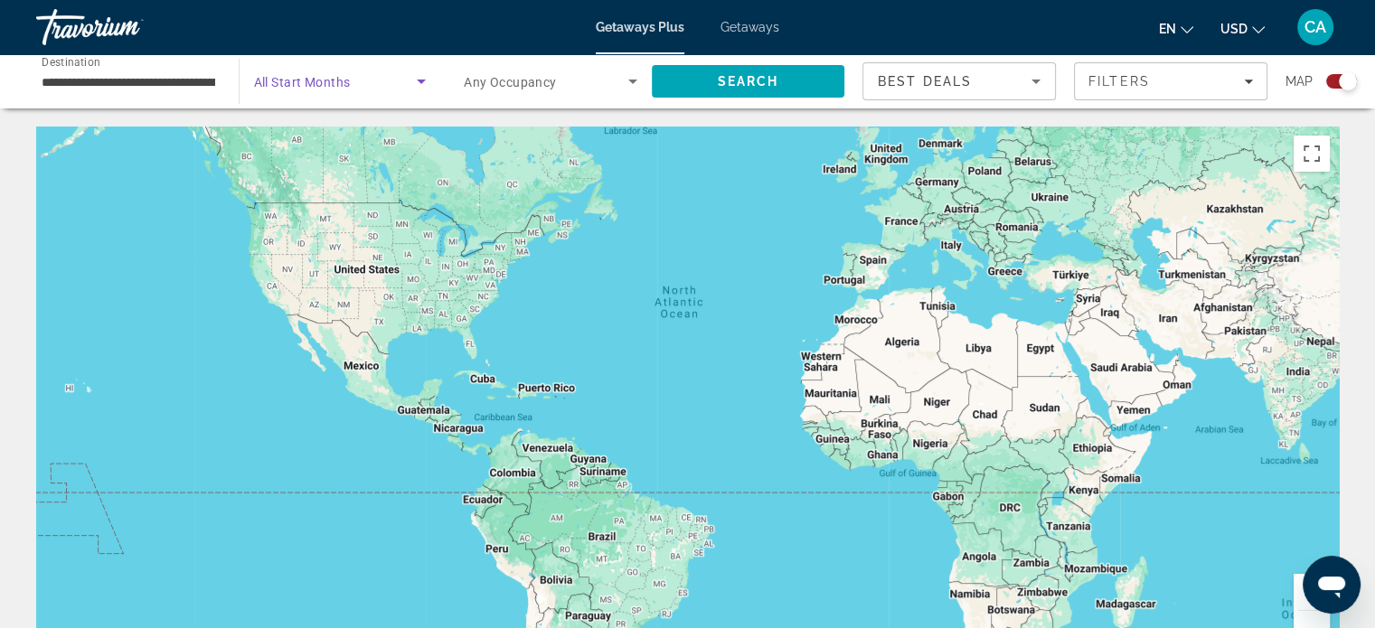
click at [419, 82] on icon "Search widget" at bounding box center [421, 82] width 9 height 5
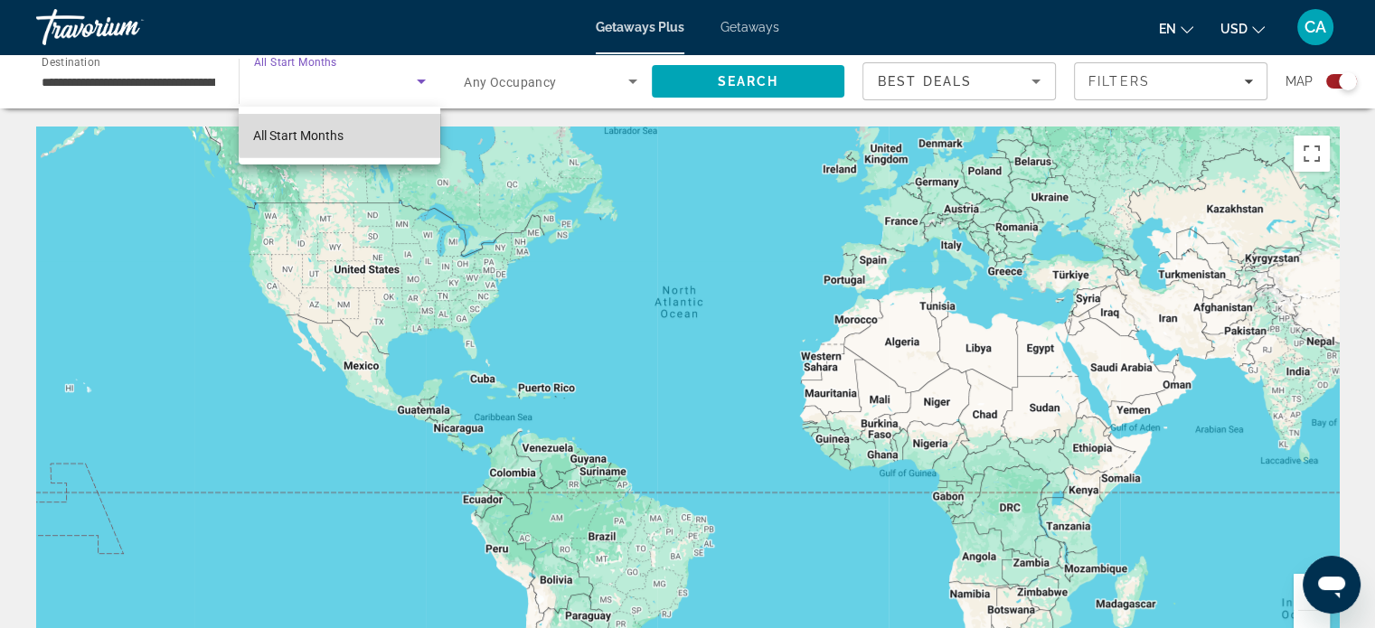
click at [423, 127] on mat-option "All Start Months" at bounding box center [340, 135] width 202 height 43
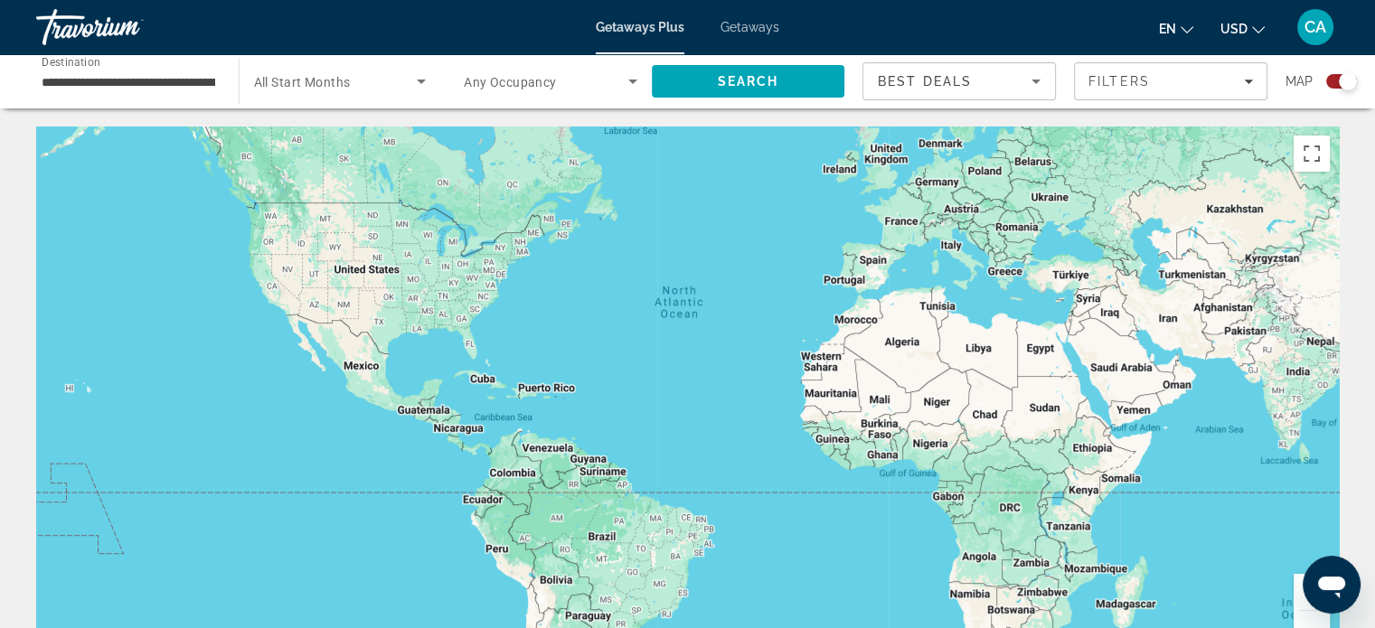
click at [216, 81] on div "**********" at bounding box center [128, 82] width 202 height 52
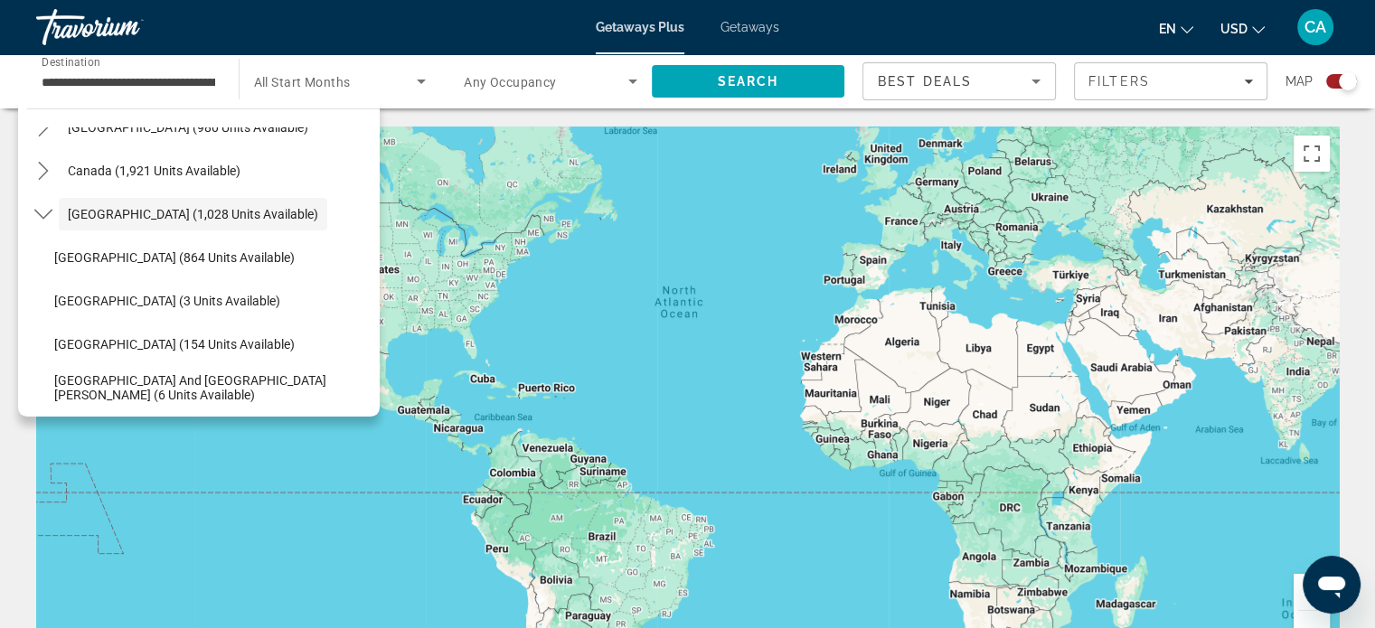
scroll to position [108, 0]
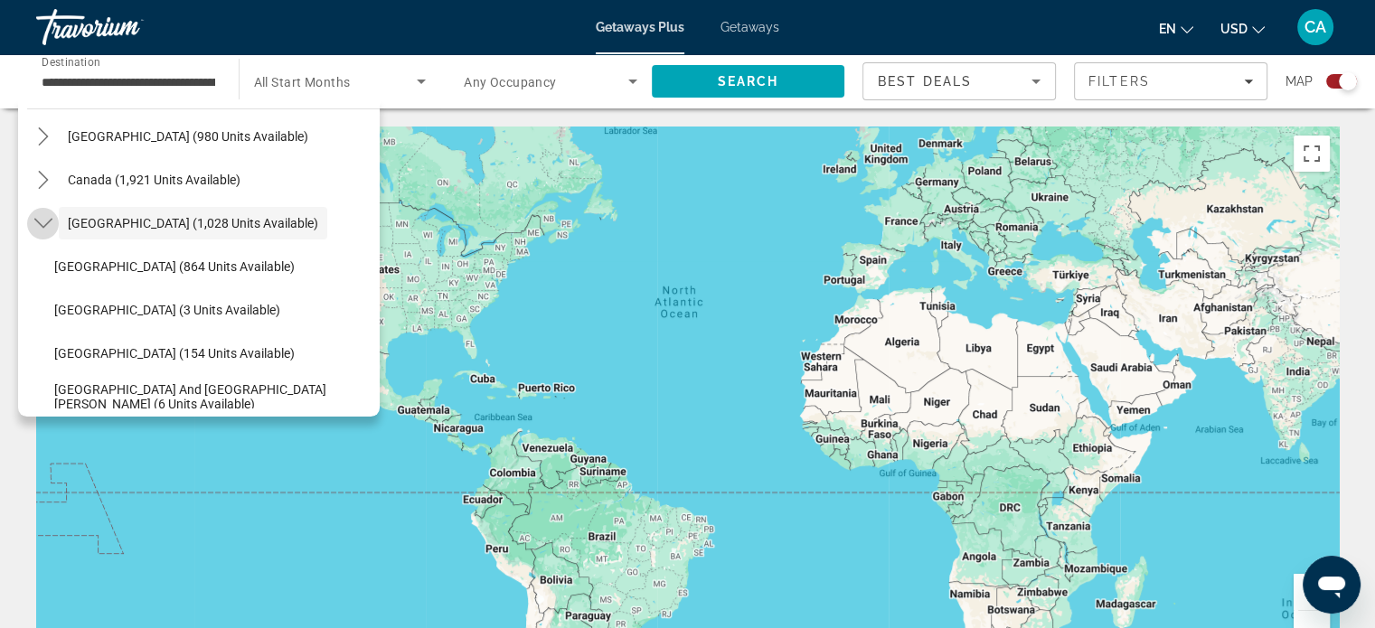
click at [39, 221] on icon "Toggle Caribbean & Atlantic Islands (1,028 units available) submenu" at bounding box center [43, 223] width 18 height 18
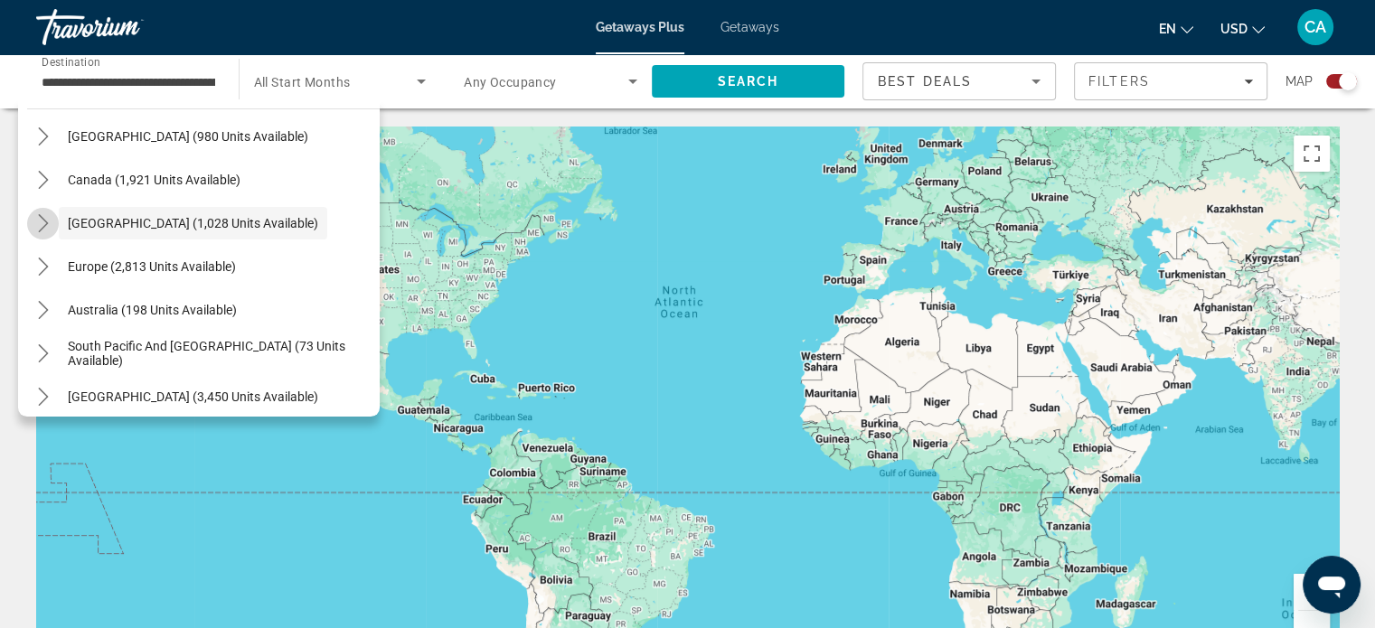
click at [42, 223] on icon "Toggle Caribbean & Atlantic Islands (1,028 units available) submenu" at bounding box center [43, 223] width 18 height 18
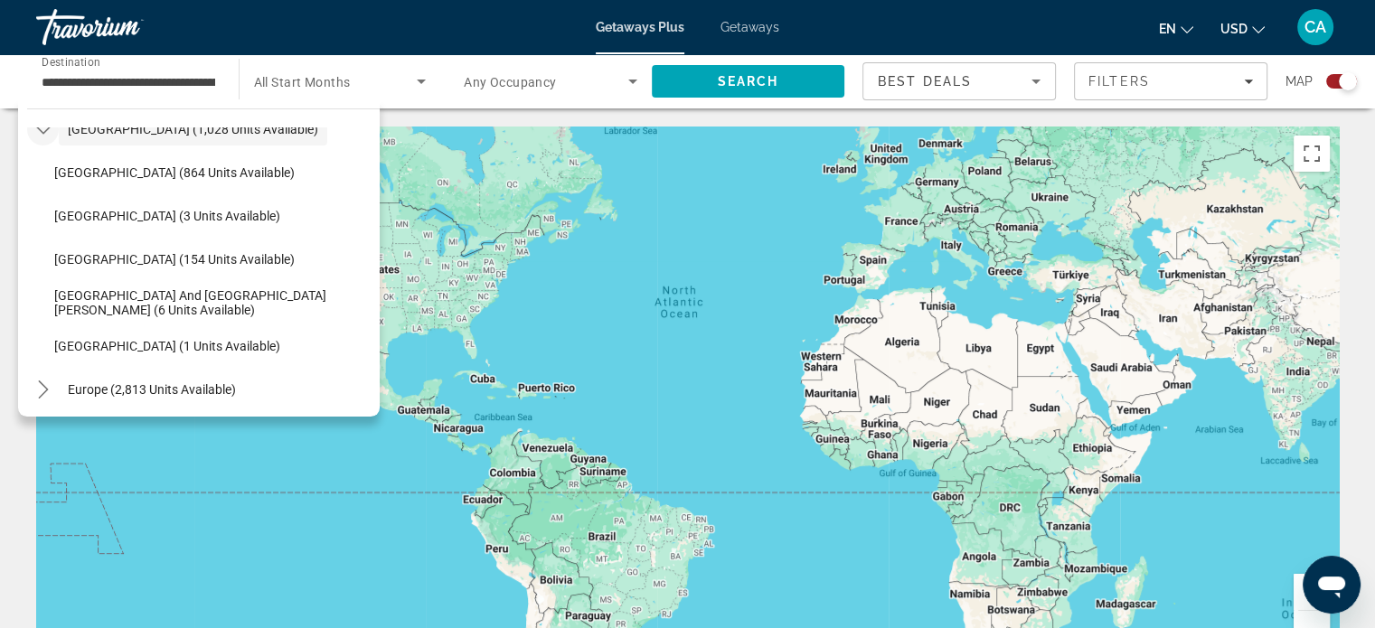
scroll to position [180, 0]
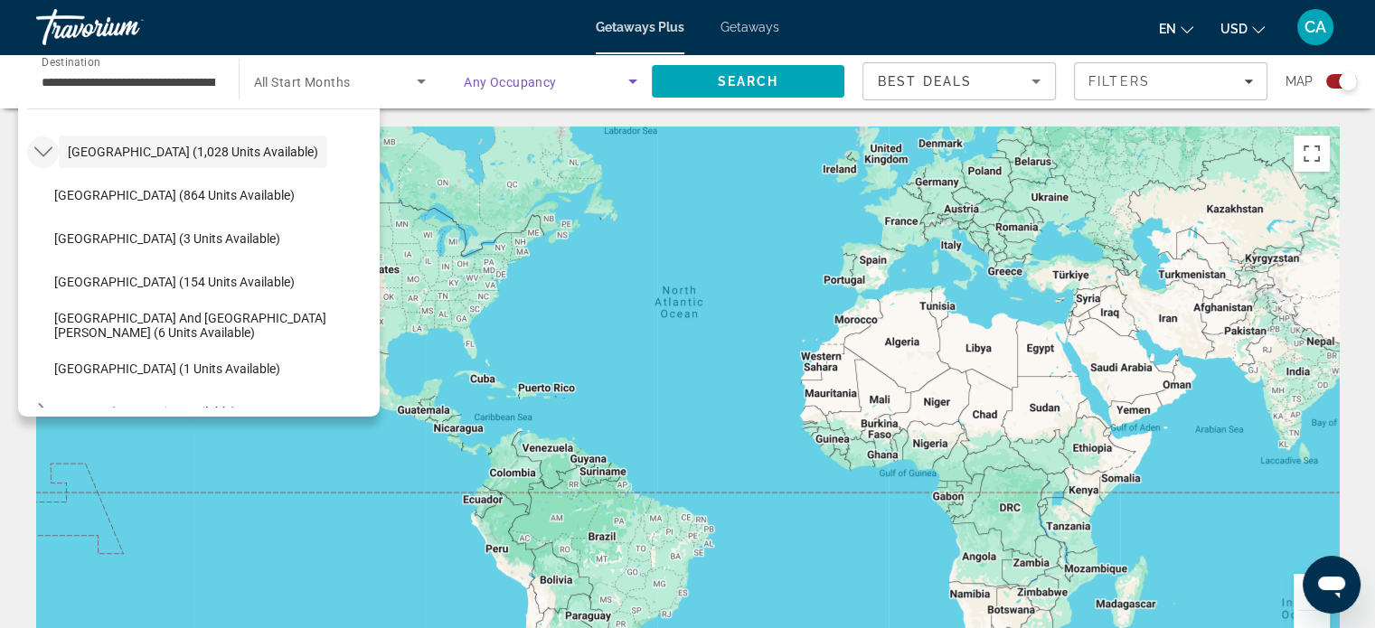
click at [629, 79] on icon "Search widget" at bounding box center [633, 82] width 22 height 22
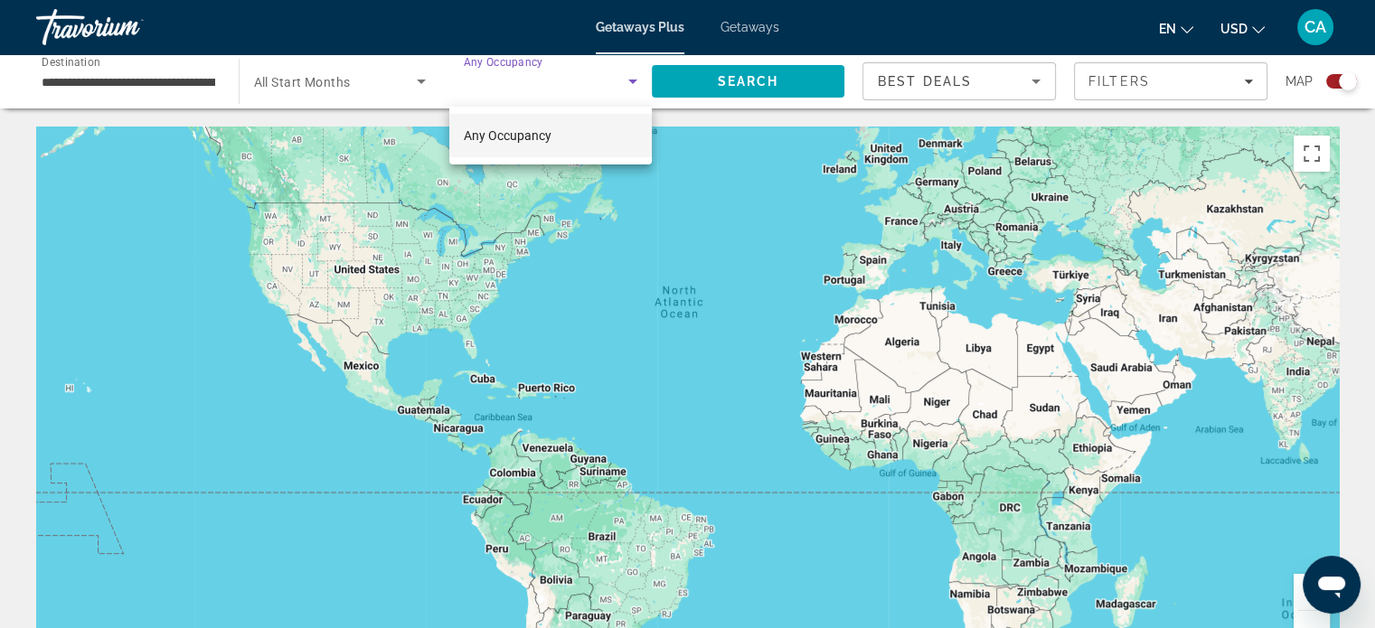
click at [409, 89] on div at bounding box center [687, 314] width 1375 height 628
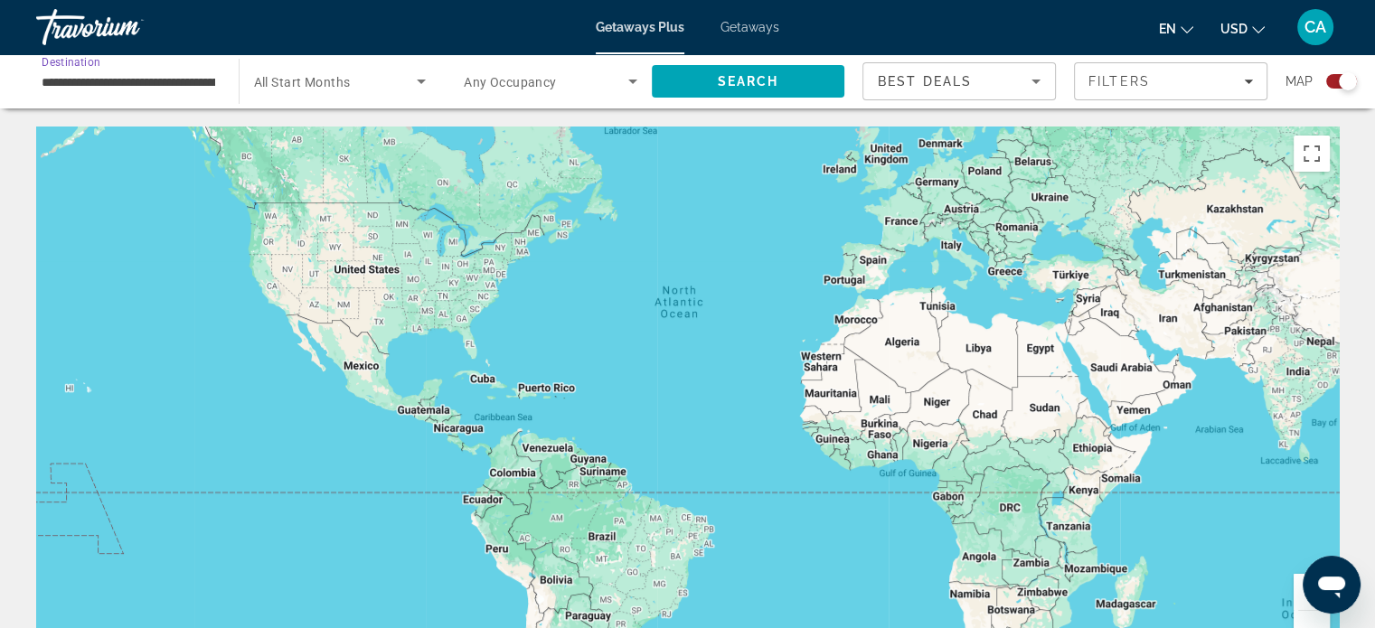
click at [207, 91] on input "**********" at bounding box center [129, 82] width 174 height 22
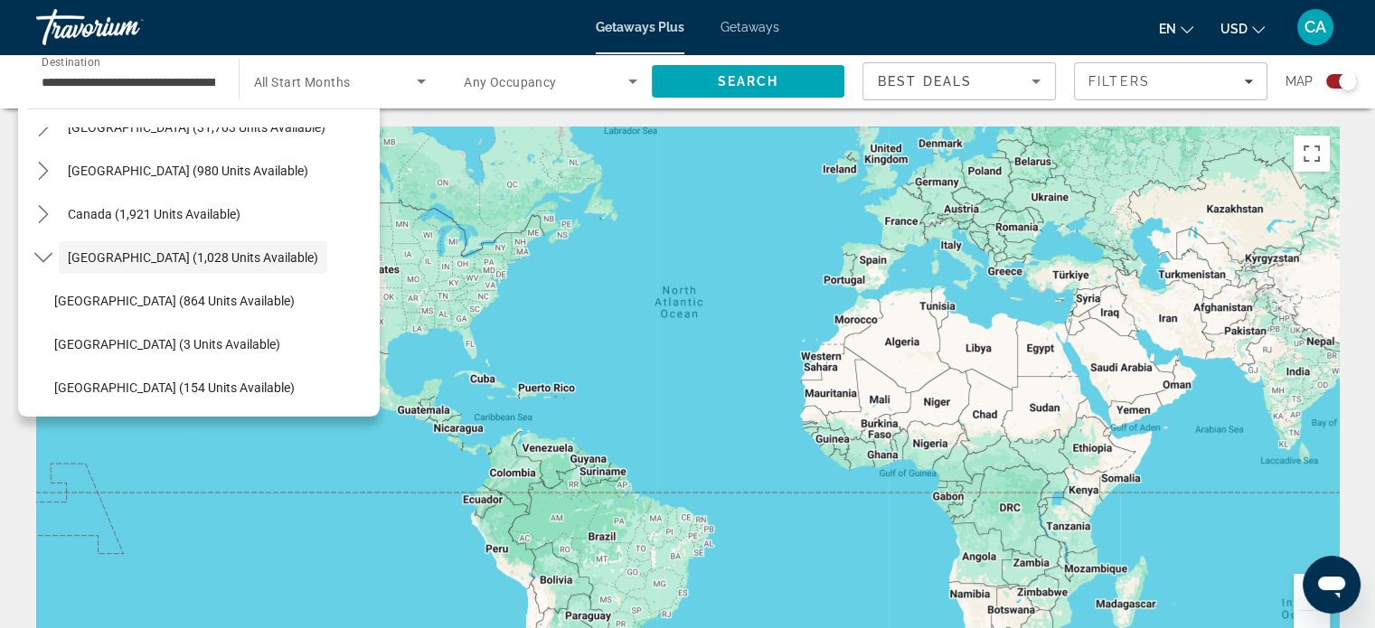
scroll to position [71, 0]
click at [40, 259] on icon "Toggle Caribbean & Atlantic Islands (1,028 units available) submenu" at bounding box center [43, 260] width 18 height 18
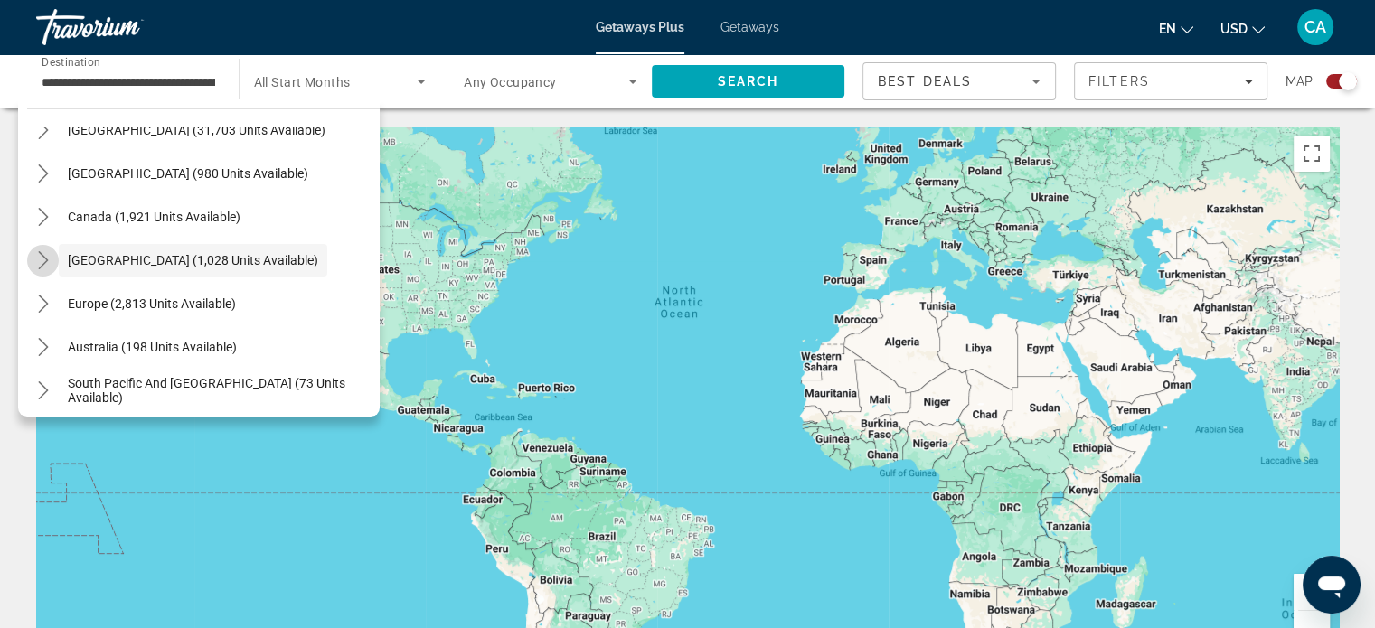
click at [40, 259] on icon "Toggle Caribbean & Atlantic Islands (1,028 units available) submenu" at bounding box center [43, 260] width 18 height 18
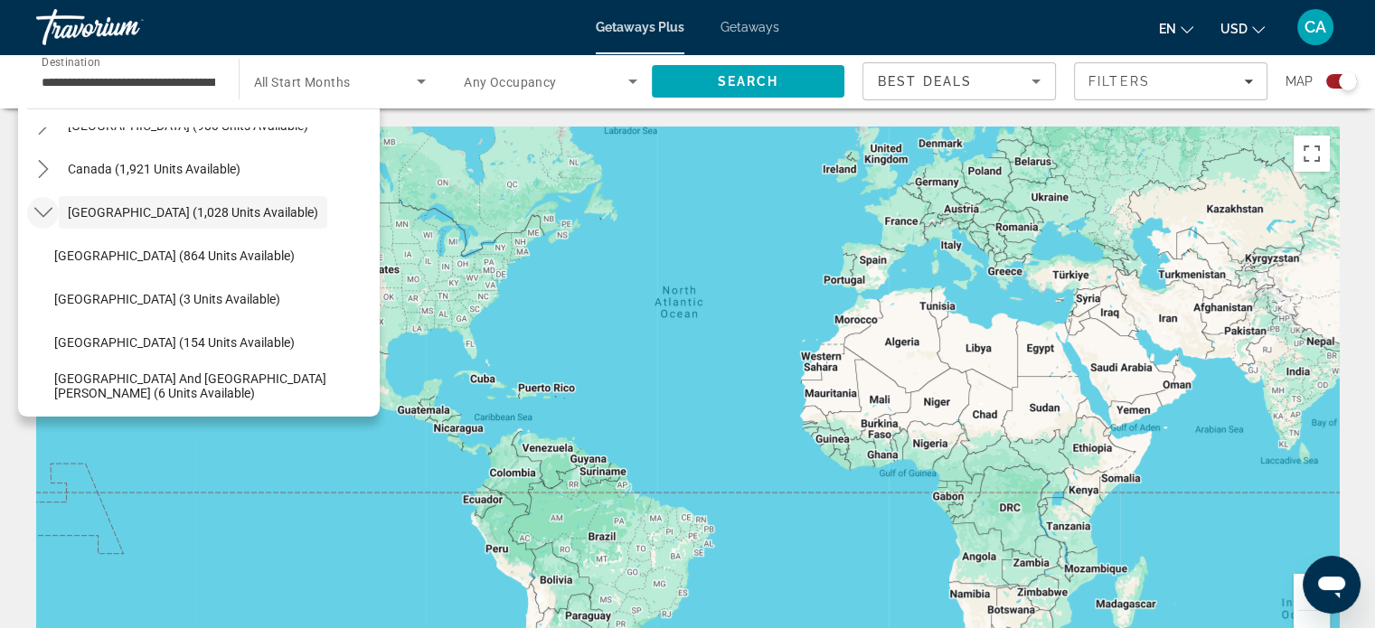
scroll to position [127, 0]
